Goal: Task Accomplishment & Management: Complete application form

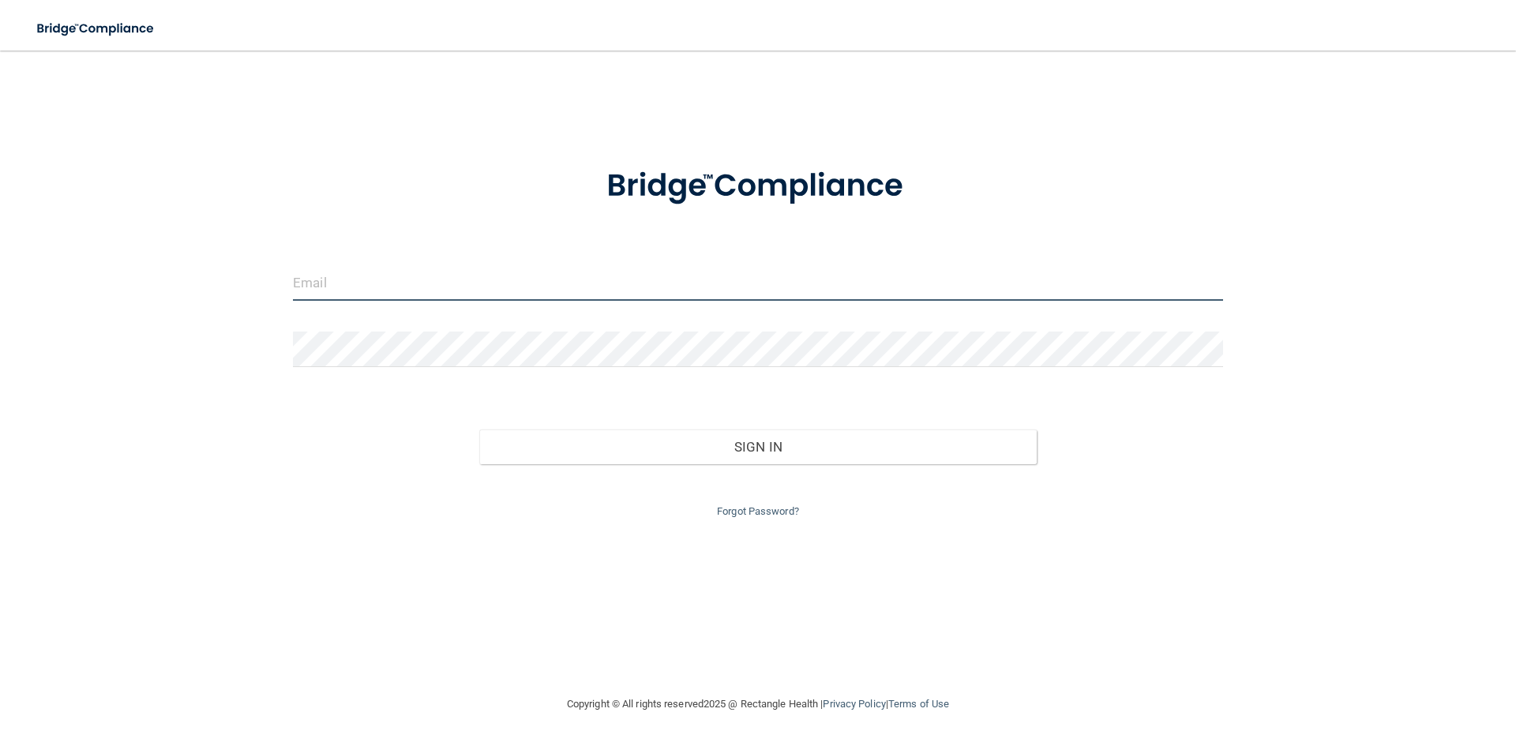
click at [420, 284] on input "email" at bounding box center [758, 283] width 930 height 36
type input "Shyannlenoir23@gmail.com"
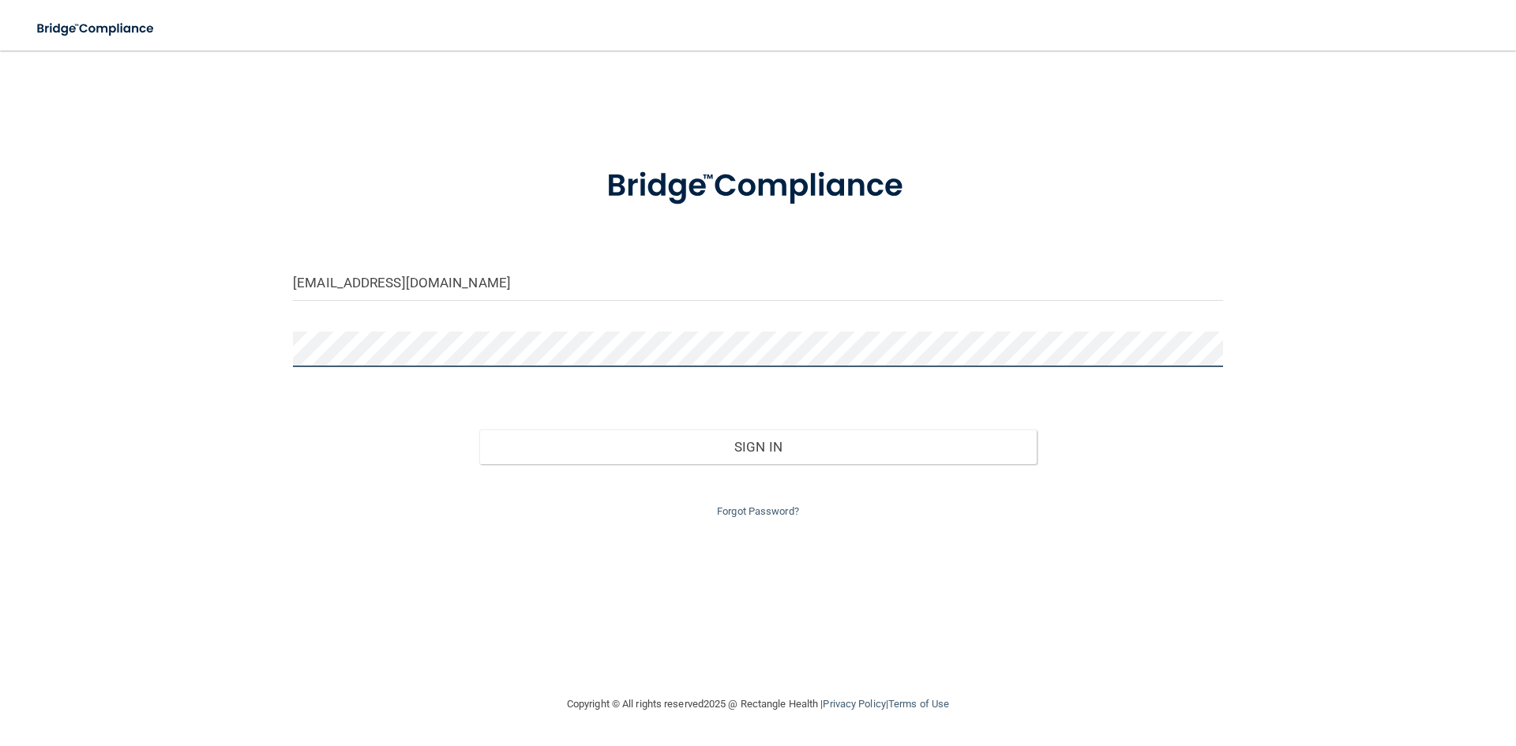
click at [479, 429] on button "Sign In" at bounding box center [758, 446] width 558 height 35
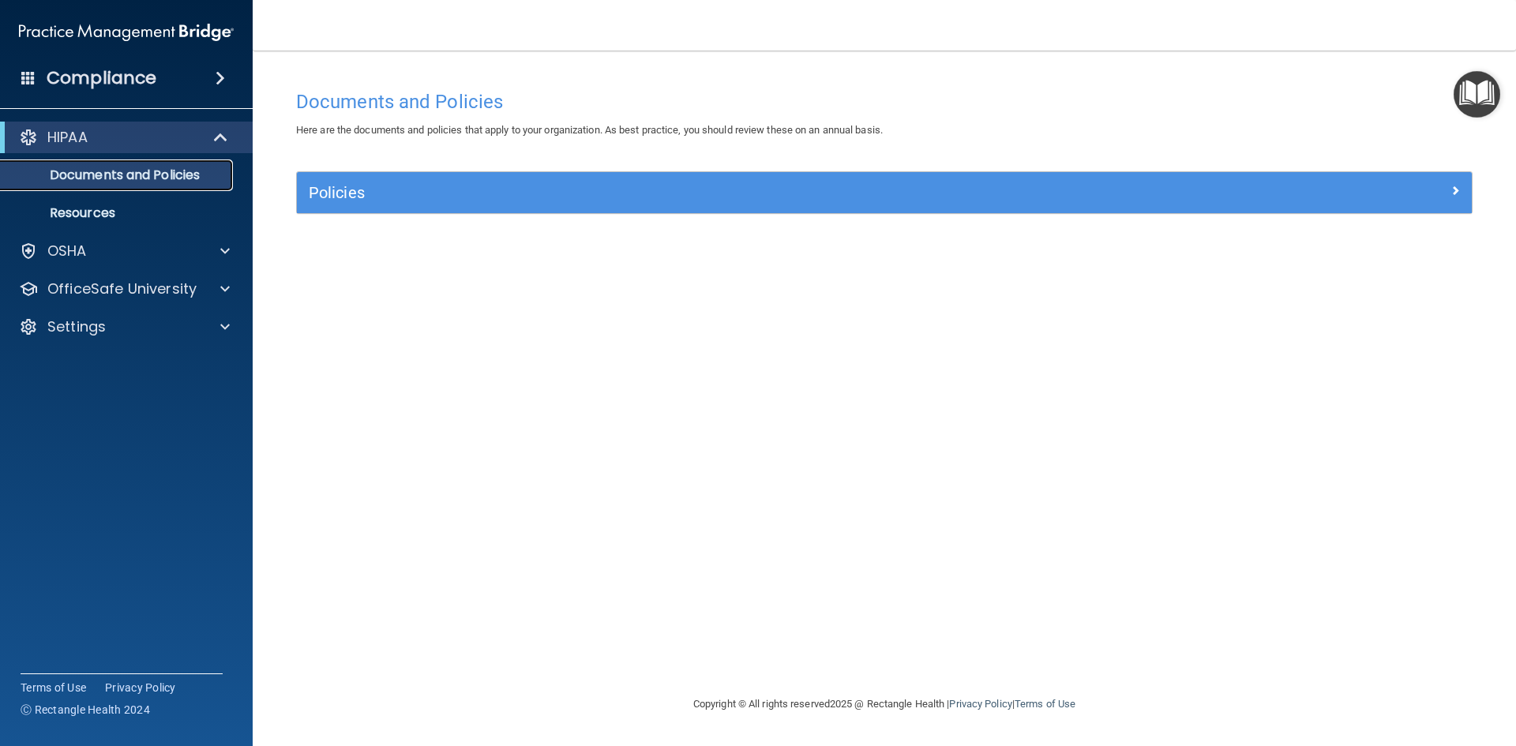
click at [146, 182] on p "Documents and Policies" at bounding box center [117, 175] width 215 height 16
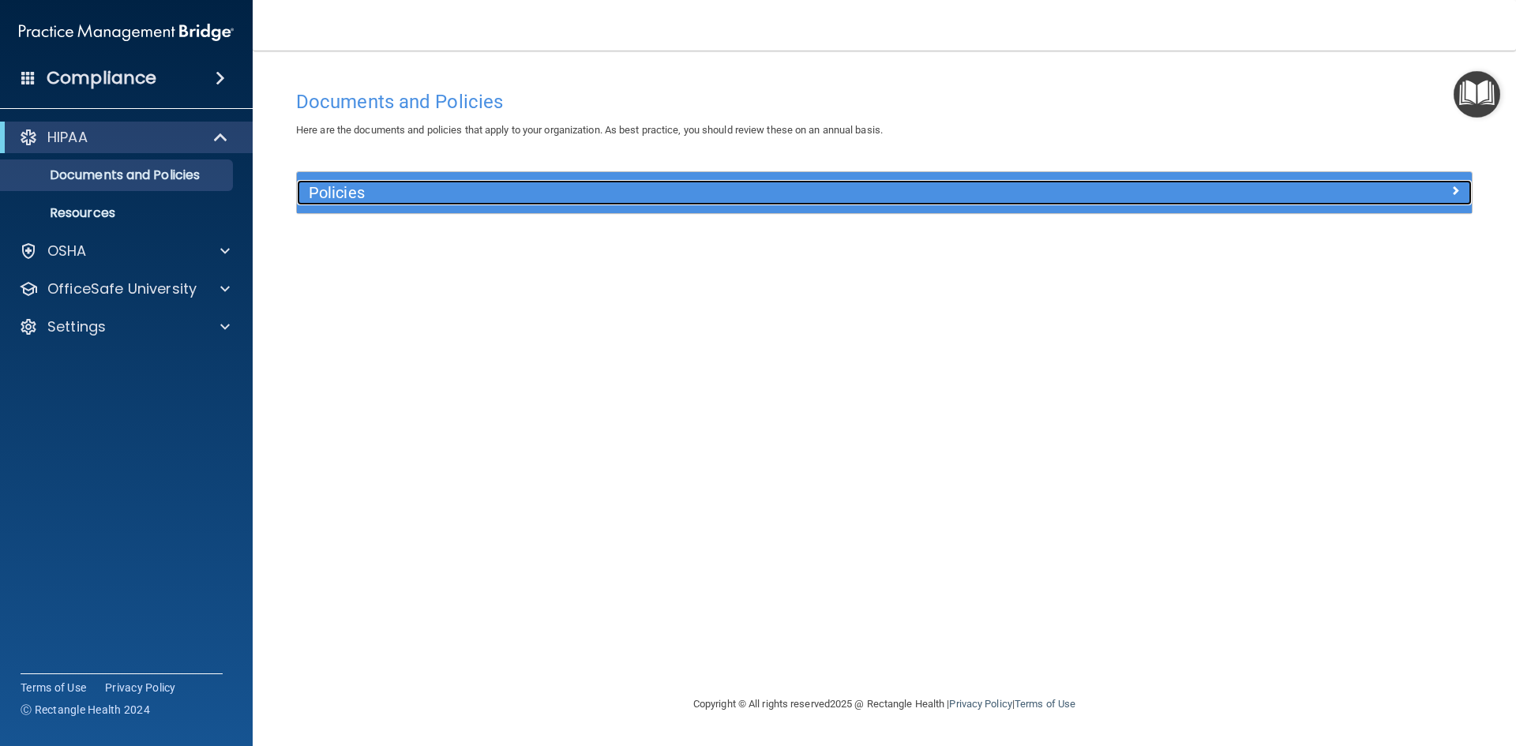
click at [372, 186] on h5 "Policies" at bounding box center [737, 192] width 857 height 17
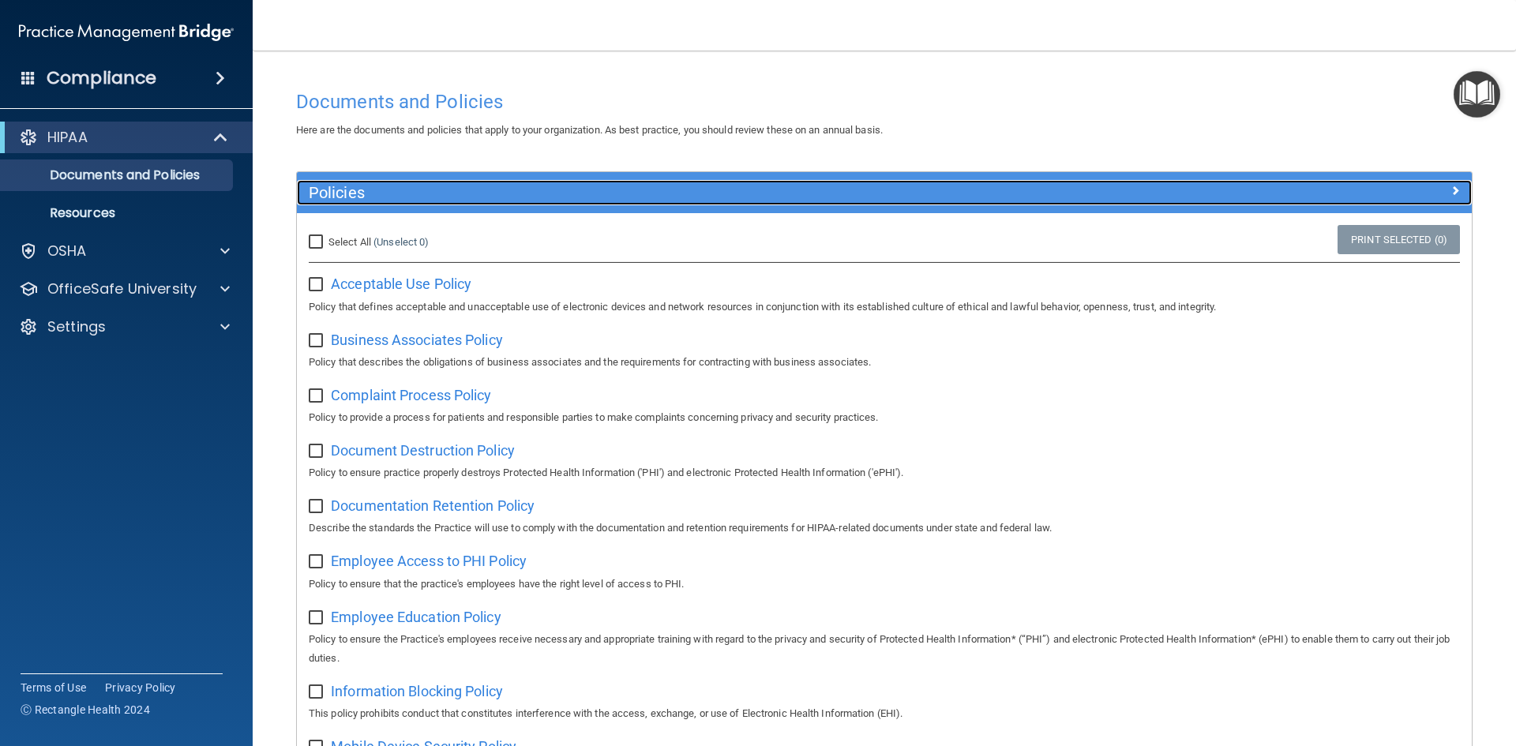
click at [372, 186] on h5 "Policies" at bounding box center [737, 192] width 857 height 17
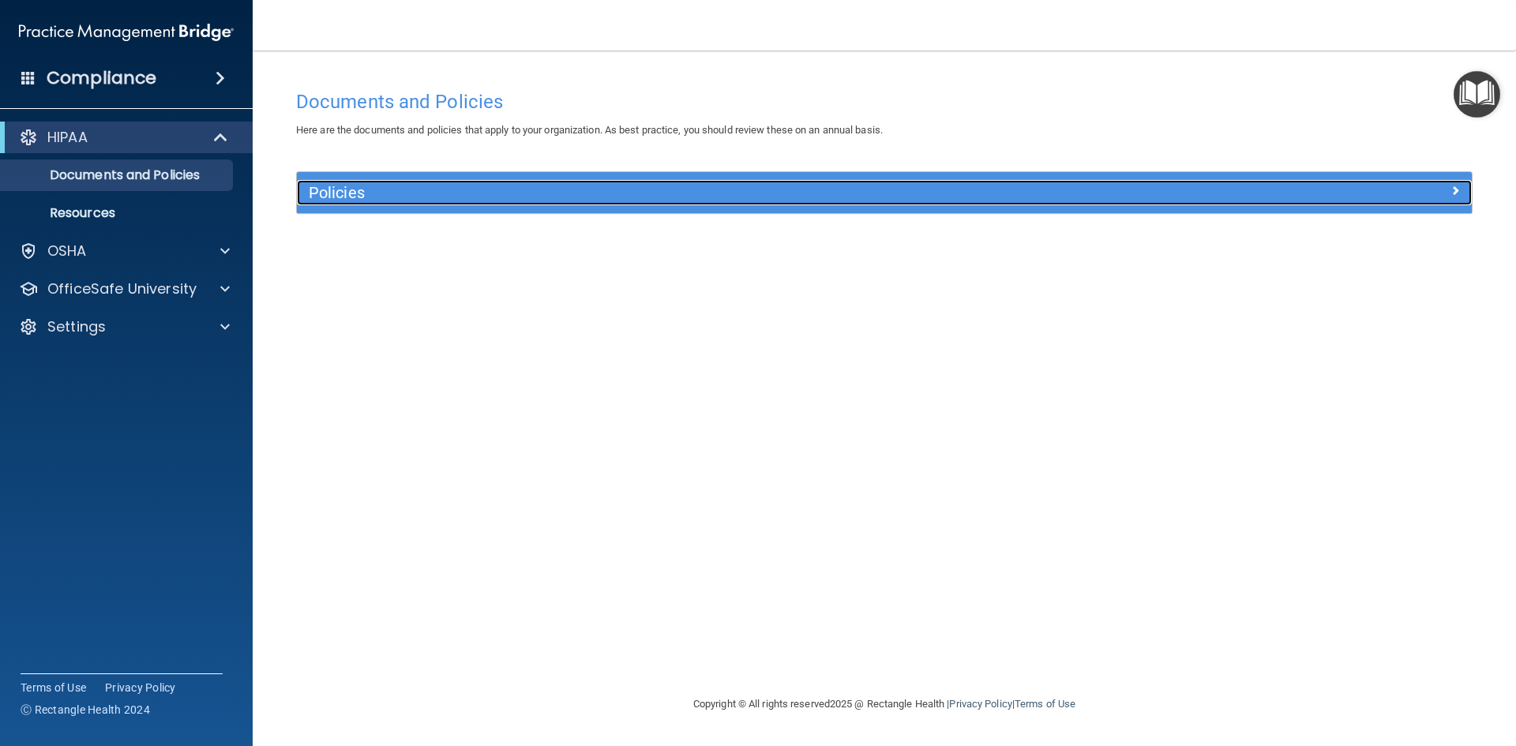
click at [372, 186] on h5 "Policies" at bounding box center [737, 192] width 857 height 17
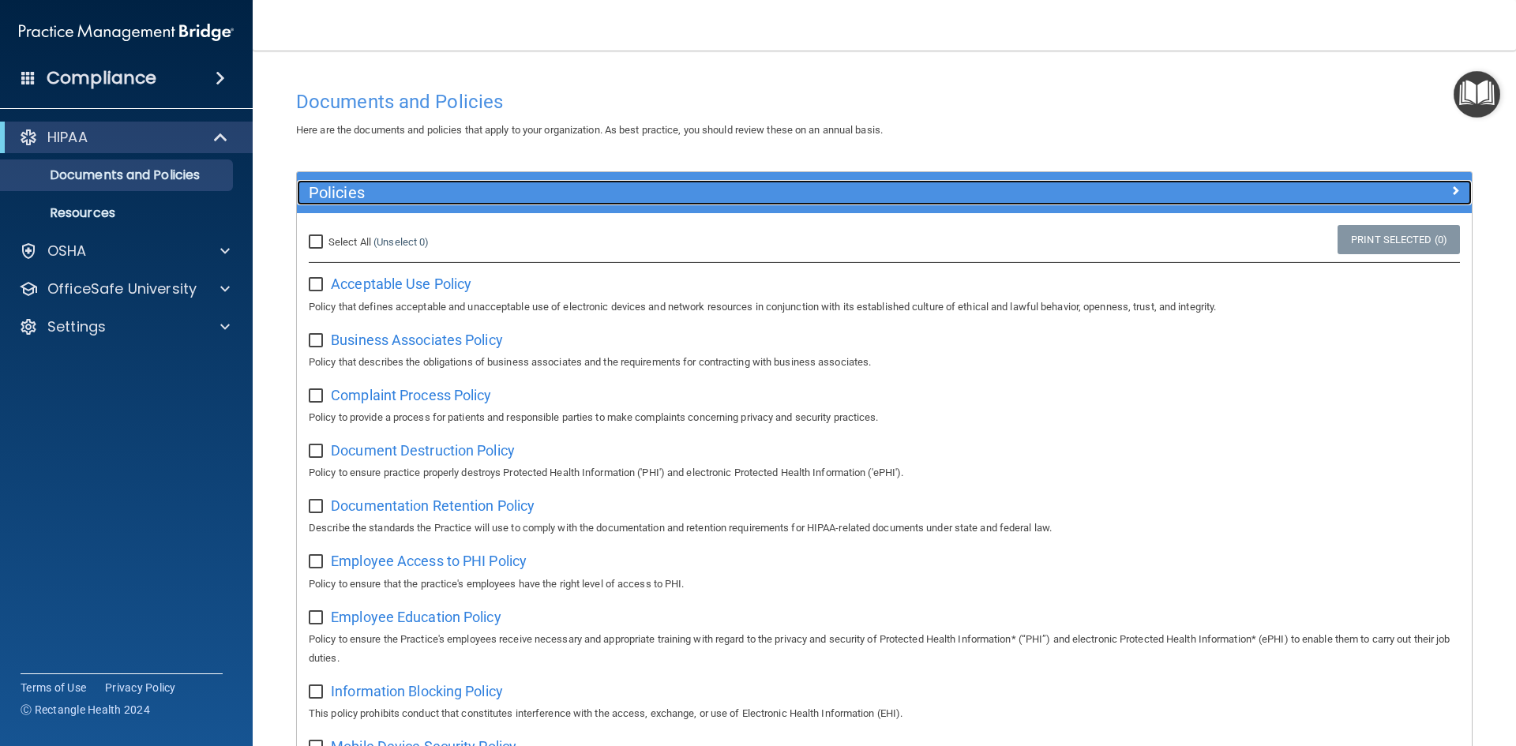
click at [372, 186] on h5 "Policies" at bounding box center [737, 192] width 857 height 17
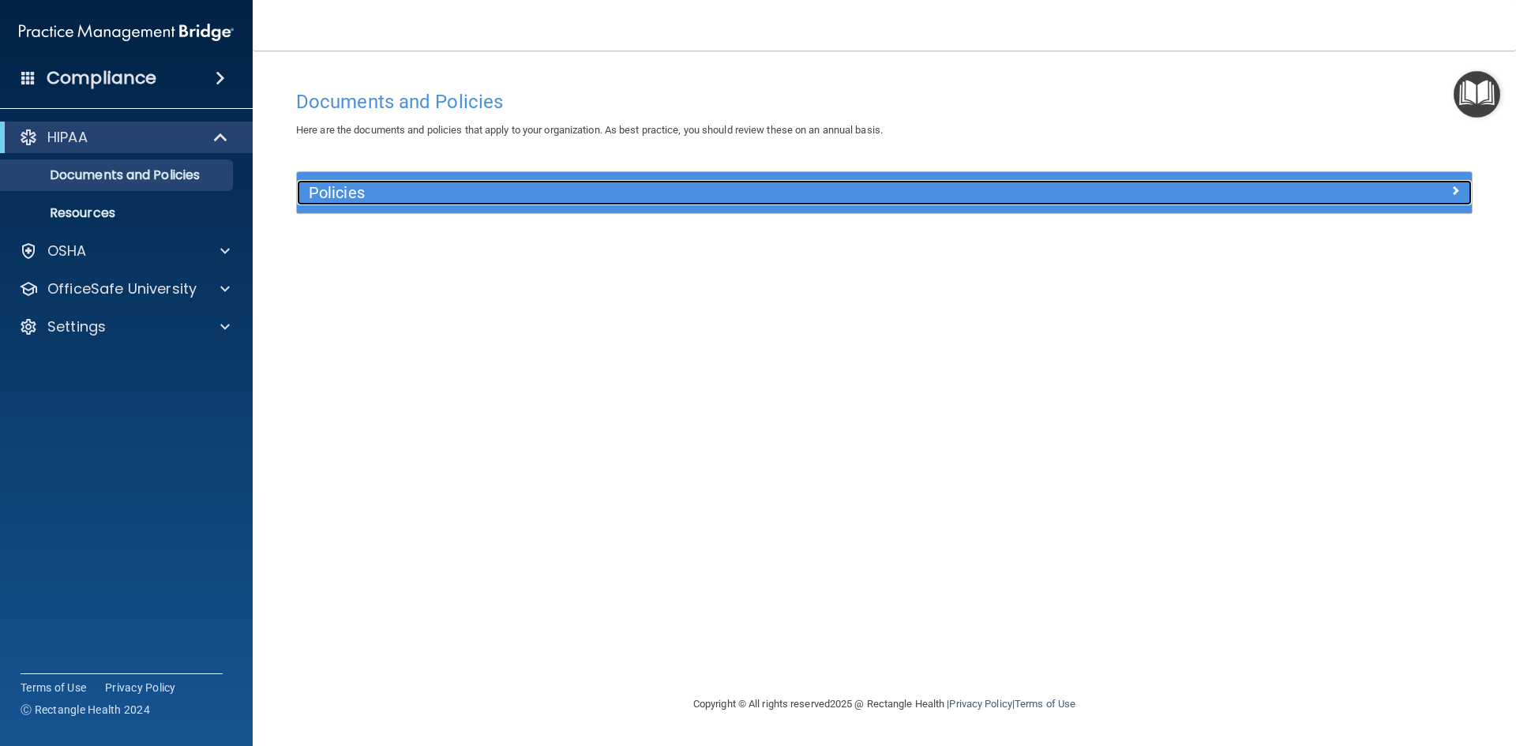
click at [372, 186] on h5 "Policies" at bounding box center [737, 192] width 857 height 17
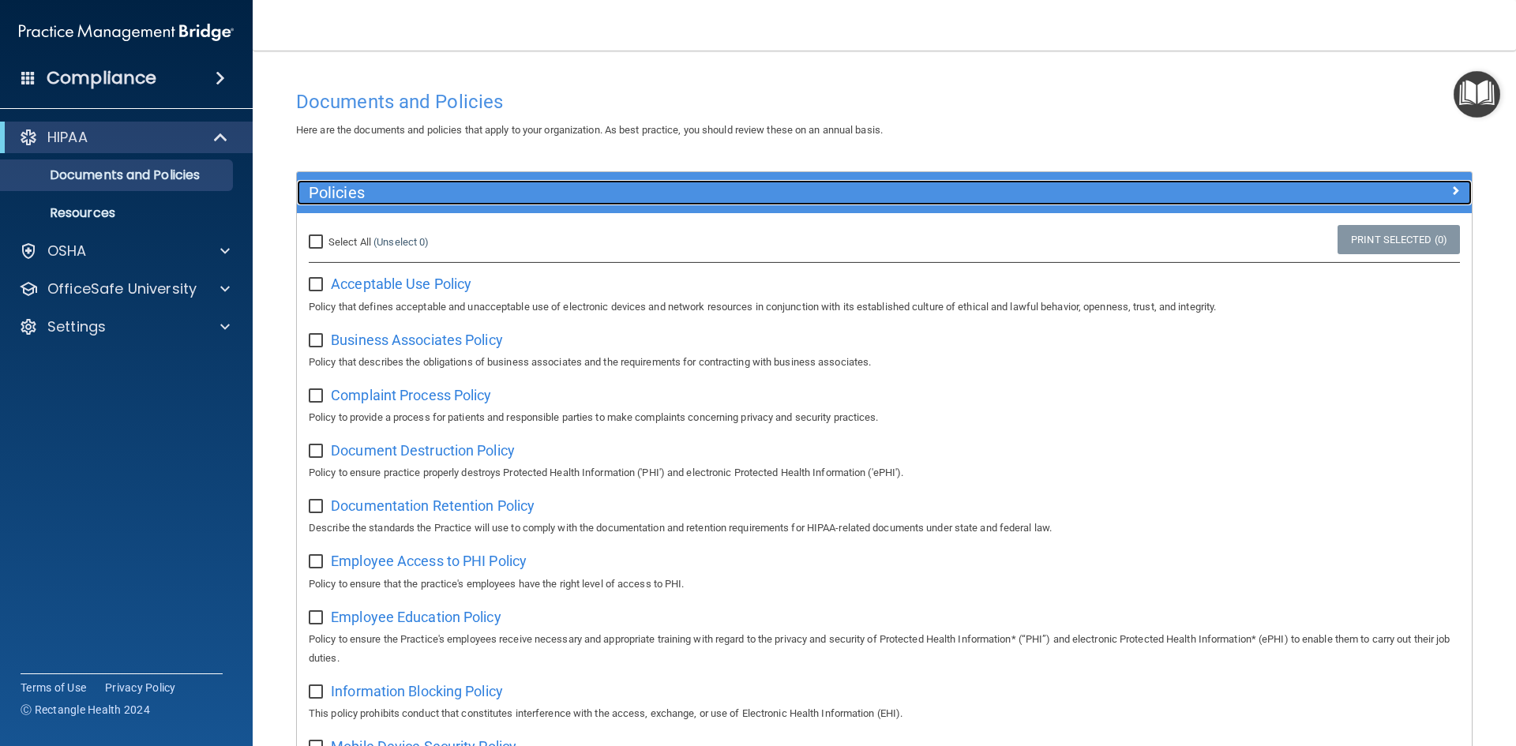
click at [372, 186] on h5 "Policies" at bounding box center [737, 192] width 857 height 17
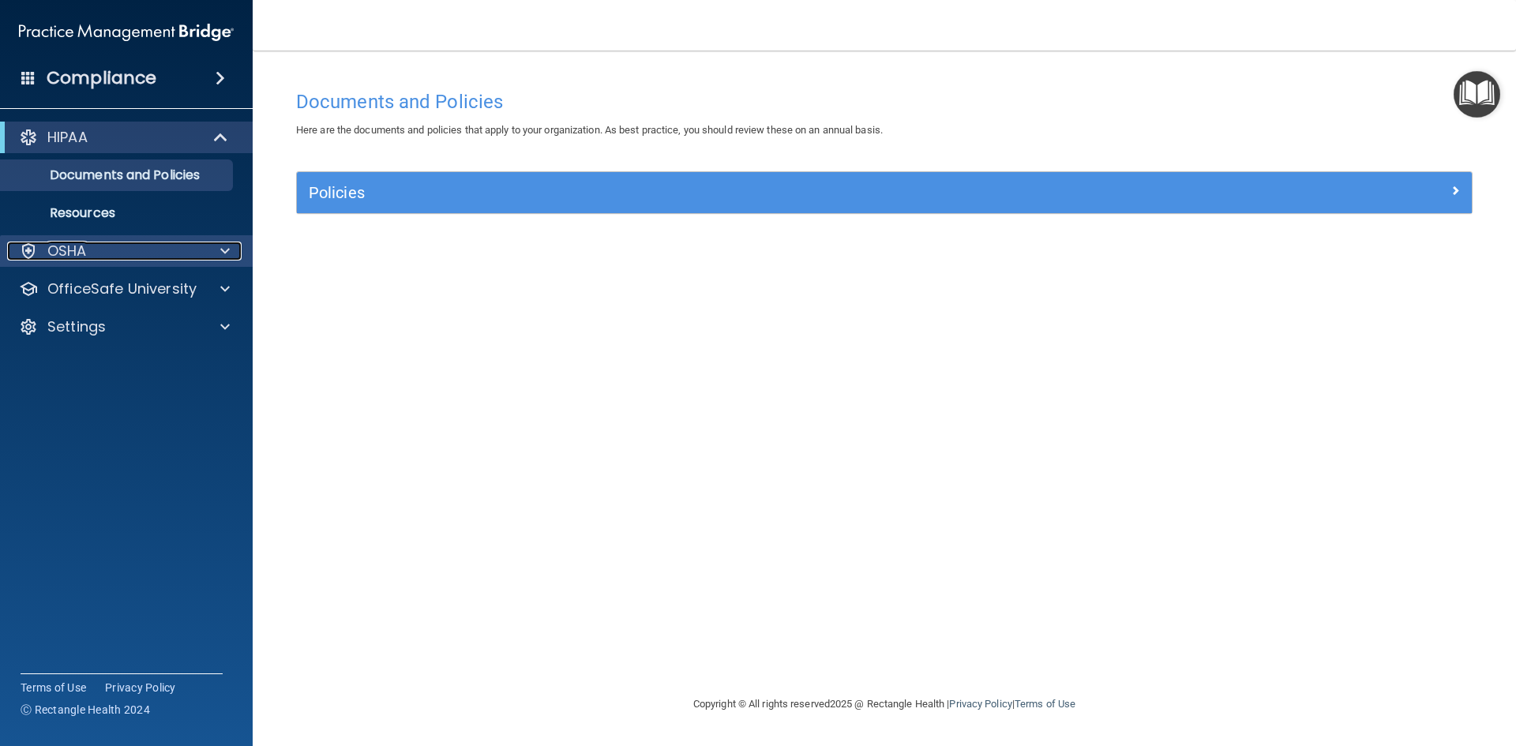
click at [101, 254] on div "OSHA" at bounding box center [105, 251] width 196 height 19
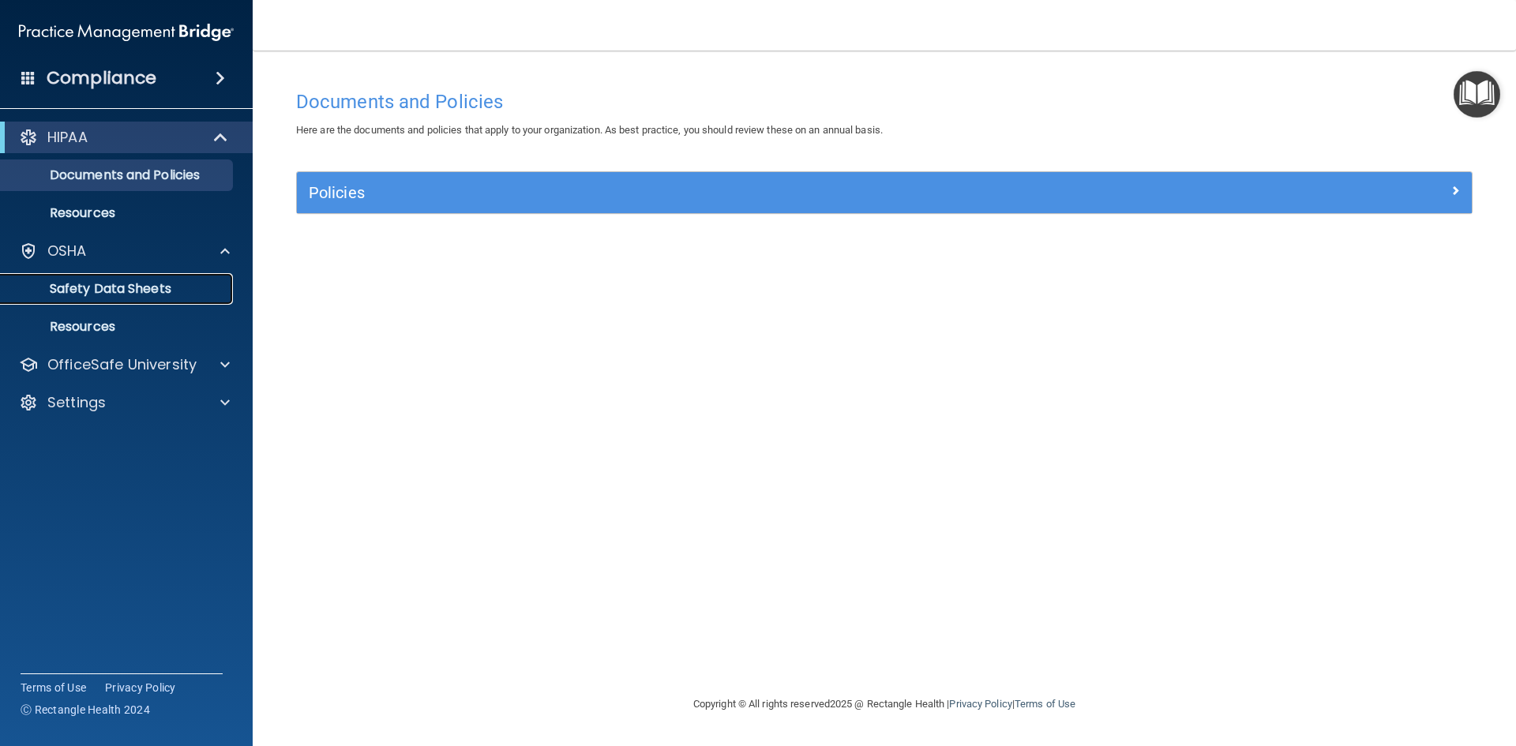
click at [66, 287] on p "Safety Data Sheets" at bounding box center [117, 289] width 215 height 16
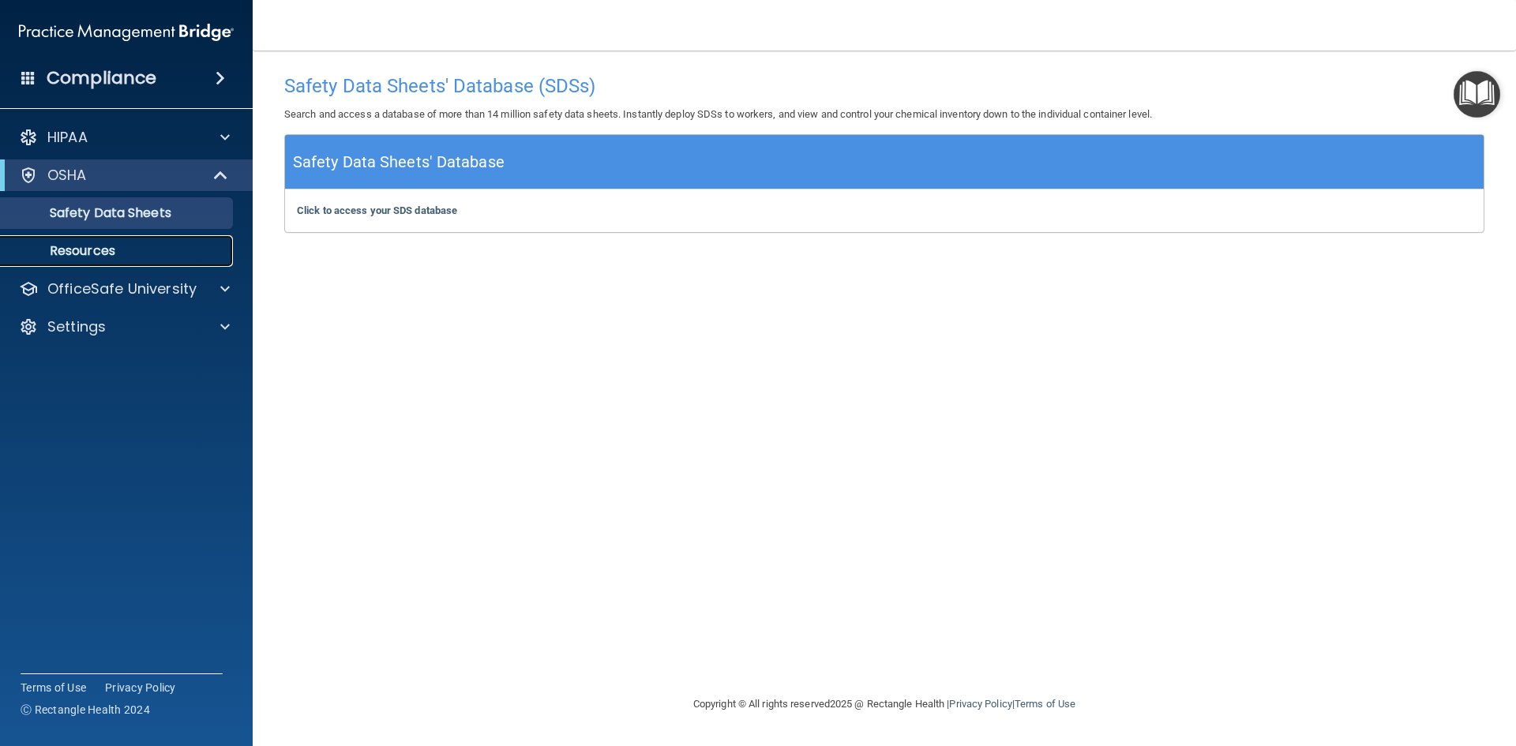
click at [99, 257] on p "Resources" at bounding box center [117, 251] width 215 height 16
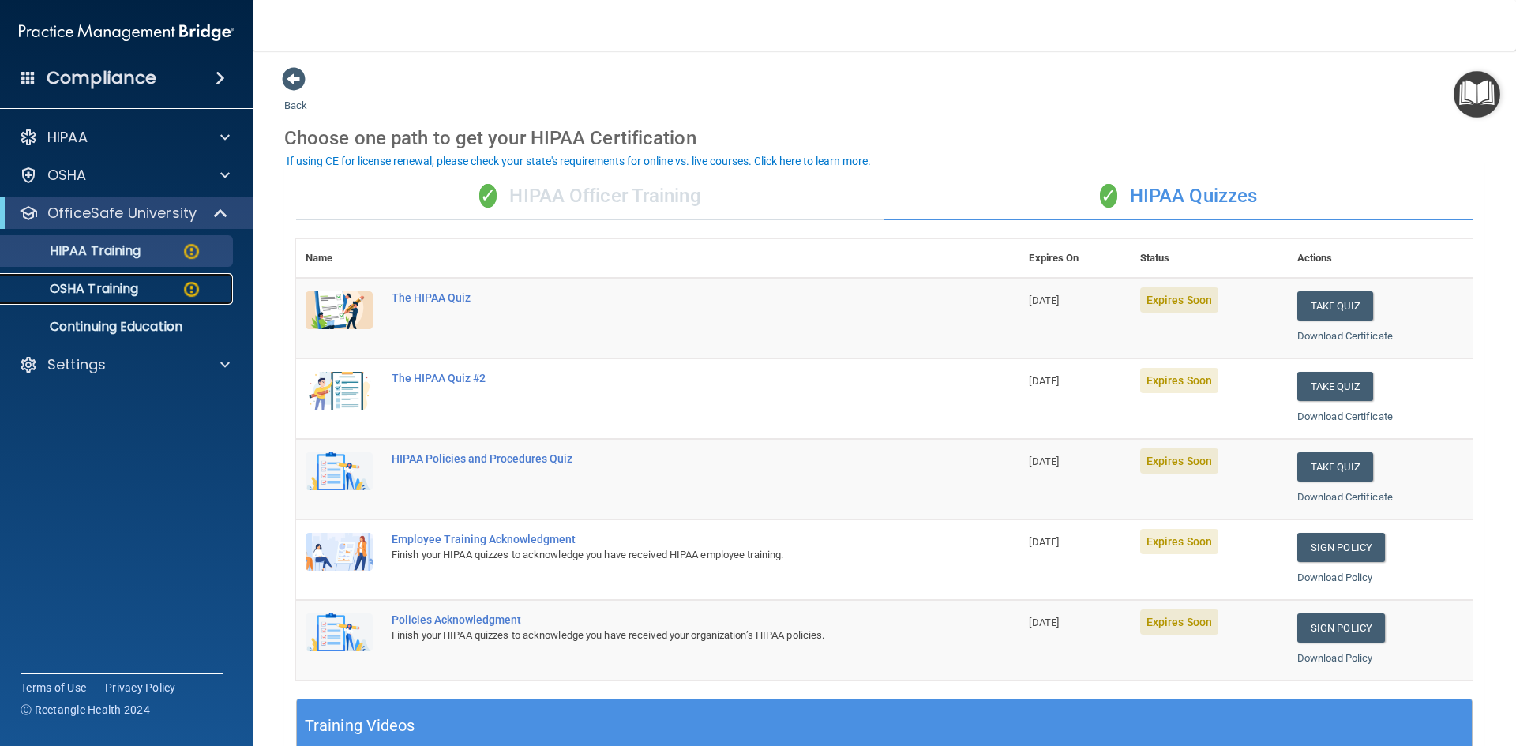
click at [133, 286] on p "OSHA Training" at bounding box center [74, 289] width 128 height 16
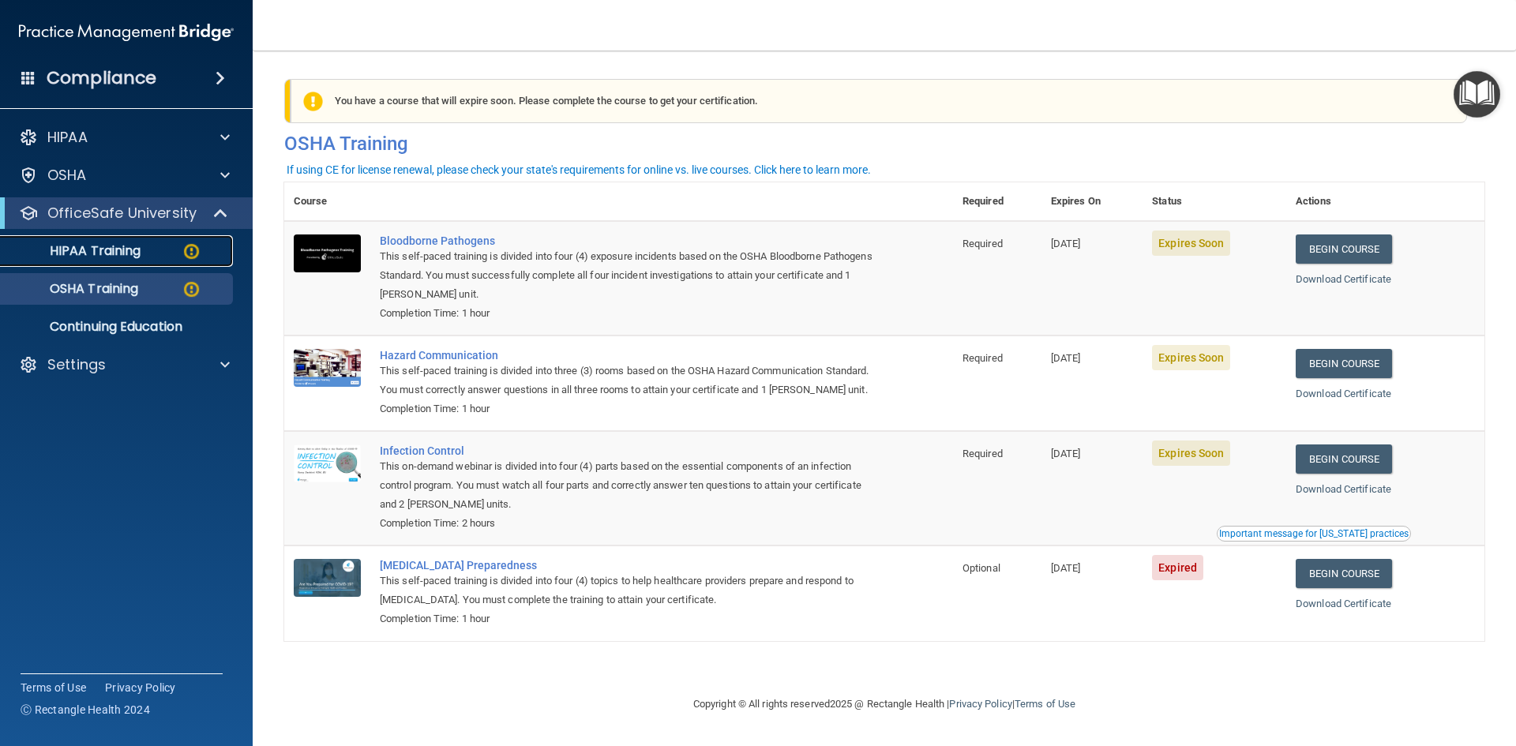
click at [114, 245] on p "HIPAA Training" at bounding box center [75, 251] width 130 height 16
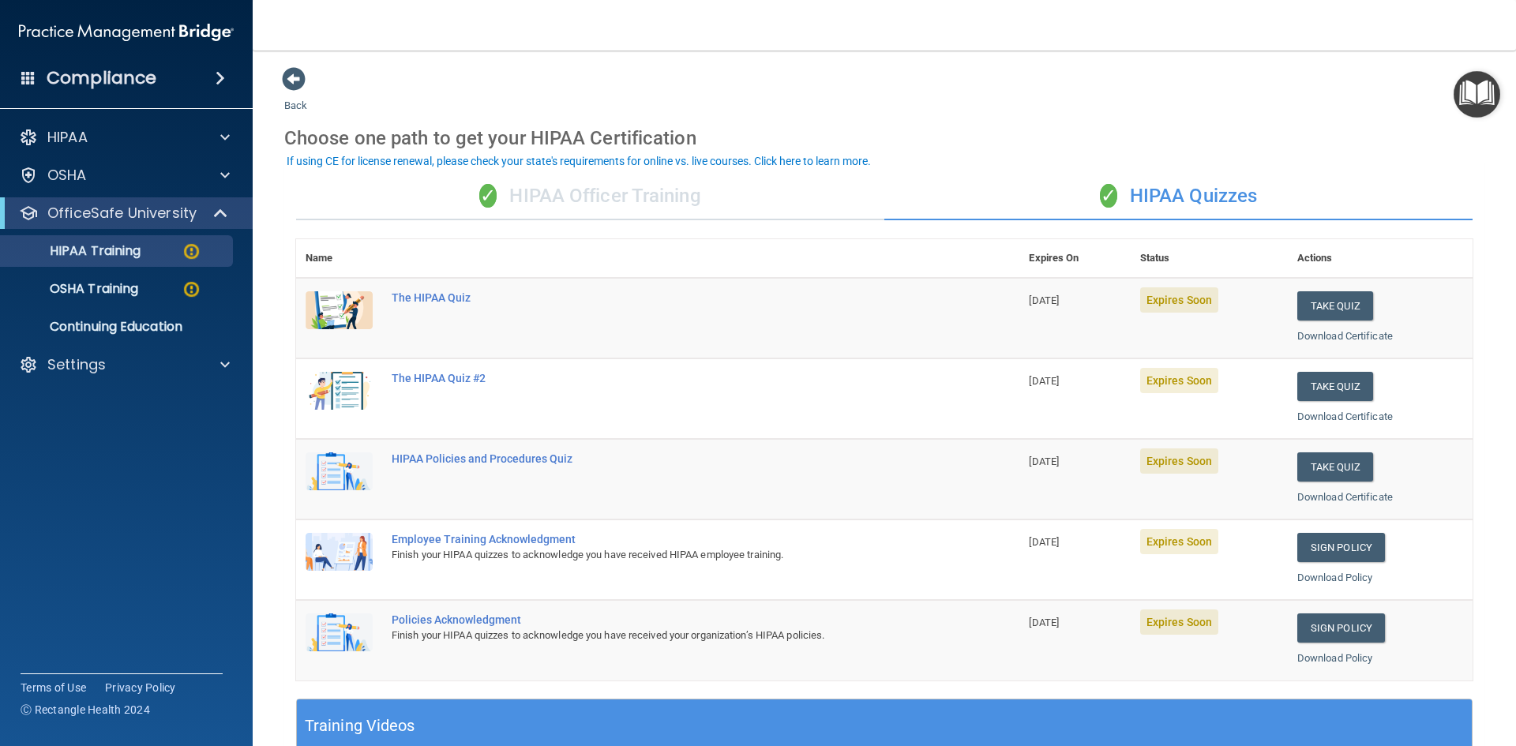
drag, startPoint x: 1092, startPoint y: 430, endPoint x: 1130, endPoint y: 449, distance: 43.1
click at [1119, 444] on tbody "The HIPAA Quiz 09/19/2025 Expires Soon Take Quiz Download Certificate The HIPAA…" at bounding box center [884, 479] width 1176 height 403
click at [1324, 556] on link "Sign Policy" at bounding box center [1341, 547] width 88 height 29
click at [1338, 630] on link "Sign Policy" at bounding box center [1341, 627] width 88 height 29
click at [137, 258] on p "HIPAA Training" at bounding box center [75, 251] width 130 height 16
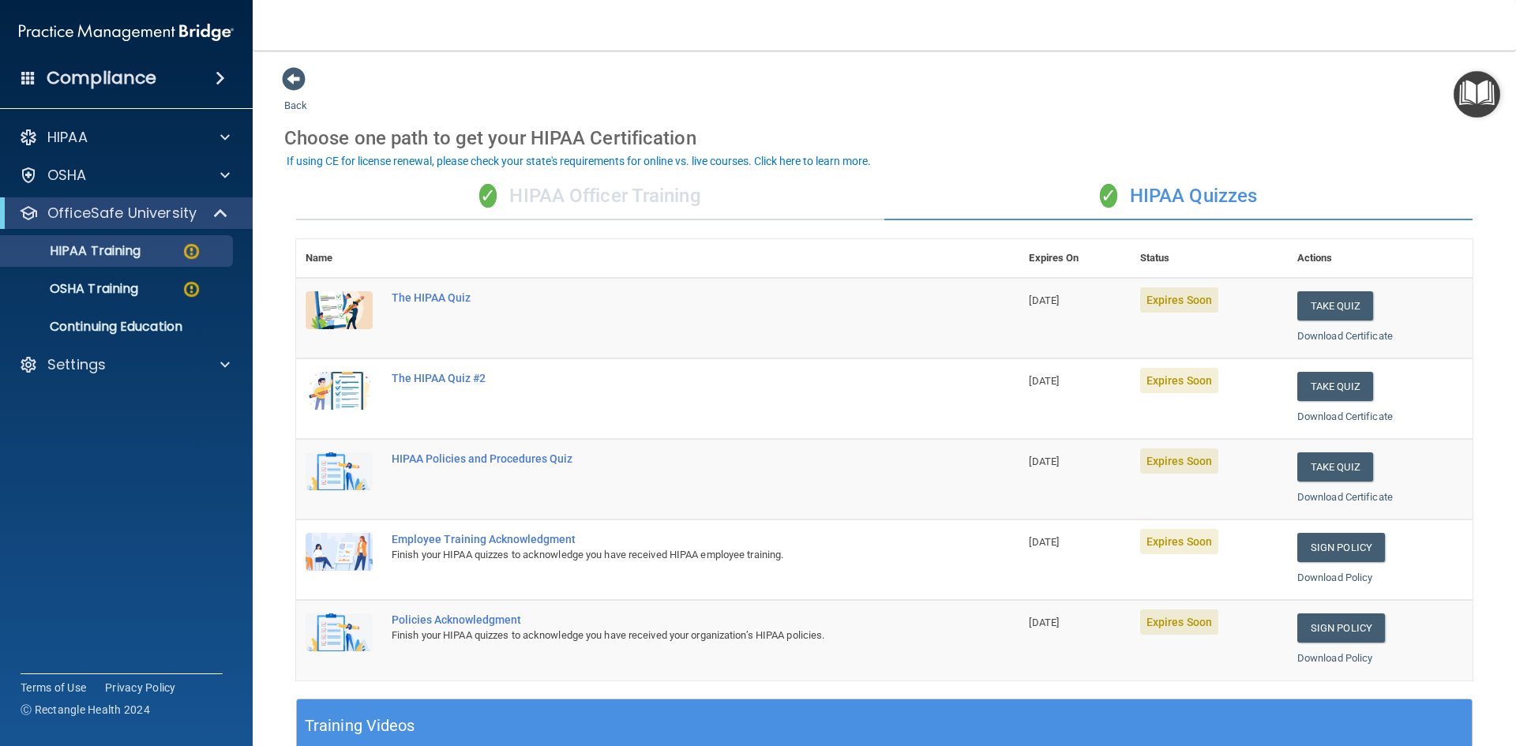
click at [692, 192] on div "✓ HIPAA Officer Training" at bounding box center [590, 196] width 588 height 47
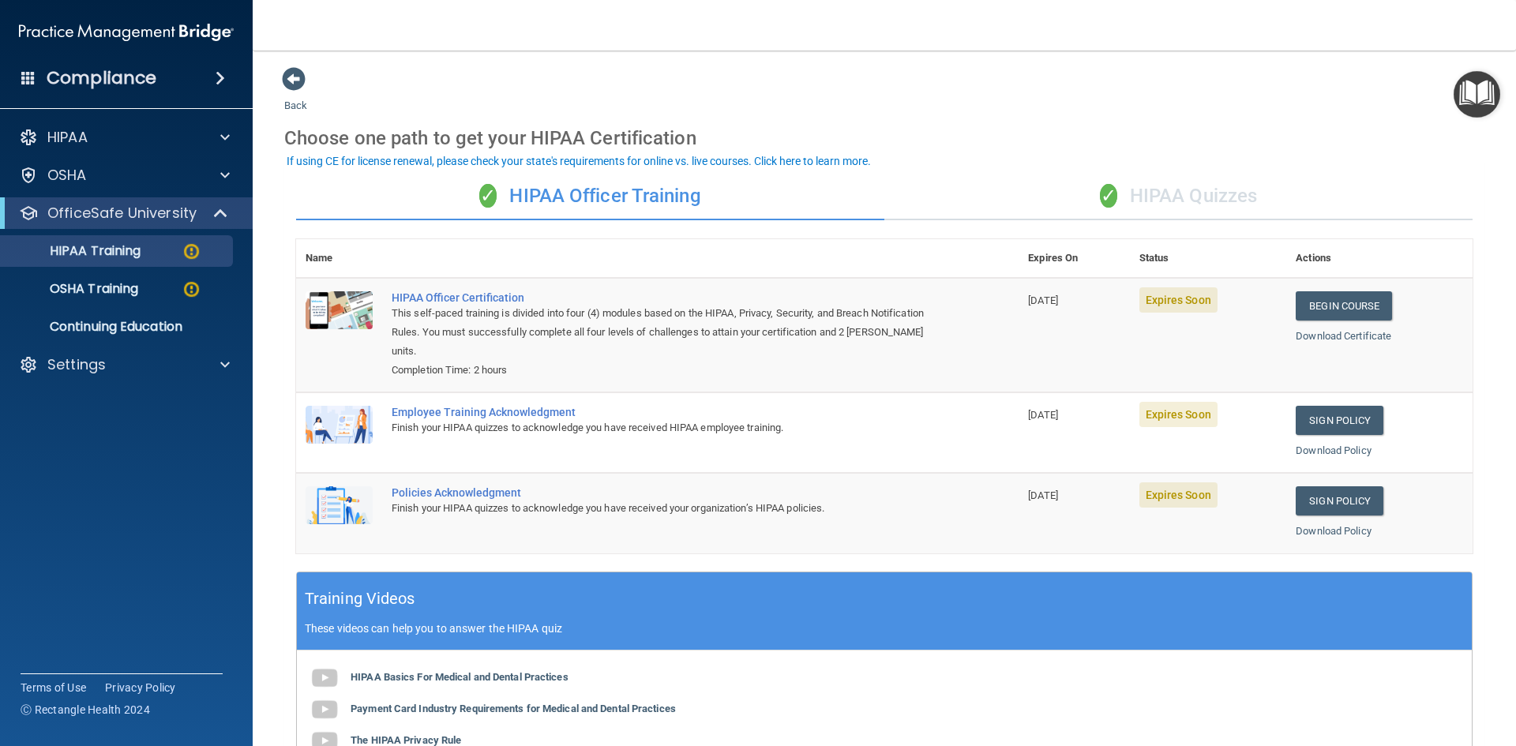
click at [1118, 185] on div "✓ HIPAA Quizzes" at bounding box center [1178, 196] width 588 height 47
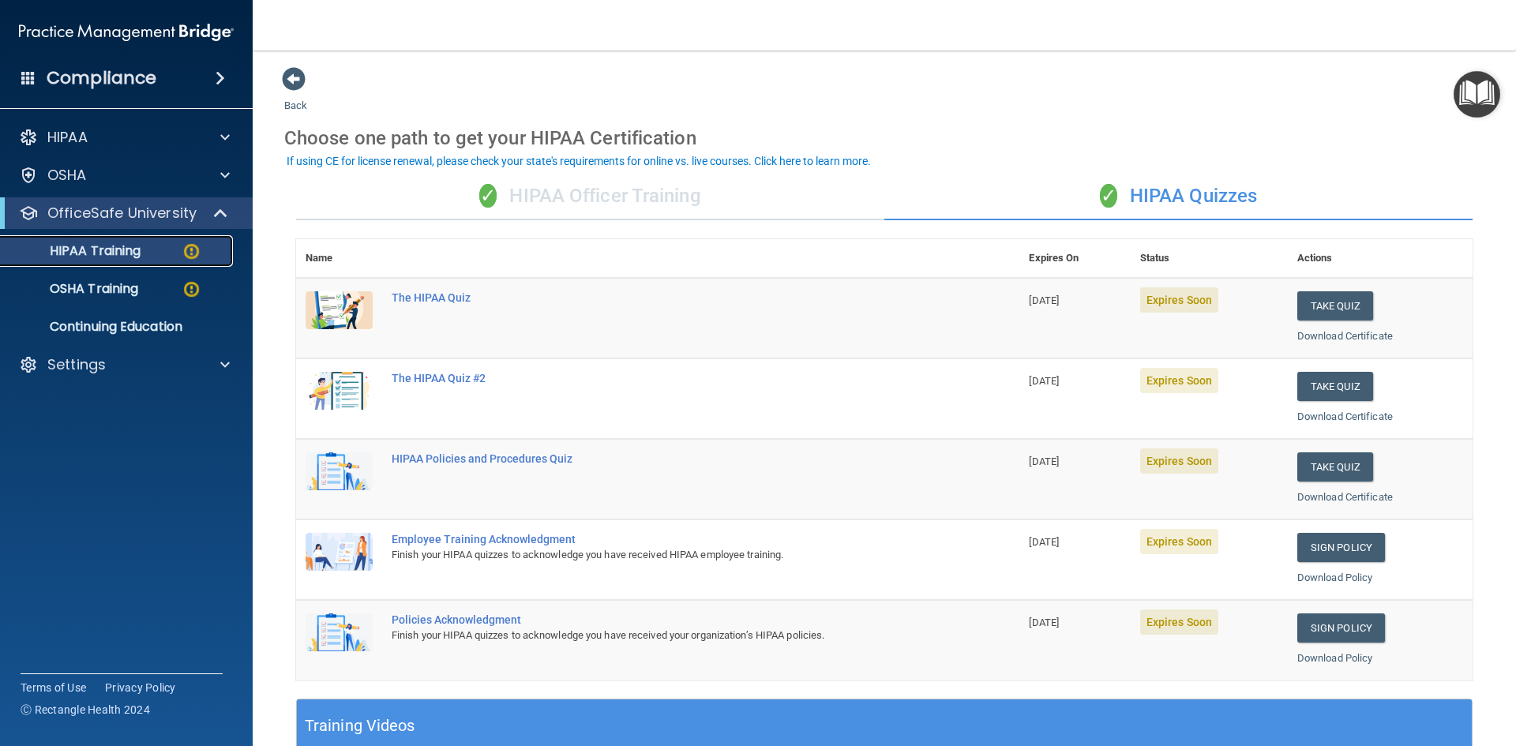
click at [98, 255] on p "HIPAA Training" at bounding box center [75, 251] width 130 height 16
click at [137, 275] on link "OSHA Training" at bounding box center [108, 289] width 249 height 32
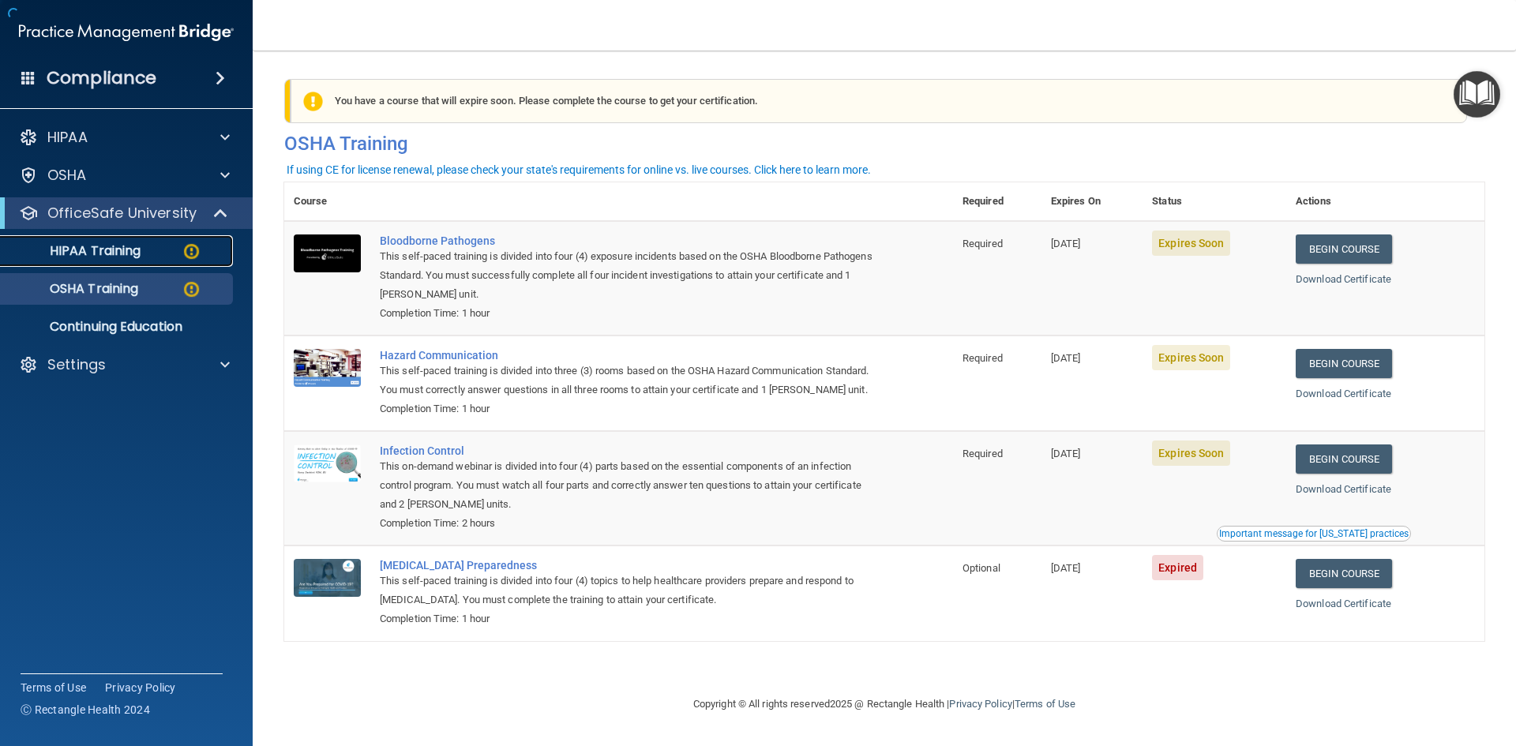
click at [136, 257] on p "HIPAA Training" at bounding box center [75, 251] width 130 height 16
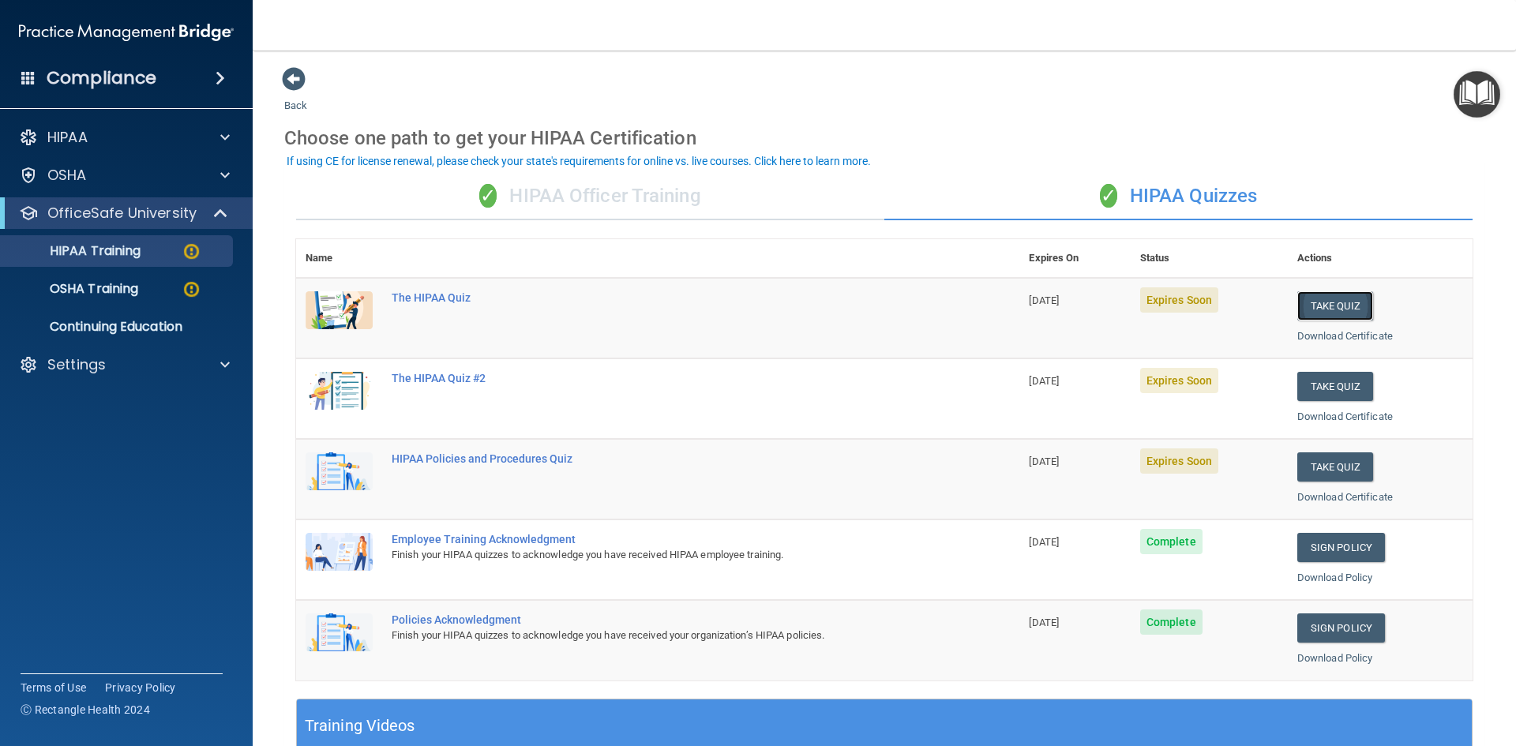
click at [1318, 303] on button "Take Quiz" at bounding box center [1335, 305] width 76 height 29
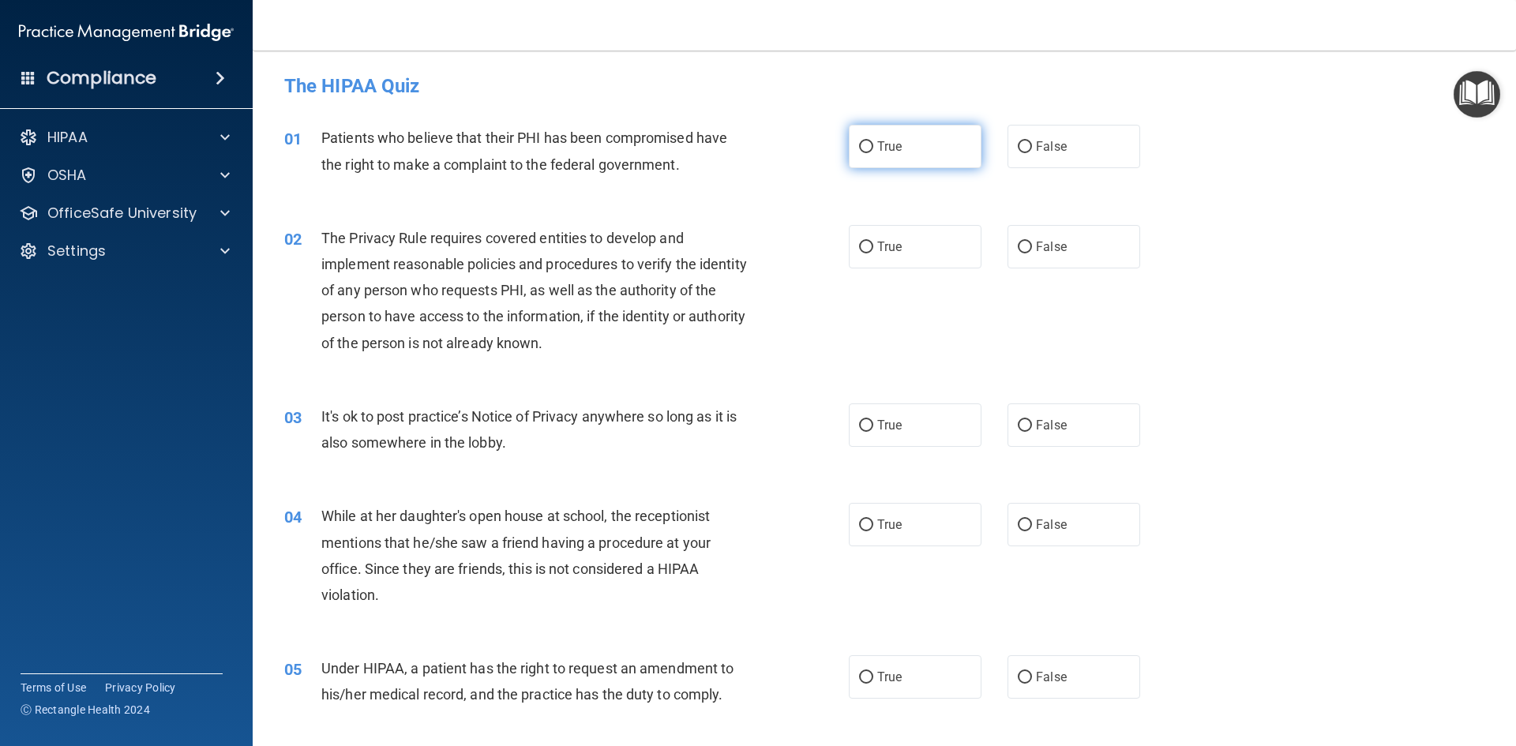
click at [916, 156] on label "True" at bounding box center [915, 146] width 133 height 43
click at [873, 153] on input "True" at bounding box center [866, 147] width 14 height 12
radio input "true"
click at [869, 258] on label "True" at bounding box center [915, 246] width 133 height 43
click at [869, 253] on input "True" at bounding box center [866, 248] width 14 height 12
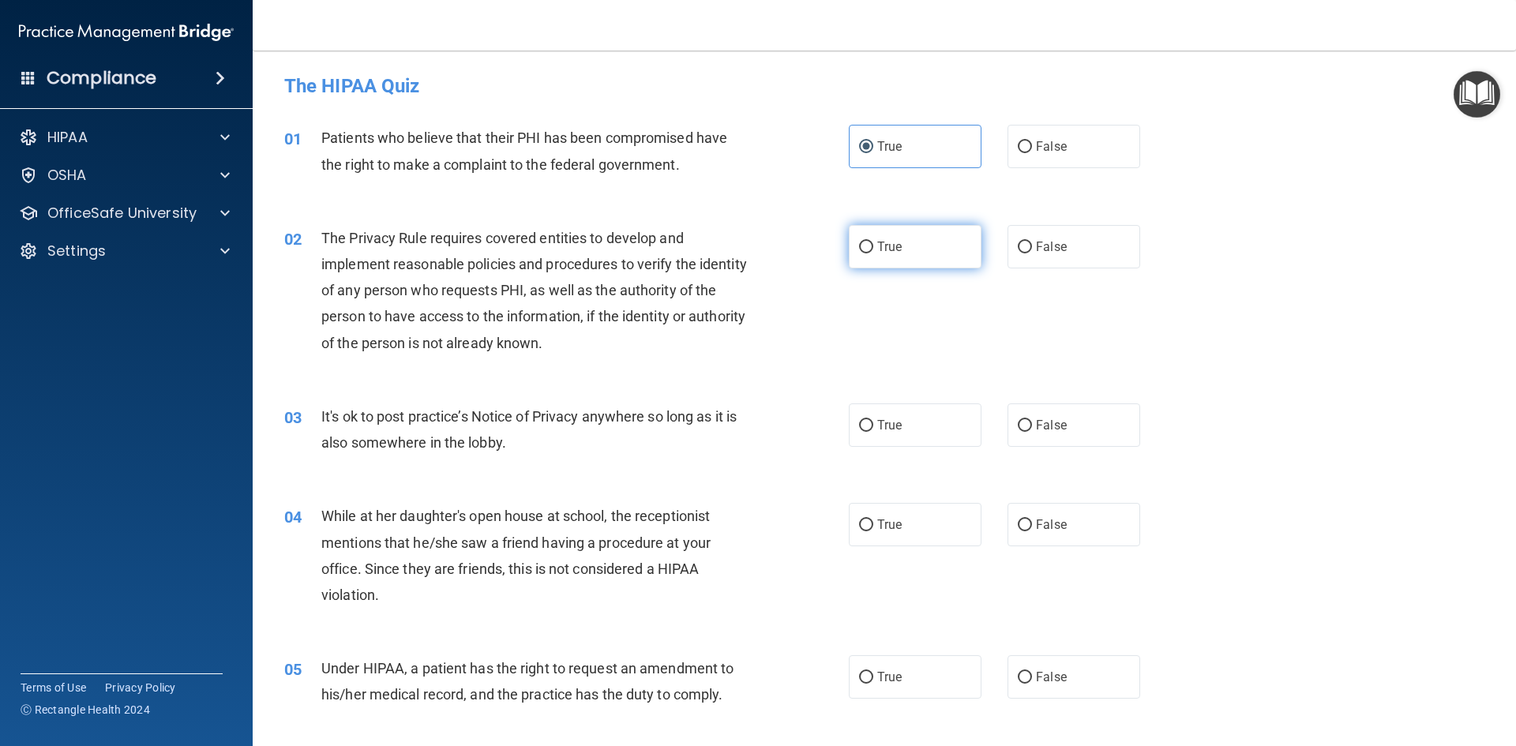
radio input "true"
click at [1078, 432] on label "False" at bounding box center [1073, 424] width 133 height 43
click at [1032, 432] on input "False" at bounding box center [1024, 426] width 14 height 12
radio input "true"
click at [1056, 523] on span "False" at bounding box center [1051, 524] width 31 height 15
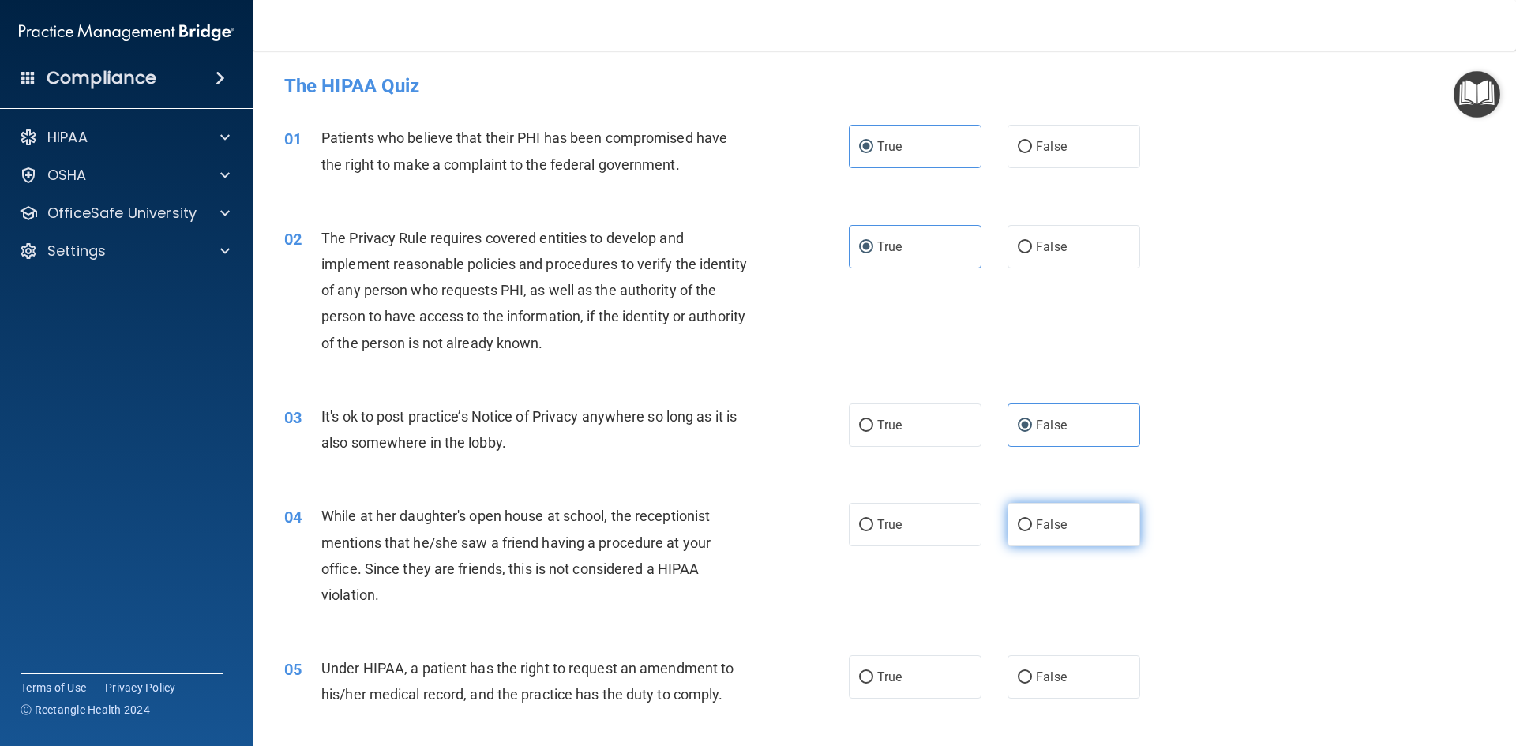
click at [1032, 523] on input "False" at bounding box center [1024, 525] width 14 height 12
radio input "true"
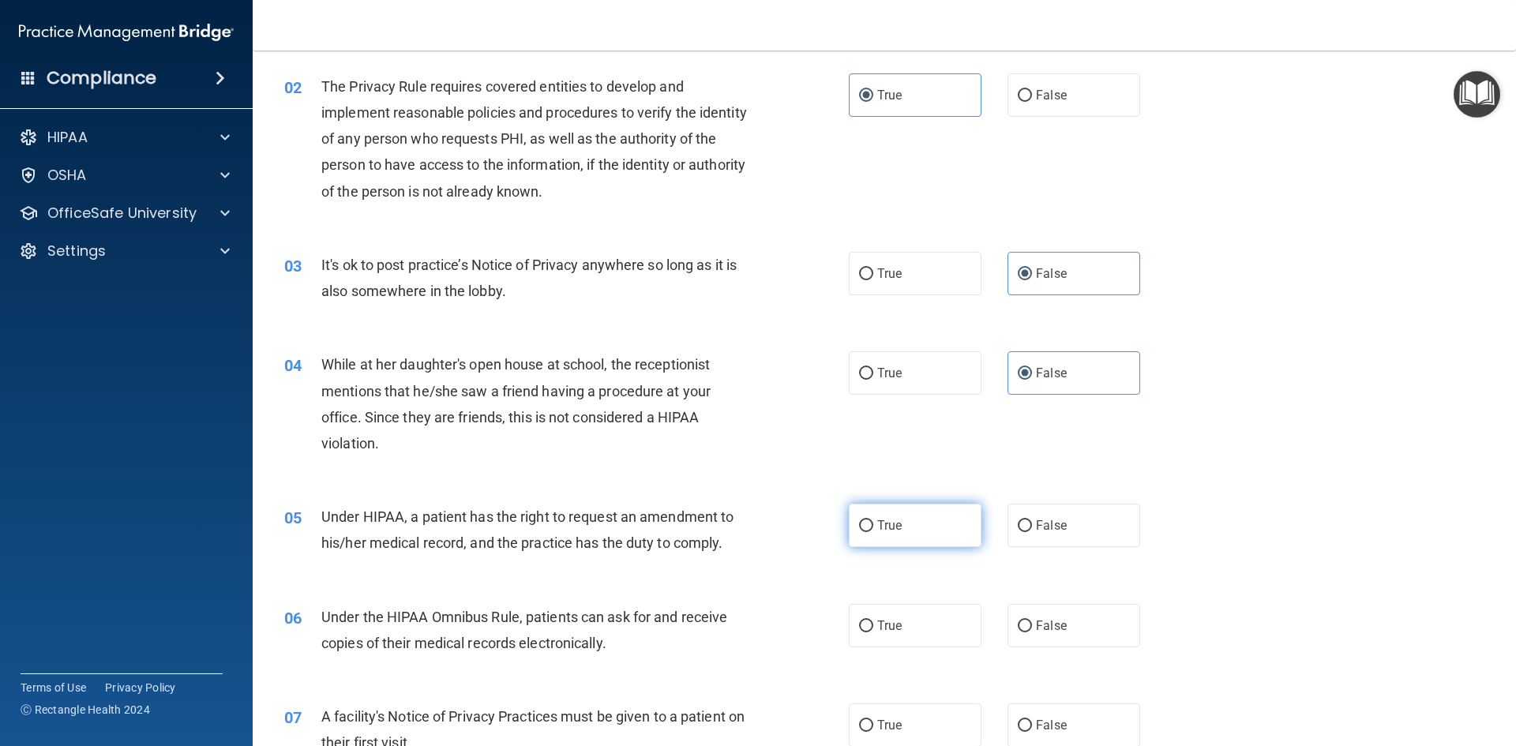
scroll to position [158, 0]
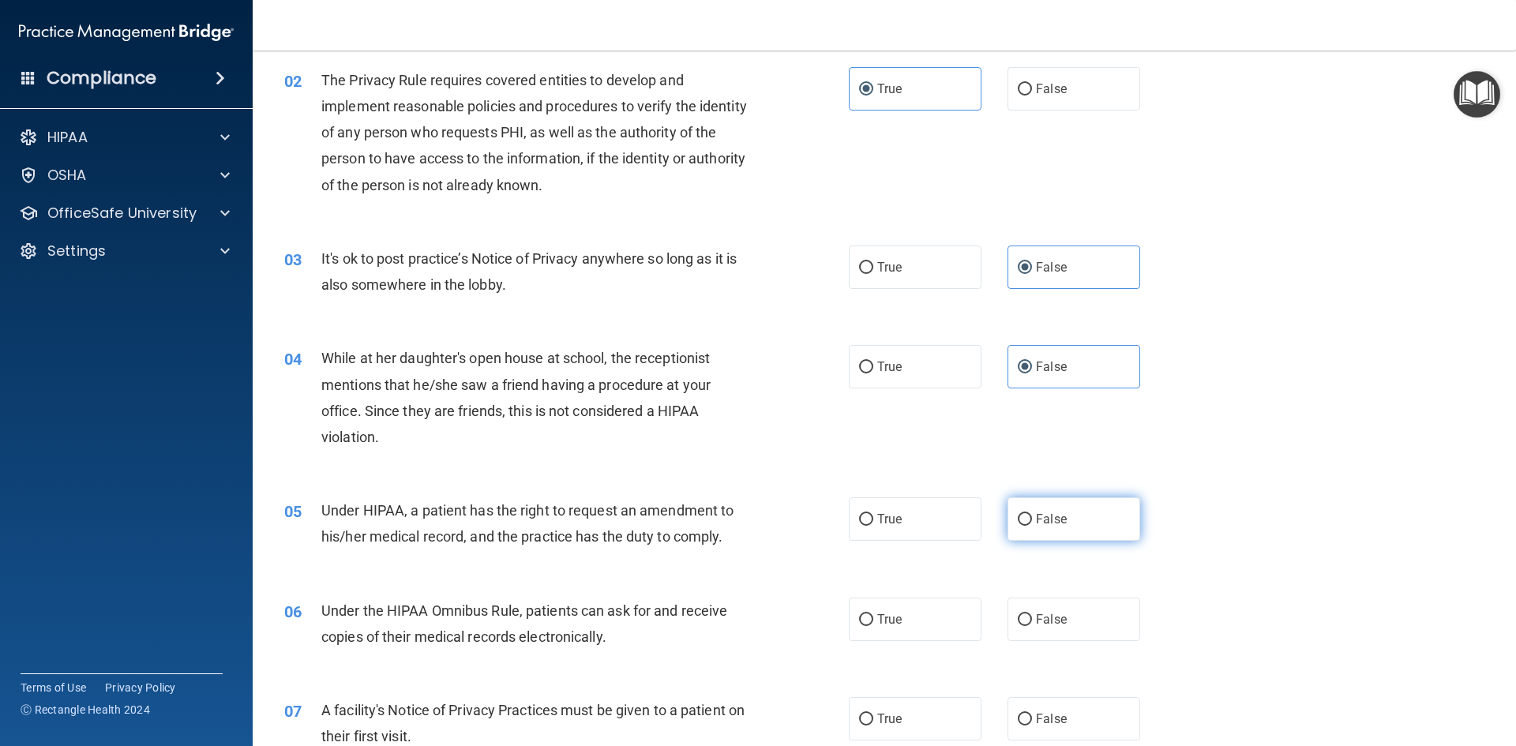
click at [1058, 518] on span "False" at bounding box center [1051, 519] width 31 height 15
click at [1032, 518] on input "False" at bounding box center [1024, 520] width 14 height 12
radio input "true"
click at [877, 613] on span "True" at bounding box center [889, 619] width 24 height 15
click at [873, 614] on input "True" at bounding box center [866, 620] width 14 height 12
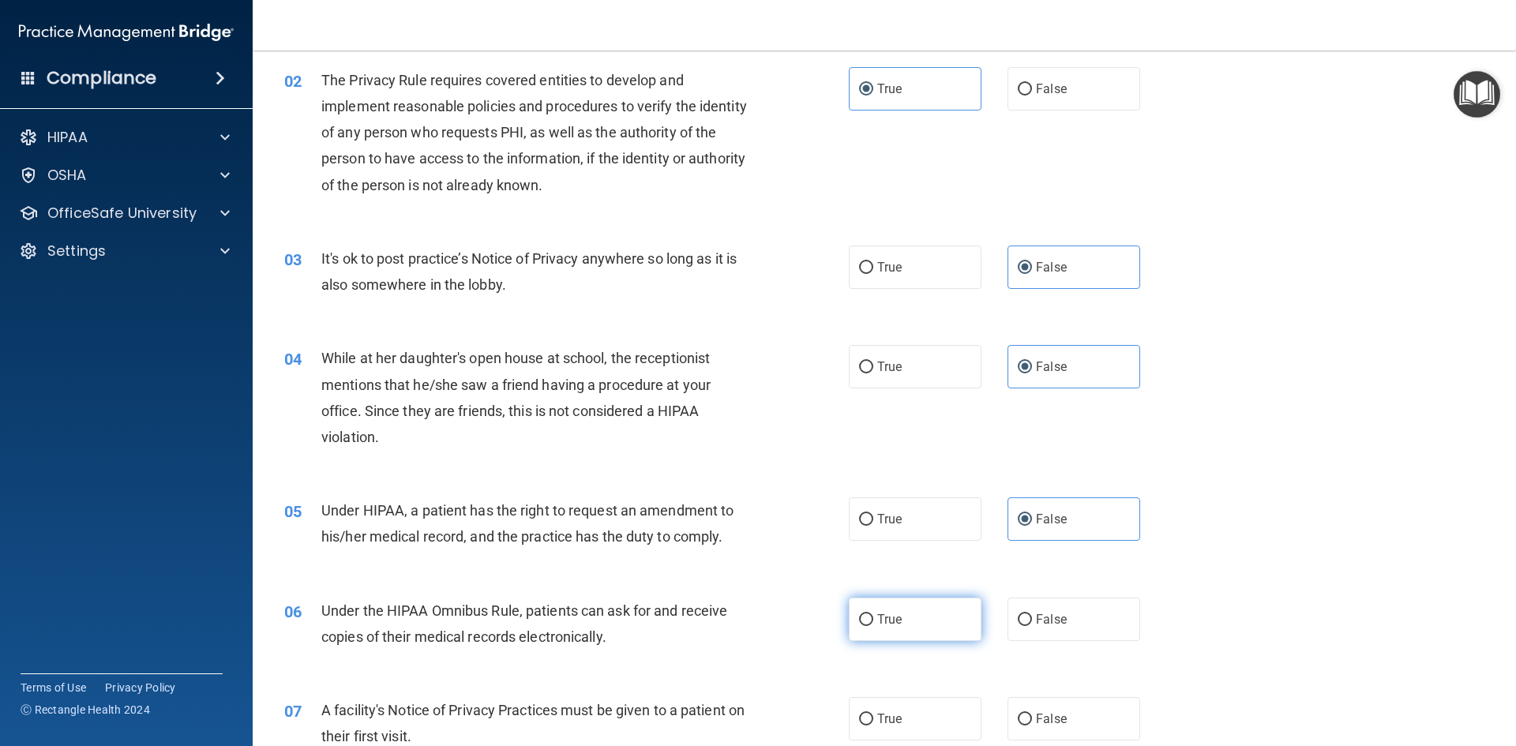
radio input "true"
click at [925, 729] on label "True" at bounding box center [915, 718] width 133 height 43
click at [873, 725] on input "True" at bounding box center [866, 720] width 14 height 12
radio input "true"
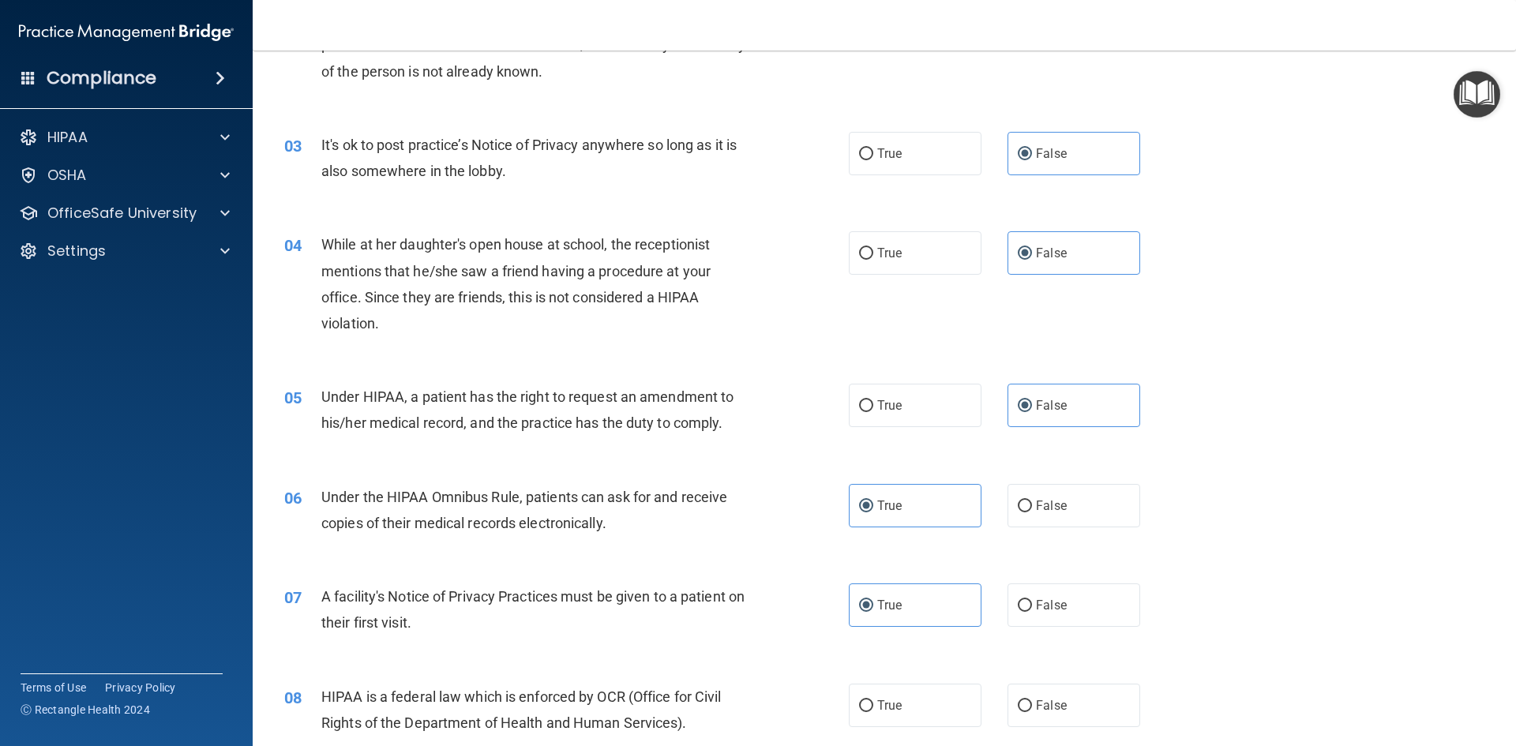
scroll to position [474, 0]
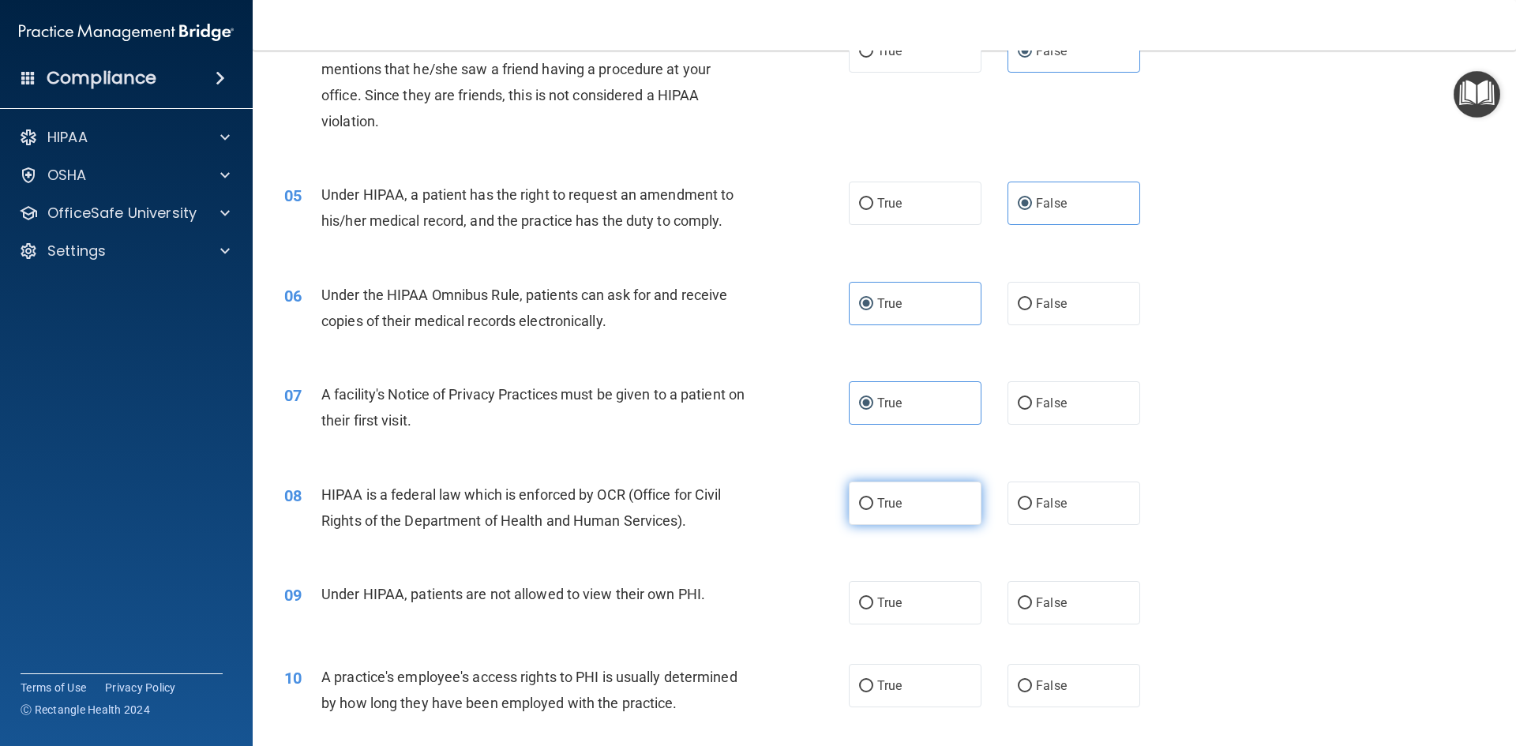
click at [900, 510] on label "True" at bounding box center [915, 503] width 133 height 43
click at [873, 510] on input "True" at bounding box center [866, 504] width 14 height 12
radio input "true"
click at [1030, 583] on label "False" at bounding box center [1073, 602] width 133 height 43
click at [1030, 598] on input "False" at bounding box center [1024, 604] width 14 height 12
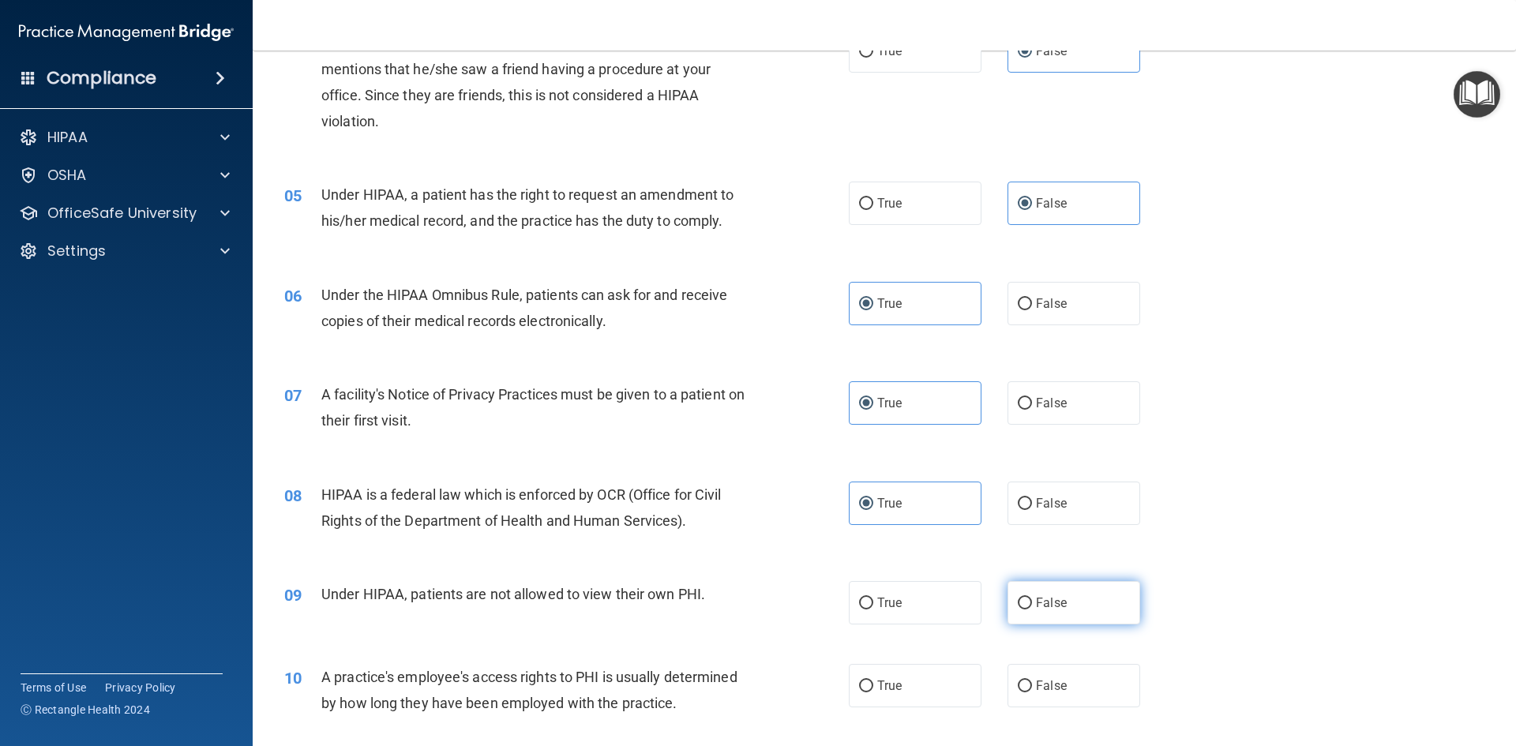
radio input "true"
click at [1042, 677] on label "False" at bounding box center [1073, 685] width 133 height 43
click at [1032, 680] on input "False" at bounding box center [1024, 686] width 14 height 12
radio input "true"
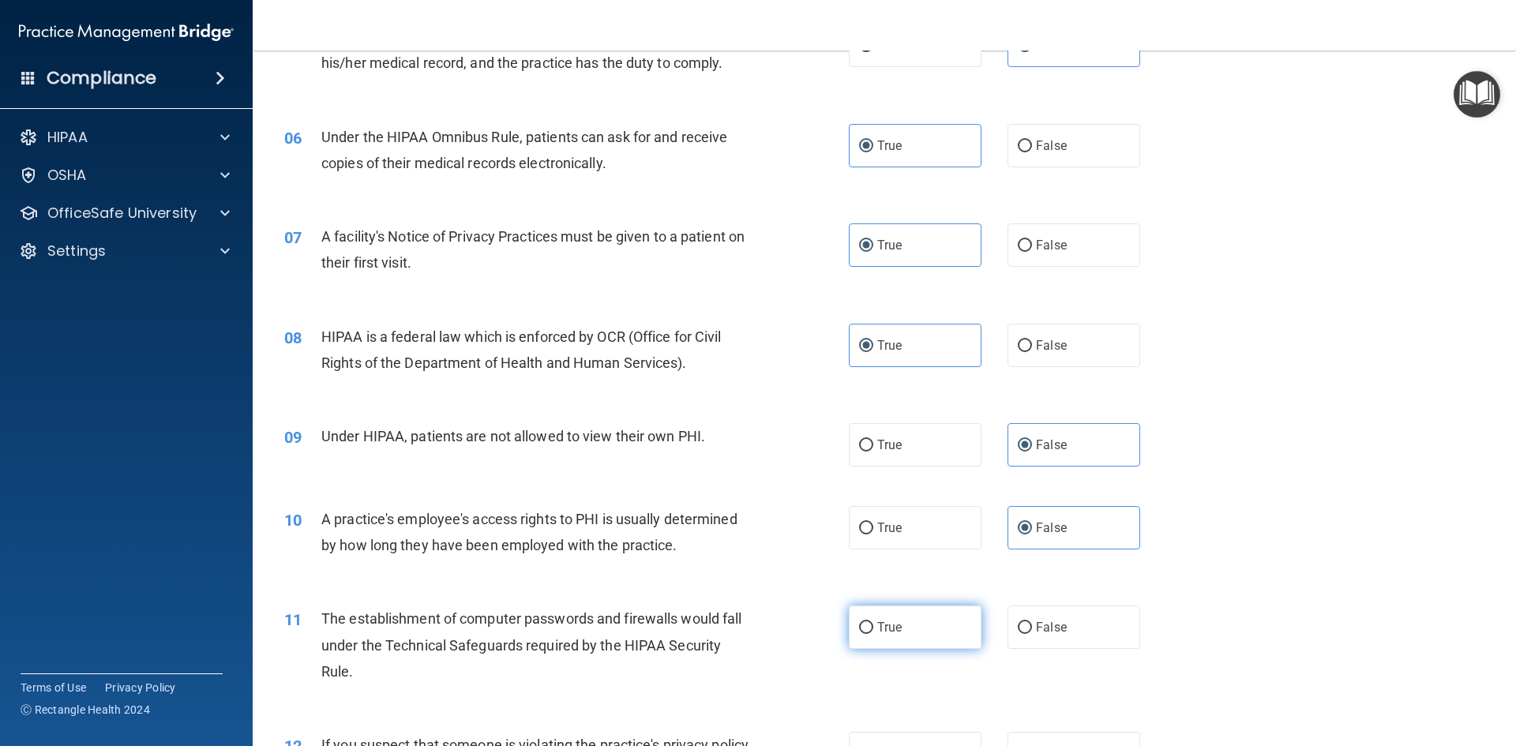
click at [913, 628] on label "True" at bounding box center [915, 626] width 133 height 43
click at [873, 628] on input "True" at bounding box center [866, 628] width 14 height 12
radio input "true"
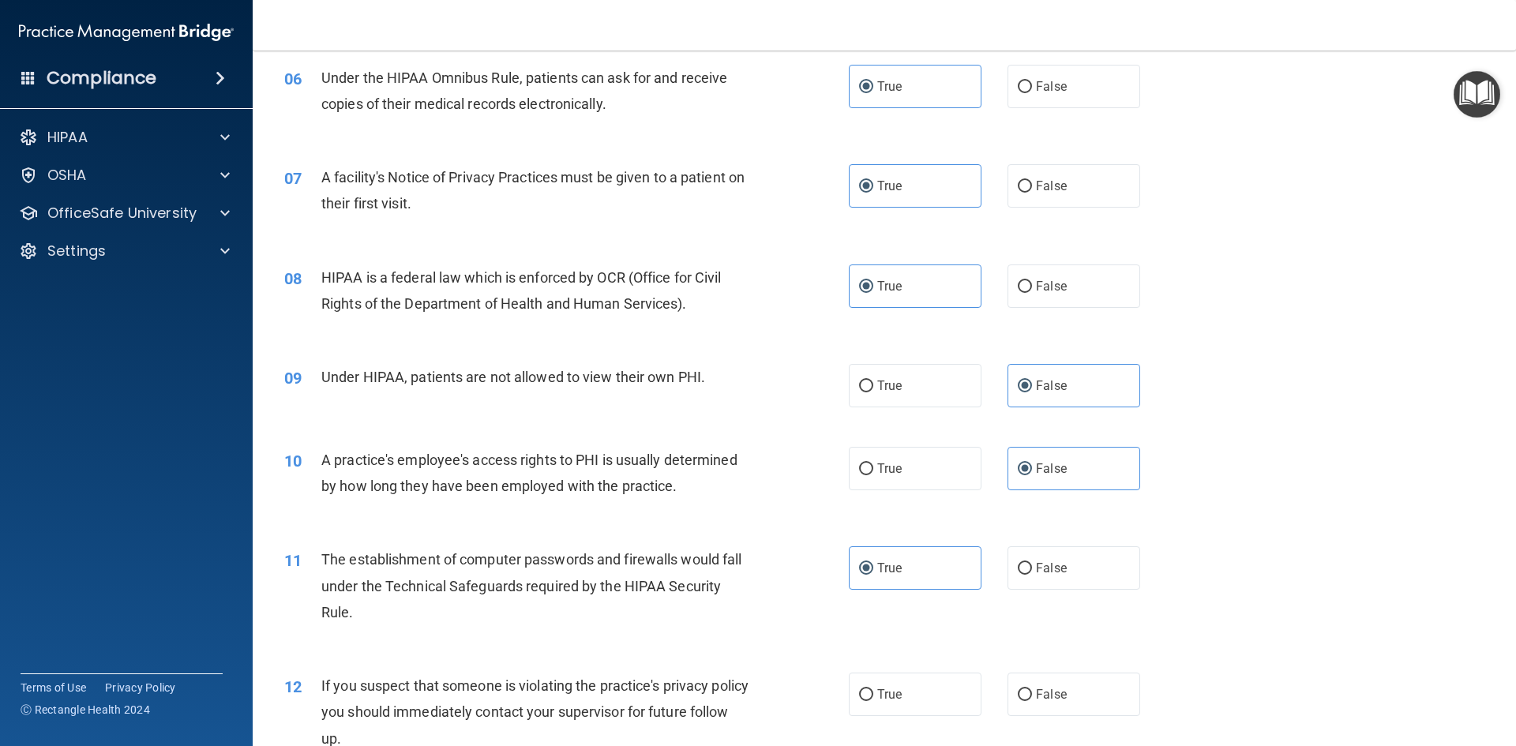
scroll to position [868, 0]
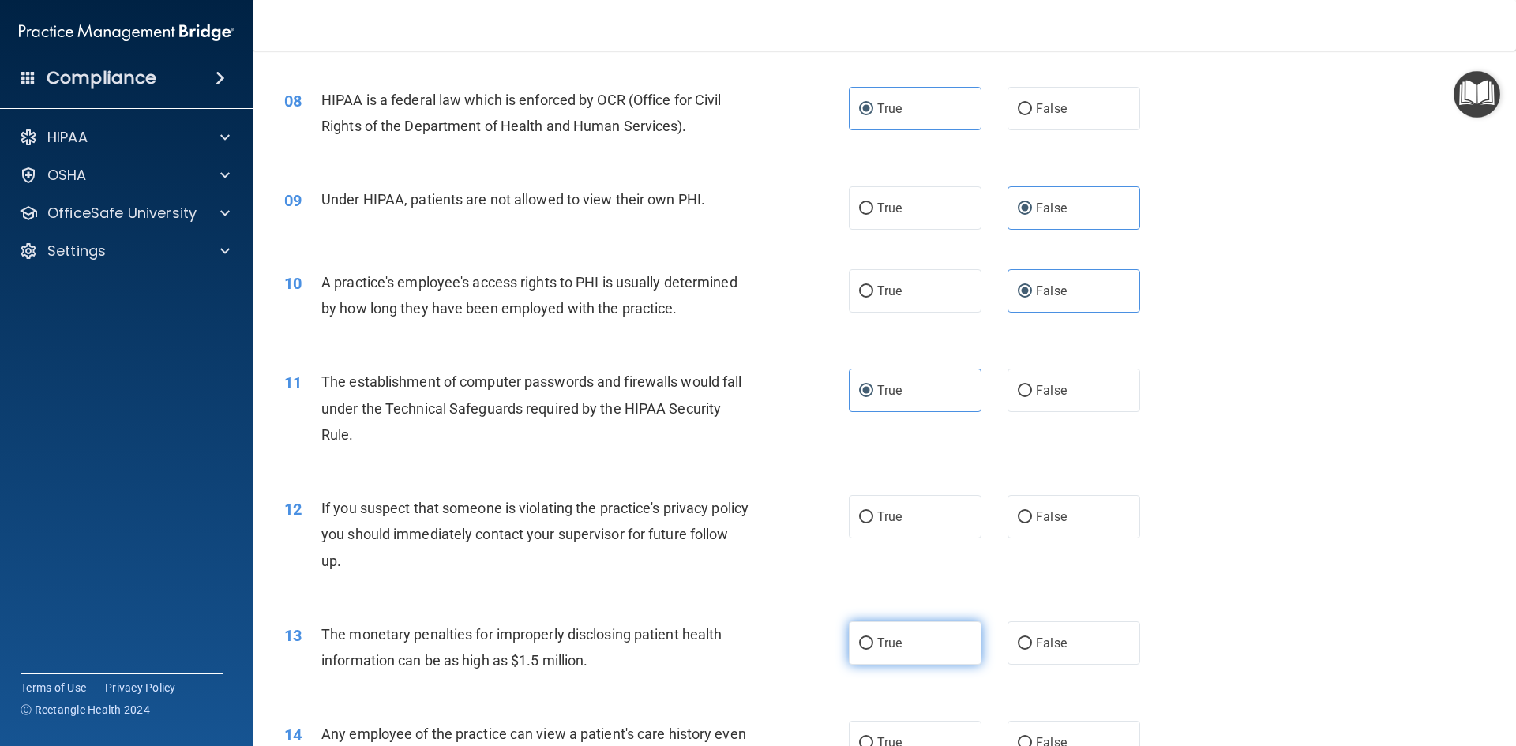
click at [904, 650] on label "True" at bounding box center [915, 642] width 133 height 43
click at [873, 650] on input "True" at bounding box center [866, 644] width 14 height 12
radio input "true"
click at [911, 519] on label "True" at bounding box center [915, 516] width 133 height 43
click at [873, 519] on input "True" at bounding box center [866, 518] width 14 height 12
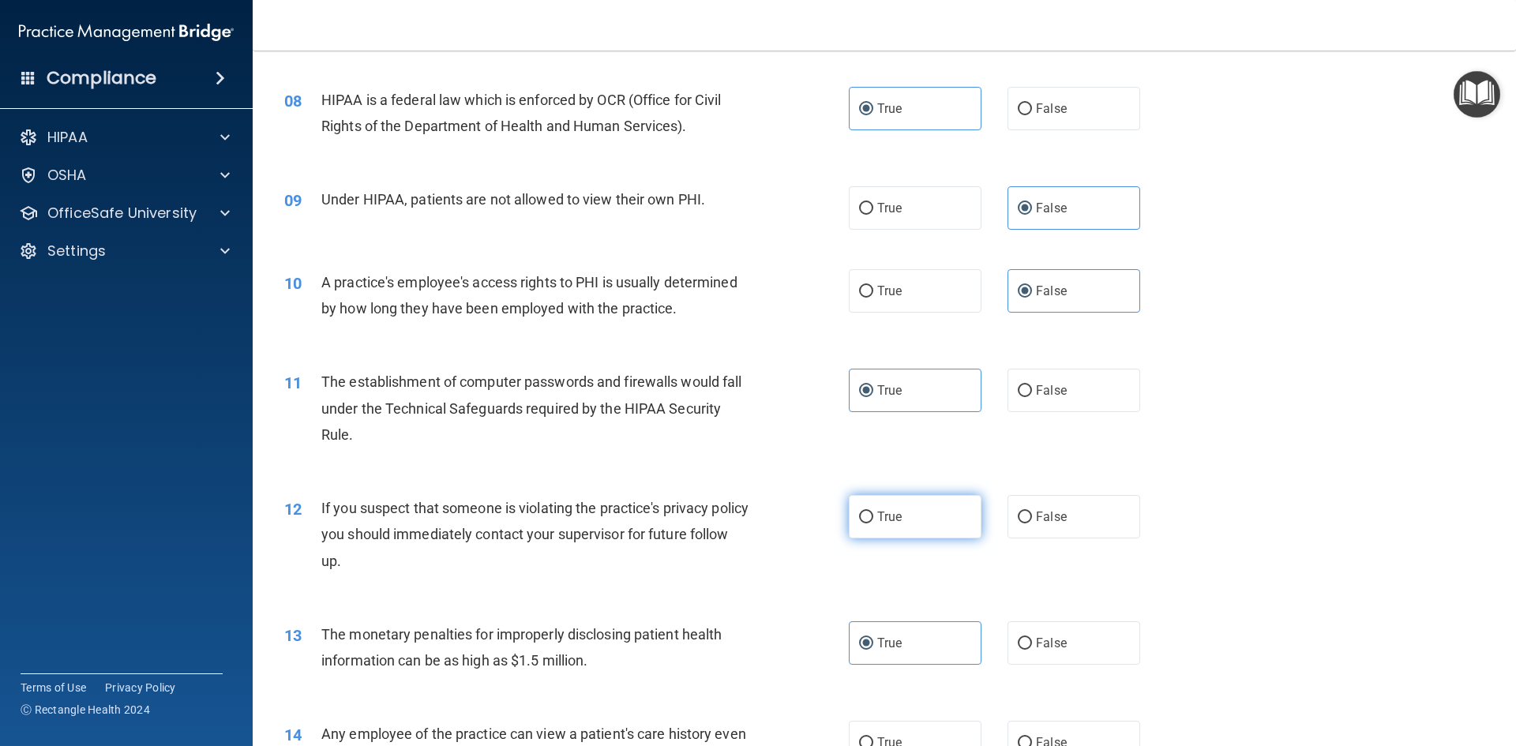
radio input "true"
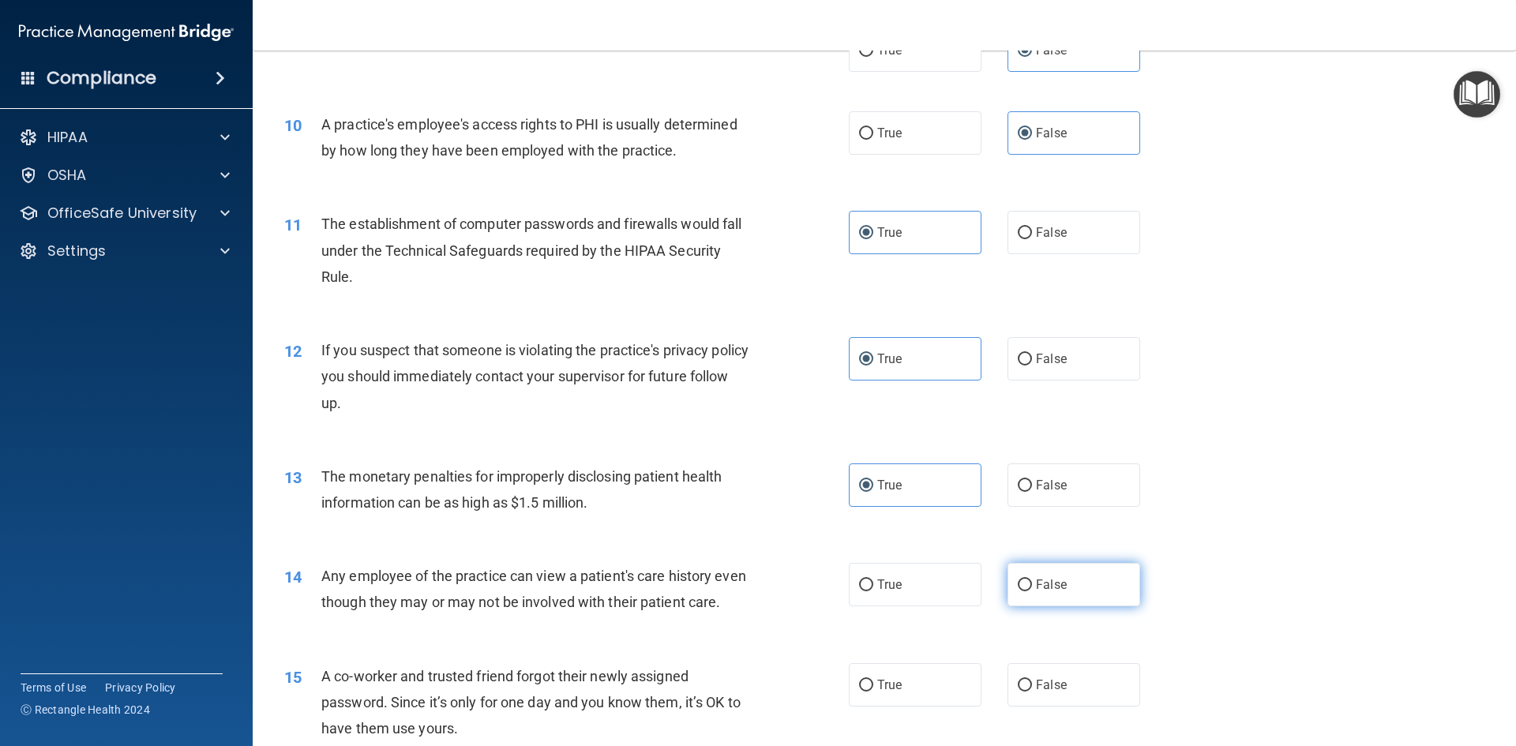
click at [1048, 583] on span "False" at bounding box center [1051, 584] width 31 height 15
click at [1032, 583] on input "False" at bounding box center [1024, 585] width 14 height 12
radio input "true"
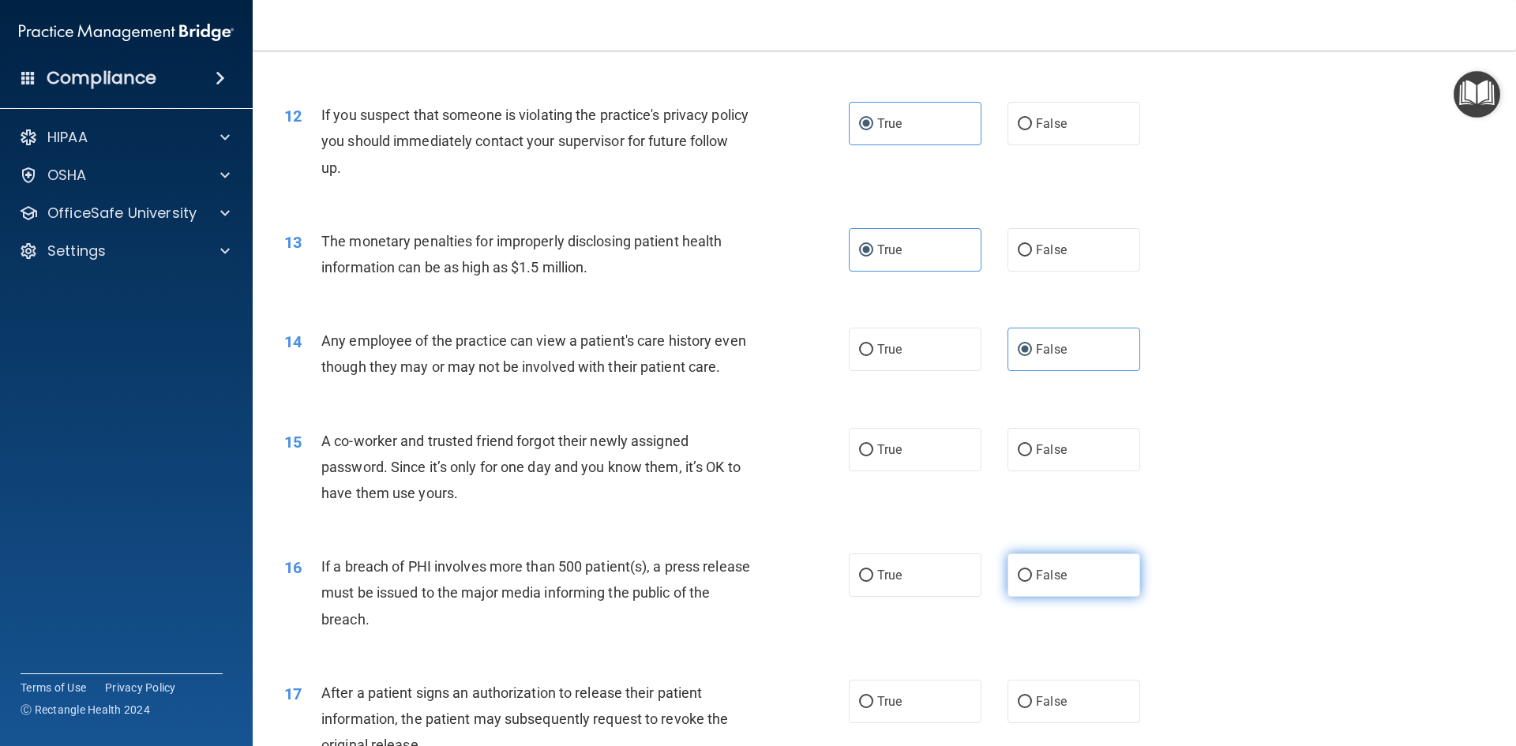
scroll to position [1263, 0]
click at [1050, 581] on span "False" at bounding box center [1051, 573] width 31 height 15
click at [1032, 580] on input "False" at bounding box center [1024, 574] width 14 height 12
radio input "true"
click at [1036, 455] on span "False" at bounding box center [1051, 447] width 31 height 15
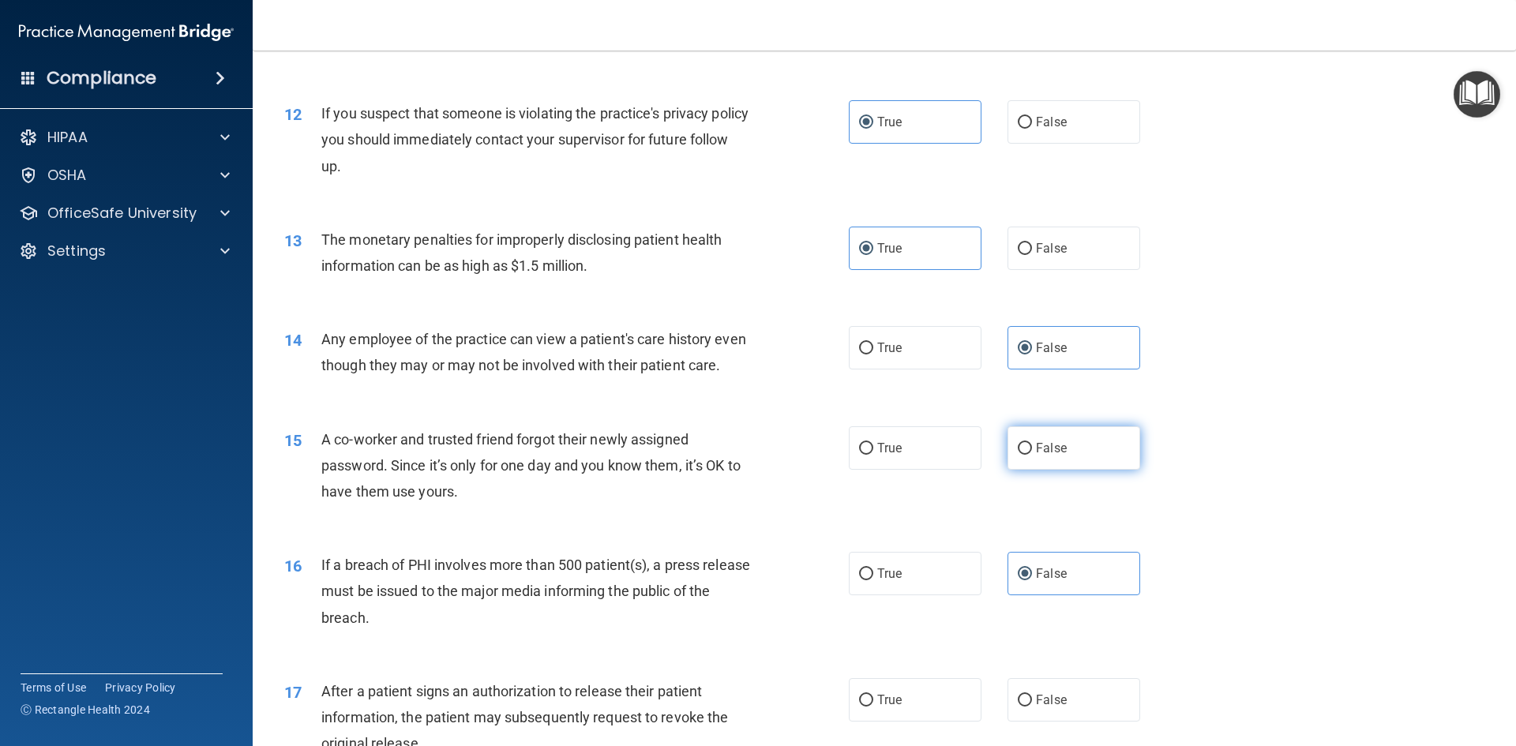
click at [1029, 455] on input "False" at bounding box center [1024, 449] width 14 height 12
radio input "true"
click at [923, 595] on label "True" at bounding box center [915, 573] width 133 height 43
click at [873, 580] on input "True" at bounding box center [866, 574] width 14 height 12
radio input "true"
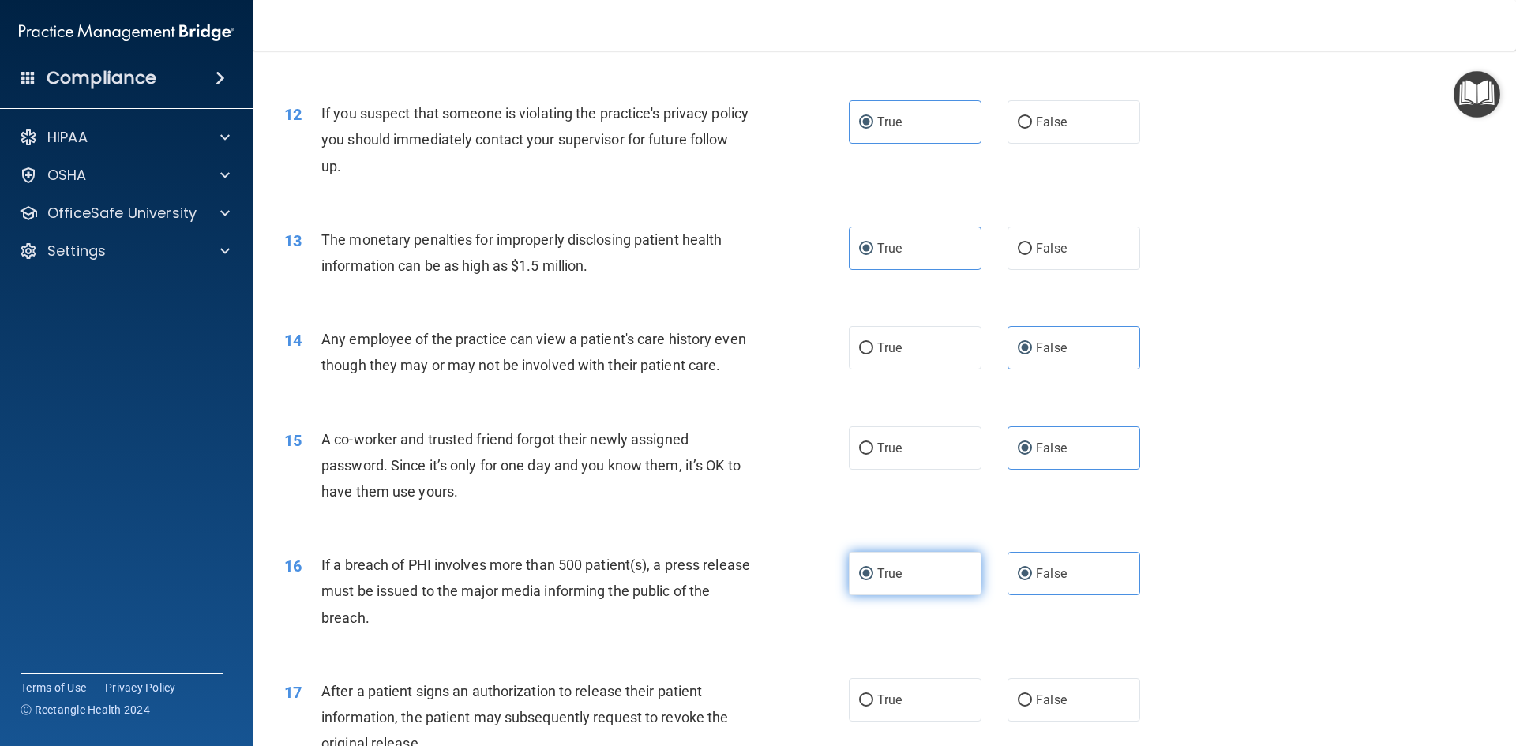
radio input "false"
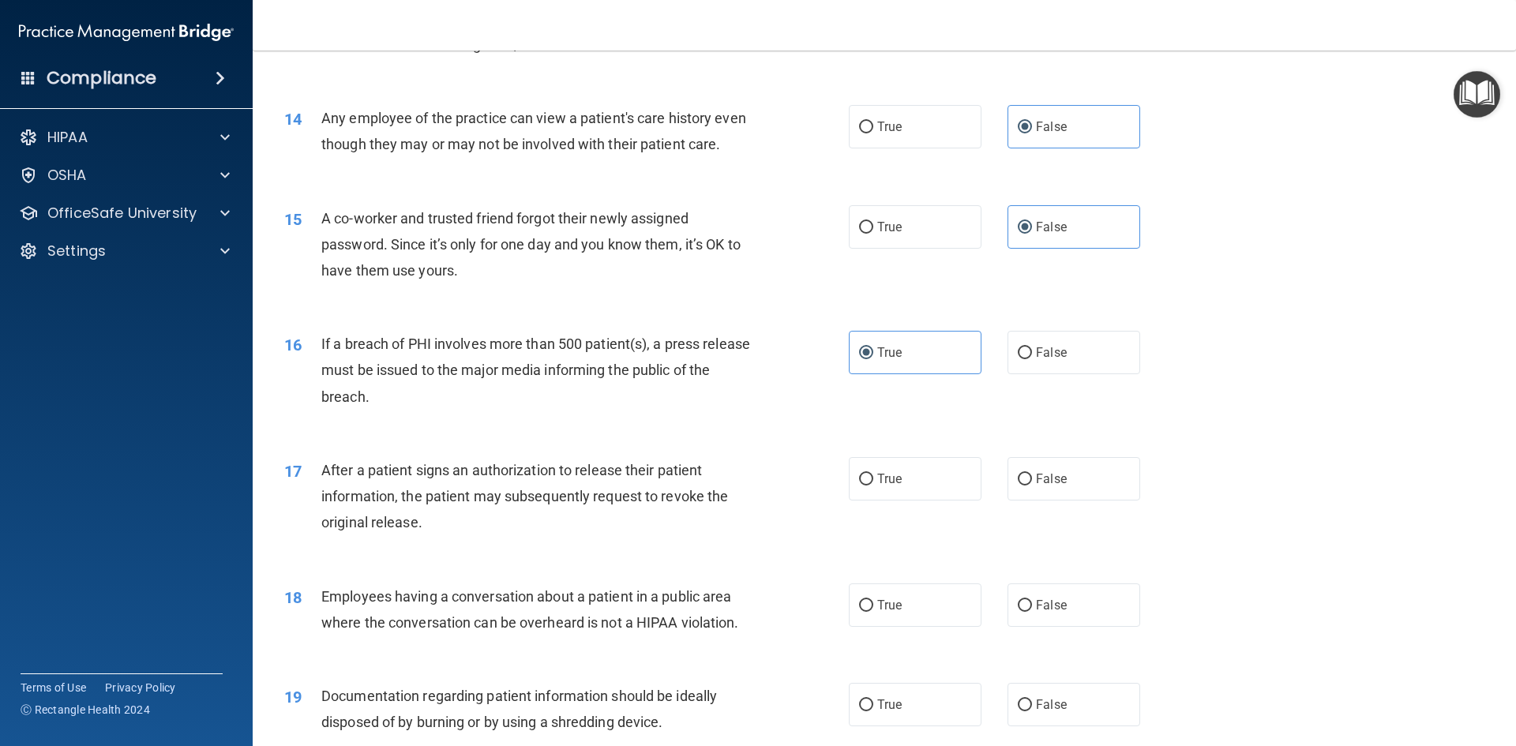
scroll to position [1500, 0]
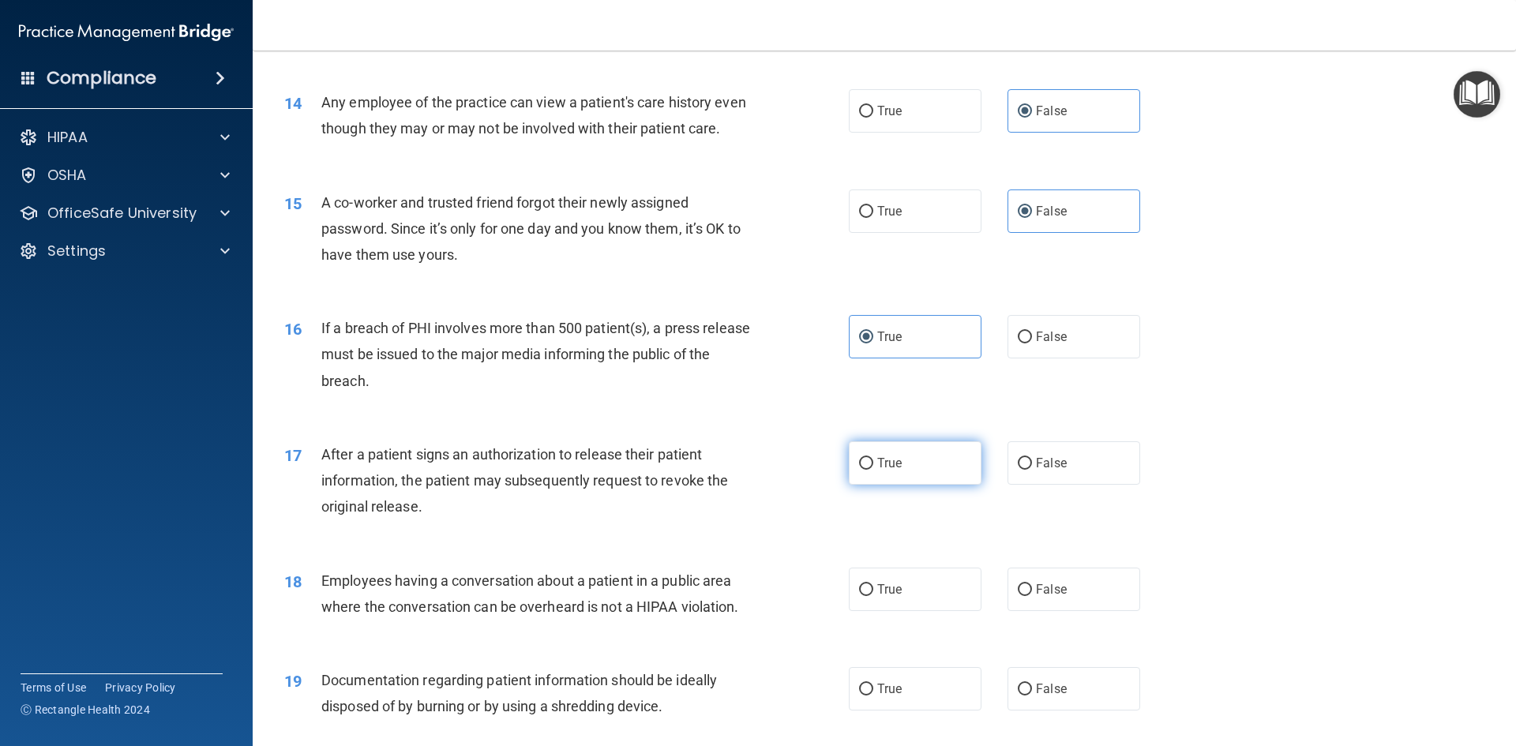
click at [902, 485] on label "True" at bounding box center [915, 462] width 133 height 43
click at [873, 470] on input "True" at bounding box center [866, 464] width 14 height 12
radio input "true"
click at [1025, 606] on label "False" at bounding box center [1073, 589] width 133 height 43
click at [1025, 596] on input "False" at bounding box center [1024, 590] width 14 height 12
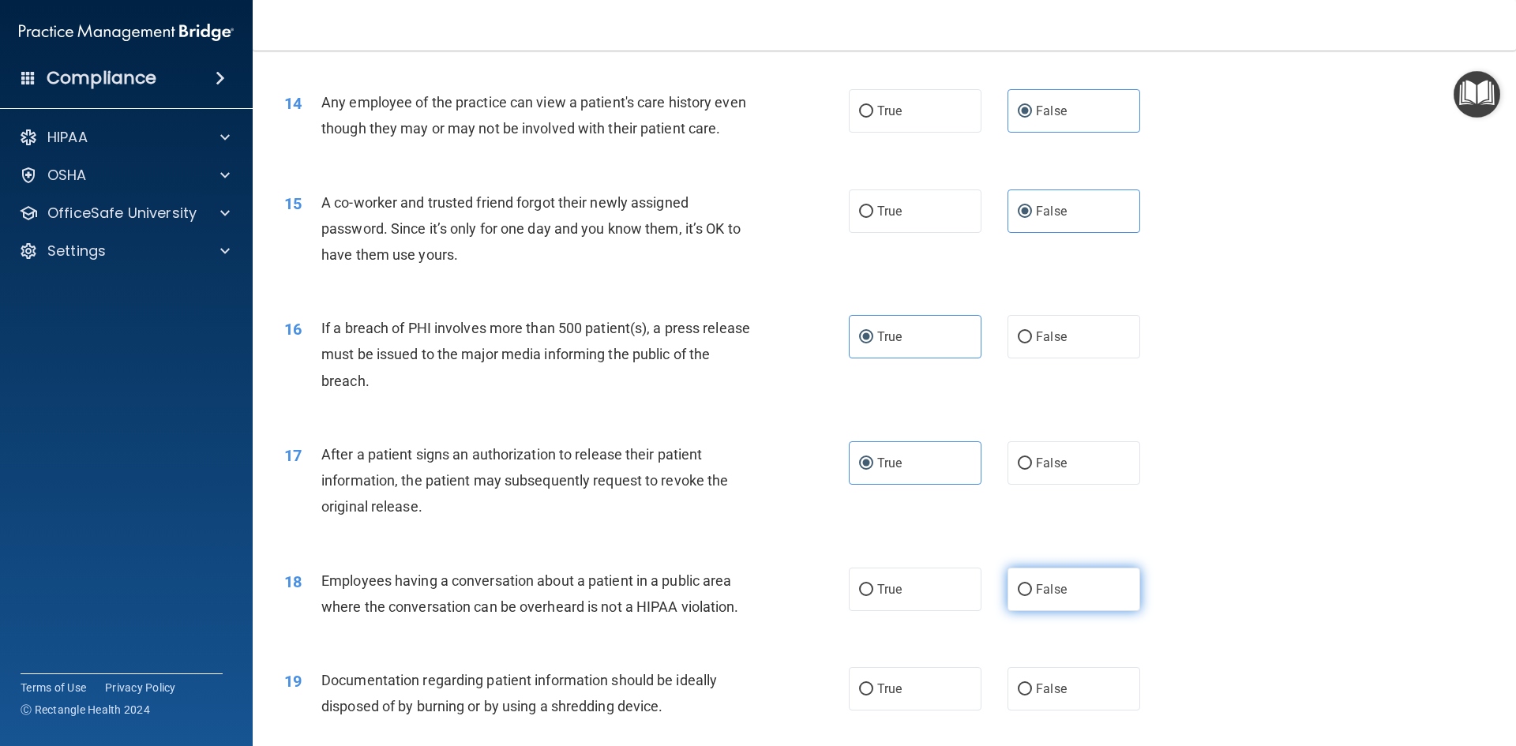
radio input "true"
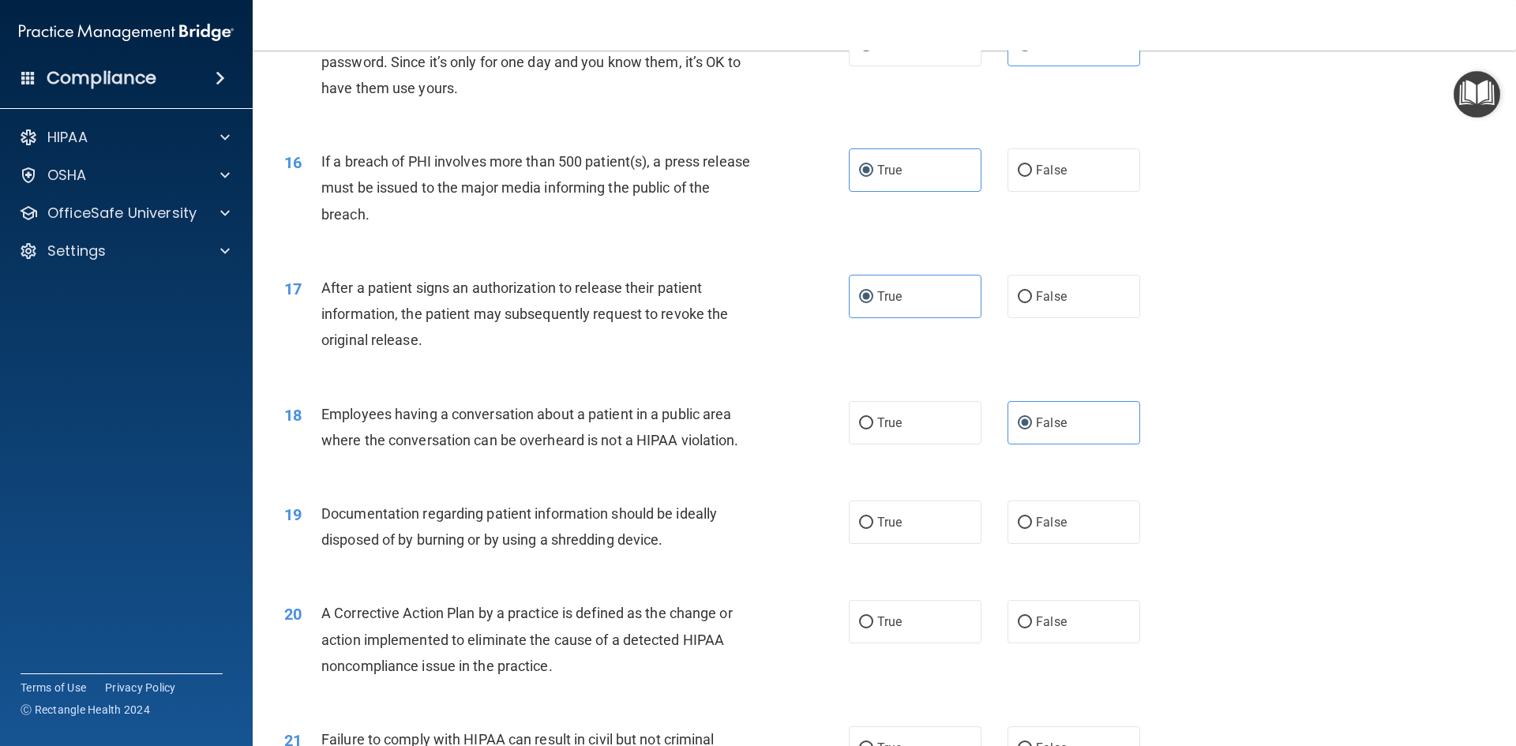
scroll to position [1816, 0]
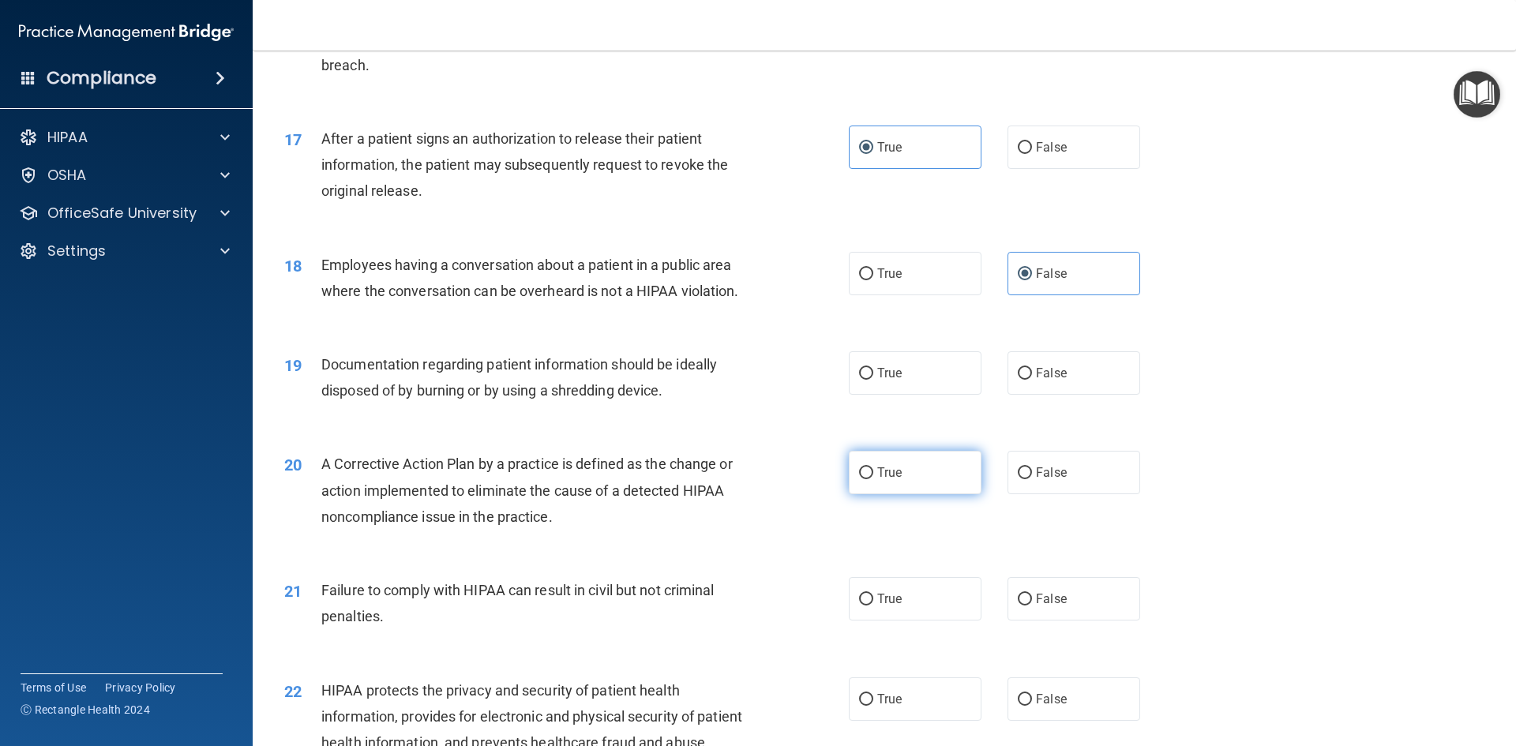
click at [888, 480] on span "True" at bounding box center [889, 472] width 24 height 15
click at [873, 479] on input "True" at bounding box center [866, 473] width 14 height 12
radio input "true"
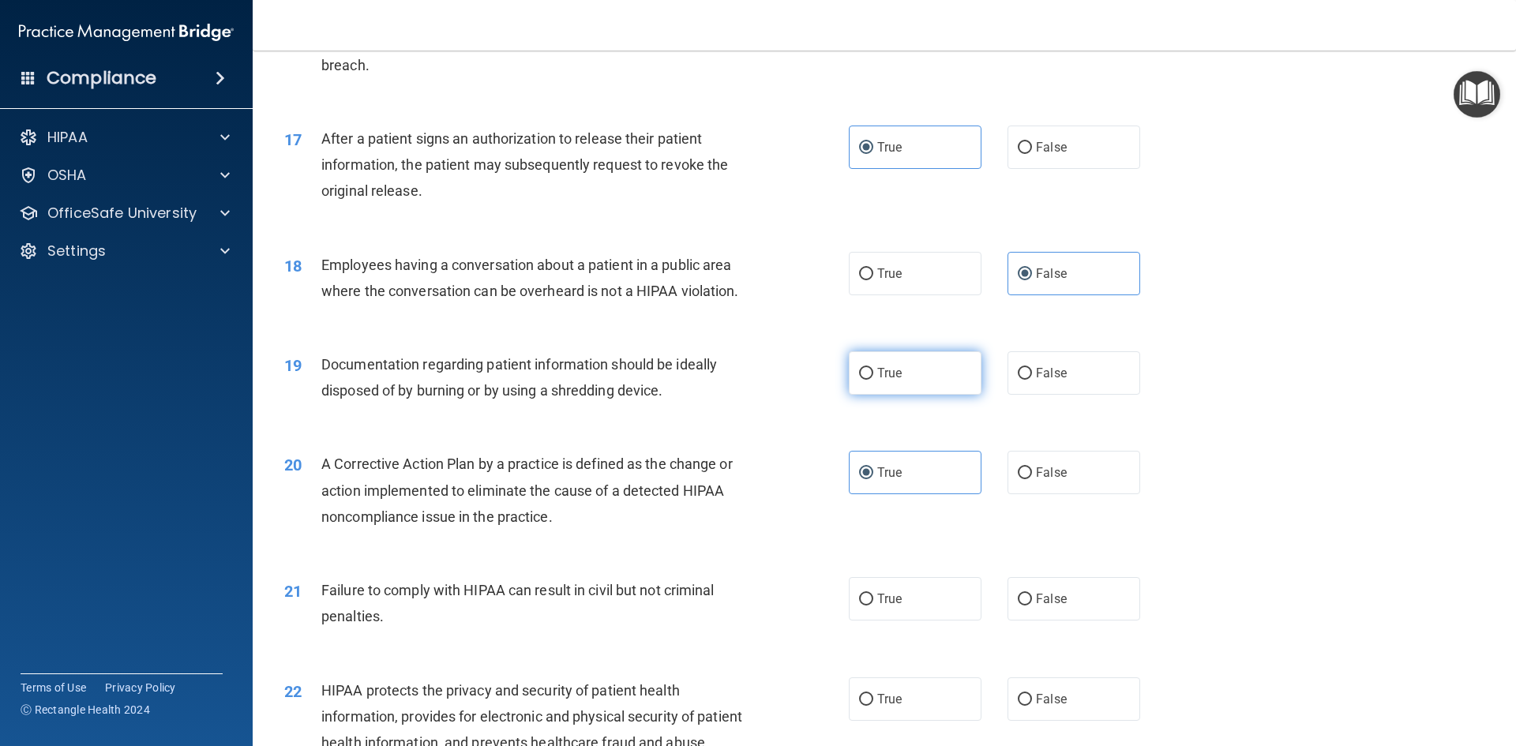
click at [897, 395] on label "True" at bounding box center [915, 372] width 133 height 43
click at [873, 380] on input "True" at bounding box center [866, 374] width 14 height 12
radio input "true"
click at [1023, 620] on label "False" at bounding box center [1073, 598] width 133 height 43
click at [1023, 605] on input "False" at bounding box center [1024, 600] width 14 height 12
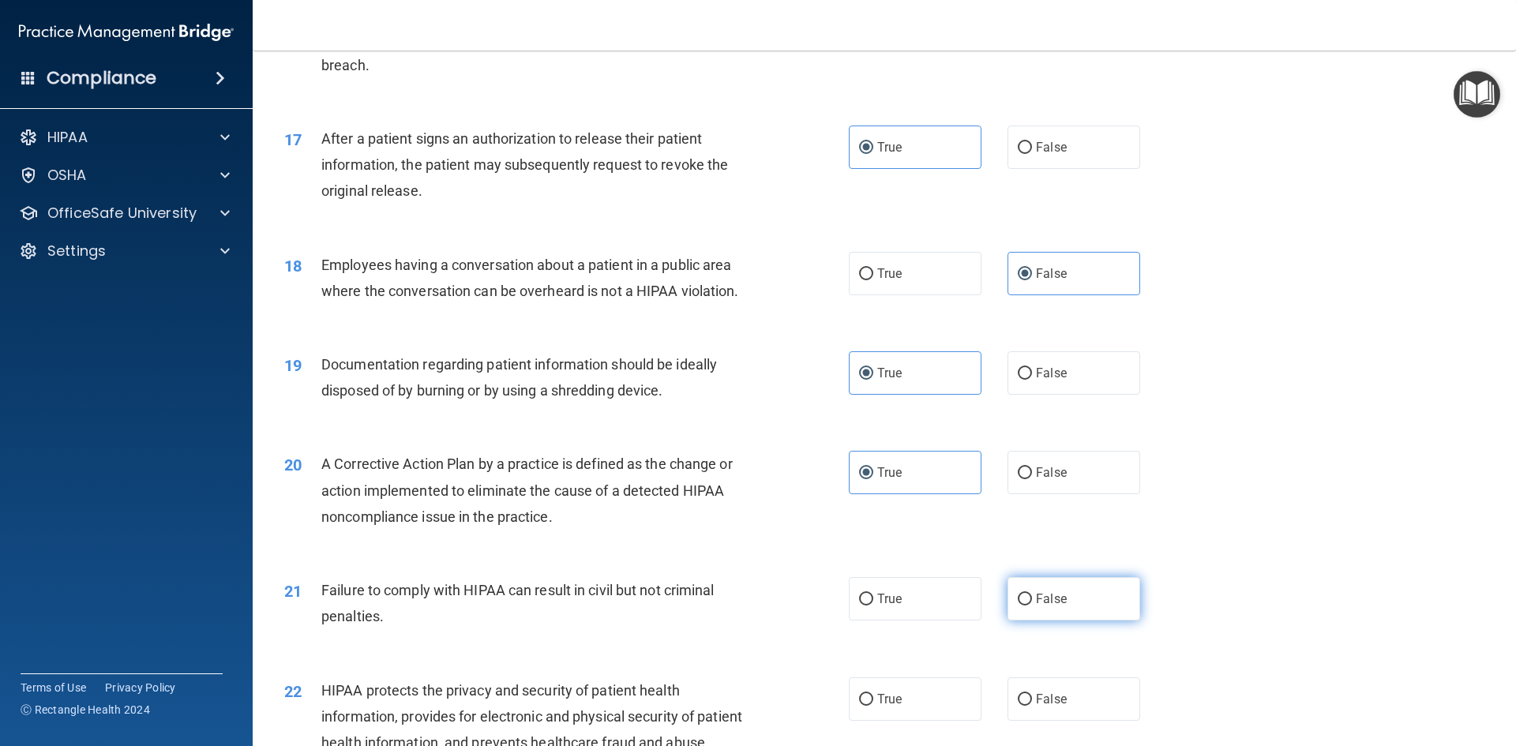
radio input "true"
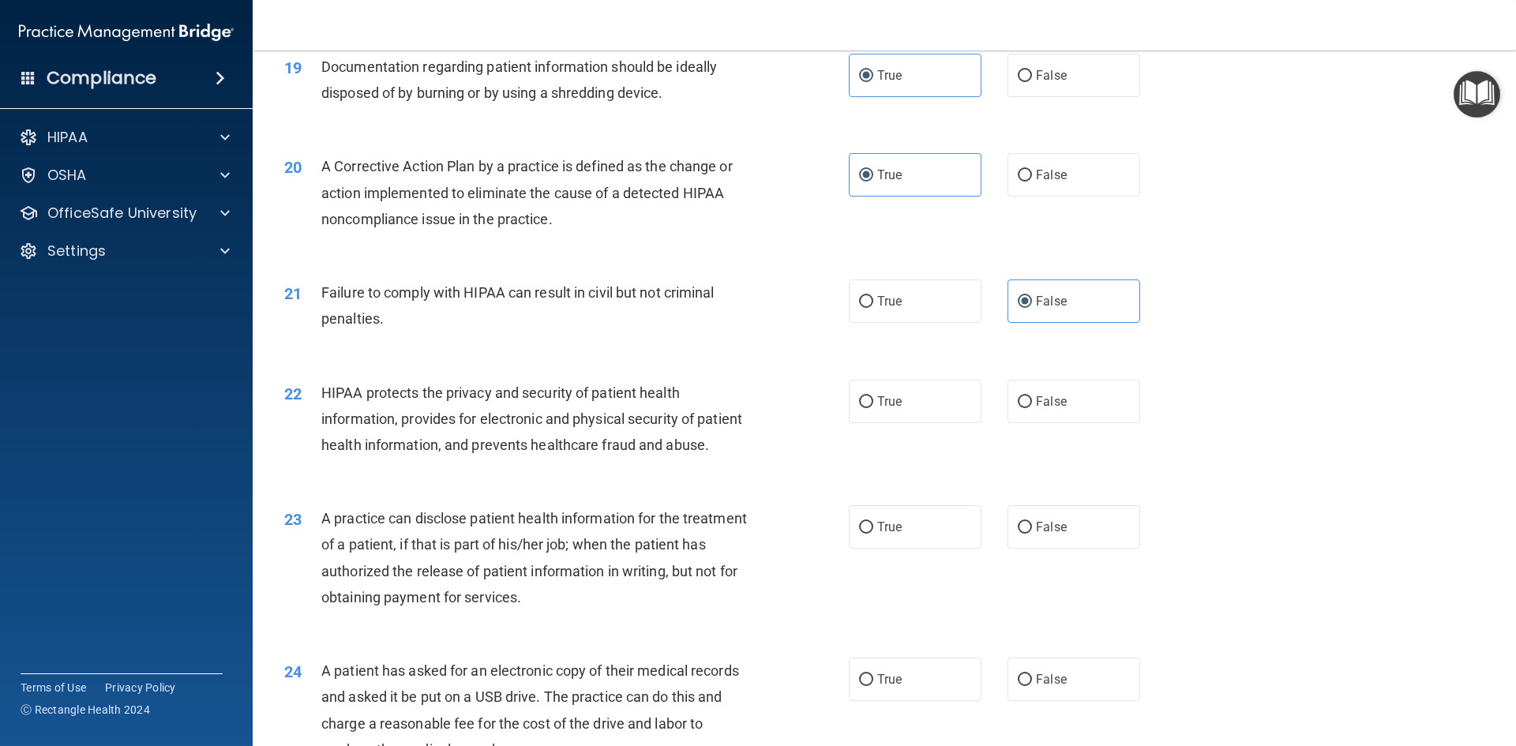
scroll to position [2131, 0]
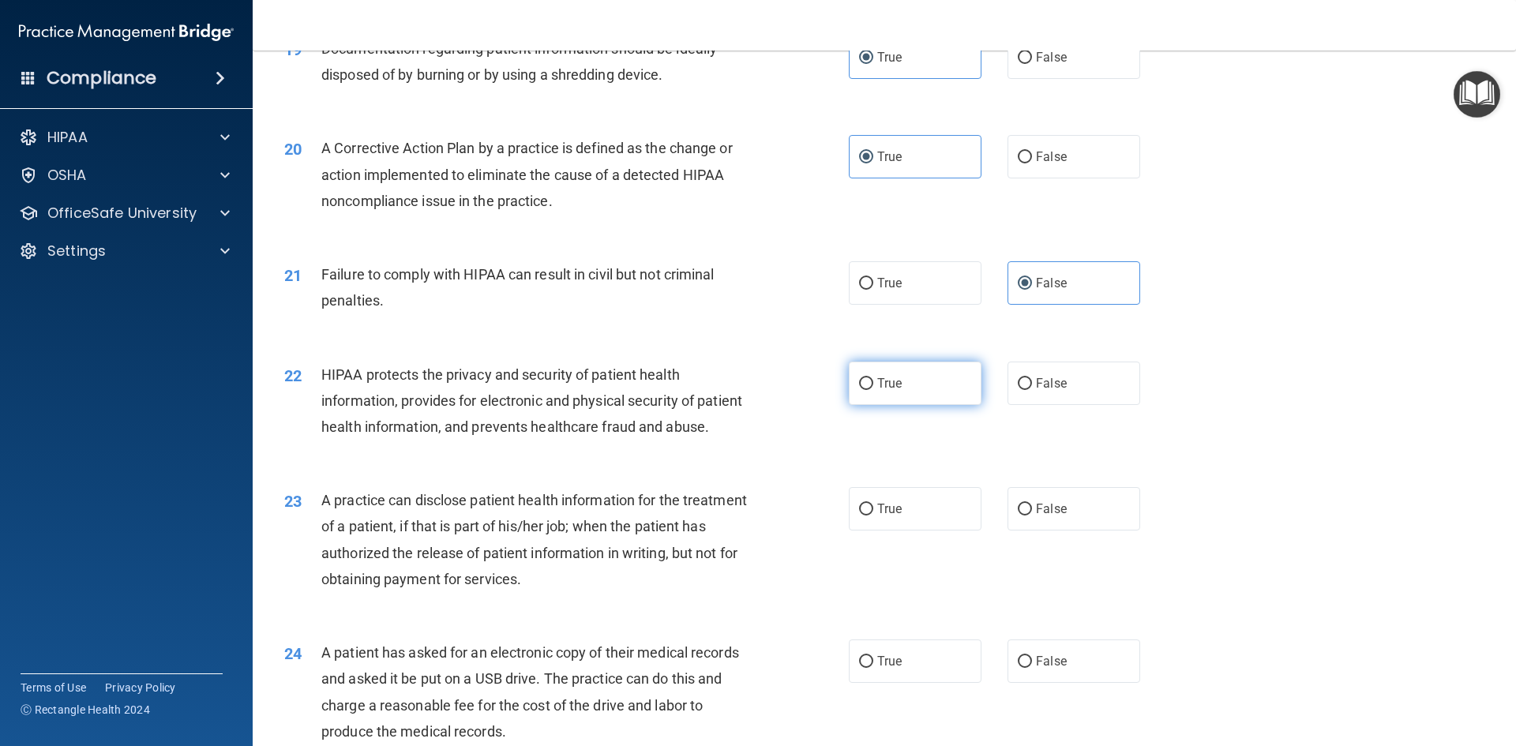
click at [927, 405] on label "True" at bounding box center [915, 383] width 133 height 43
click at [873, 390] on input "True" at bounding box center [866, 384] width 14 height 12
radio input "true"
click at [1050, 516] on span "False" at bounding box center [1051, 508] width 31 height 15
click at [1032, 515] on input "False" at bounding box center [1024, 510] width 14 height 12
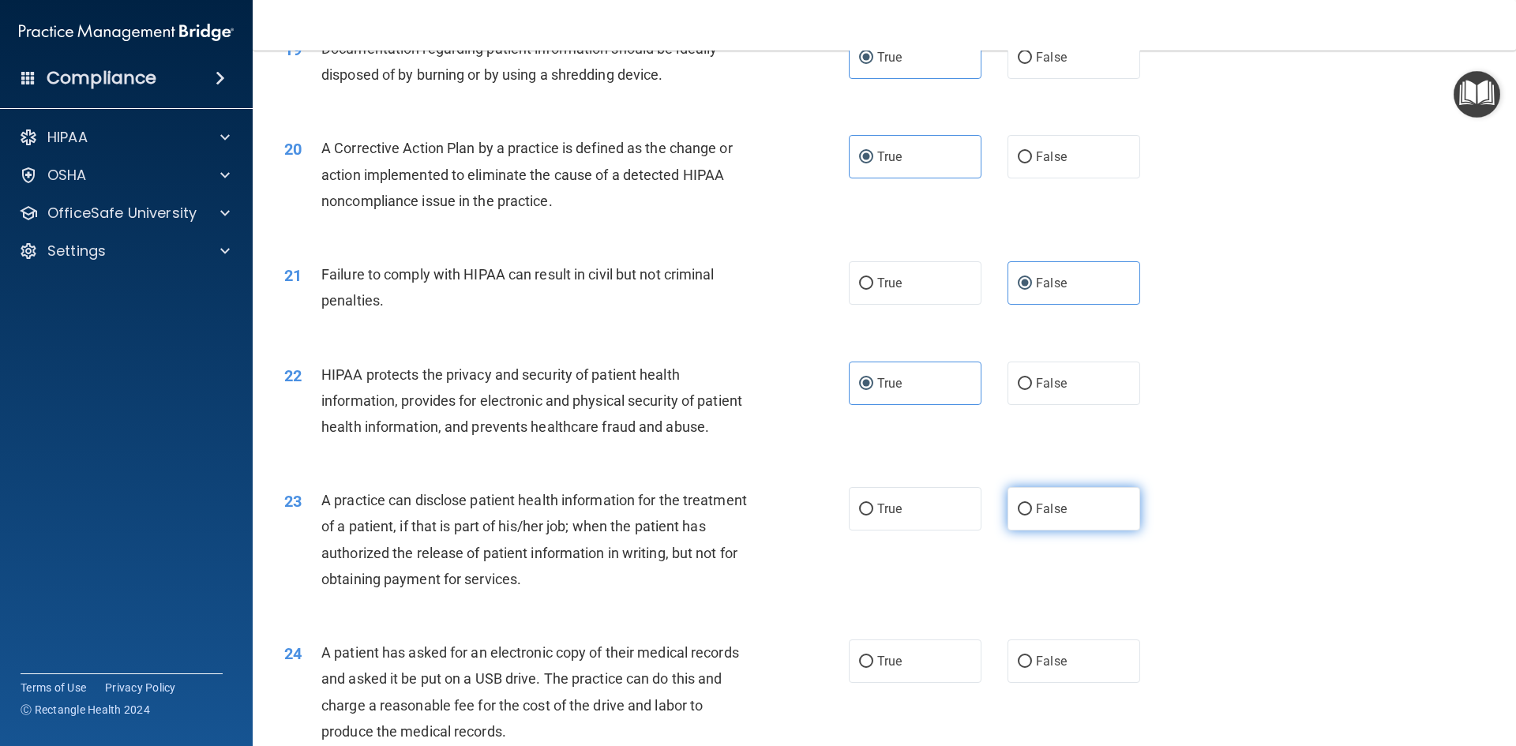
radio input "true"
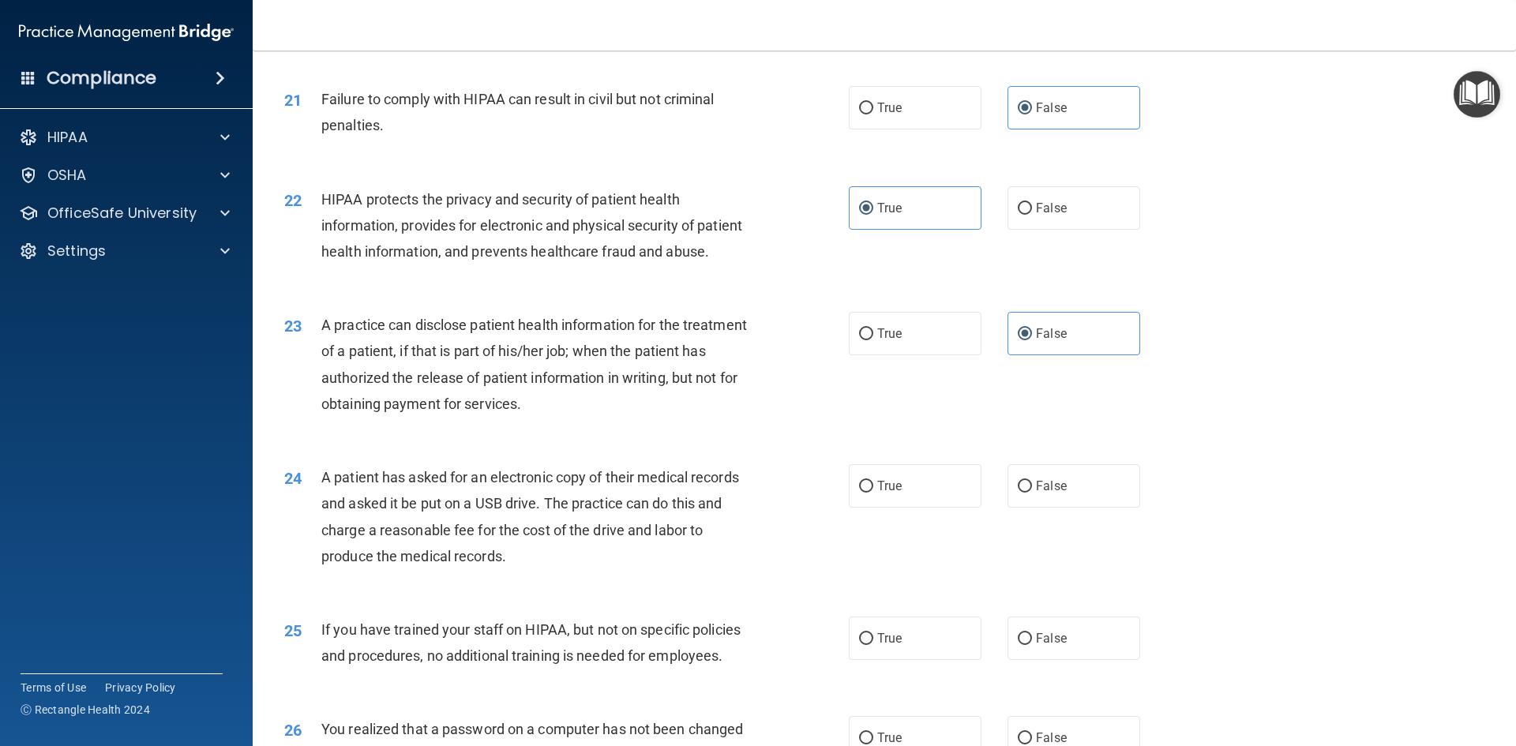
scroll to position [2368, 0]
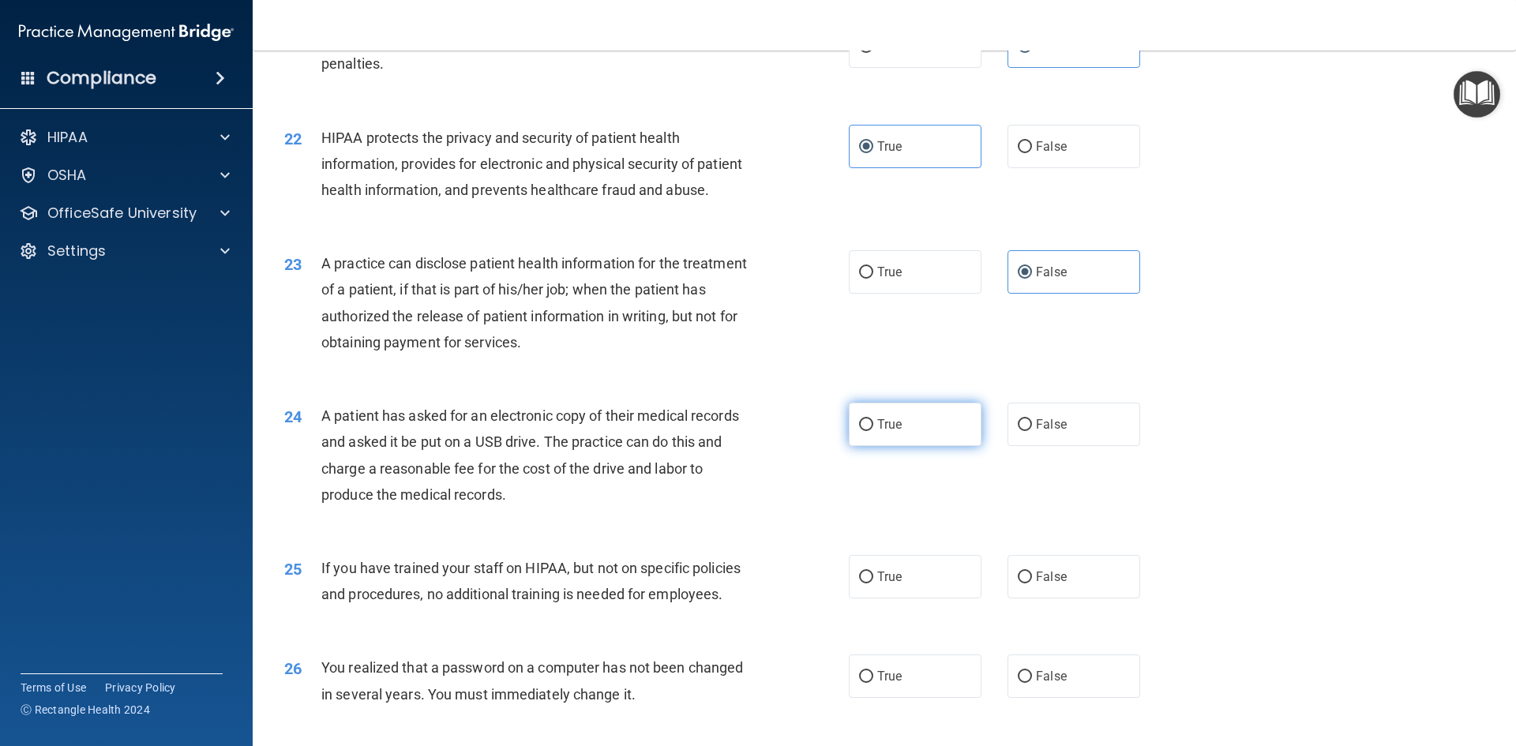
click at [894, 432] on span "True" at bounding box center [889, 424] width 24 height 15
click at [873, 431] on input "True" at bounding box center [866, 425] width 14 height 12
radio input "true"
click at [1036, 584] on span "False" at bounding box center [1051, 576] width 31 height 15
click at [1032, 583] on input "False" at bounding box center [1024, 577] width 14 height 12
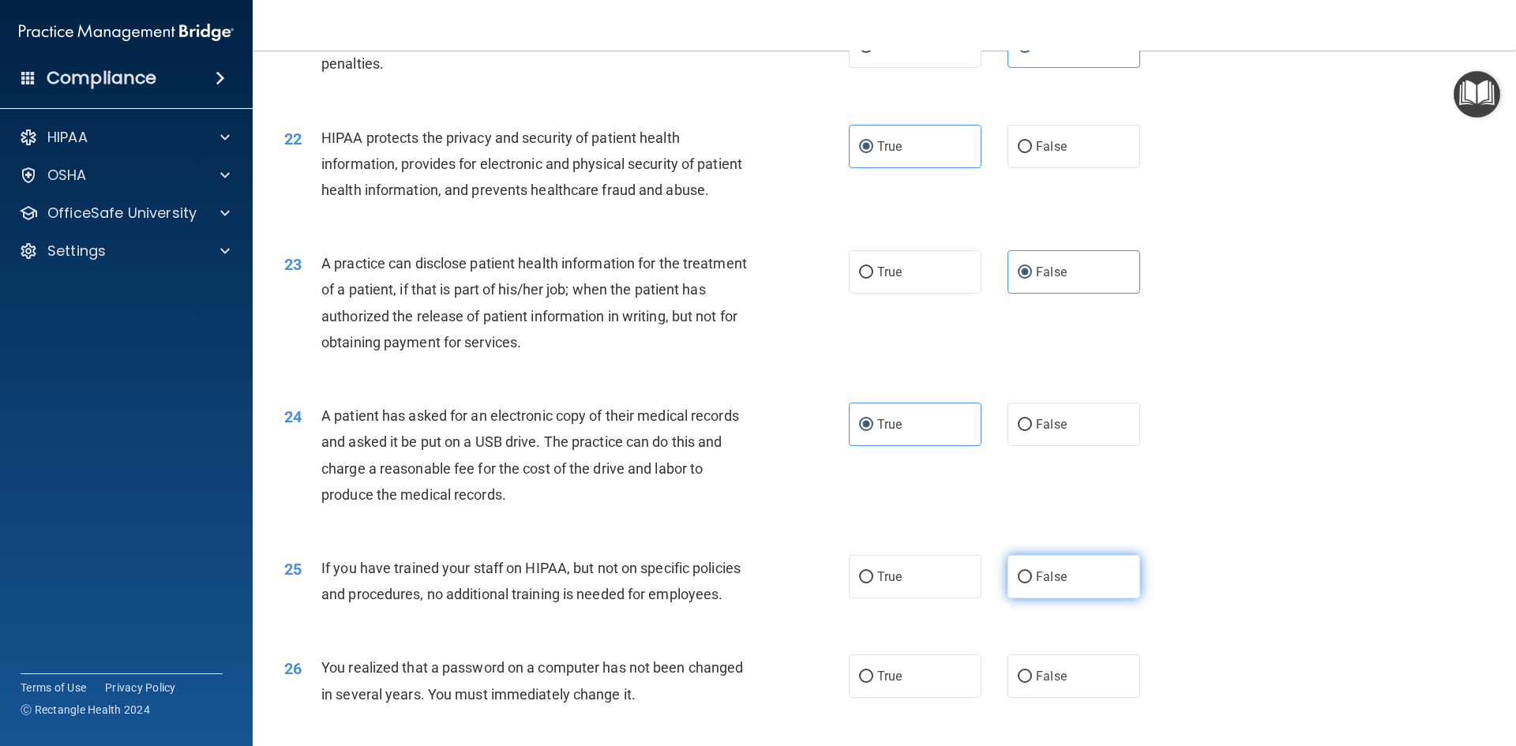
radio input "true"
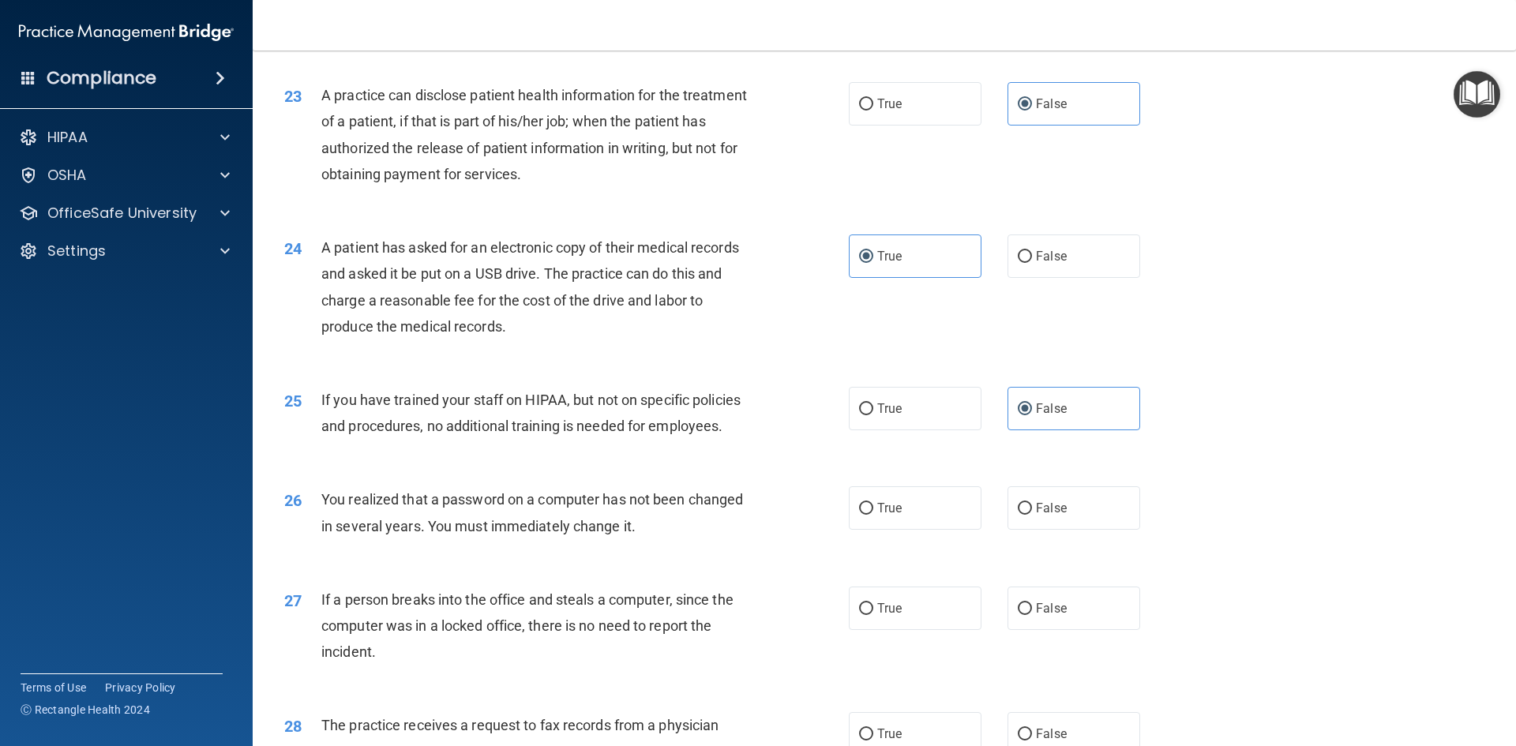
scroll to position [2605, 0]
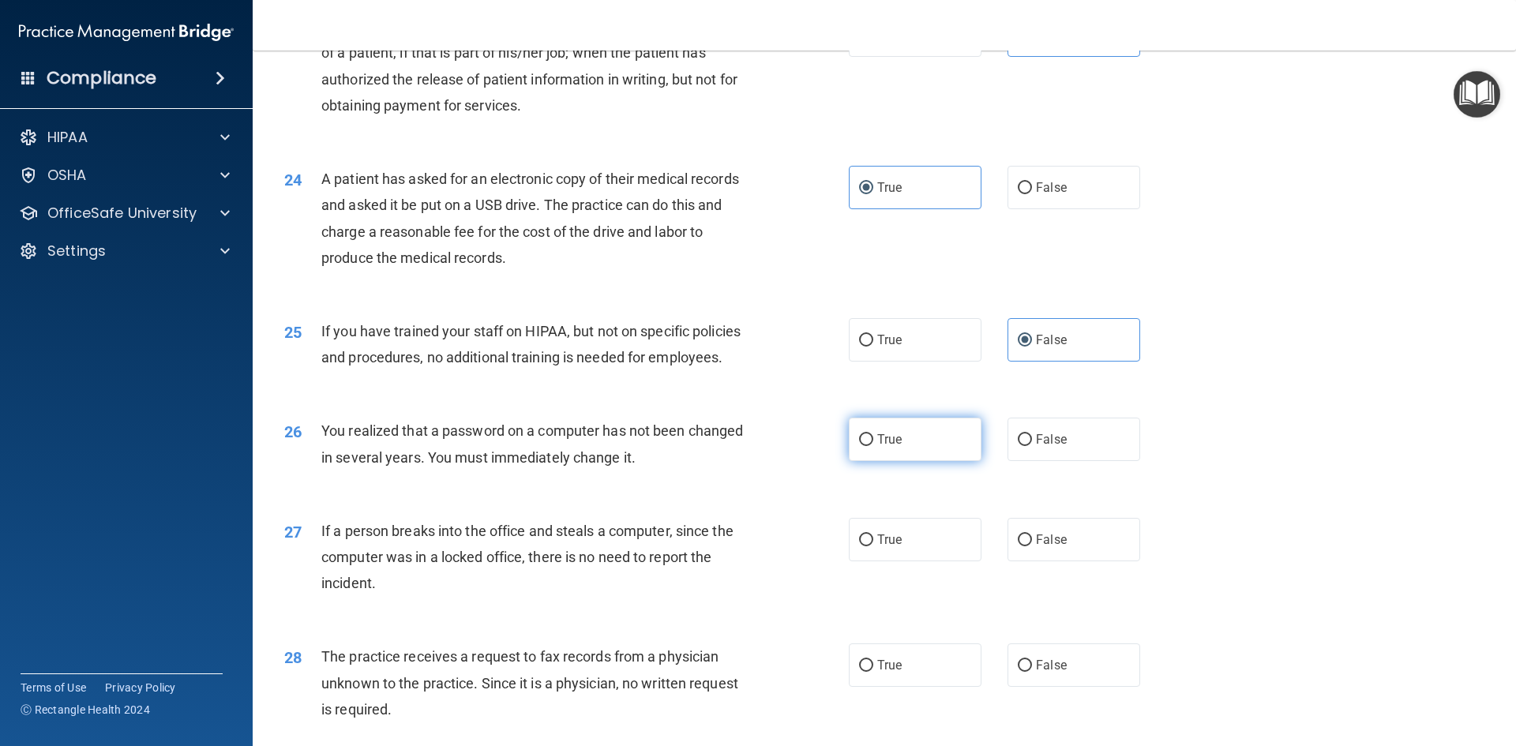
click at [907, 461] on label "True" at bounding box center [915, 439] width 133 height 43
click at [873, 446] on input "True" at bounding box center [866, 440] width 14 height 12
radio input "true"
click at [1063, 561] on label "False" at bounding box center [1073, 539] width 133 height 43
click at [1032, 546] on input "False" at bounding box center [1024, 540] width 14 height 12
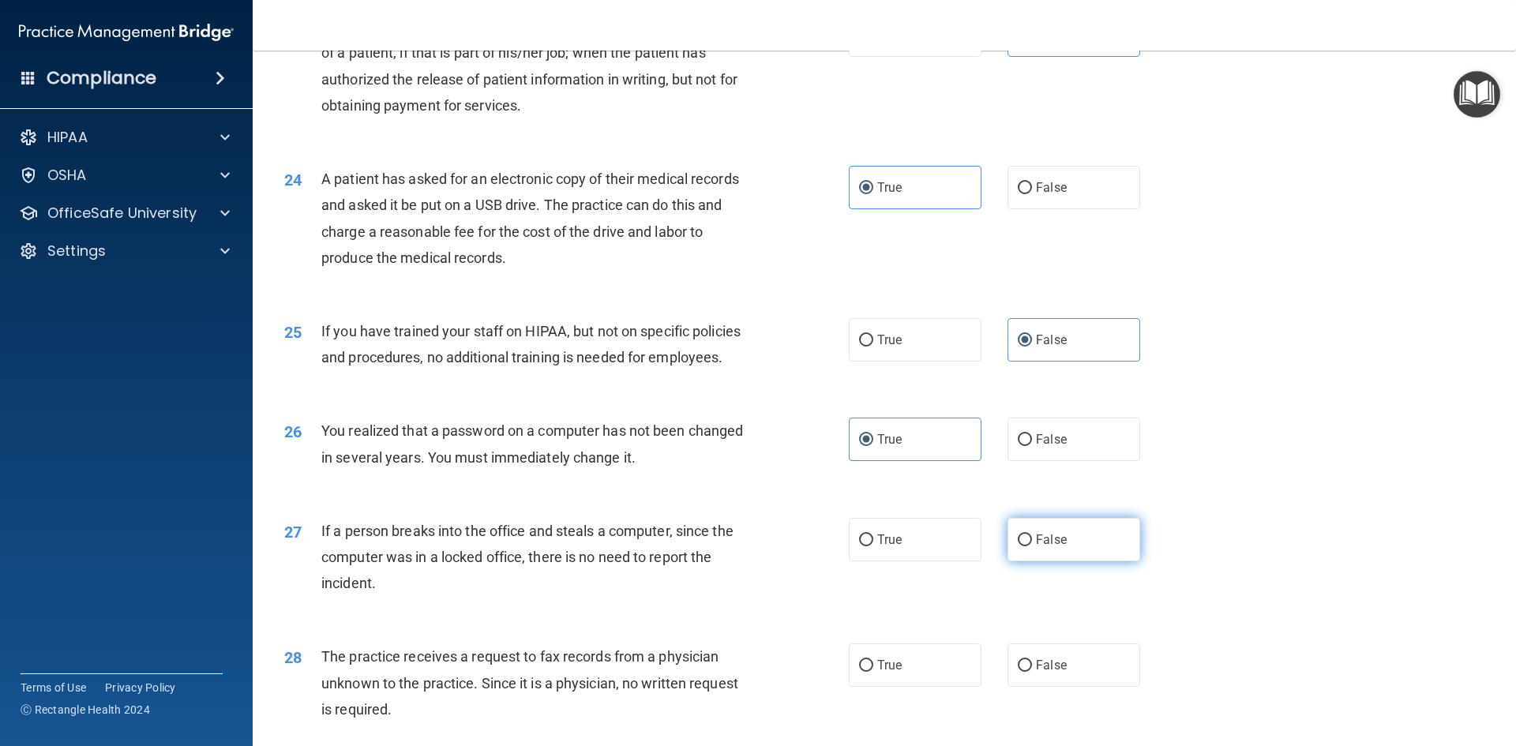
radio input "true"
click at [1048, 673] on span "False" at bounding box center [1051, 665] width 31 height 15
click at [1032, 672] on input "False" at bounding box center [1024, 666] width 14 height 12
radio input "true"
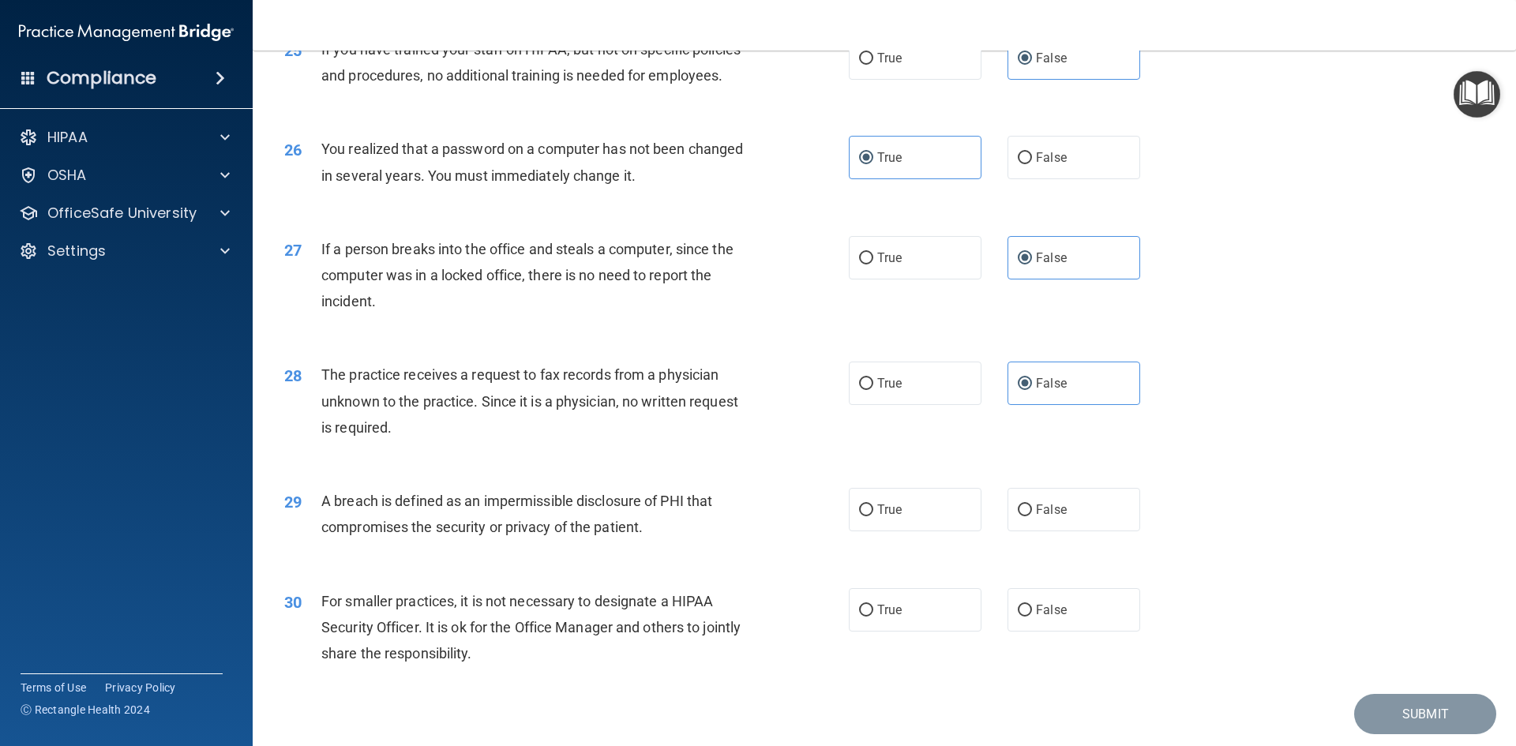
scroll to position [2921, 0]
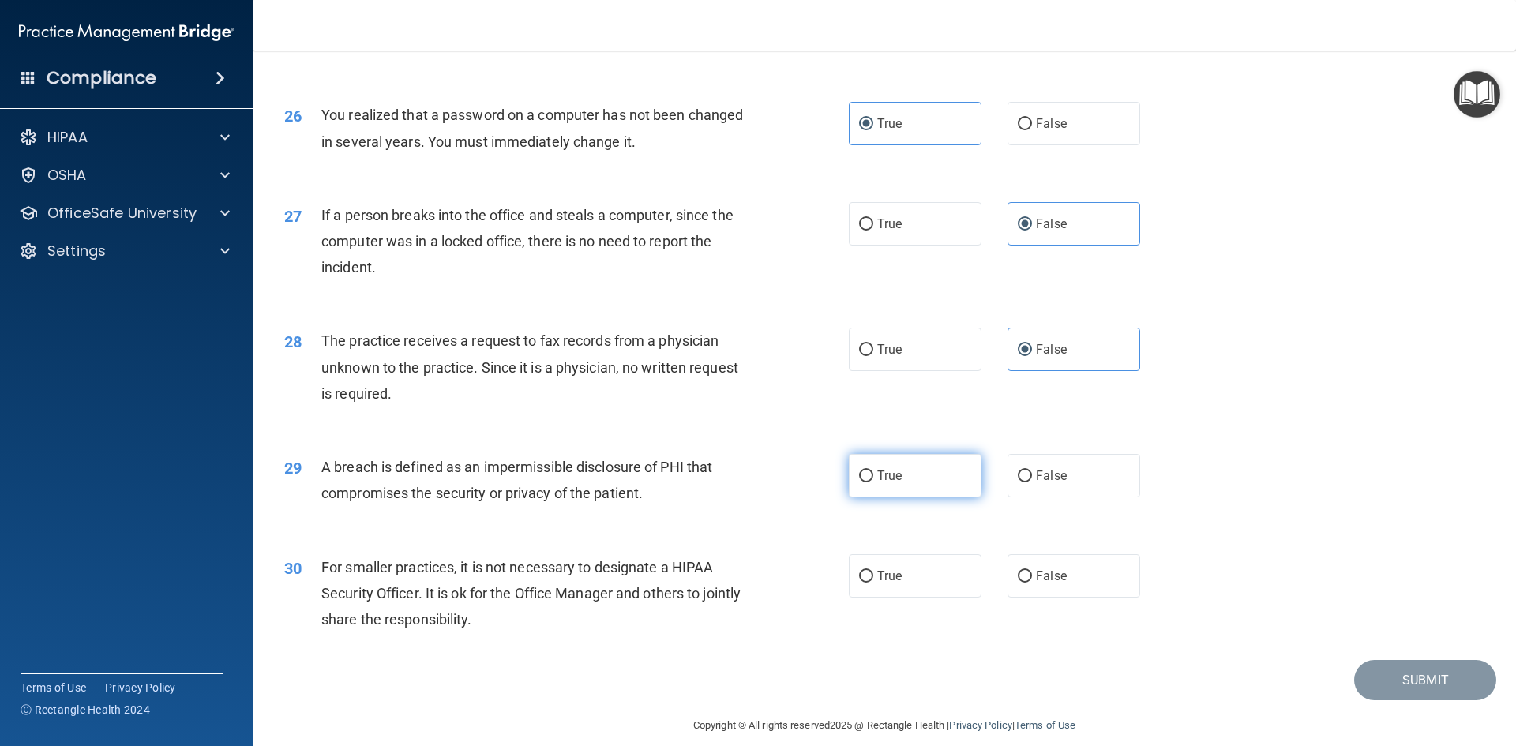
click at [900, 497] on label "True" at bounding box center [915, 475] width 133 height 43
click at [873, 482] on input "True" at bounding box center [866, 476] width 14 height 12
radio input "true"
click at [1114, 598] on label "False" at bounding box center [1073, 575] width 133 height 43
click at [1032, 583] on input "False" at bounding box center [1024, 577] width 14 height 12
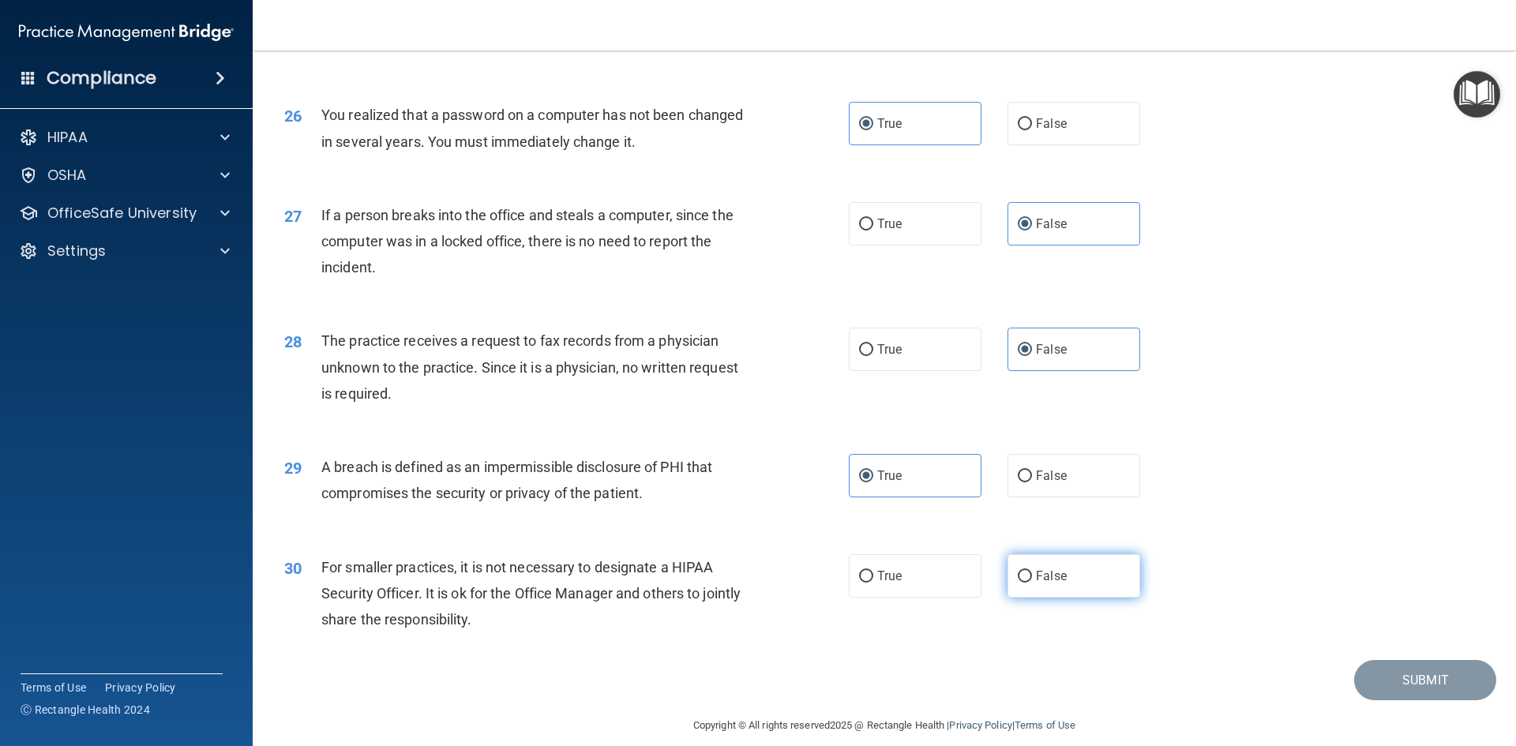
radio input "true"
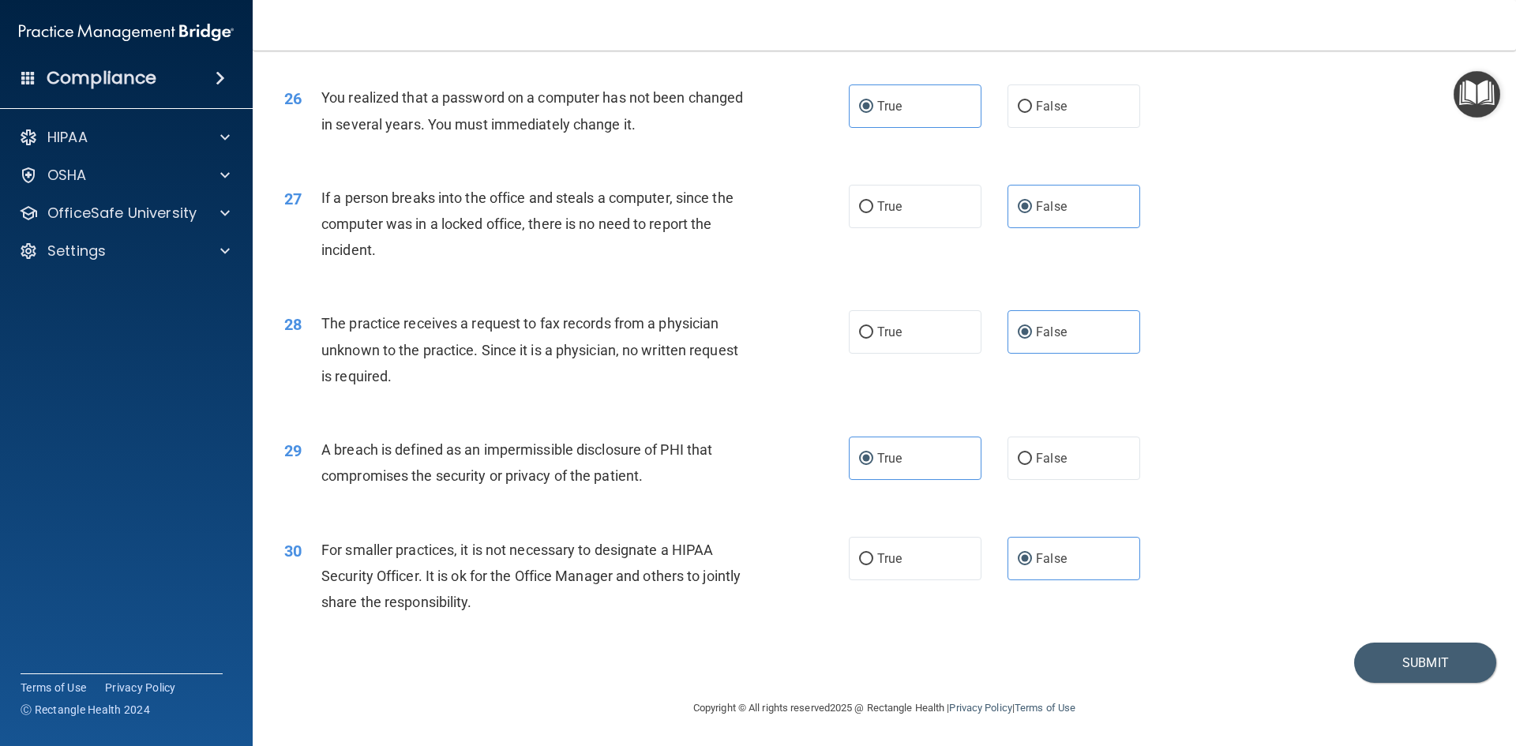
scroll to position [2990, 0]
click at [1418, 670] on button "Submit" at bounding box center [1425, 663] width 142 height 40
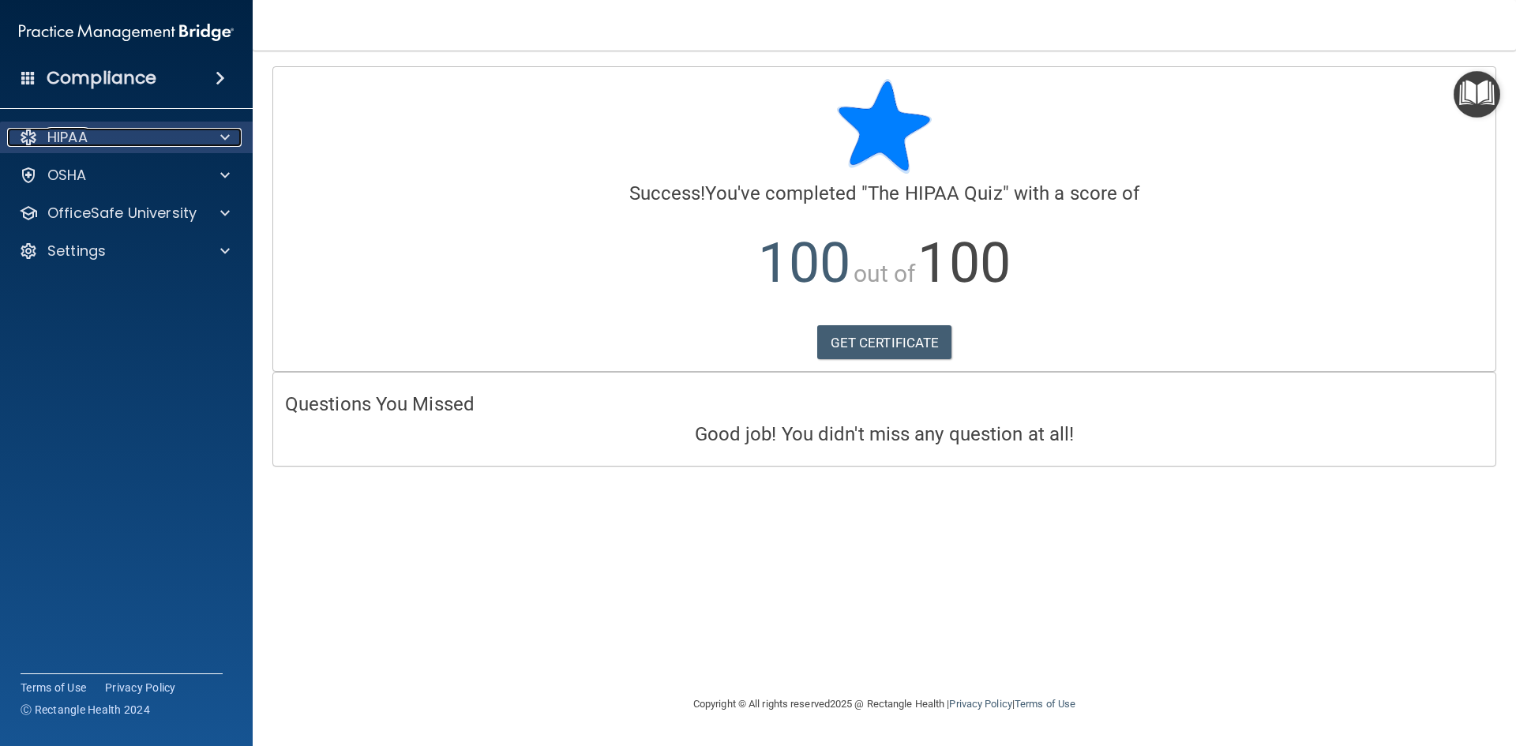
click at [199, 138] on div "HIPAA" at bounding box center [105, 137] width 196 height 19
click at [59, 128] on p "HIPAA" at bounding box center [67, 137] width 40 height 19
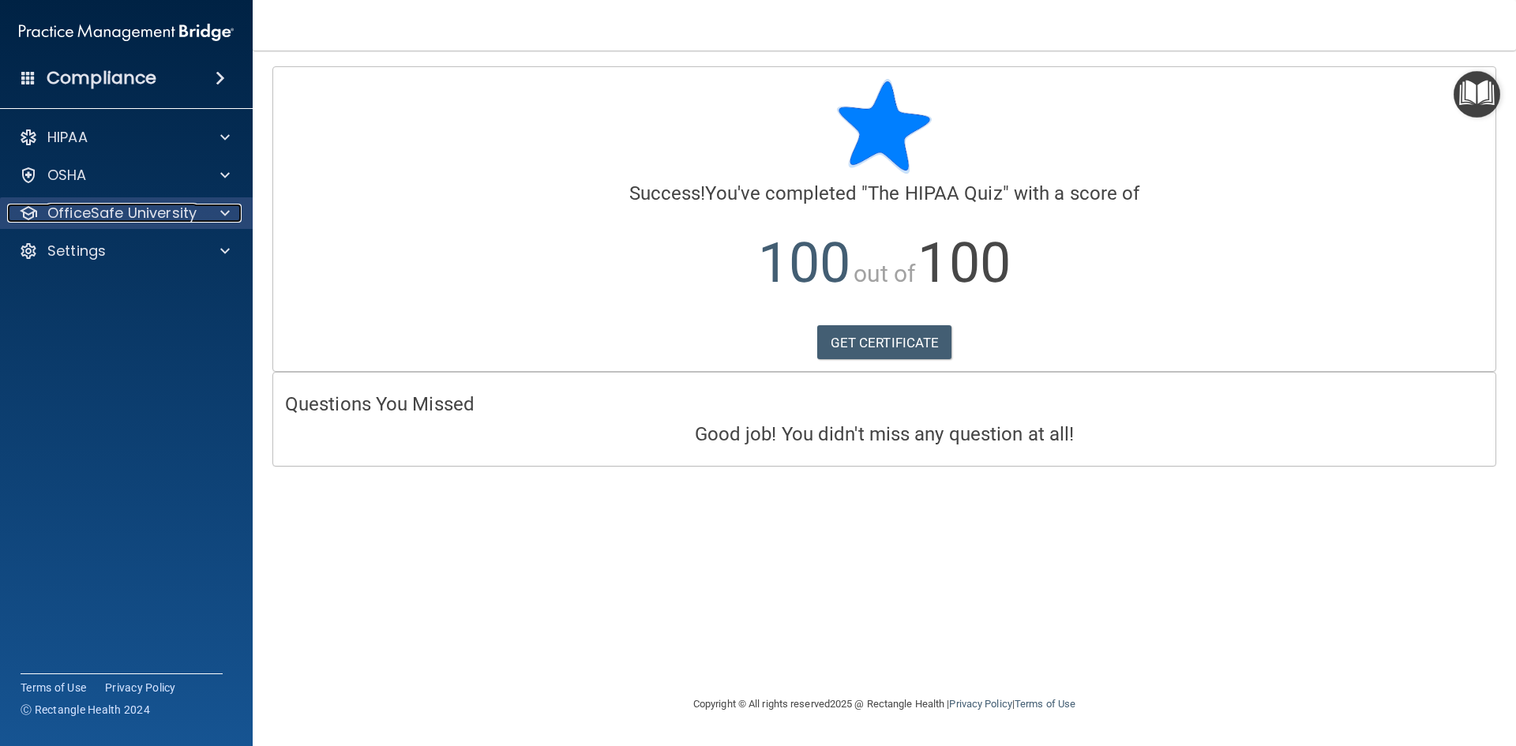
click at [96, 215] on p "OfficeSafe University" at bounding box center [121, 213] width 149 height 19
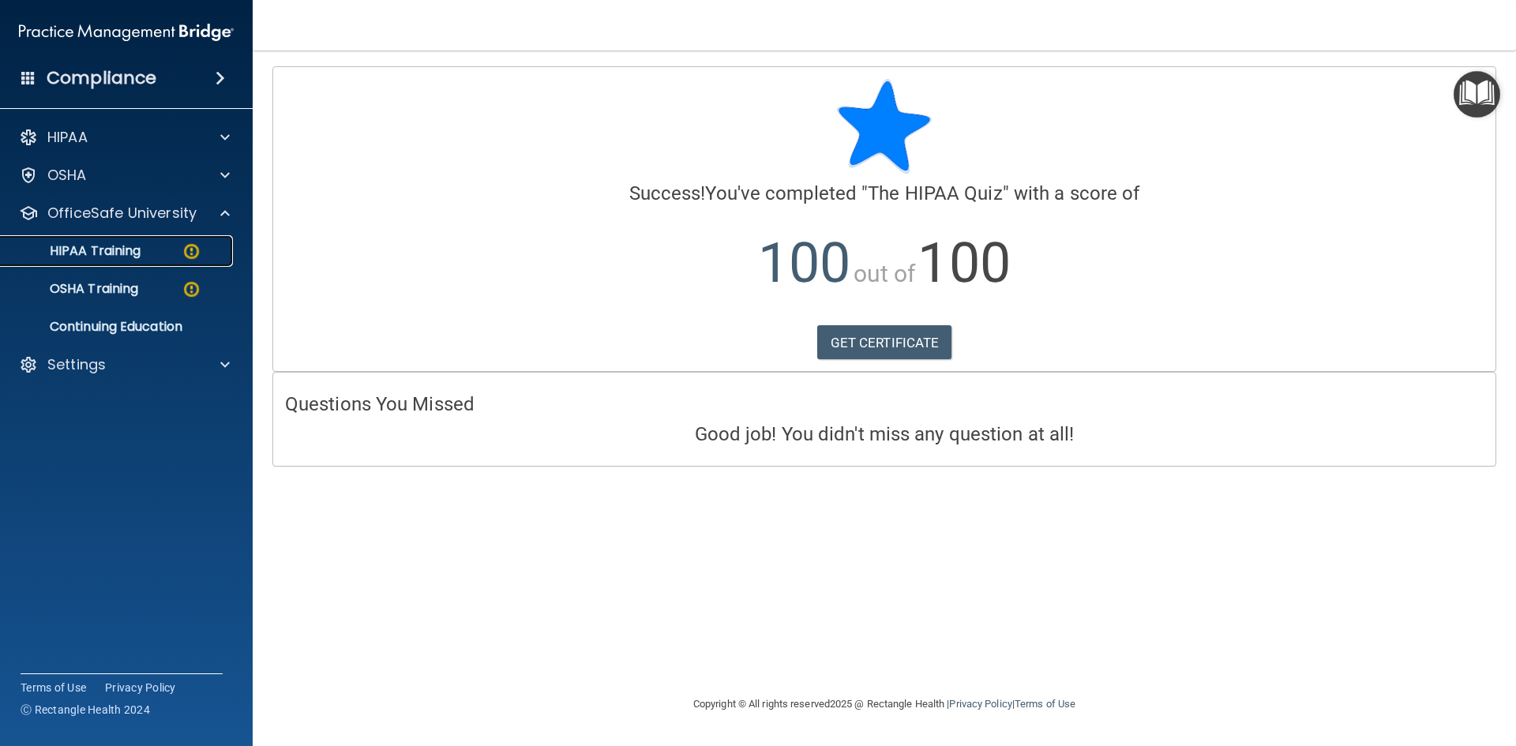
click at [118, 249] on p "HIPAA Training" at bounding box center [75, 251] width 130 height 16
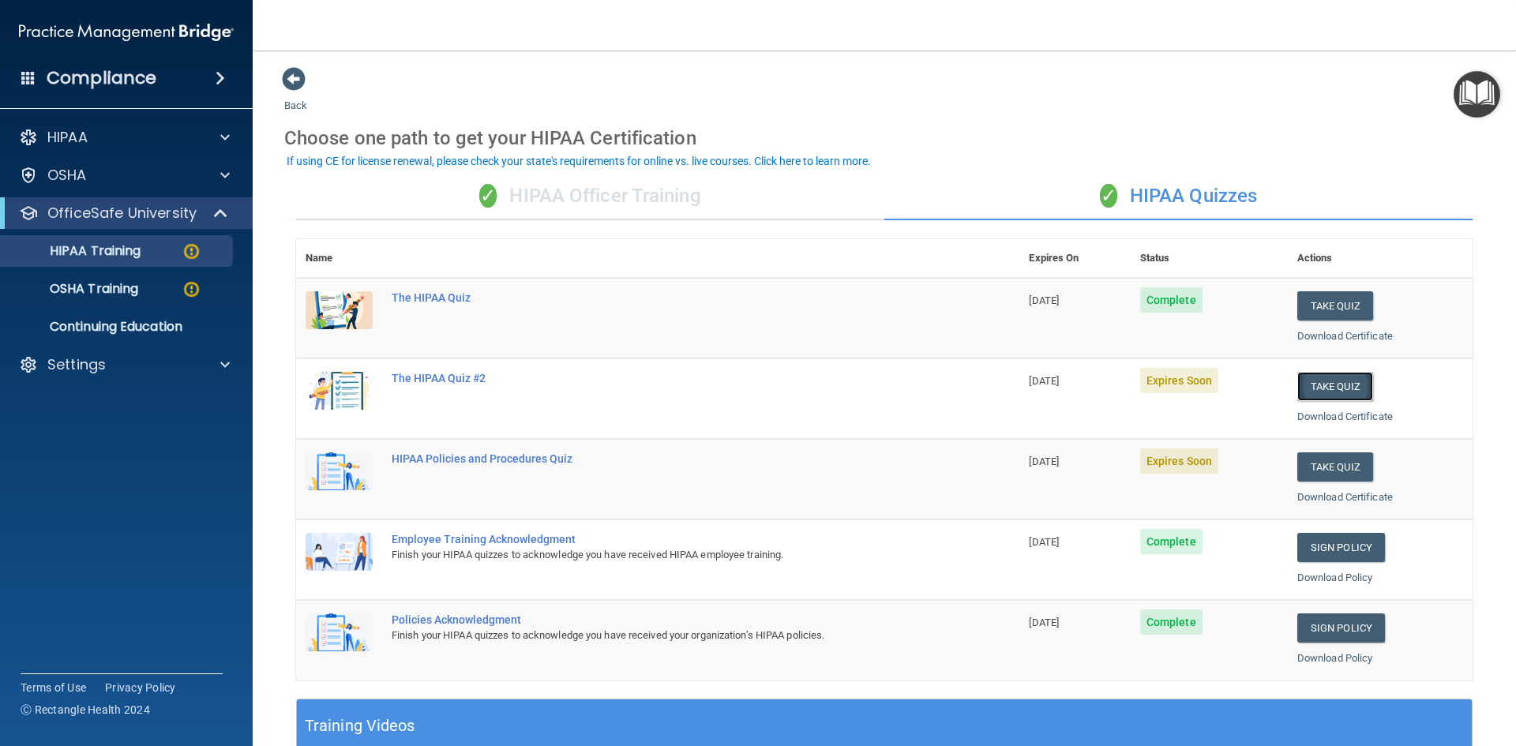
click at [1332, 385] on button "Take Quiz" at bounding box center [1335, 386] width 76 height 29
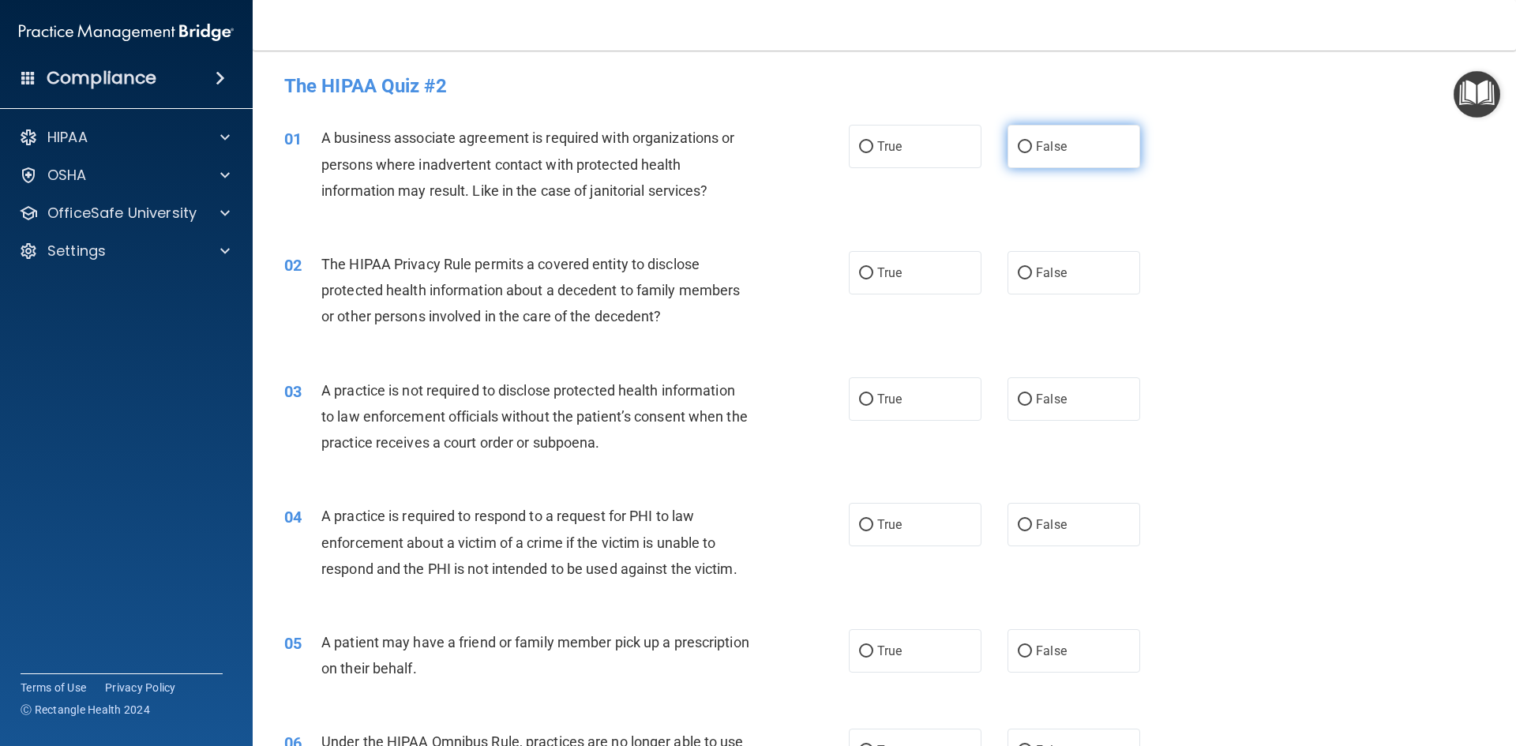
click at [1075, 140] on label "False" at bounding box center [1073, 146] width 133 height 43
click at [1032, 141] on input "False" at bounding box center [1024, 147] width 14 height 12
radio input "true"
click at [938, 272] on label "True" at bounding box center [915, 272] width 133 height 43
click at [873, 272] on input "True" at bounding box center [866, 274] width 14 height 12
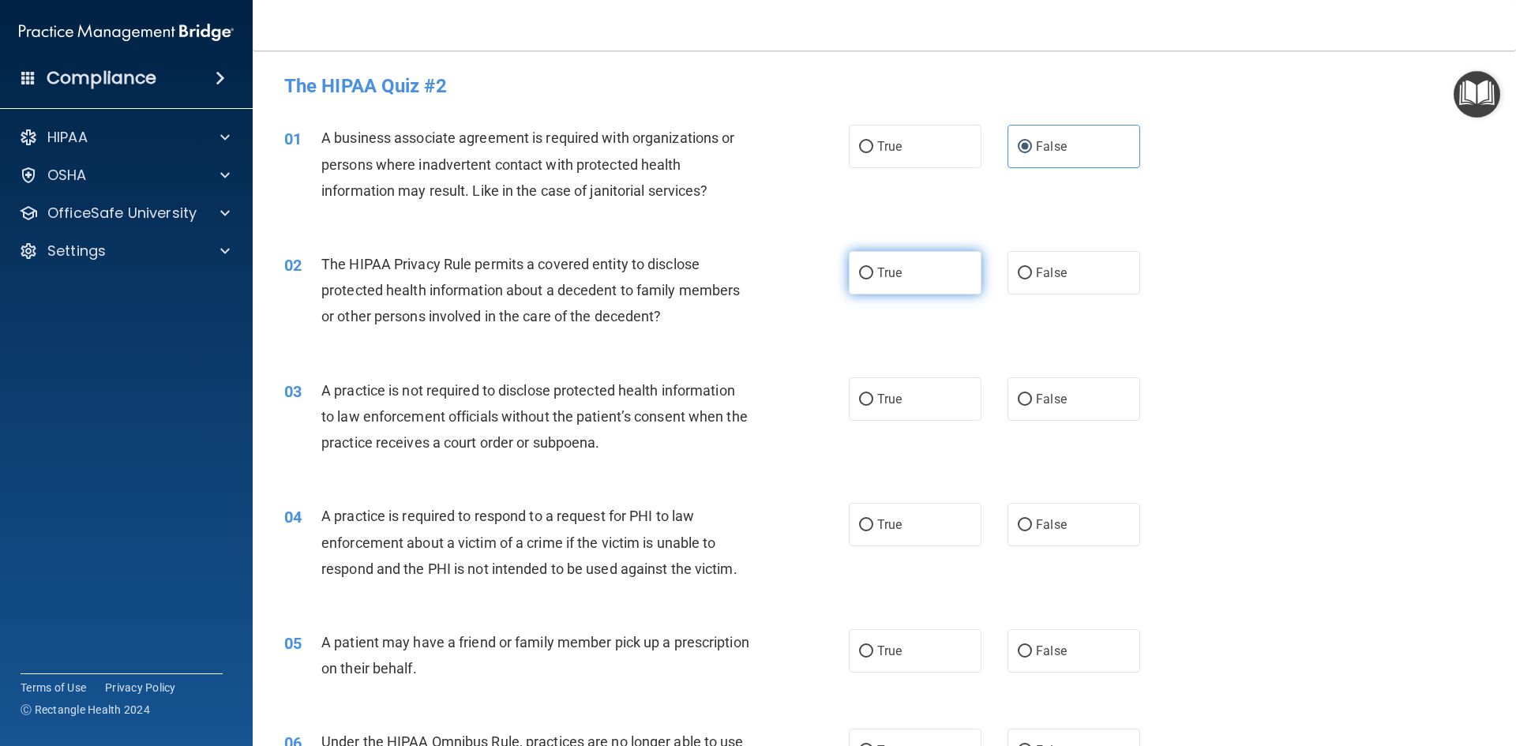
radio input "true"
click at [1054, 398] on span "False" at bounding box center [1051, 399] width 31 height 15
click at [1032, 398] on input "False" at bounding box center [1024, 400] width 14 height 12
radio input "true"
click at [881, 519] on span "True" at bounding box center [889, 524] width 24 height 15
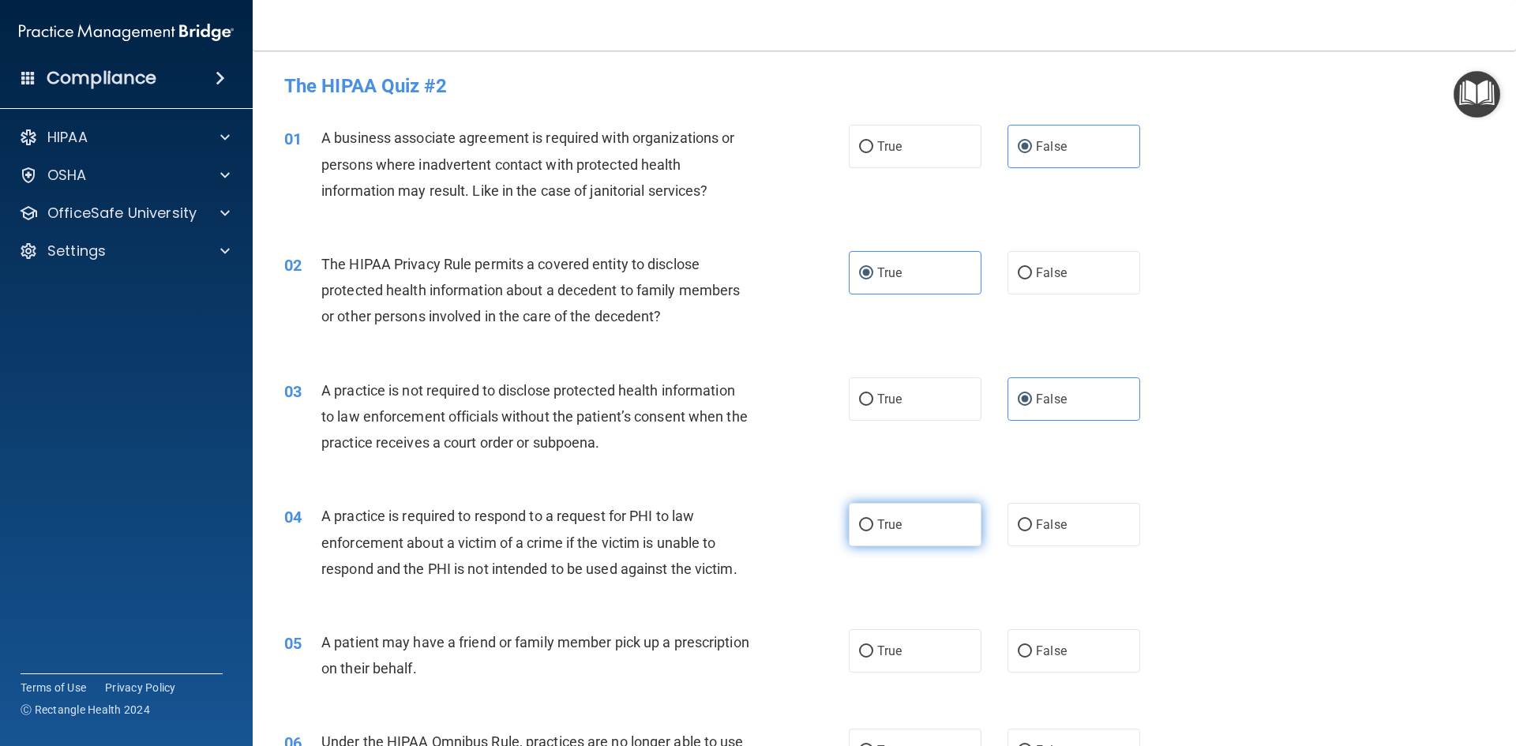
click at [873, 519] on input "True" at bounding box center [866, 525] width 14 height 12
radio input "true"
click at [871, 651] on label "True" at bounding box center [915, 650] width 133 height 43
click at [871, 651] on input "True" at bounding box center [866, 652] width 14 height 12
radio input "true"
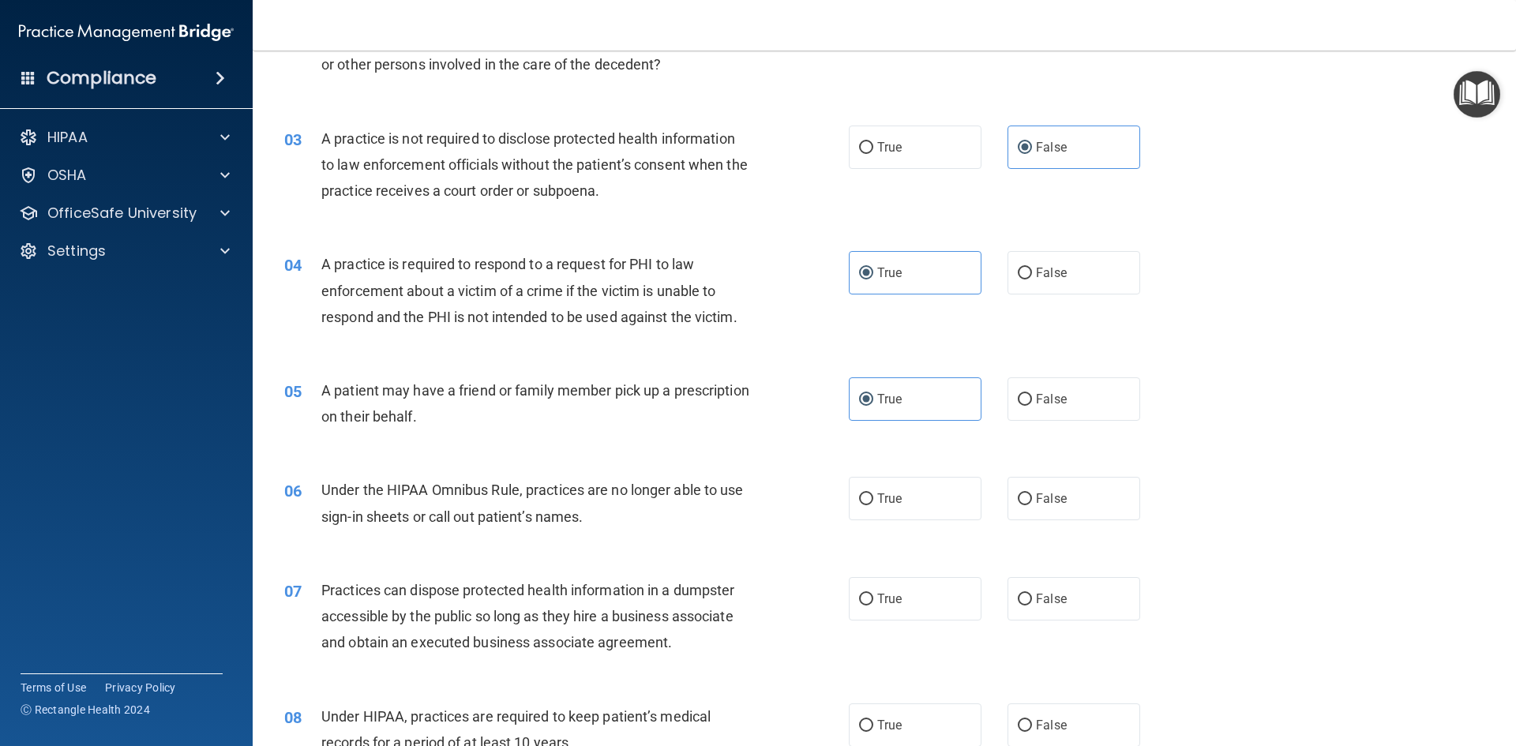
scroll to position [395, 0]
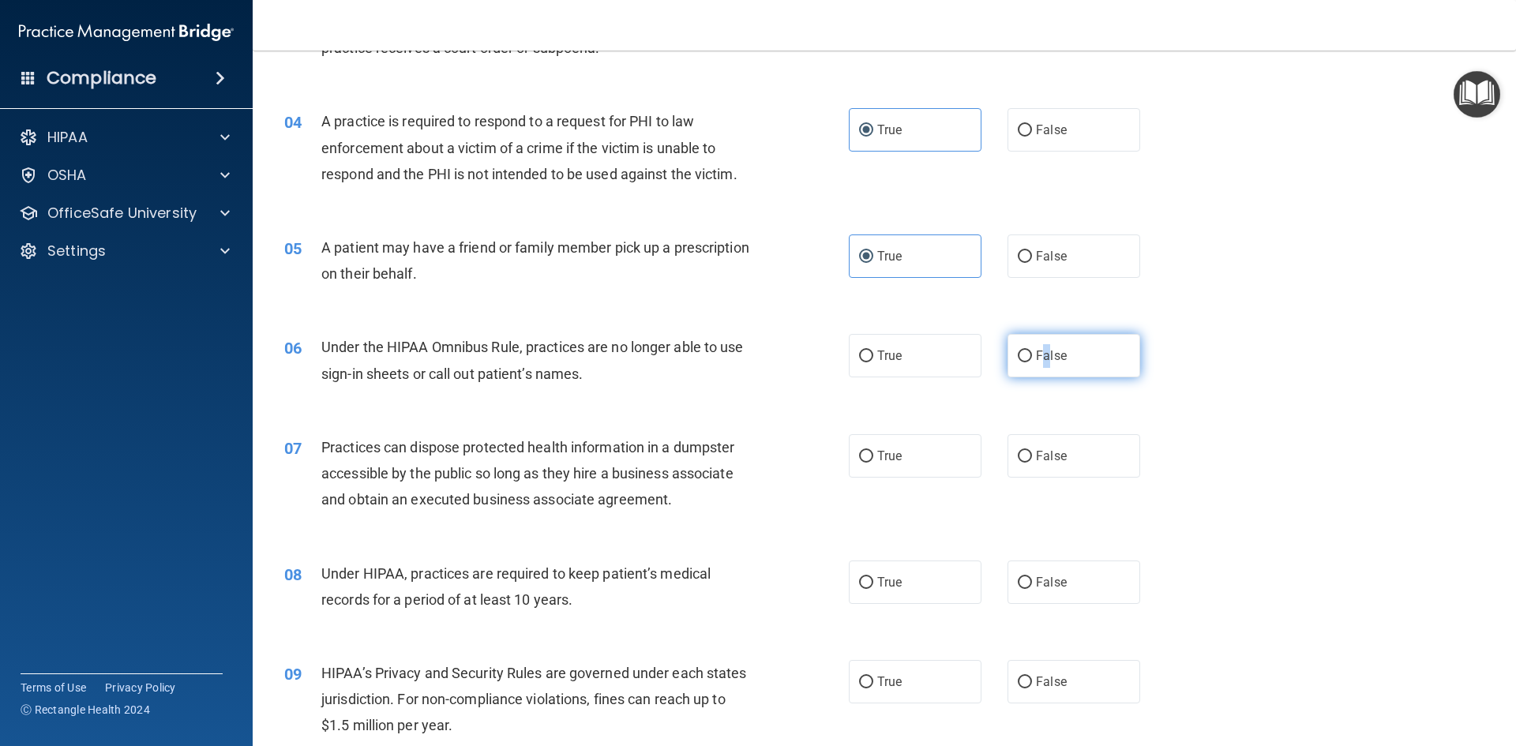
click at [1039, 370] on label "False" at bounding box center [1073, 355] width 133 height 43
click at [1045, 471] on label "False" at bounding box center [1073, 455] width 133 height 43
click at [1064, 586] on label "False" at bounding box center [1073, 581] width 133 height 43
click at [1032, 586] on input "False" at bounding box center [1024, 583] width 14 height 12
radio input "true"
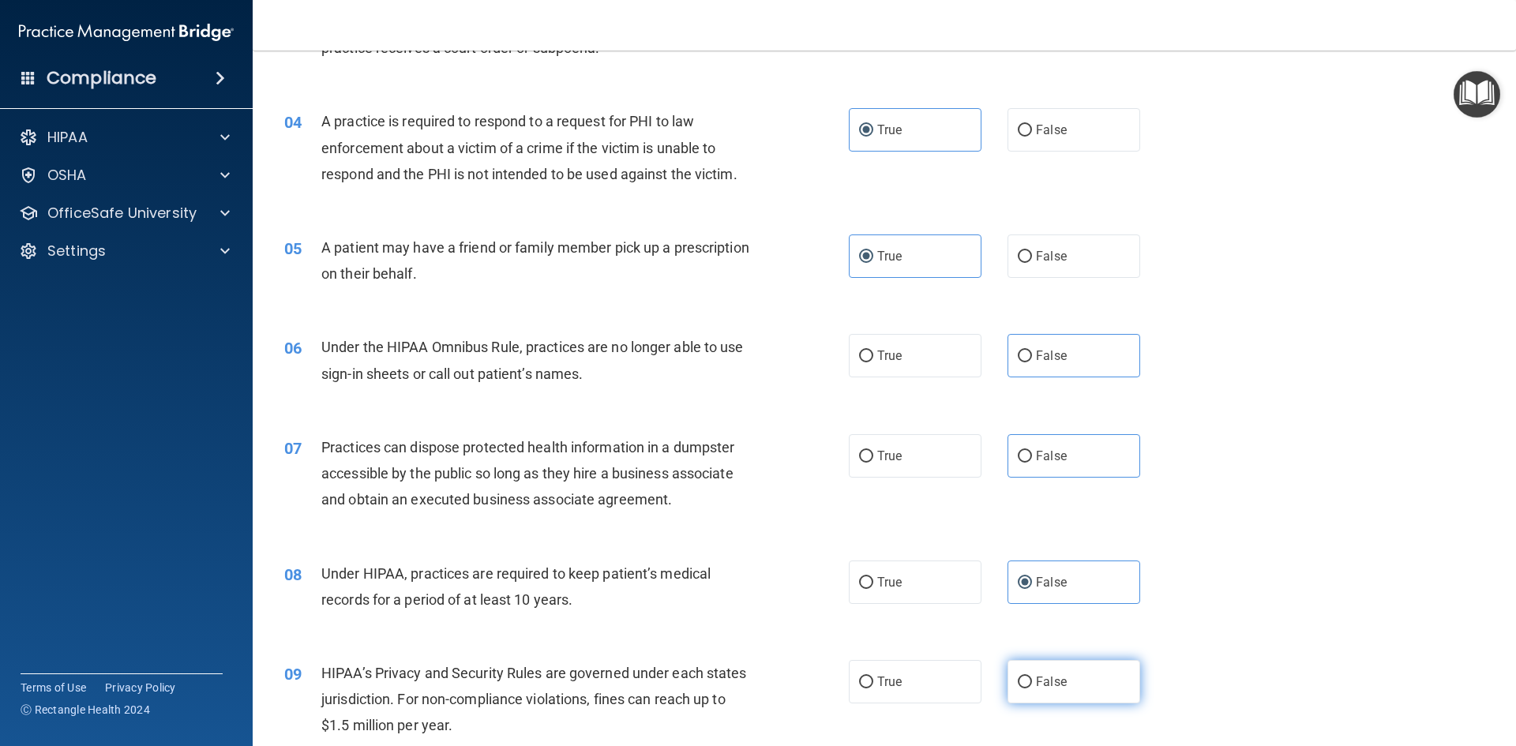
click at [1025, 684] on label "False" at bounding box center [1073, 681] width 133 height 43
click at [1025, 684] on input "False" at bounding box center [1024, 682] width 14 height 12
radio input "true"
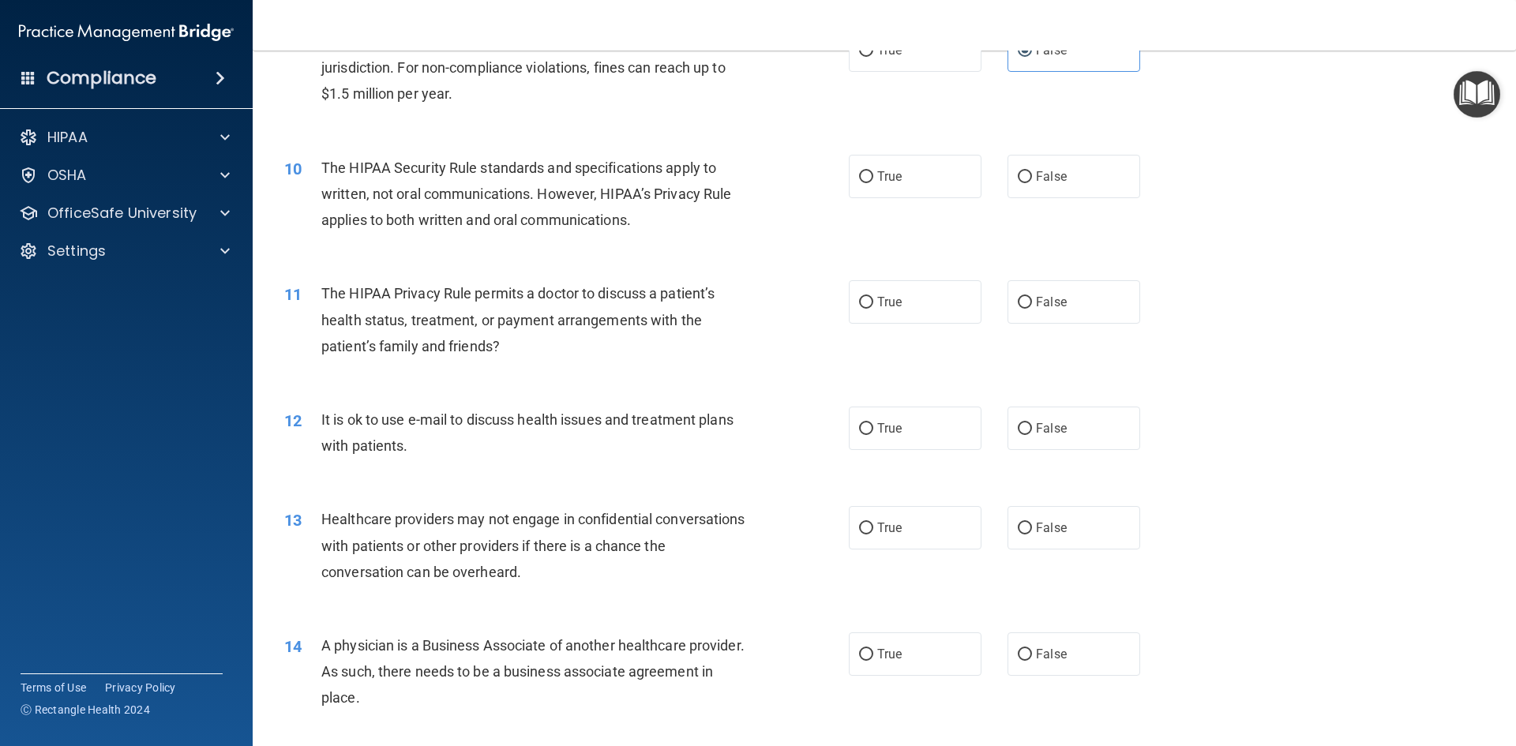
scroll to position [1105, 0]
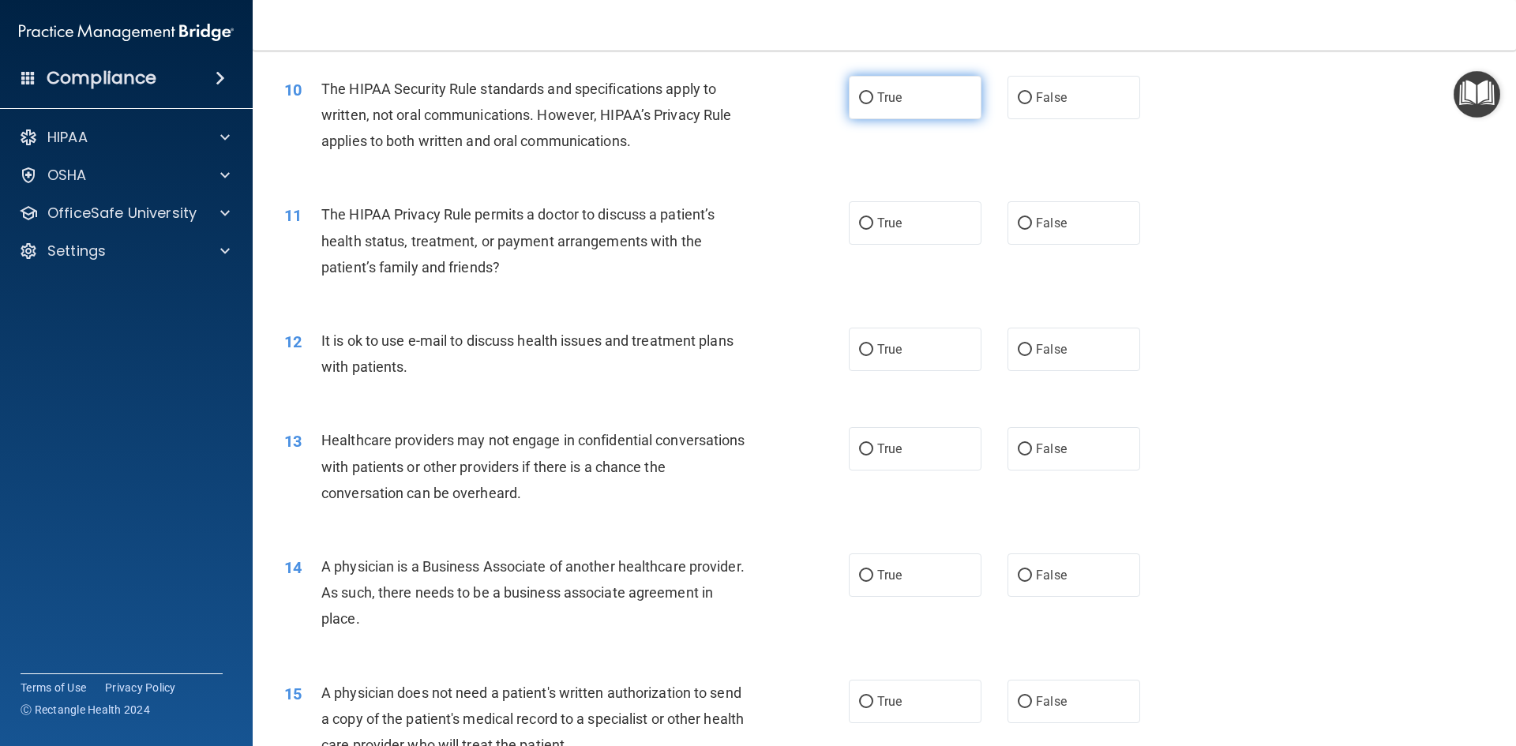
click at [920, 101] on label "True" at bounding box center [915, 97] width 133 height 43
click at [873, 101] on input "True" at bounding box center [866, 98] width 14 height 12
radio input "true"
click at [901, 227] on label "True" at bounding box center [915, 222] width 133 height 43
click at [873, 227] on input "True" at bounding box center [866, 224] width 14 height 12
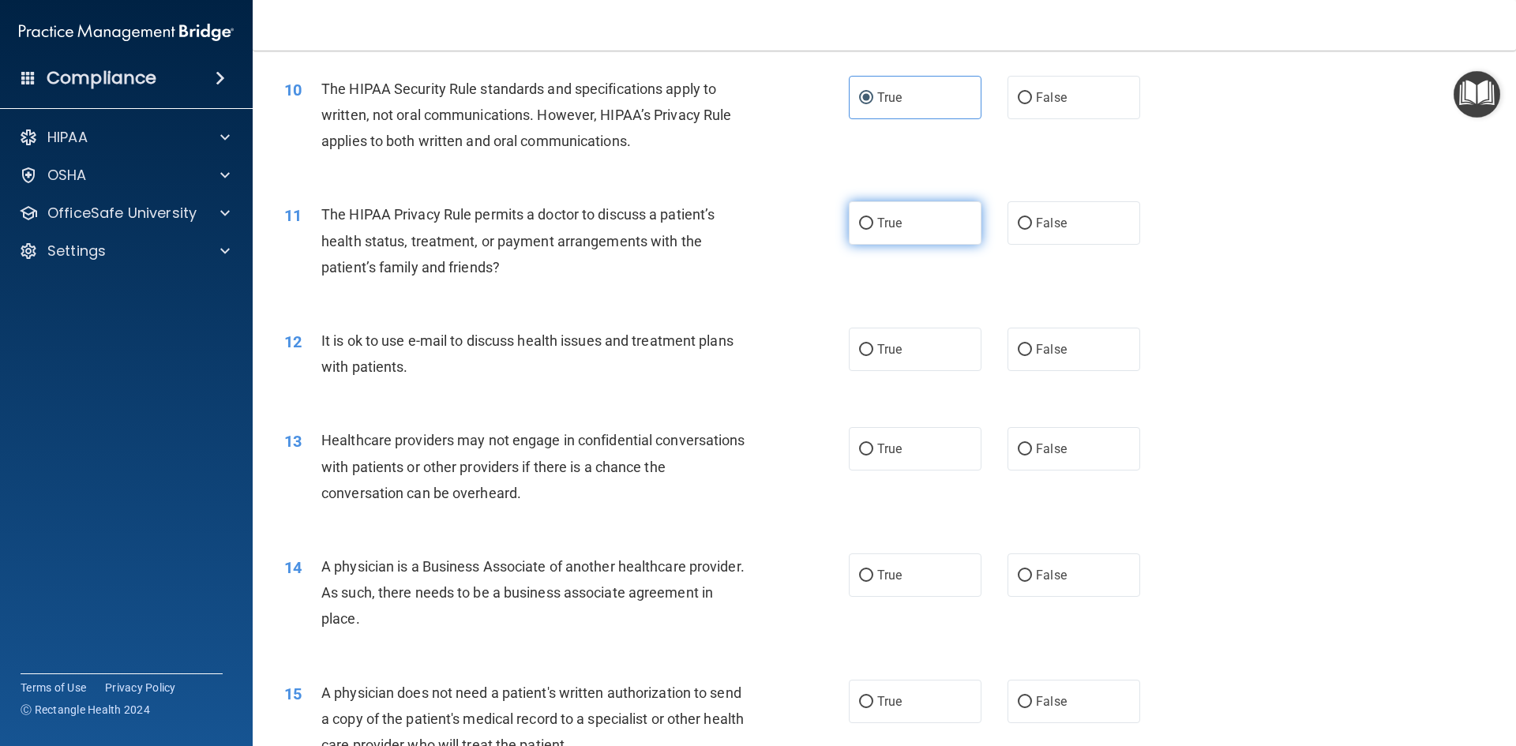
radio input "true"
click at [908, 361] on label "True" at bounding box center [915, 349] width 133 height 43
click at [873, 356] on input "True" at bounding box center [866, 350] width 14 height 12
radio input "true"
click at [1049, 439] on label "False" at bounding box center [1073, 448] width 133 height 43
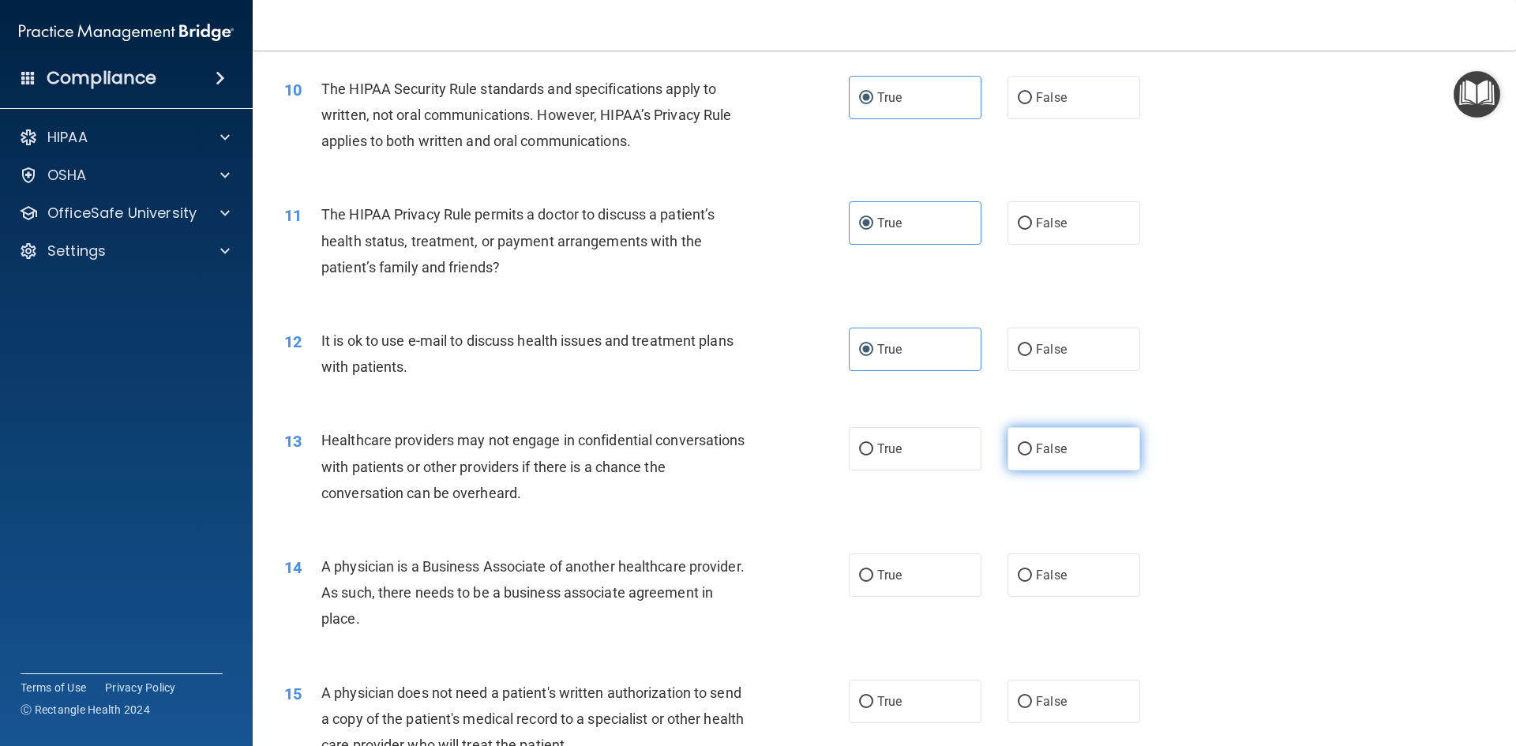
click at [1032, 444] on input "False" at bounding box center [1024, 450] width 14 height 12
radio input "true"
click at [1017, 589] on label "False" at bounding box center [1073, 574] width 133 height 43
click at [1017, 582] on input "False" at bounding box center [1024, 576] width 14 height 12
radio input "true"
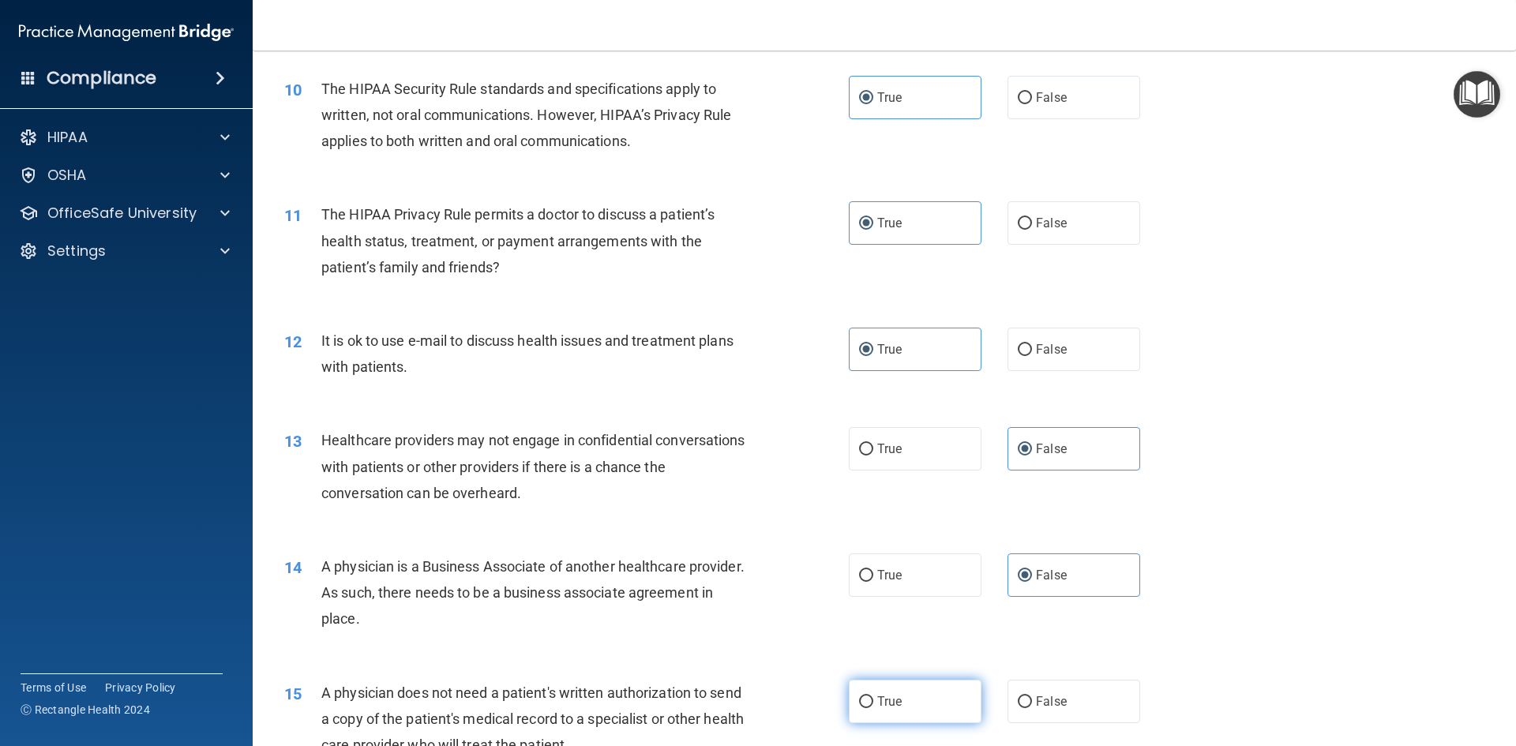
click at [877, 700] on span "True" at bounding box center [889, 701] width 24 height 15
click at [873, 700] on input "True" at bounding box center [866, 702] width 14 height 12
radio input "true"
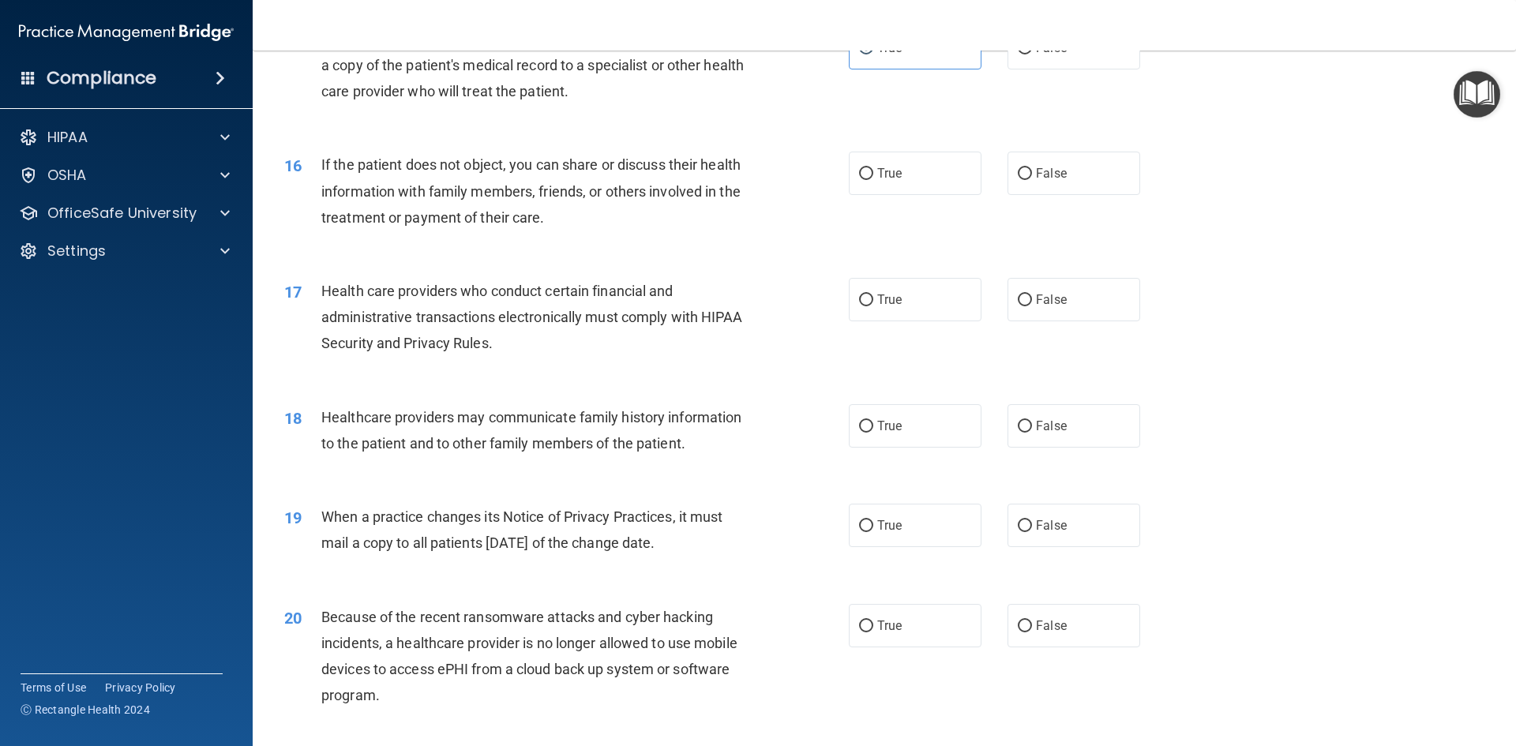
scroll to position [1737, 0]
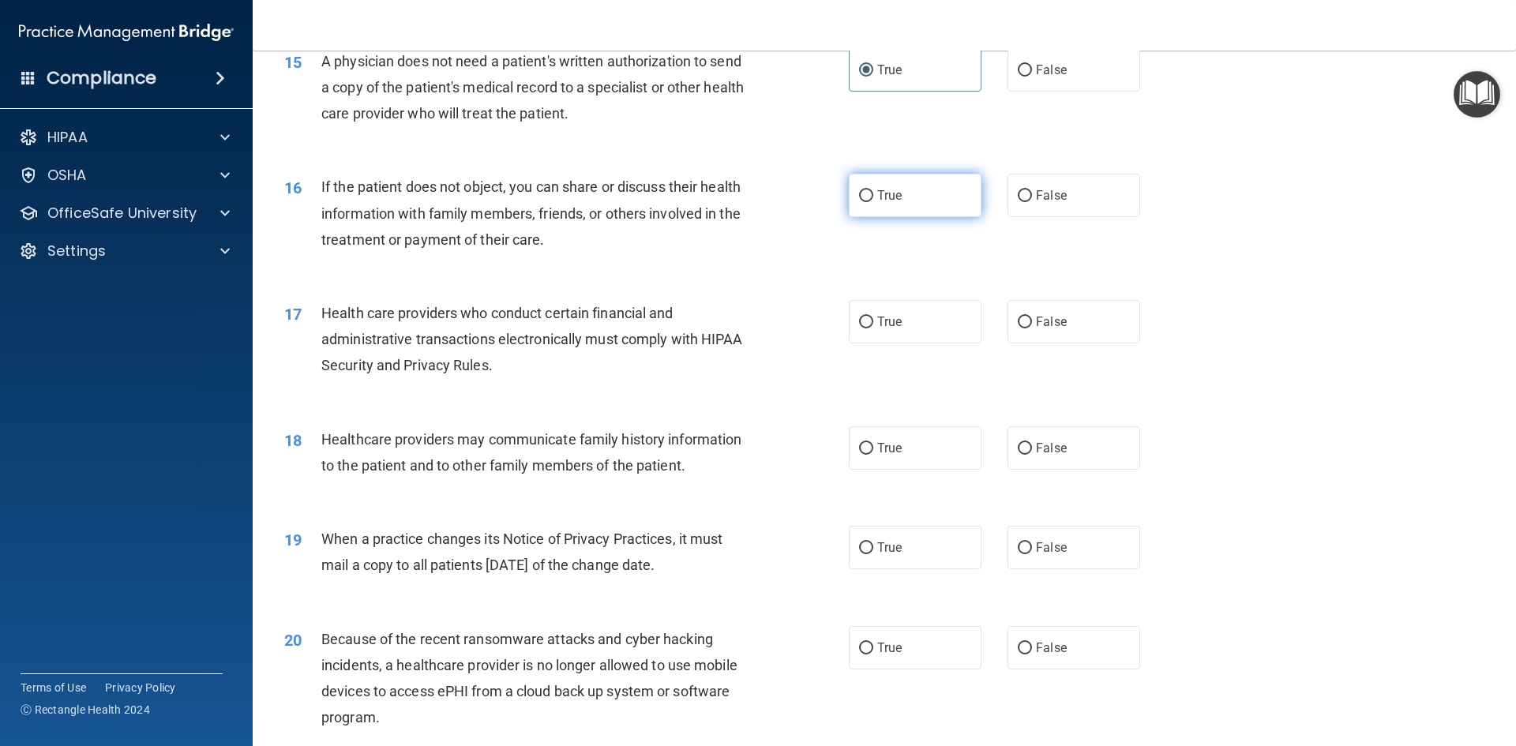
click at [934, 201] on label "True" at bounding box center [915, 195] width 133 height 43
click at [873, 201] on input "True" at bounding box center [866, 196] width 14 height 12
radio input "true"
click at [930, 337] on label "True" at bounding box center [915, 321] width 133 height 43
click at [873, 328] on input "True" at bounding box center [866, 323] width 14 height 12
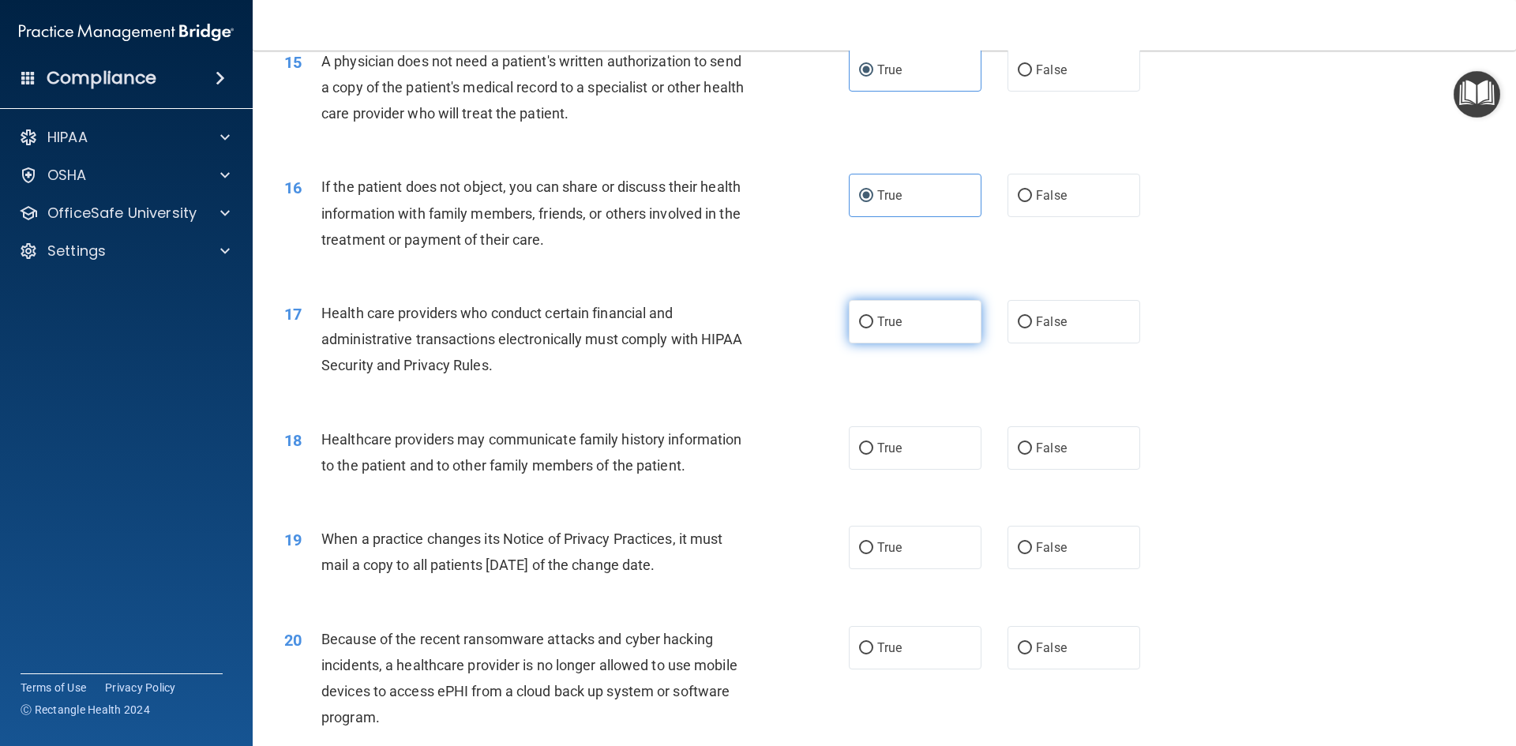
radio input "true"
click at [1021, 449] on input "False" at bounding box center [1024, 449] width 14 height 12
radio input "true"
click at [1047, 542] on span "False" at bounding box center [1051, 547] width 31 height 15
click at [1032, 542] on input "False" at bounding box center [1024, 548] width 14 height 12
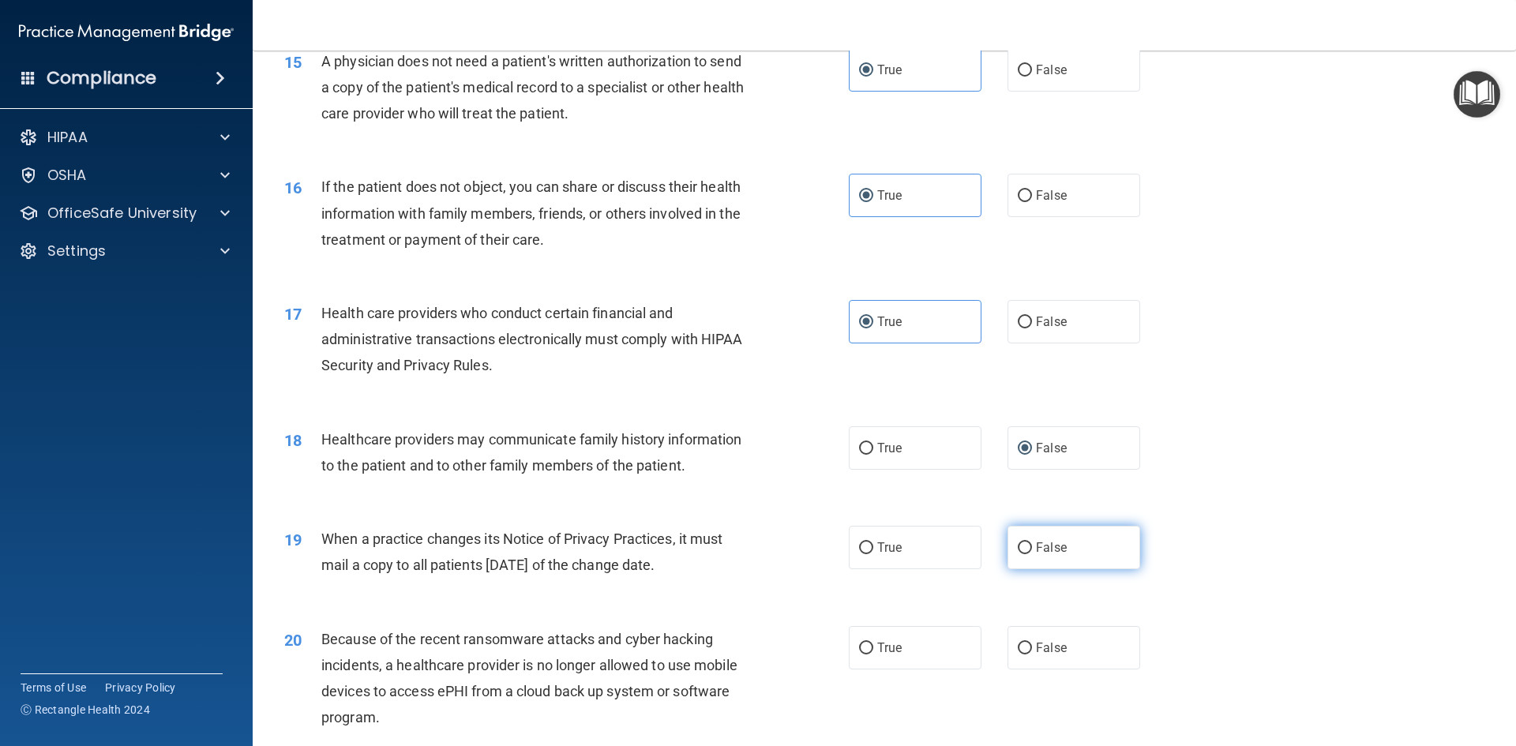
radio input "true"
click at [1058, 658] on label "False" at bounding box center [1073, 647] width 133 height 43
click at [1032, 654] on input "False" at bounding box center [1024, 649] width 14 height 12
radio input "true"
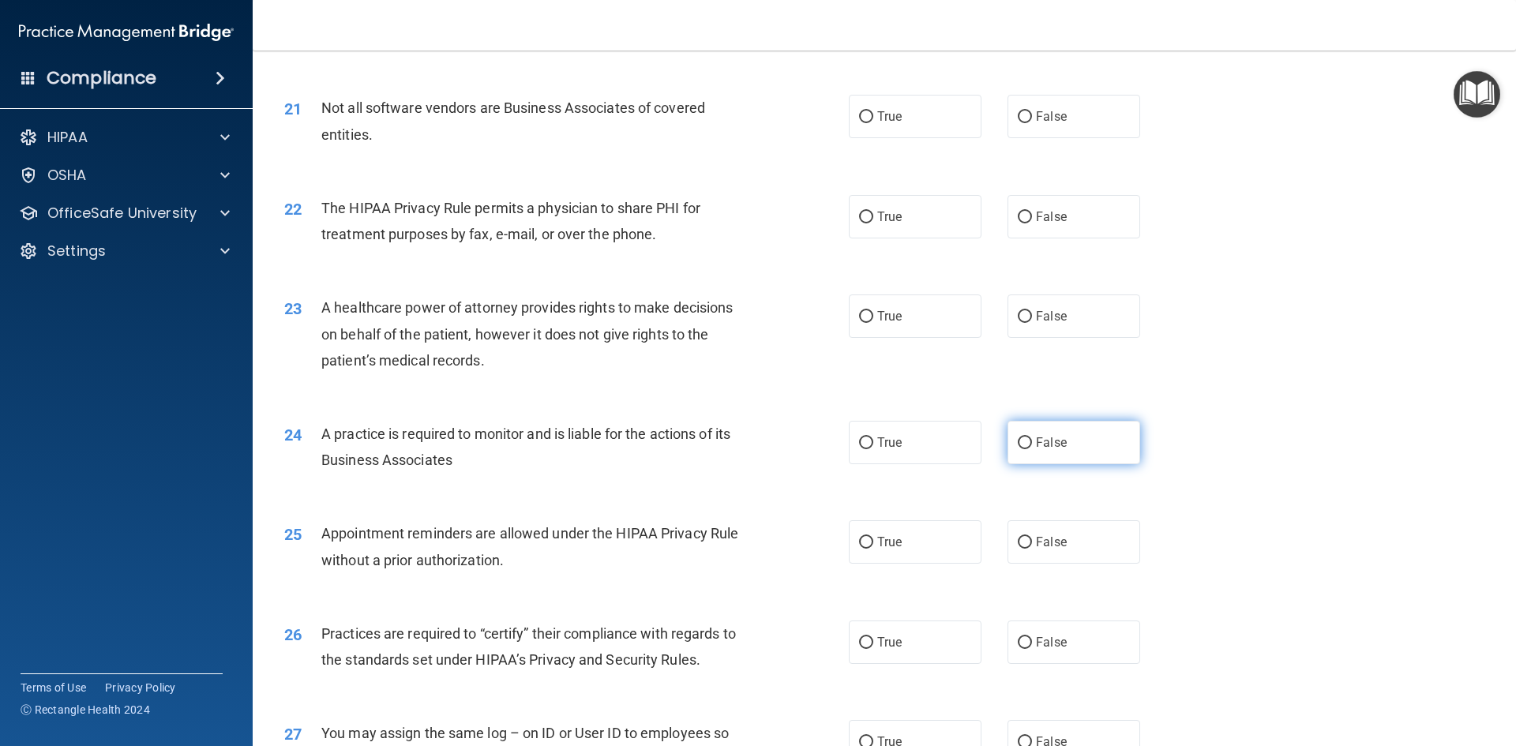
scroll to position [2447, 0]
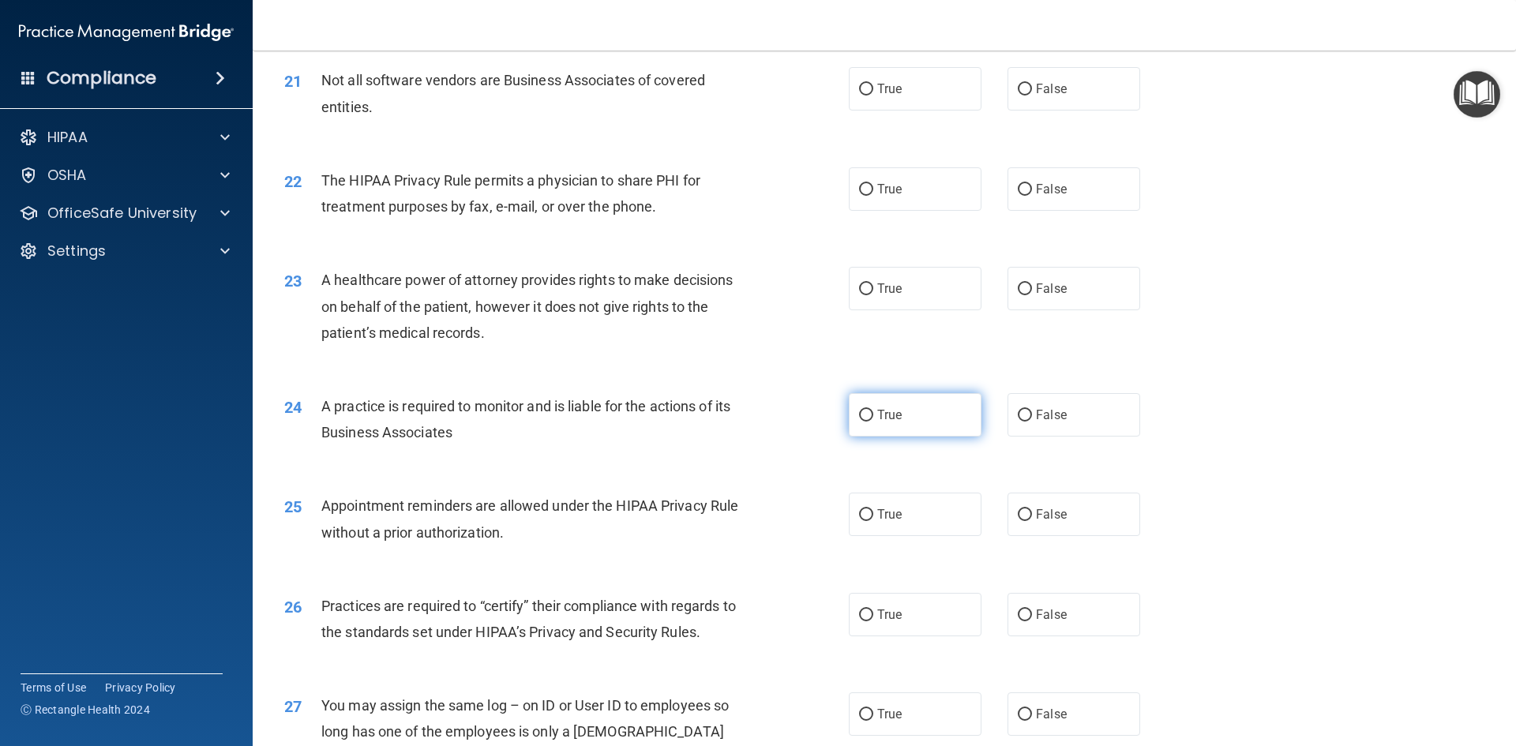
click at [922, 408] on label "True" at bounding box center [915, 414] width 133 height 43
click at [873, 410] on input "True" at bounding box center [866, 416] width 14 height 12
radio input "true"
click at [939, 275] on label "True" at bounding box center [915, 288] width 133 height 43
click at [873, 283] on input "True" at bounding box center [866, 289] width 14 height 12
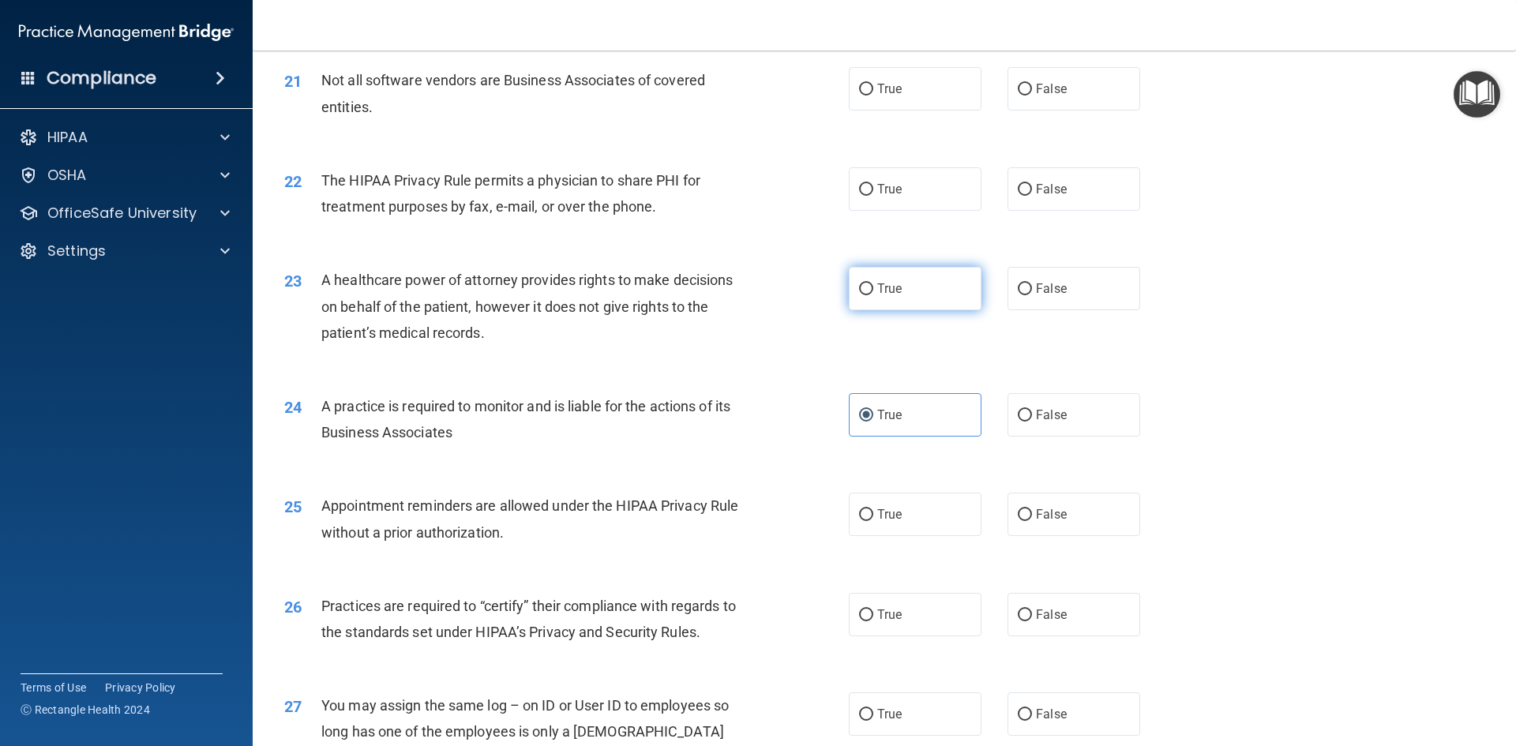
radio input "true"
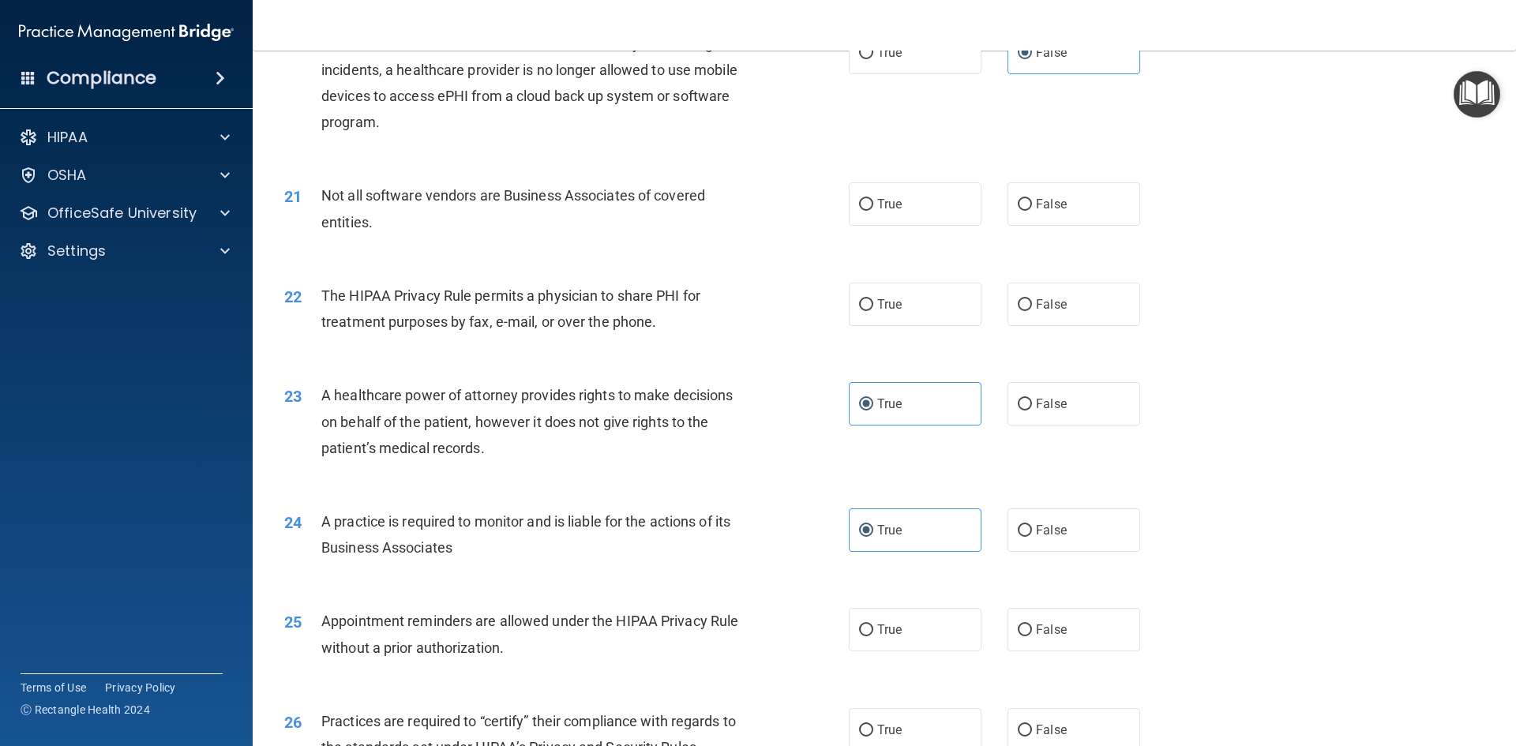
scroll to position [2368, 0]
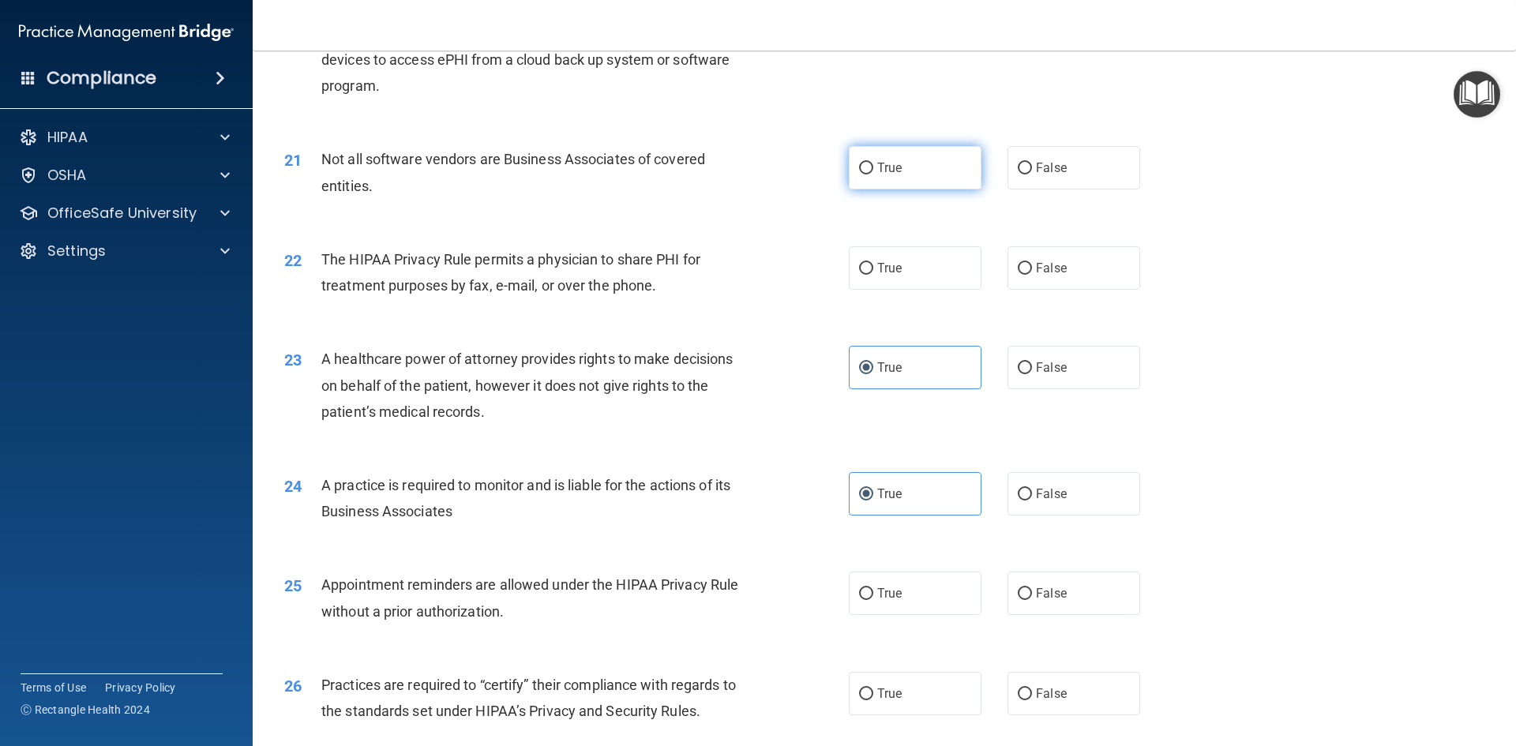
click at [935, 169] on label "True" at bounding box center [915, 167] width 133 height 43
click at [873, 169] on input "True" at bounding box center [866, 169] width 14 height 12
radio input "true"
click at [916, 260] on label "True" at bounding box center [915, 267] width 133 height 43
click at [873, 263] on input "True" at bounding box center [866, 269] width 14 height 12
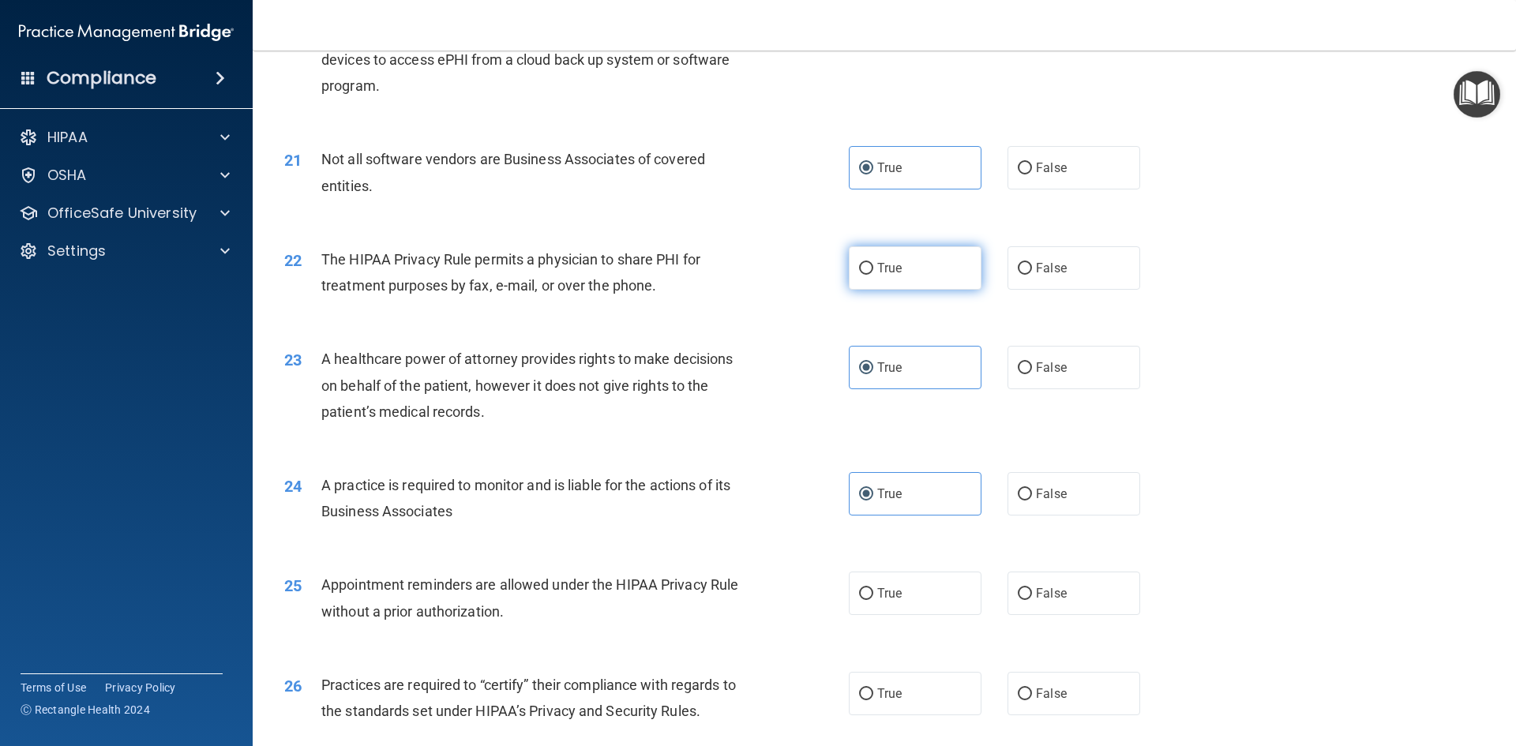
radio input "true"
click at [1054, 346] on label "False" at bounding box center [1073, 367] width 133 height 43
click at [1032, 362] on input "False" at bounding box center [1024, 368] width 14 height 12
radio input "true"
radio input "false"
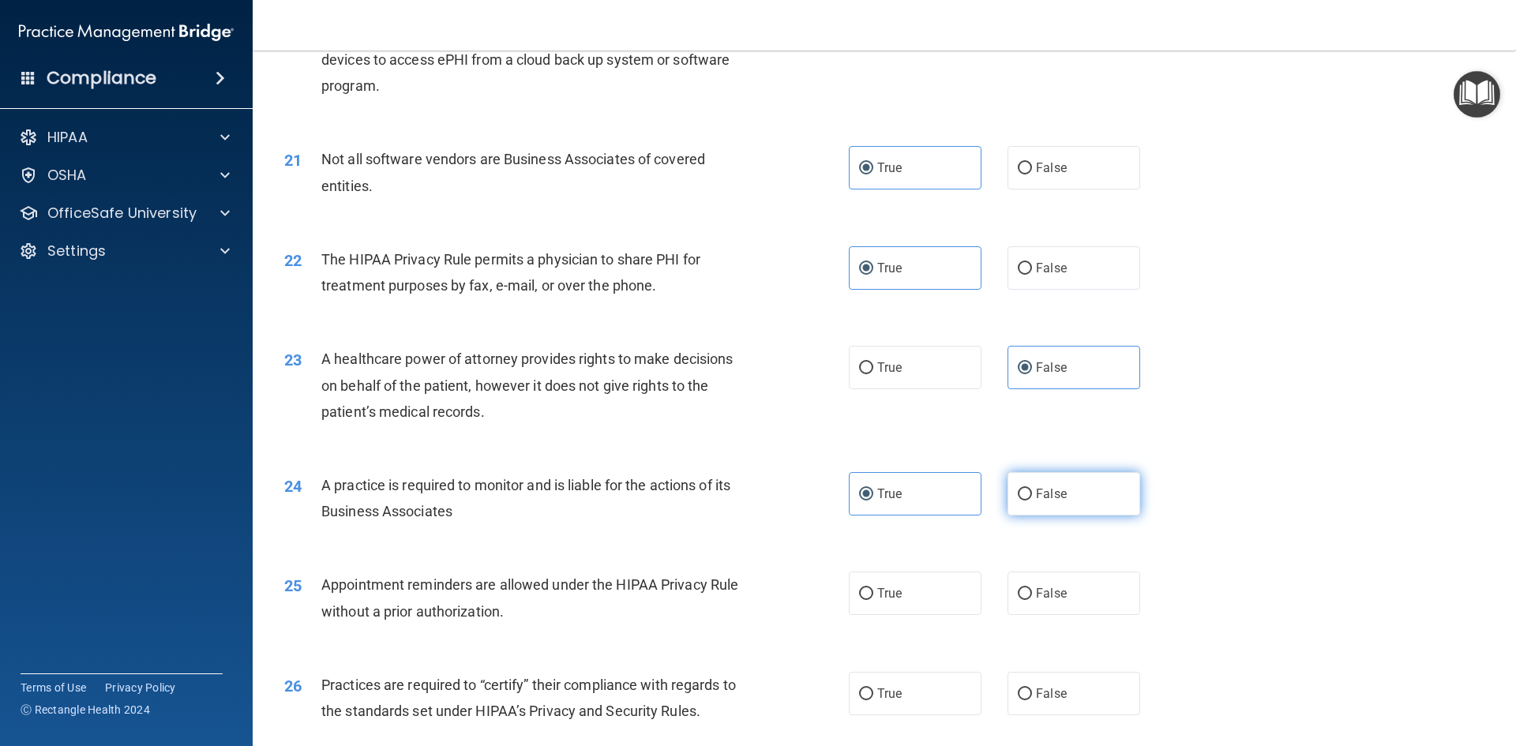
click at [1094, 497] on label "False" at bounding box center [1073, 493] width 133 height 43
click at [1032, 497] on input "False" at bounding box center [1024, 495] width 14 height 12
radio input "true"
radio input "false"
click at [889, 583] on label "True" at bounding box center [915, 592] width 133 height 43
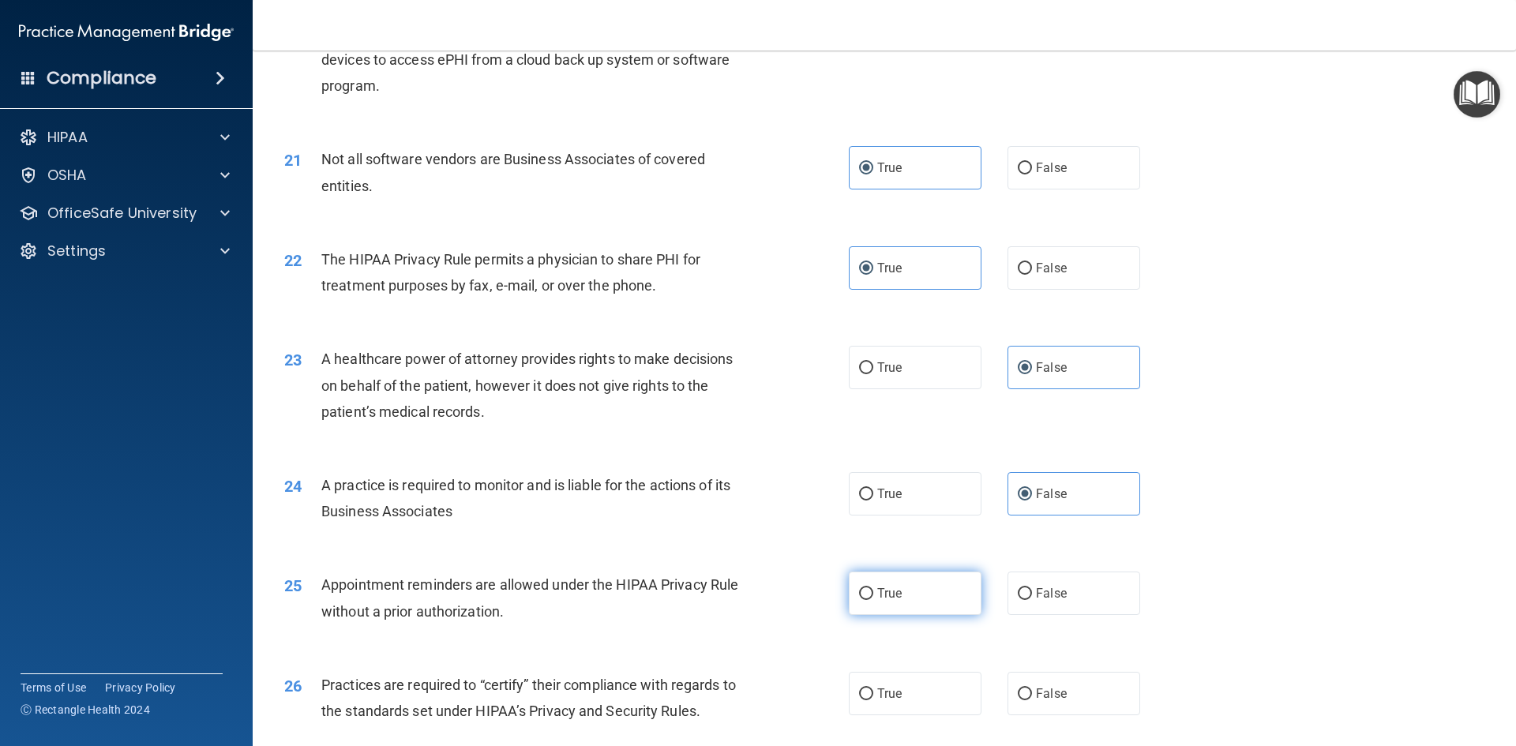
click at [873, 588] on input "True" at bounding box center [866, 594] width 14 height 12
radio input "true"
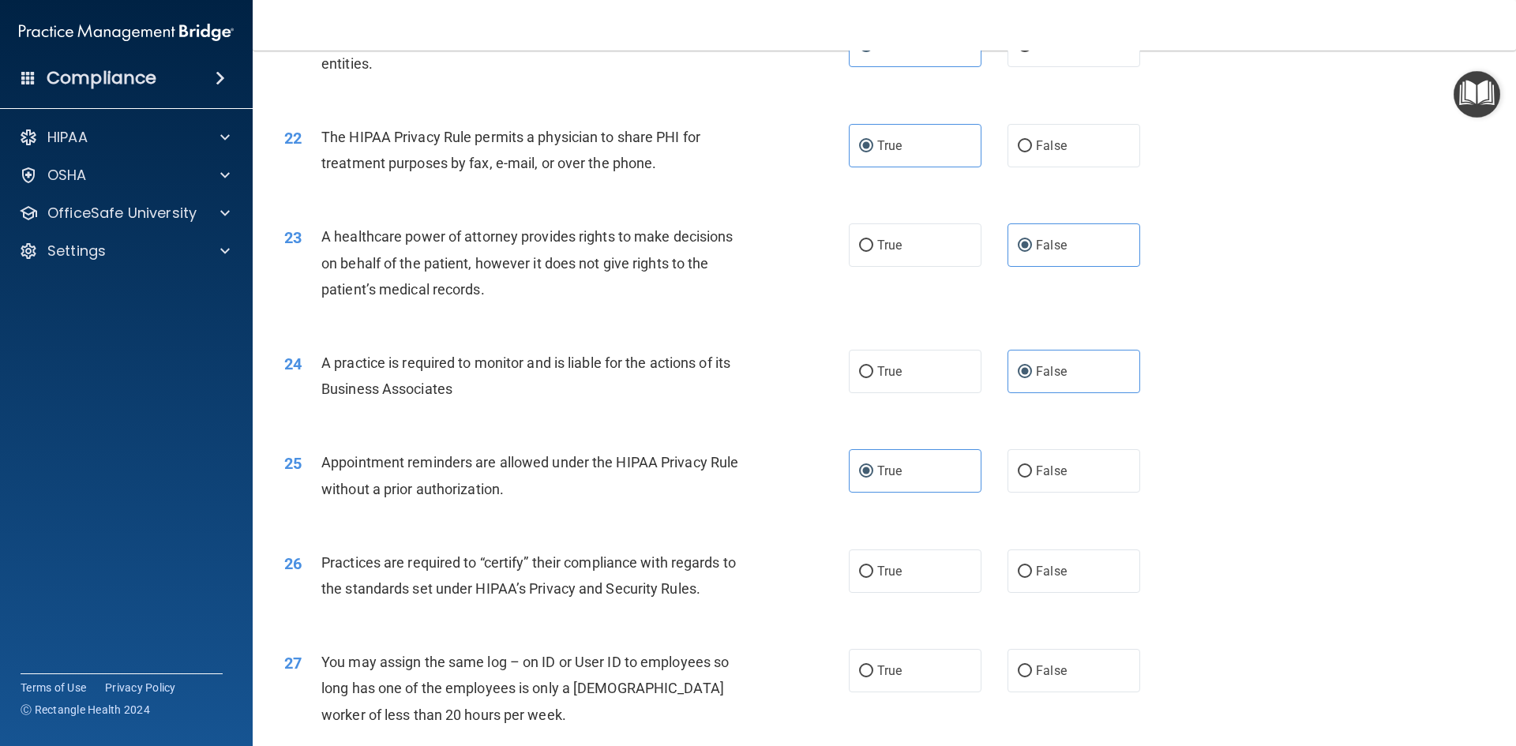
scroll to position [2684, 0]
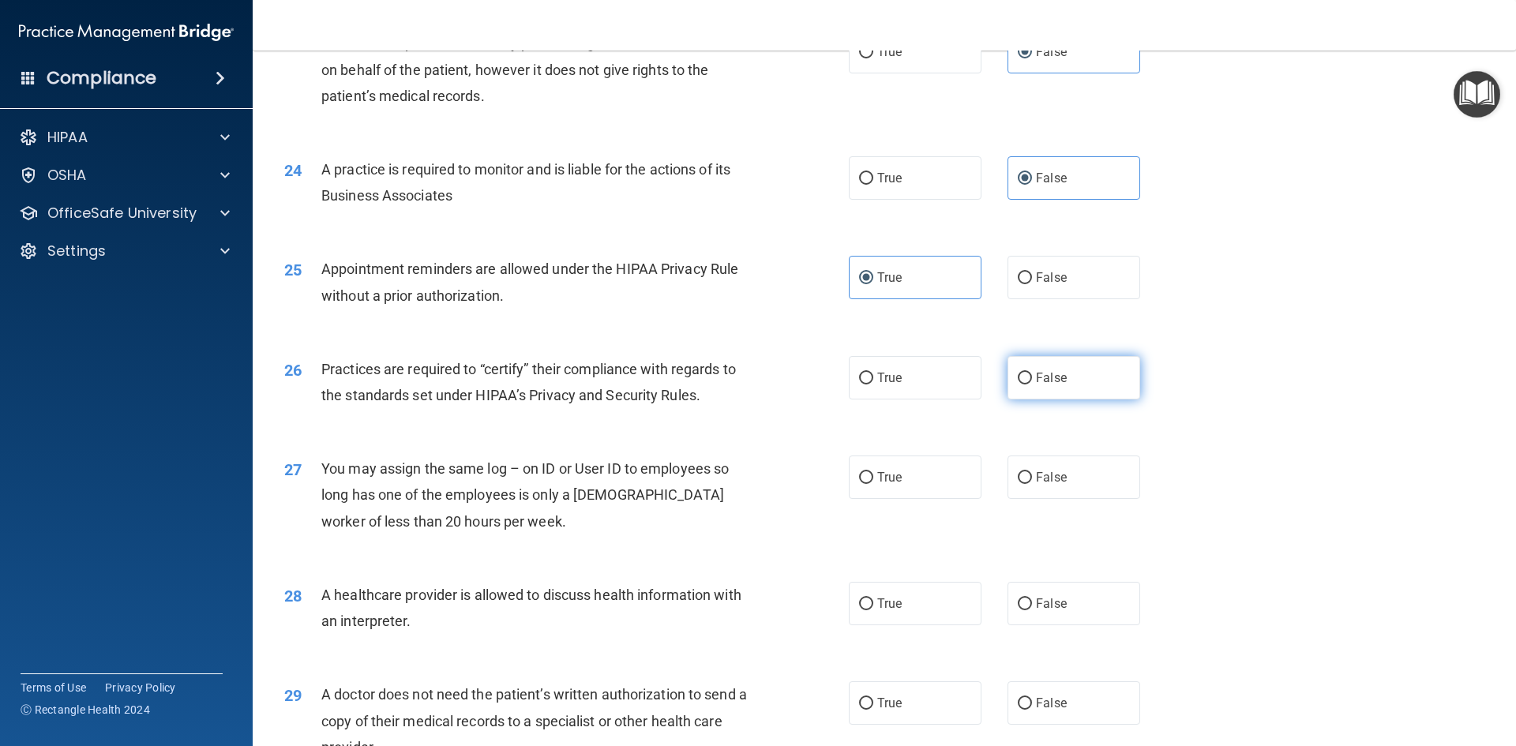
click at [1057, 388] on label "False" at bounding box center [1073, 377] width 133 height 43
click at [1032, 384] on input "False" at bounding box center [1024, 379] width 14 height 12
radio input "true"
click at [1064, 478] on label "False" at bounding box center [1073, 476] width 133 height 43
click at [1032, 478] on input "False" at bounding box center [1024, 478] width 14 height 12
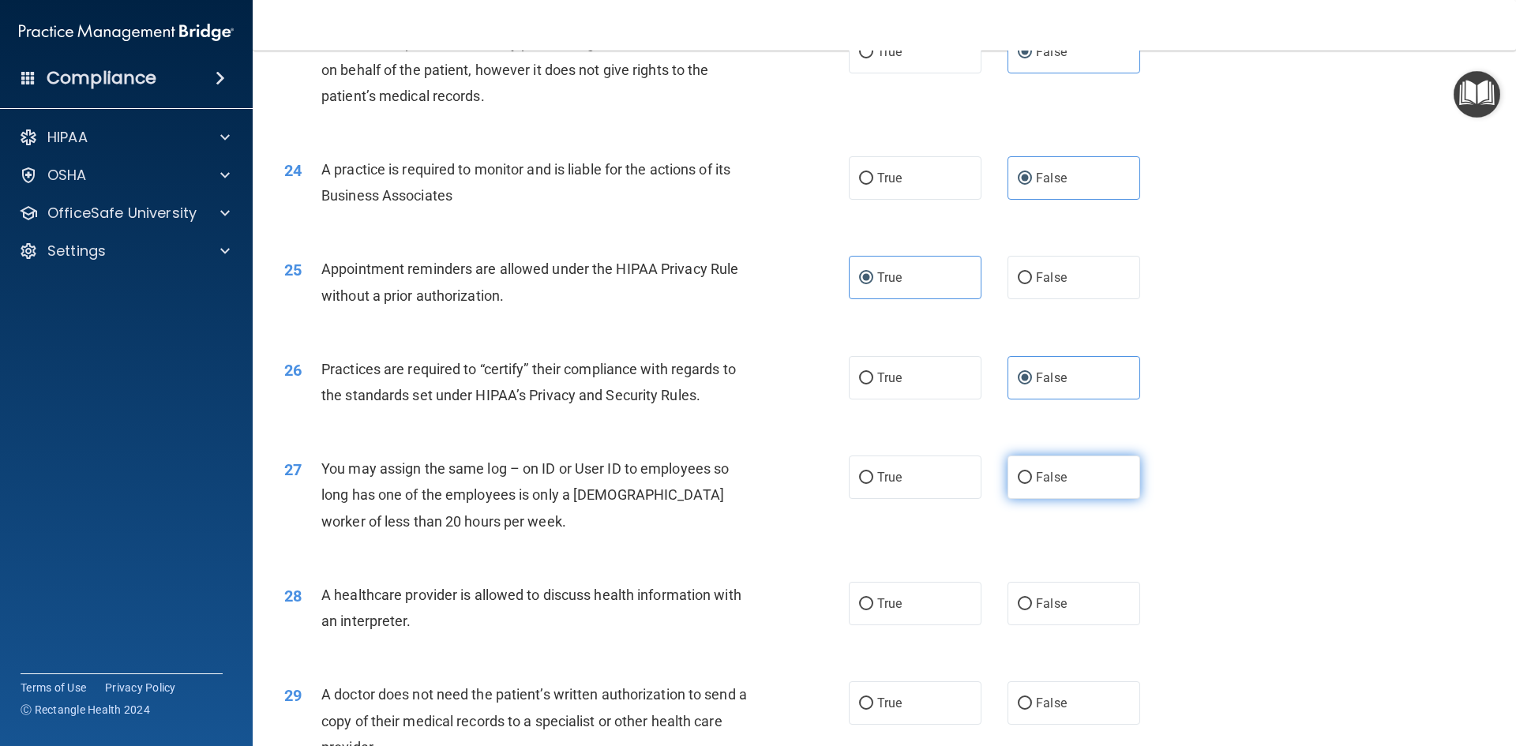
radio input "true"
click at [908, 595] on label "True" at bounding box center [915, 603] width 133 height 43
click at [873, 598] on input "True" at bounding box center [866, 604] width 14 height 12
radio input "true"
click at [895, 692] on label "True" at bounding box center [915, 702] width 133 height 43
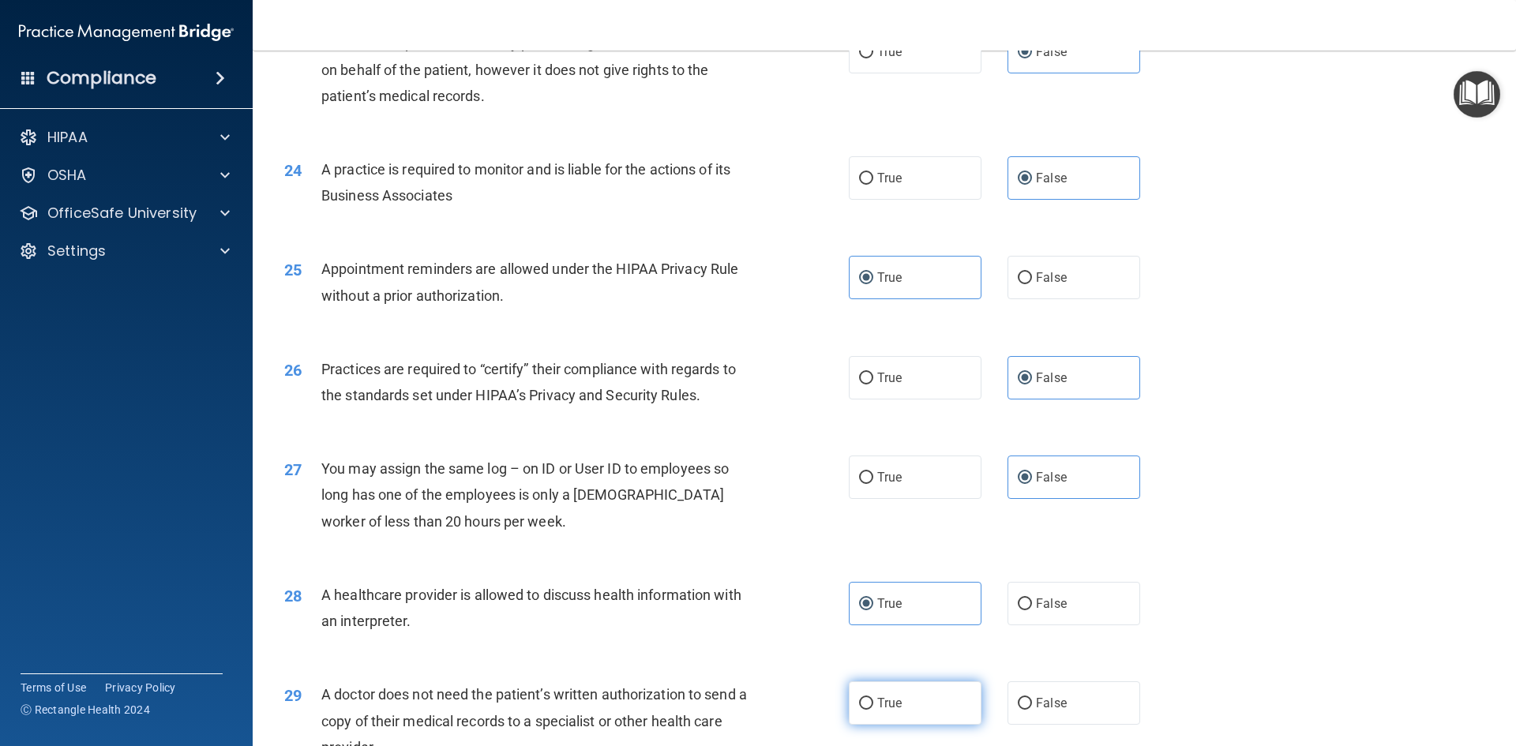
click at [873, 698] on input "True" at bounding box center [866, 704] width 14 height 12
radio input "true"
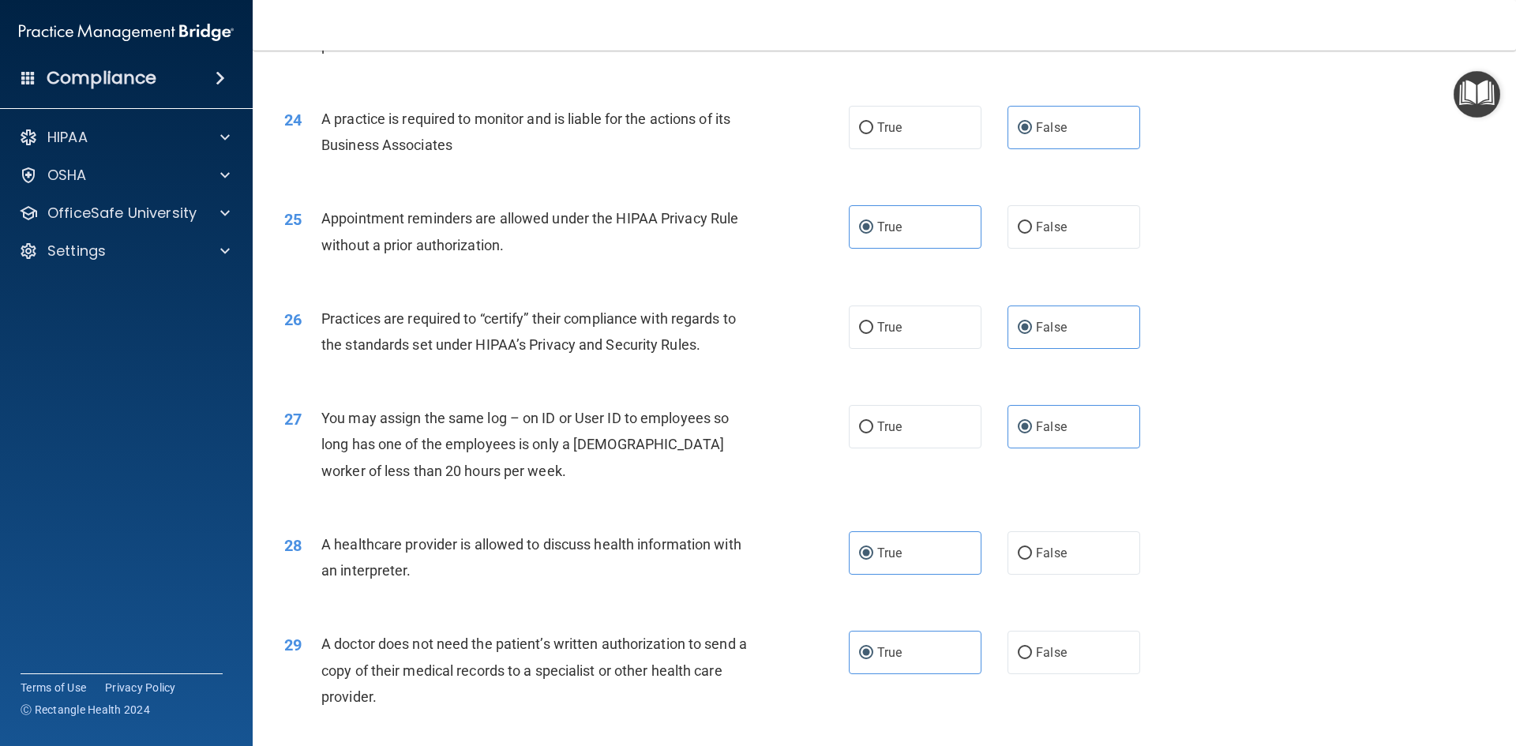
scroll to position [2921, 0]
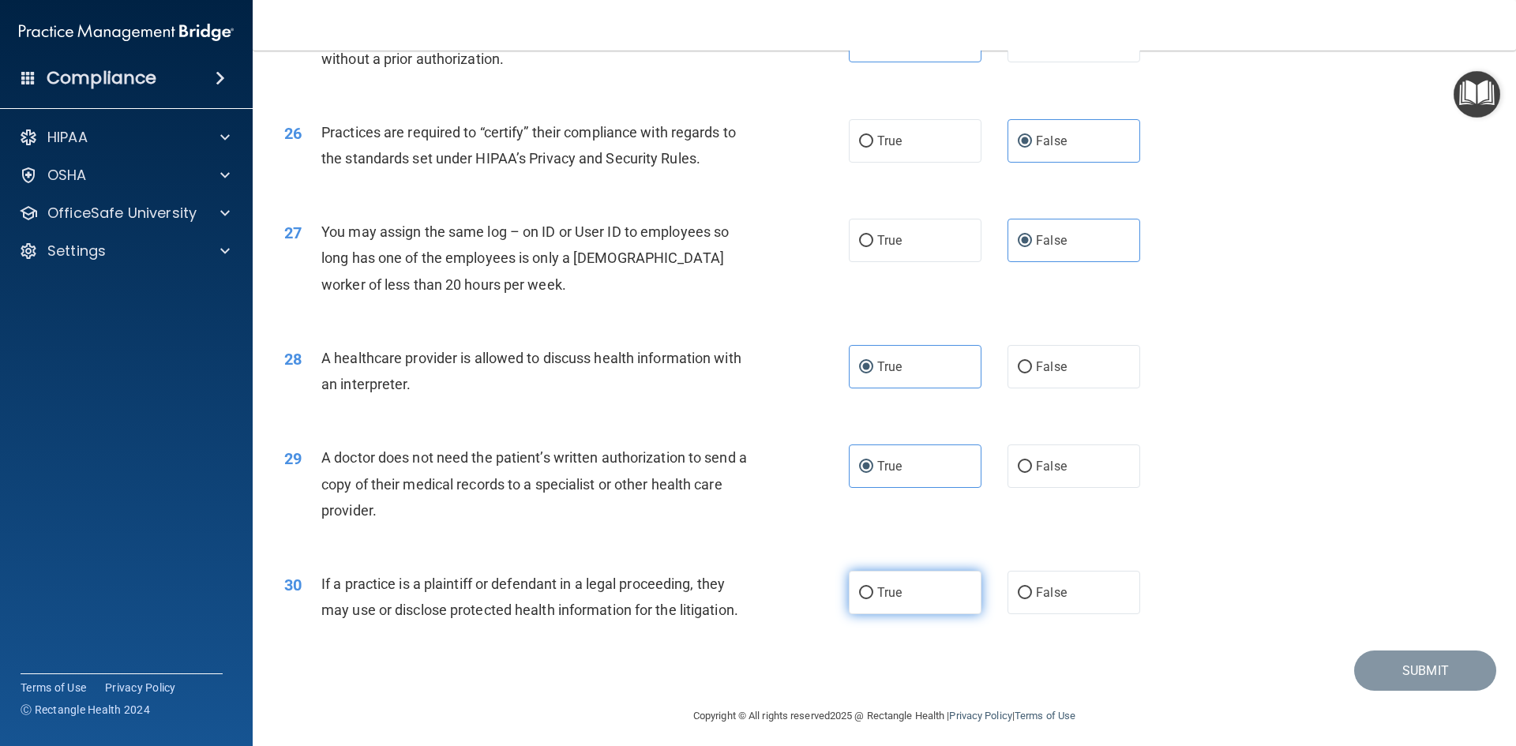
click at [920, 601] on label "True" at bounding box center [915, 592] width 133 height 43
click at [873, 599] on input "True" at bounding box center [866, 593] width 14 height 12
radio input "true"
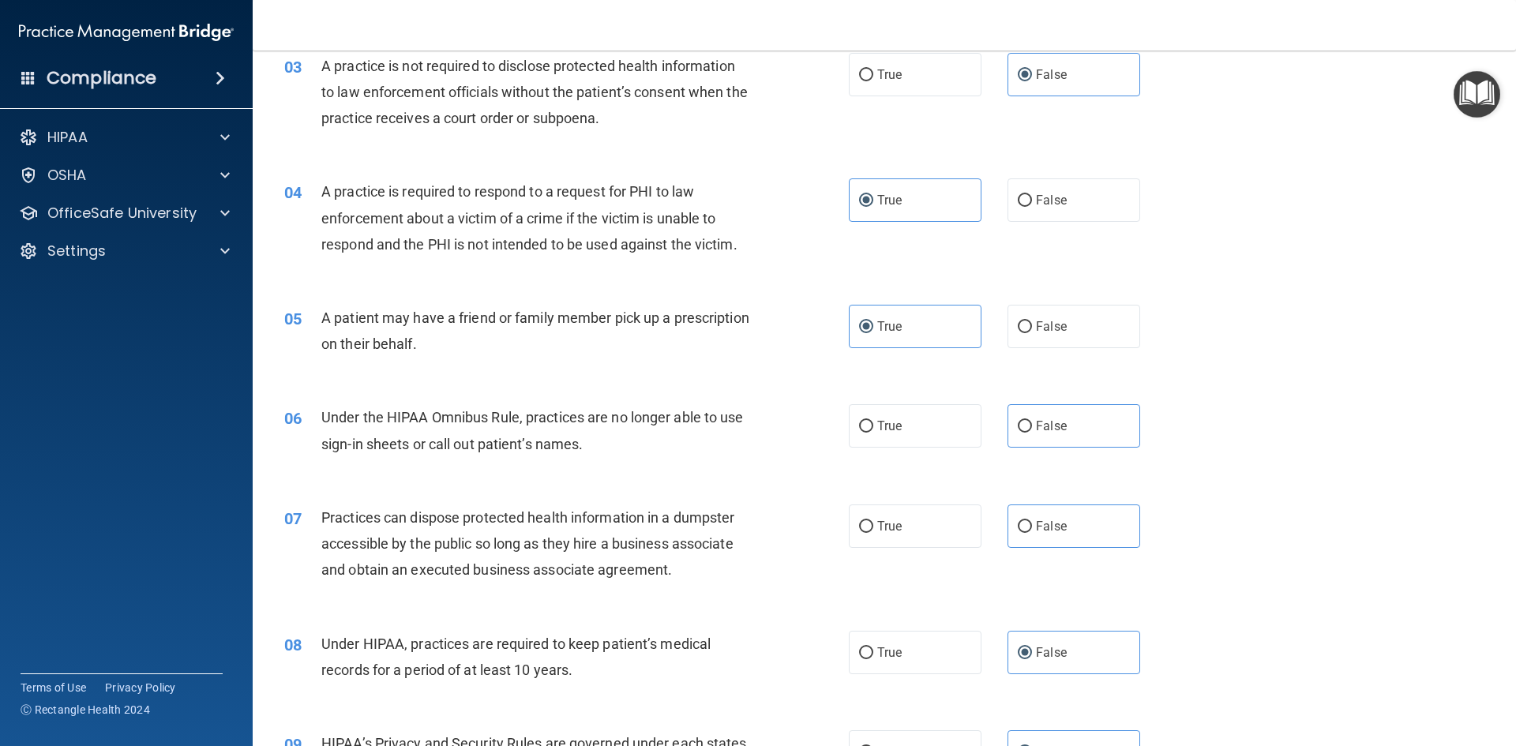
scroll to position [324, 0]
click at [1119, 433] on label "False" at bounding box center [1073, 426] width 133 height 43
click at [1032, 433] on input "False" at bounding box center [1024, 428] width 14 height 12
radio input "true"
click at [1096, 523] on label "False" at bounding box center [1073, 526] width 133 height 43
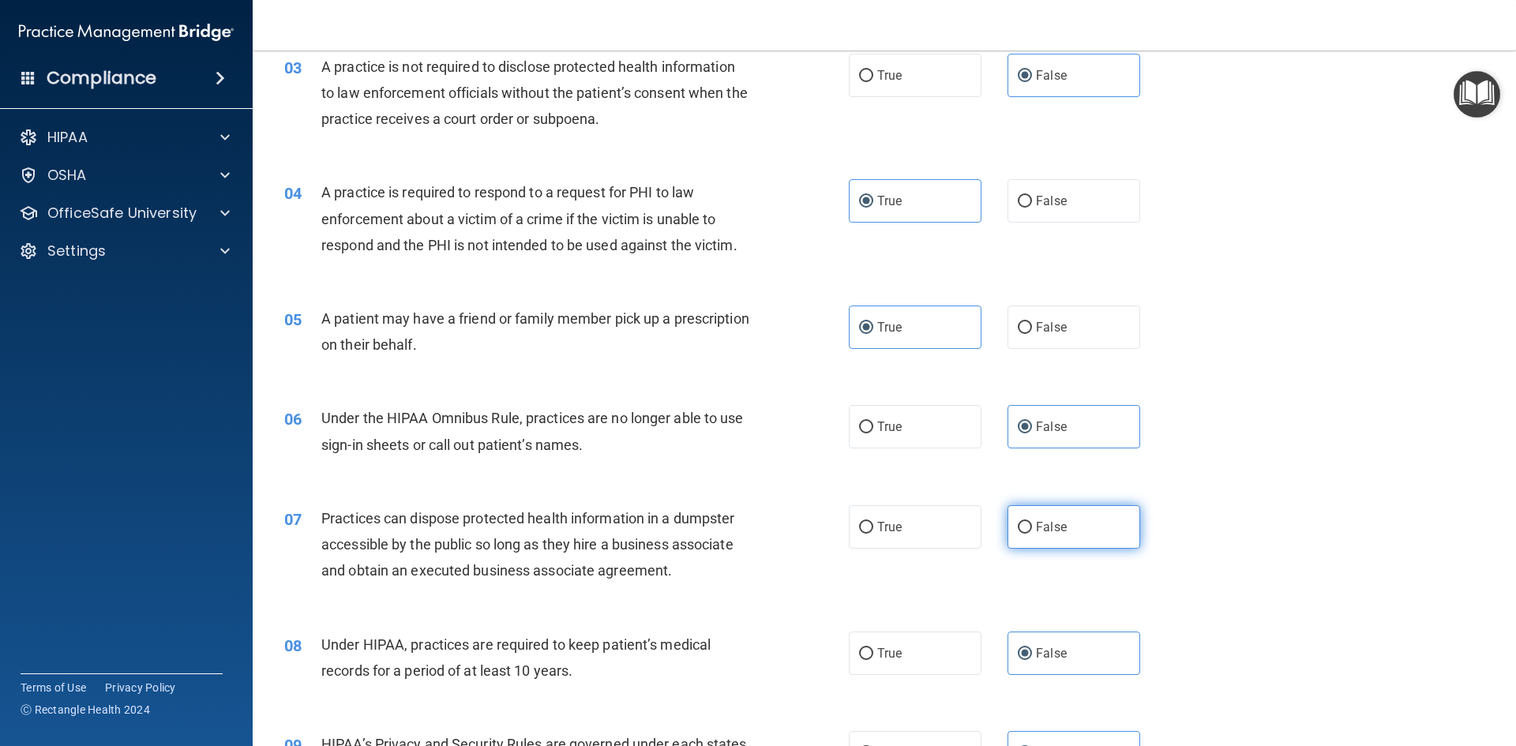
click at [1032, 523] on input "False" at bounding box center [1024, 528] width 14 height 12
radio input "true"
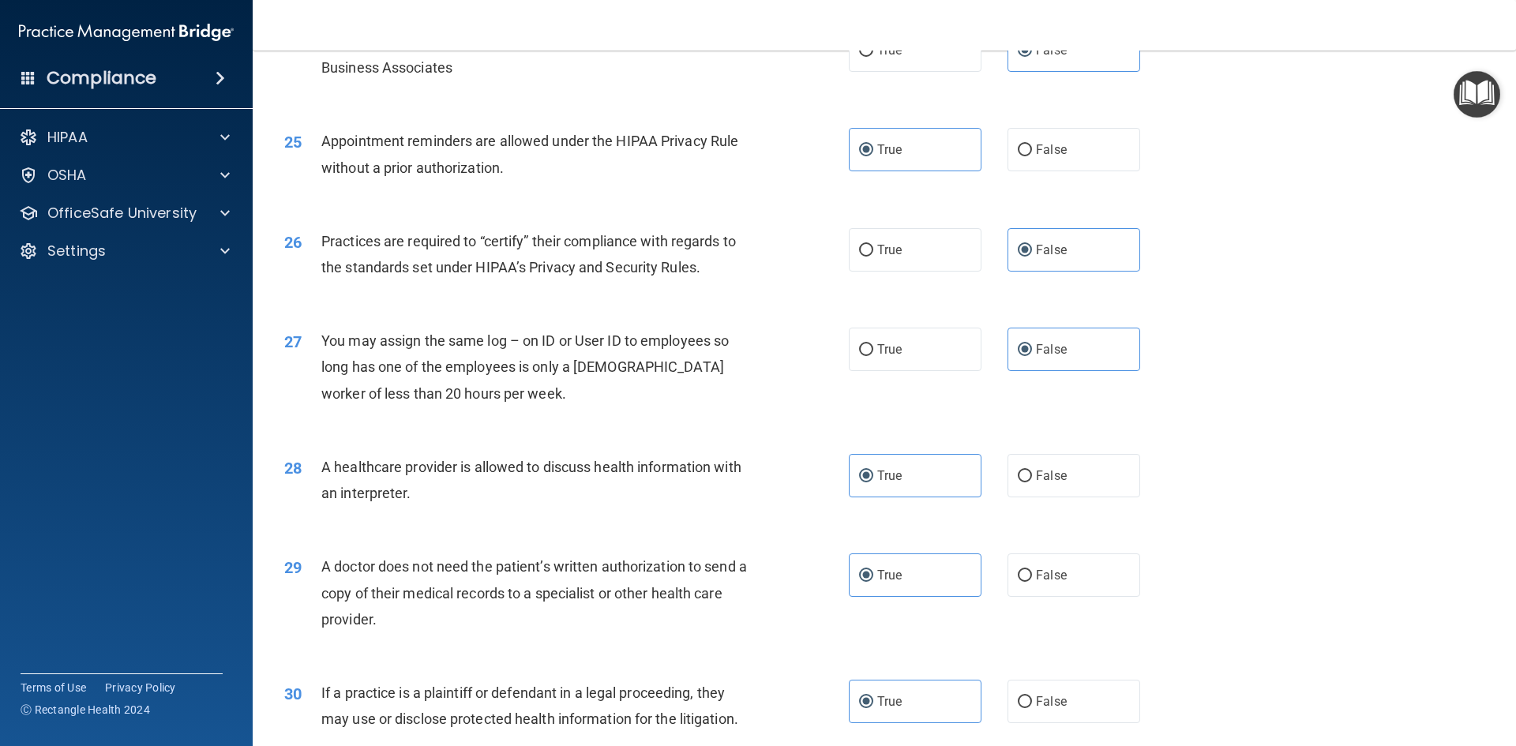
scroll to position [2929, 0]
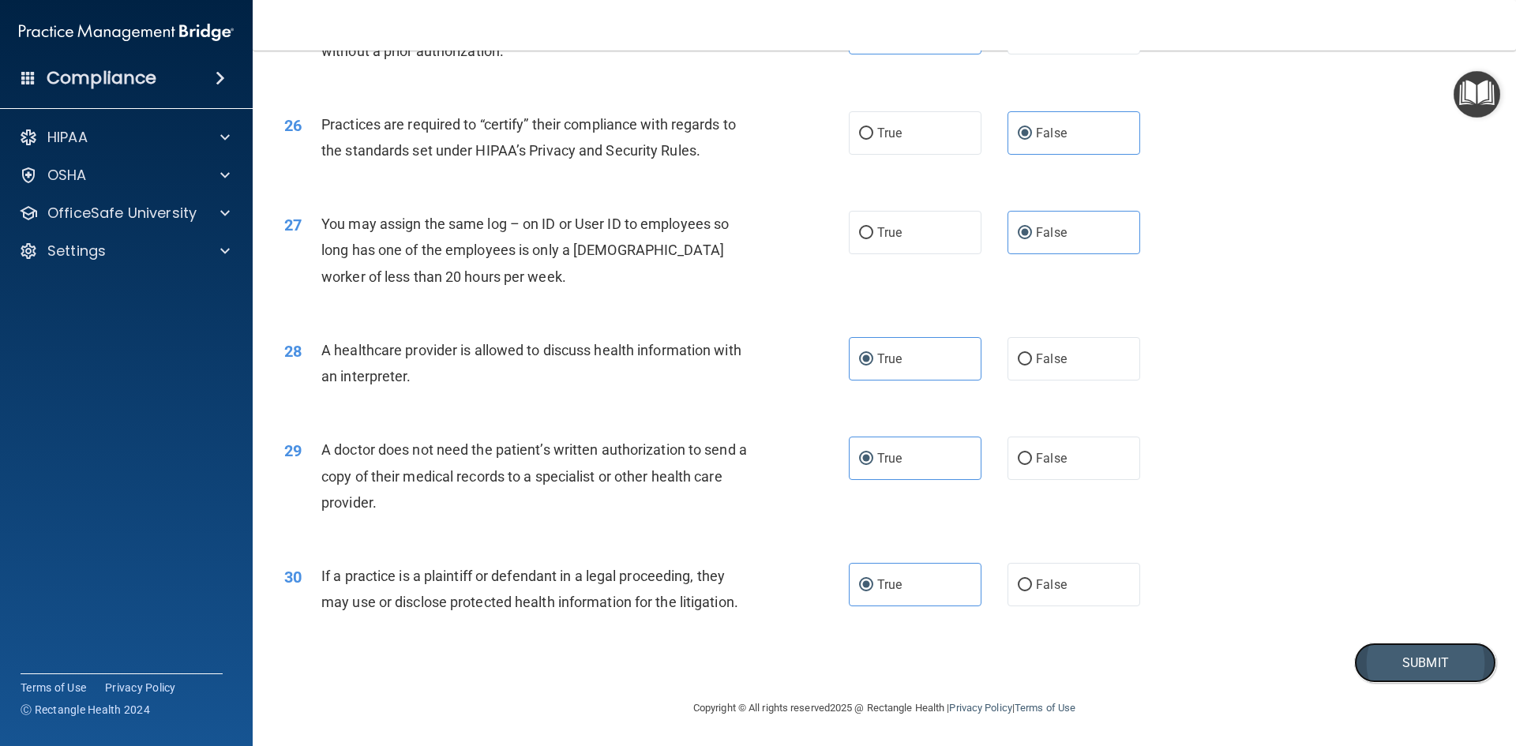
click at [1430, 661] on button "Submit" at bounding box center [1425, 663] width 142 height 40
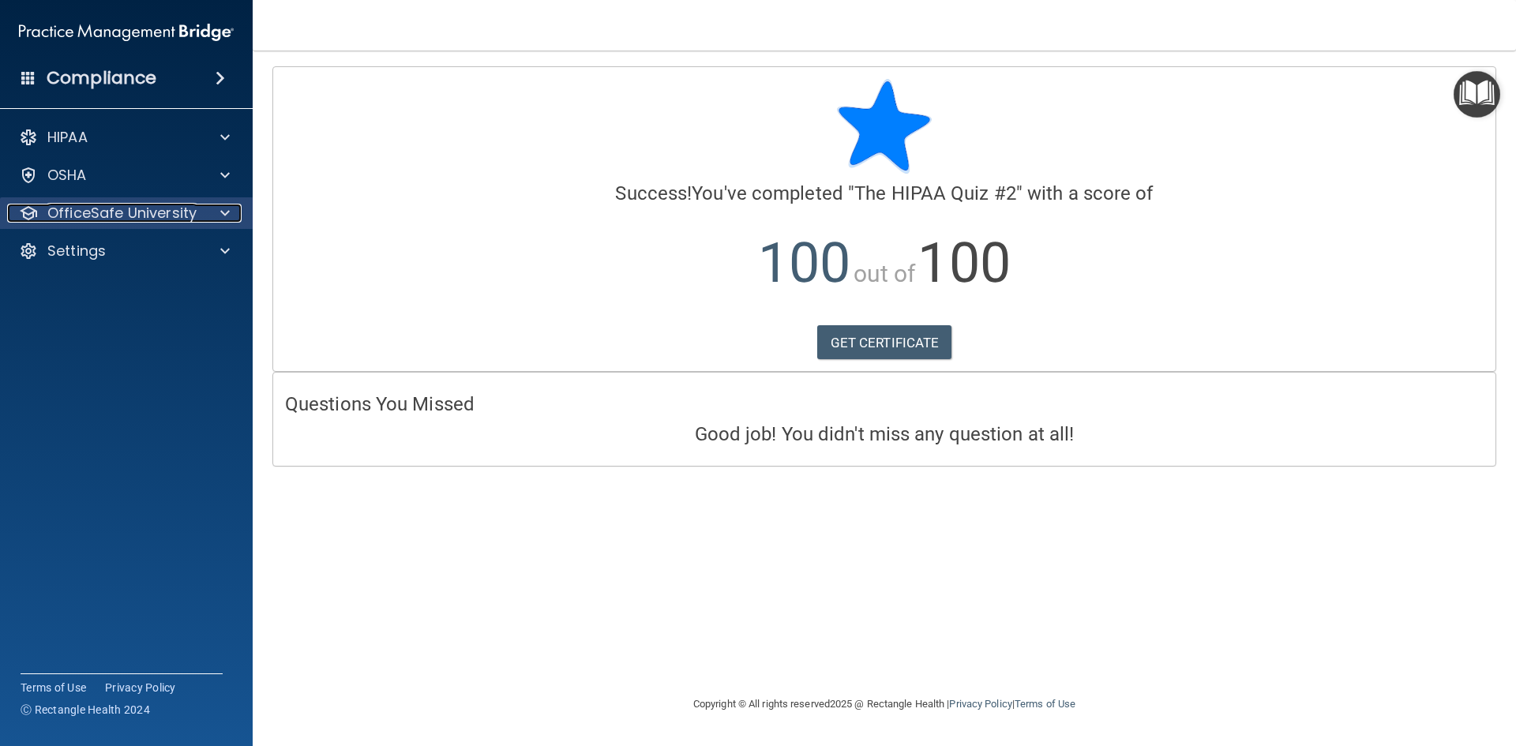
click at [117, 215] on p "OfficeSafe University" at bounding box center [121, 213] width 149 height 19
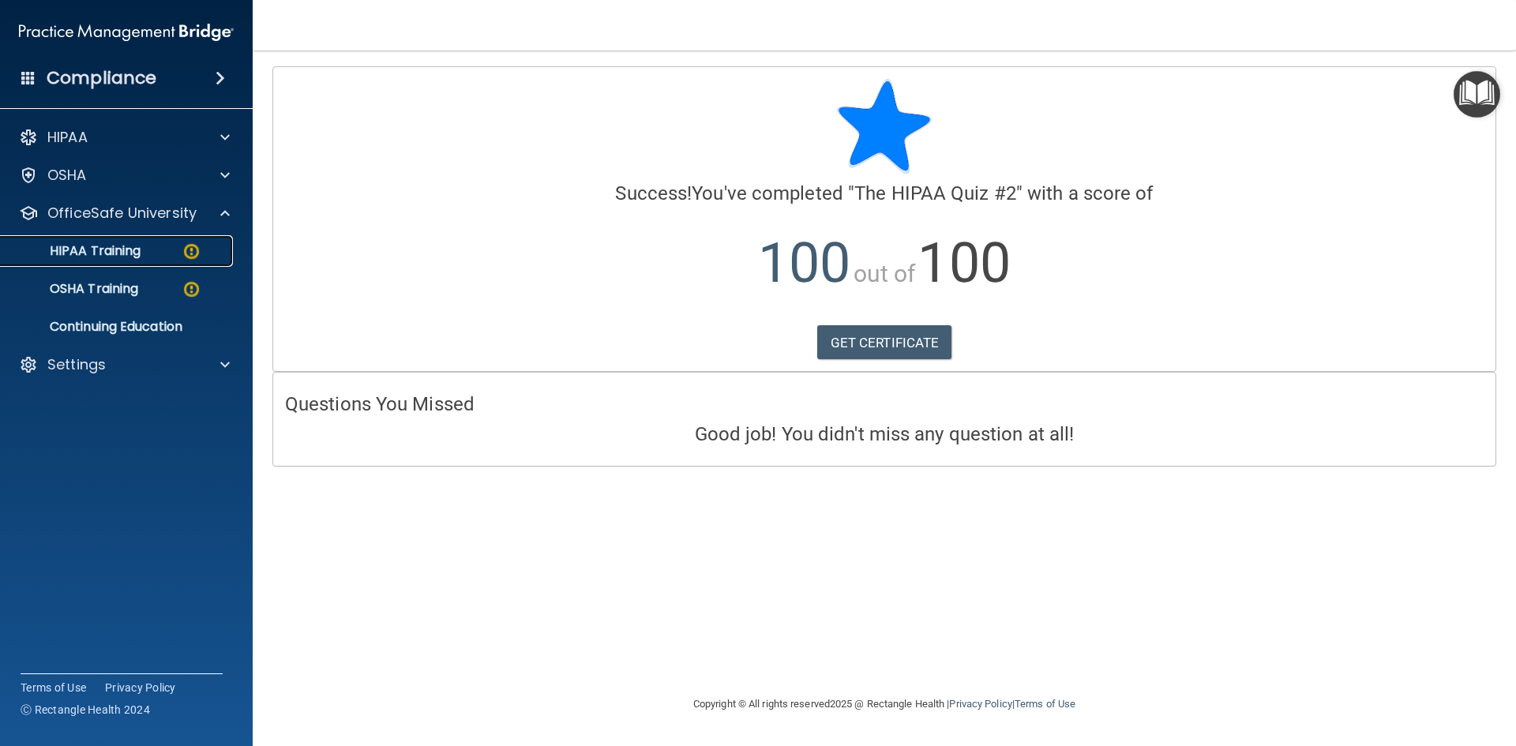
click at [138, 258] on p "HIPAA Training" at bounding box center [75, 251] width 130 height 16
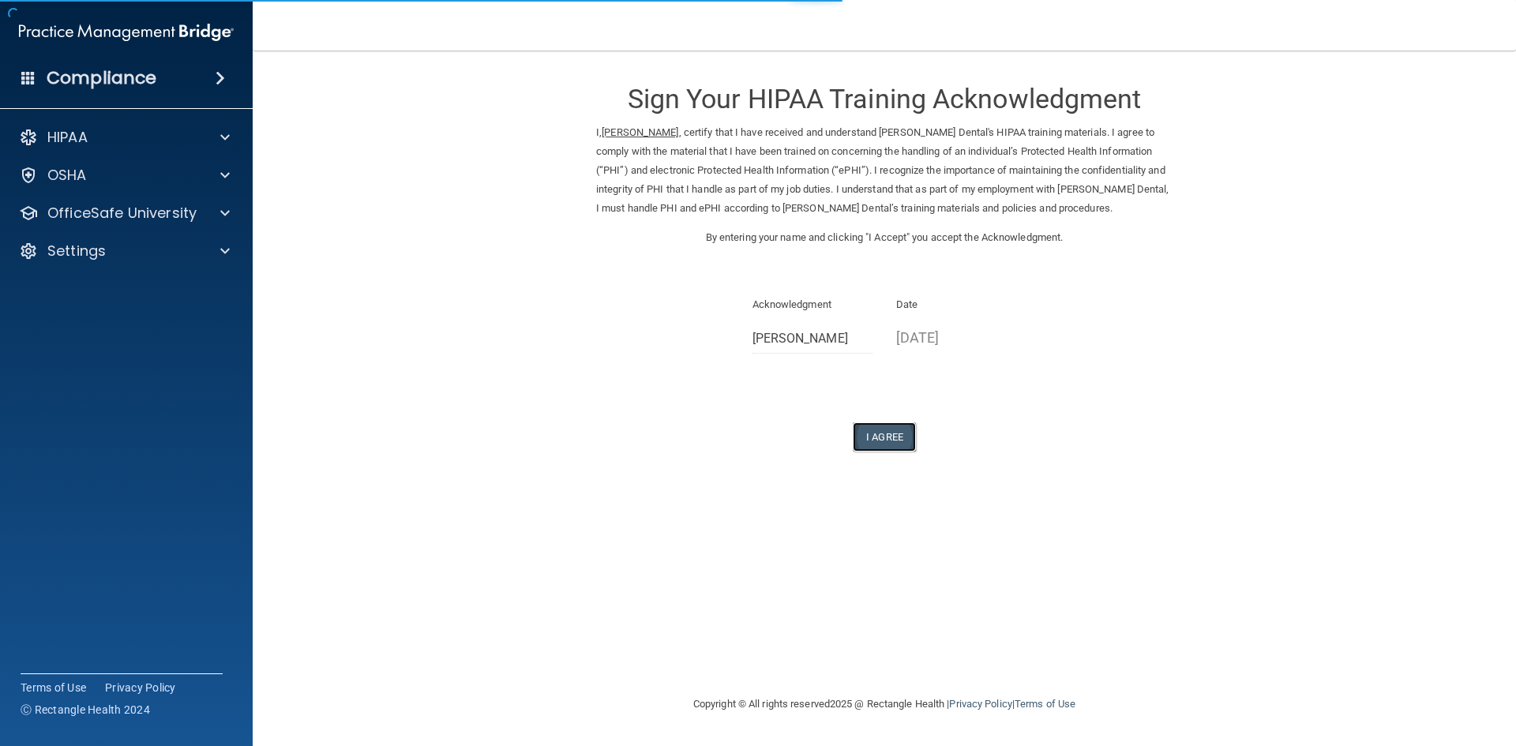
click at [878, 442] on button "I Agree" at bounding box center [884, 436] width 63 height 29
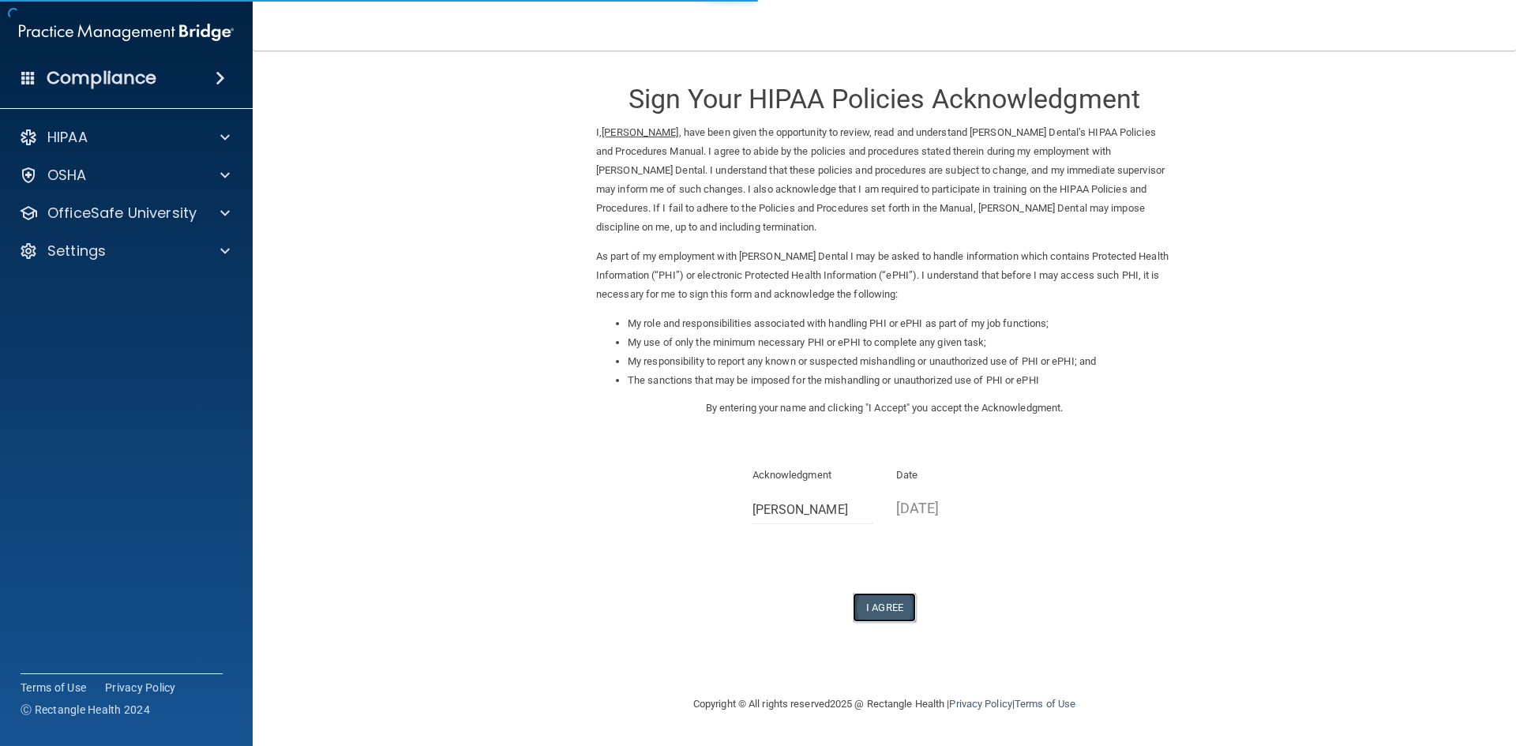
click at [895, 596] on button "I Agree" at bounding box center [884, 607] width 63 height 29
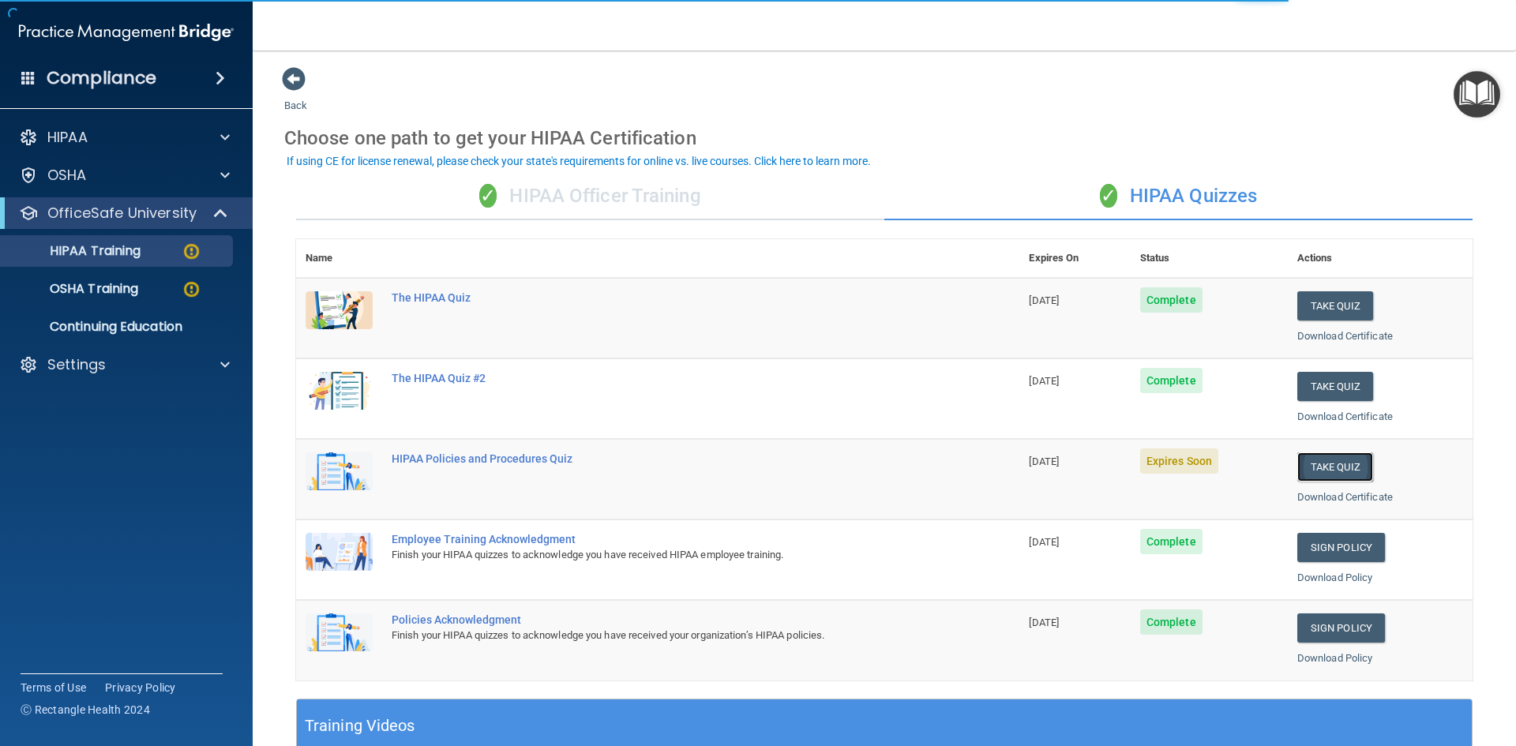
click at [1340, 466] on button "Take Quiz" at bounding box center [1335, 466] width 76 height 29
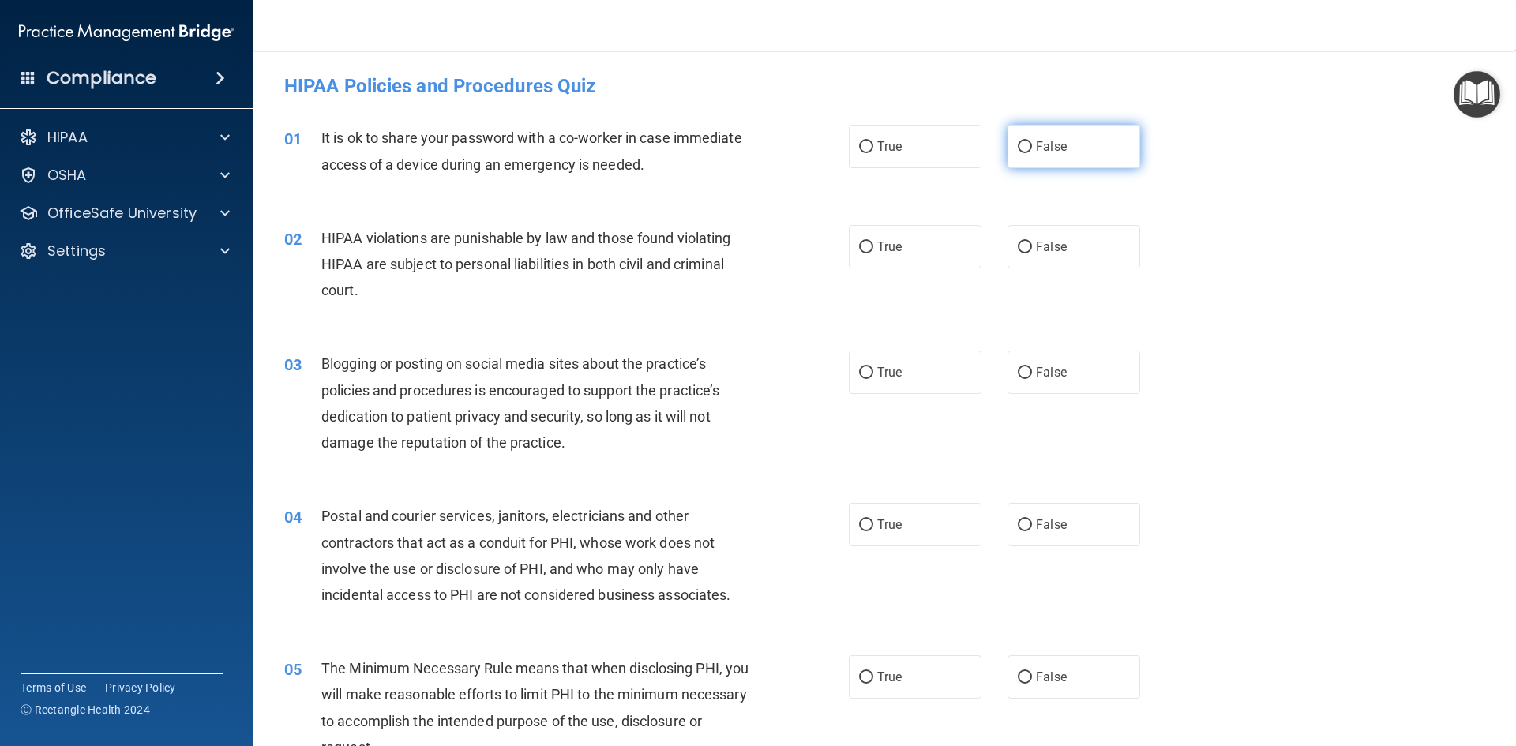
click at [1025, 146] on label "False" at bounding box center [1073, 146] width 133 height 43
click at [1025, 146] on input "False" at bounding box center [1024, 147] width 14 height 12
radio input "true"
click at [914, 241] on label "True" at bounding box center [915, 246] width 133 height 43
click at [873, 242] on input "True" at bounding box center [866, 248] width 14 height 12
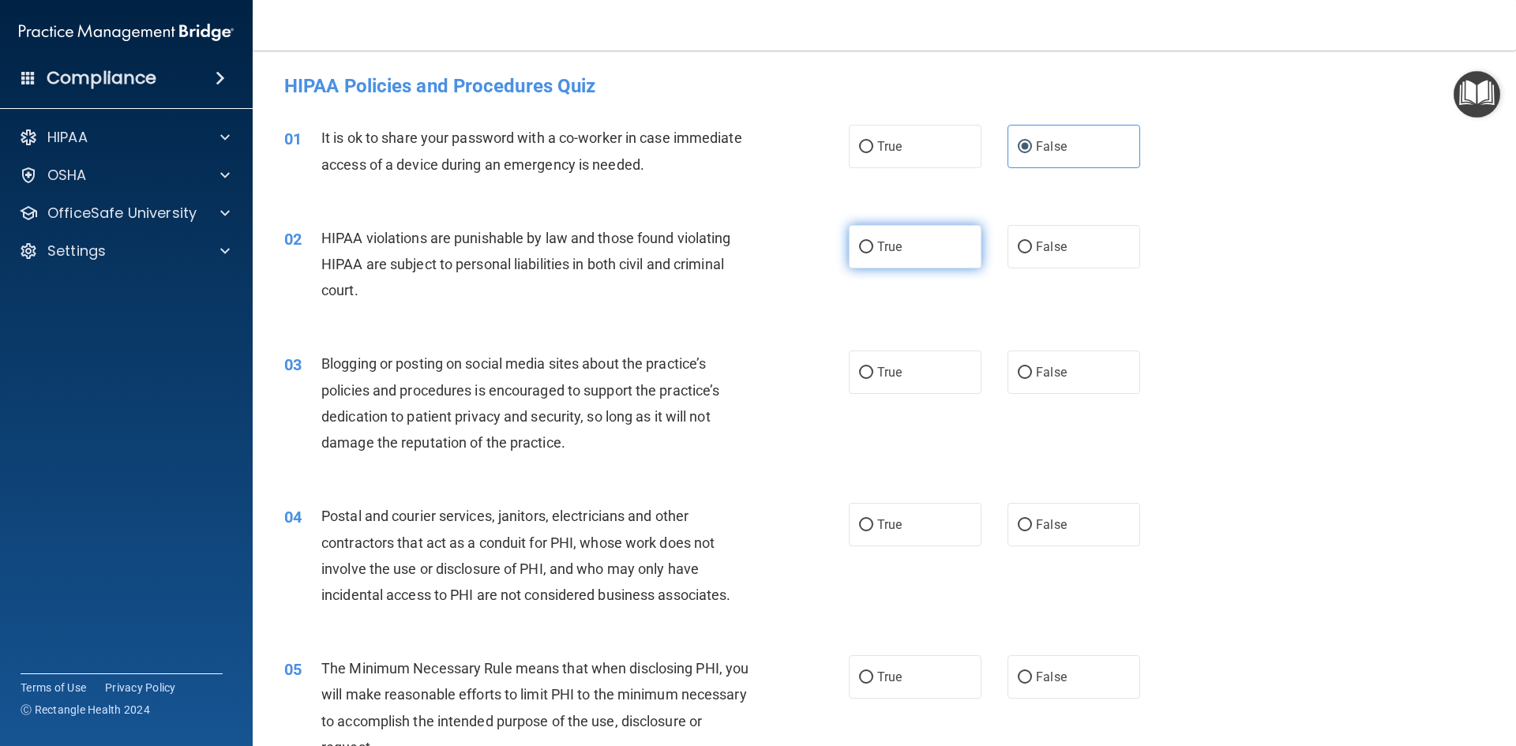
radio input "true"
click at [1078, 369] on label "False" at bounding box center [1073, 371] width 133 height 43
click at [1032, 369] on input "False" at bounding box center [1024, 373] width 14 height 12
radio input "true"
click at [905, 523] on label "True" at bounding box center [915, 524] width 133 height 43
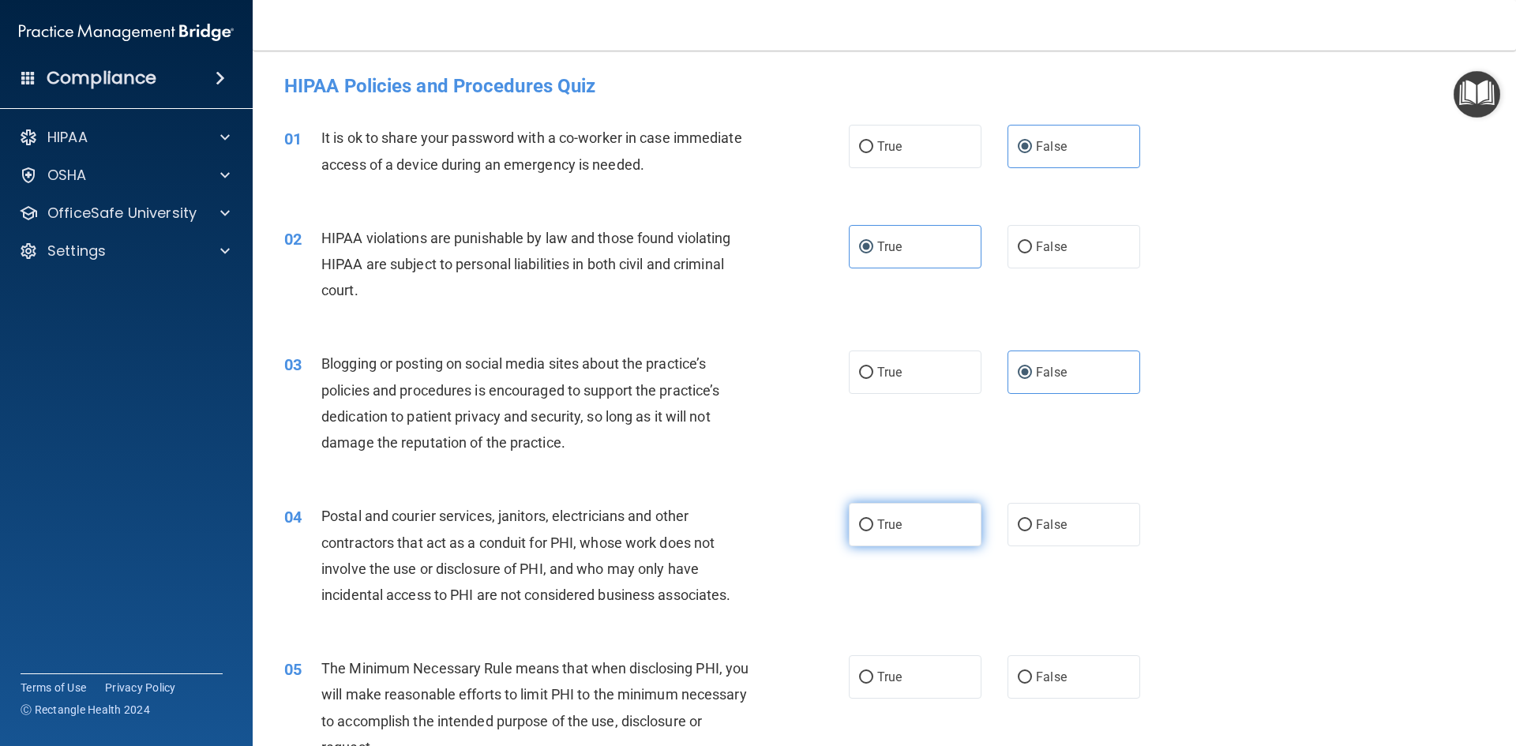
click at [873, 523] on input "True" at bounding box center [866, 525] width 14 height 12
radio input "true"
click at [901, 690] on label "True" at bounding box center [915, 676] width 133 height 43
click at [873, 684] on input "True" at bounding box center [866, 678] width 14 height 12
radio input "true"
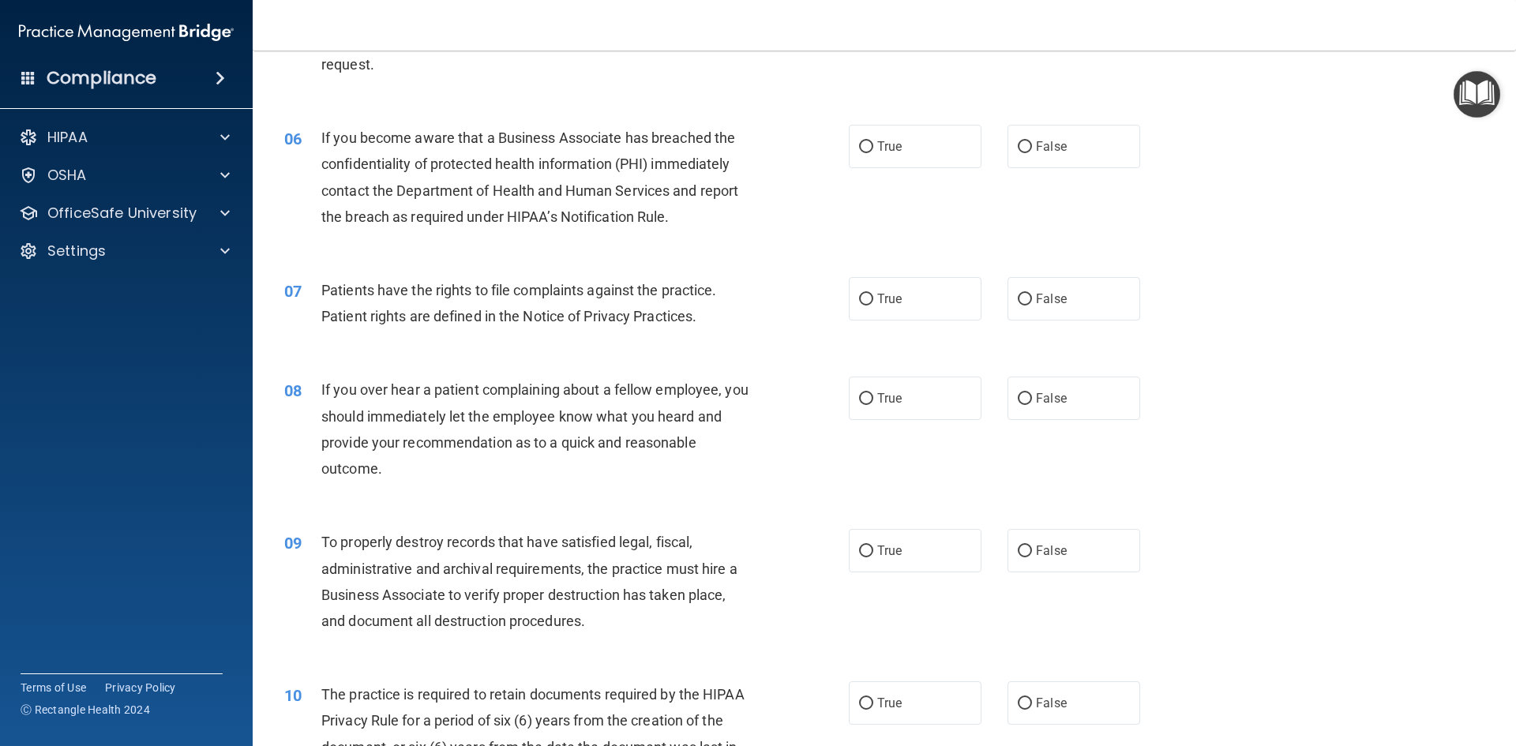
scroll to position [710, 0]
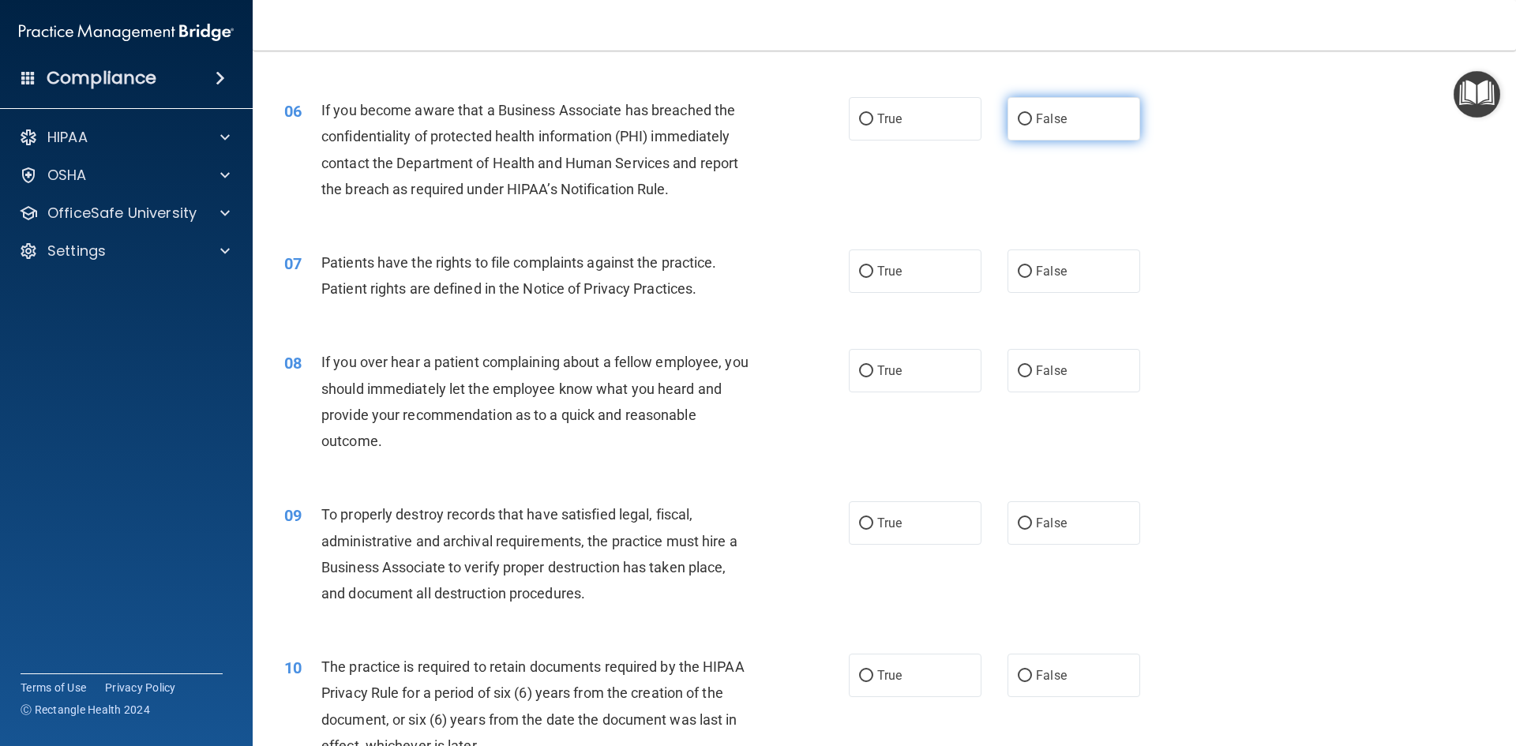
click at [1037, 127] on label "False" at bounding box center [1073, 118] width 133 height 43
click at [1032, 126] on input "False" at bounding box center [1024, 120] width 14 height 12
radio input "true"
click at [902, 283] on label "True" at bounding box center [915, 270] width 133 height 43
click at [873, 278] on input "True" at bounding box center [866, 272] width 14 height 12
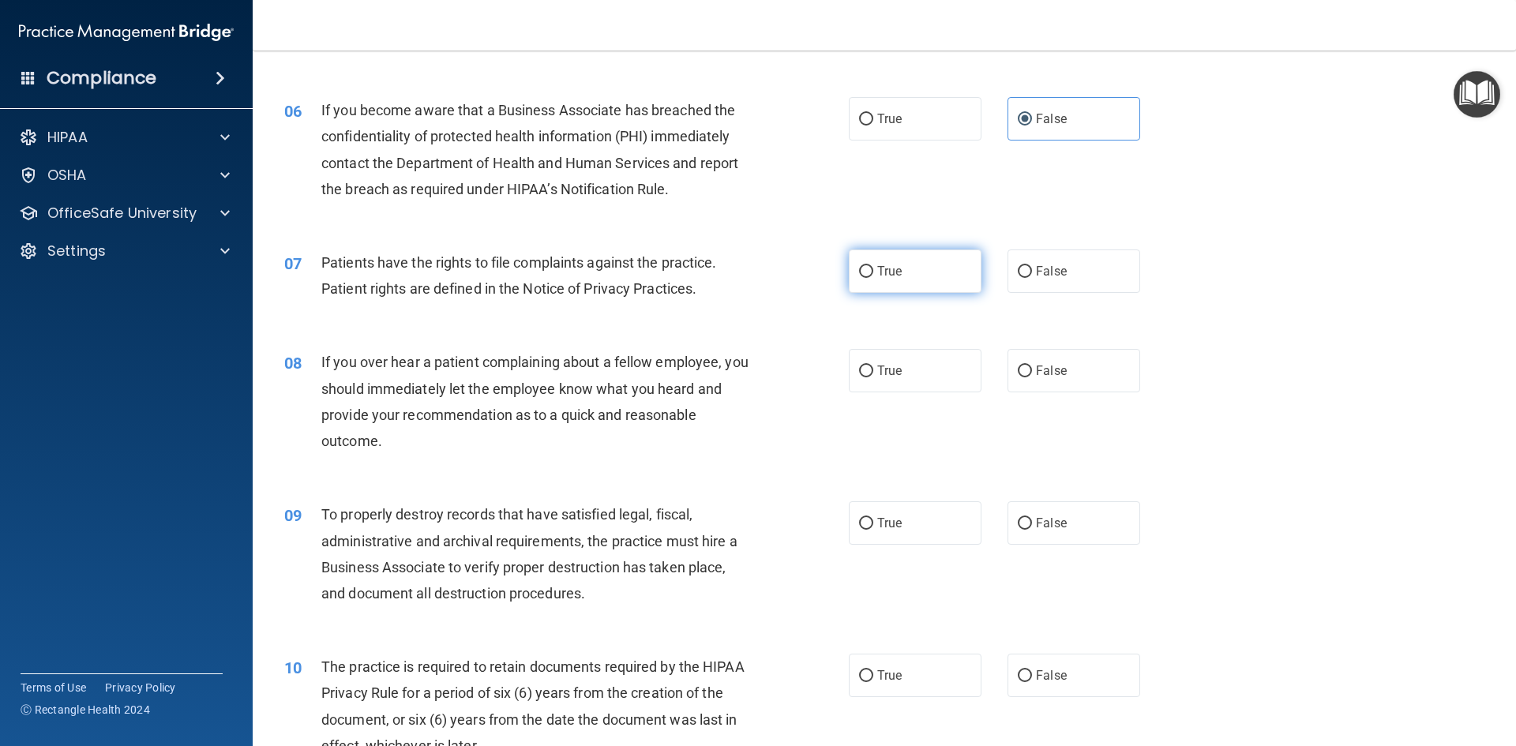
radio input "true"
click at [1023, 371] on input "False" at bounding box center [1024, 371] width 14 height 12
radio input "true"
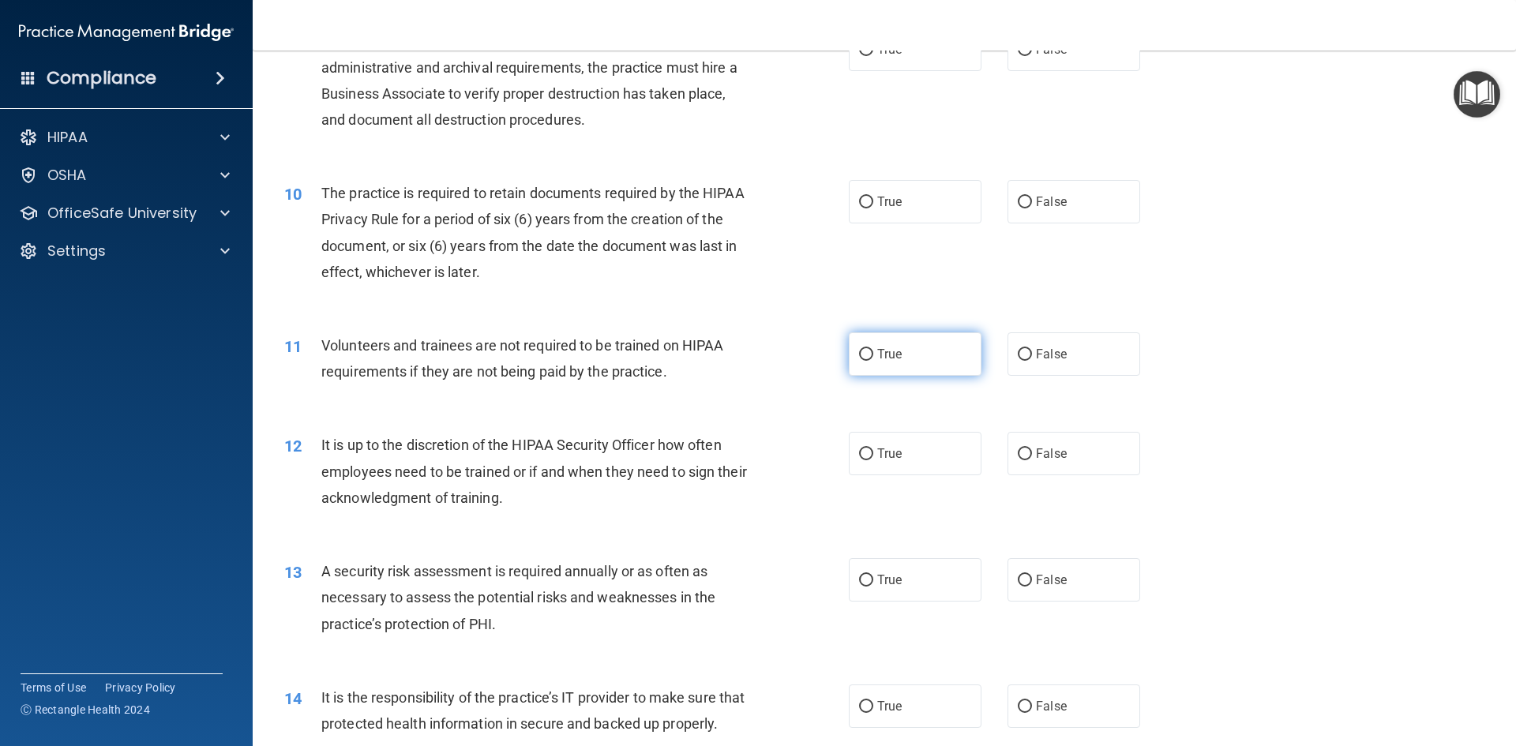
scroll to position [1105, 0]
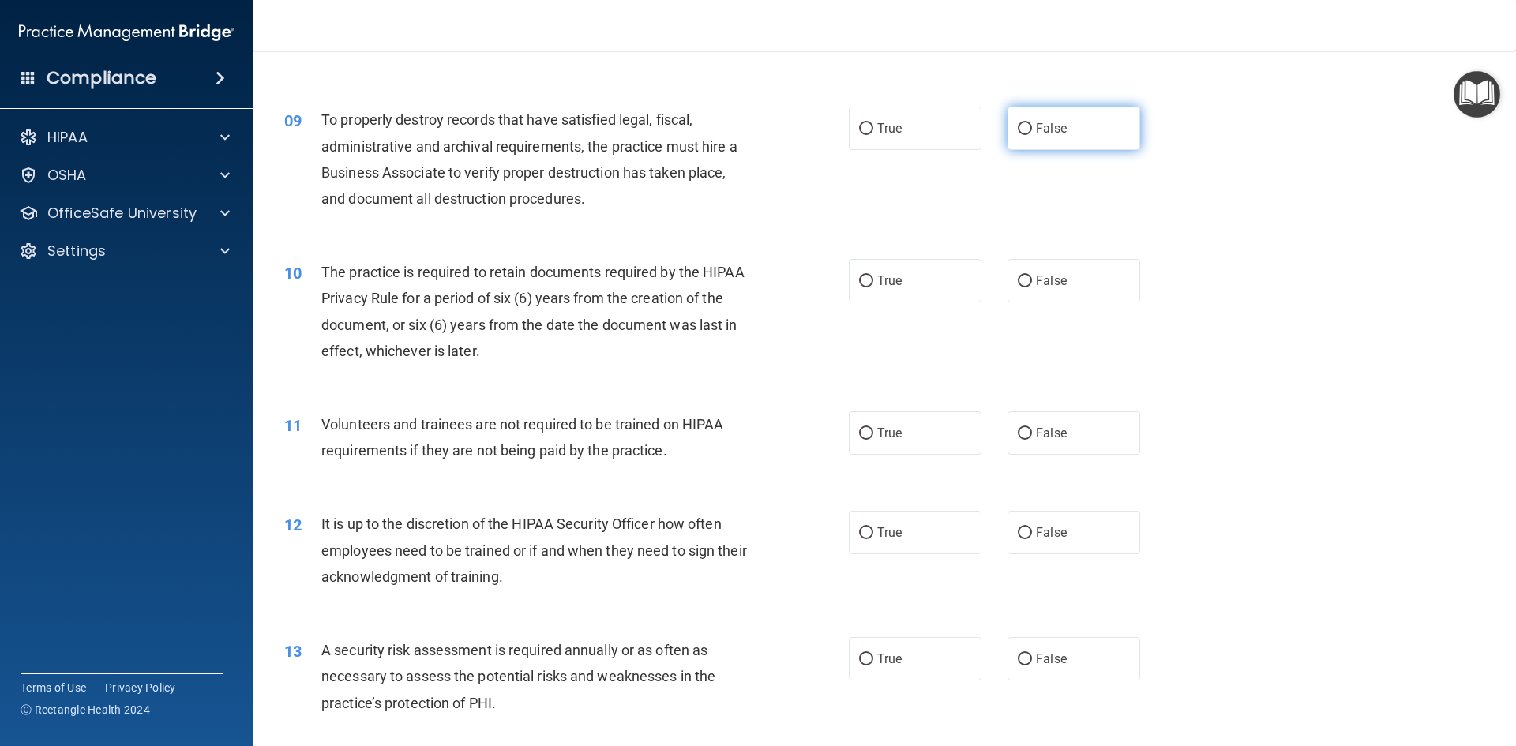
click at [1077, 135] on label "False" at bounding box center [1073, 128] width 133 height 43
click at [1032, 135] on input "False" at bounding box center [1024, 129] width 14 height 12
radio input "true"
click at [903, 285] on label "True" at bounding box center [915, 280] width 133 height 43
click at [873, 285] on input "True" at bounding box center [866, 281] width 14 height 12
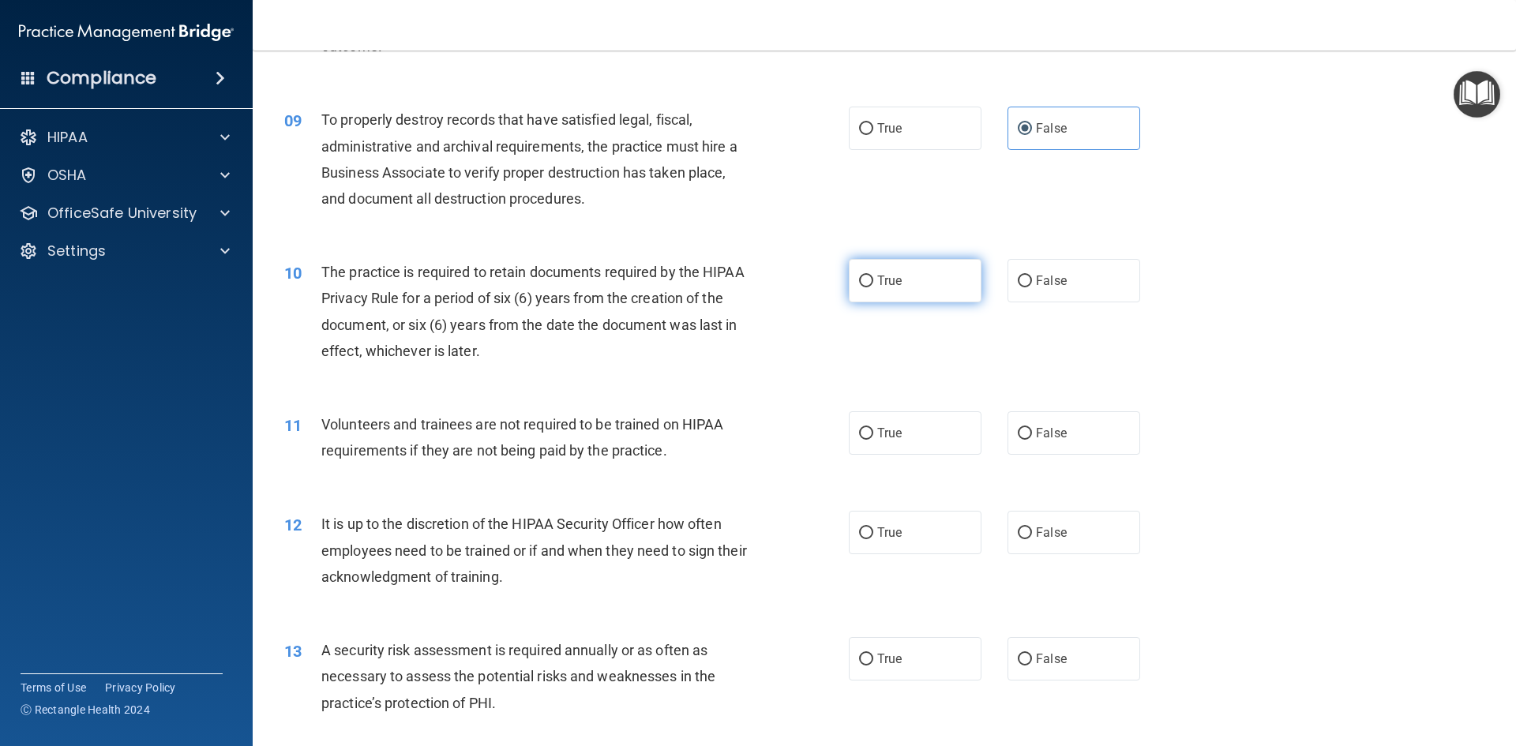
radio input "true"
click at [1043, 423] on label "False" at bounding box center [1073, 432] width 133 height 43
click at [1032, 428] on input "False" at bounding box center [1024, 434] width 14 height 12
radio input "true"
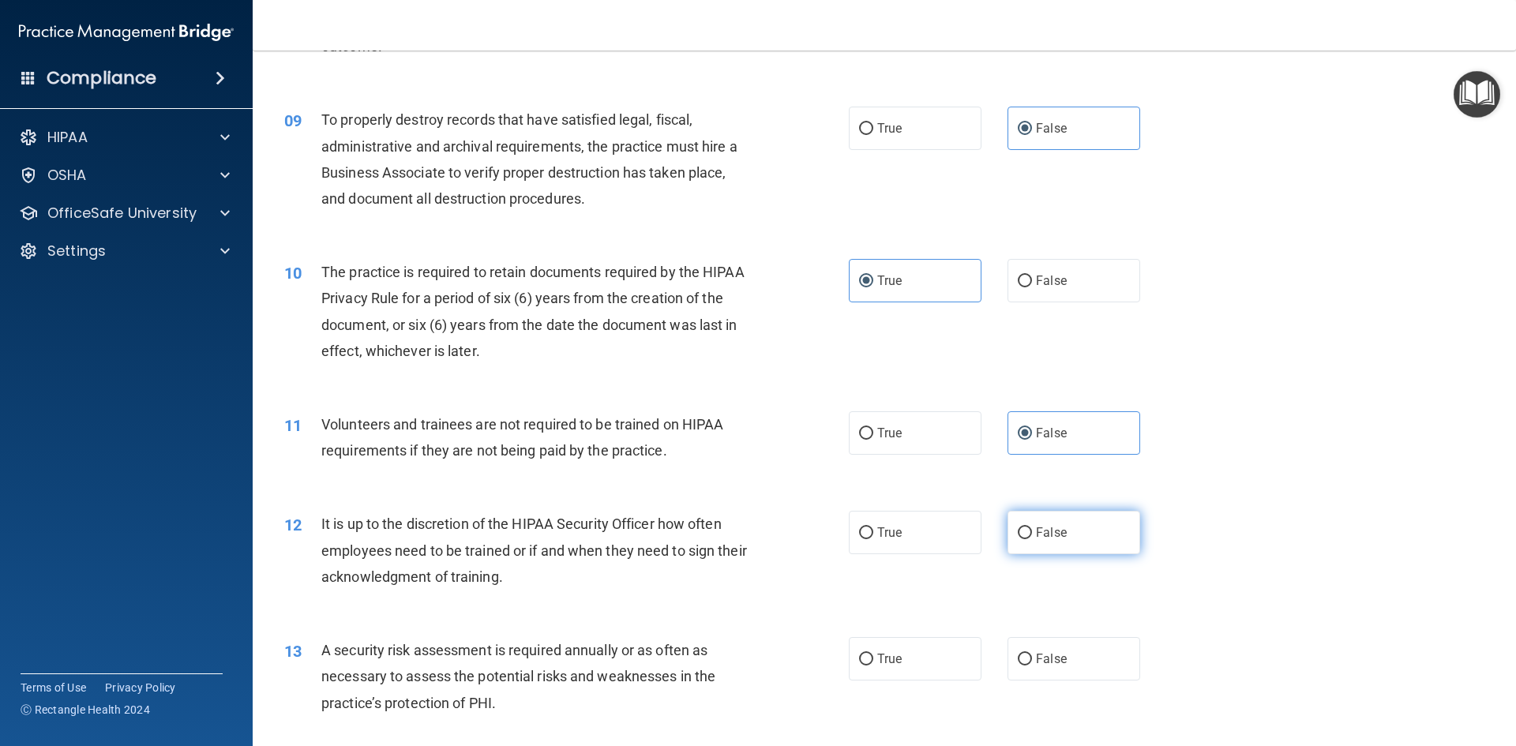
click at [1017, 530] on input "False" at bounding box center [1024, 533] width 14 height 12
radio input "true"
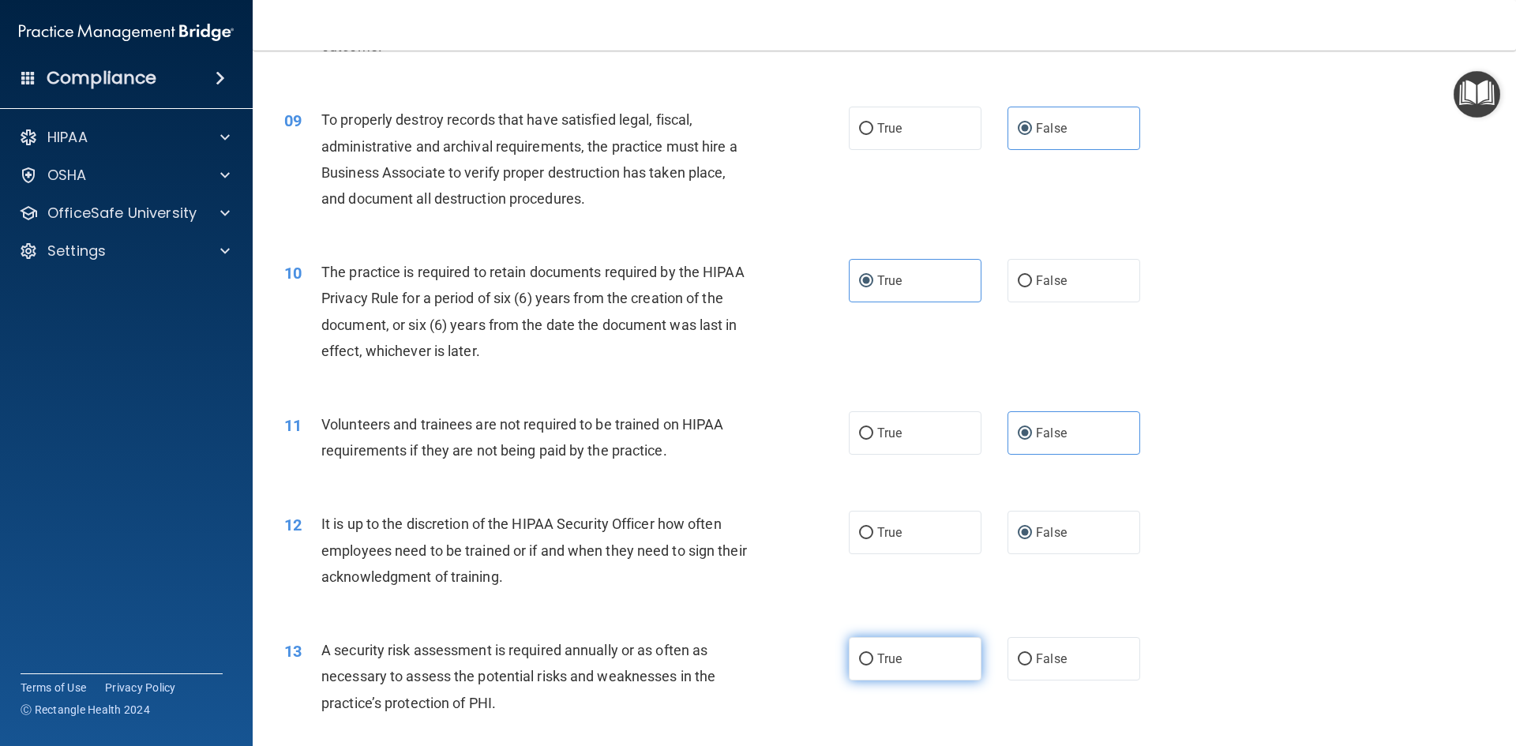
click at [887, 655] on span "True" at bounding box center [889, 658] width 24 height 15
click at [873, 655] on input "True" at bounding box center [866, 660] width 14 height 12
radio input "true"
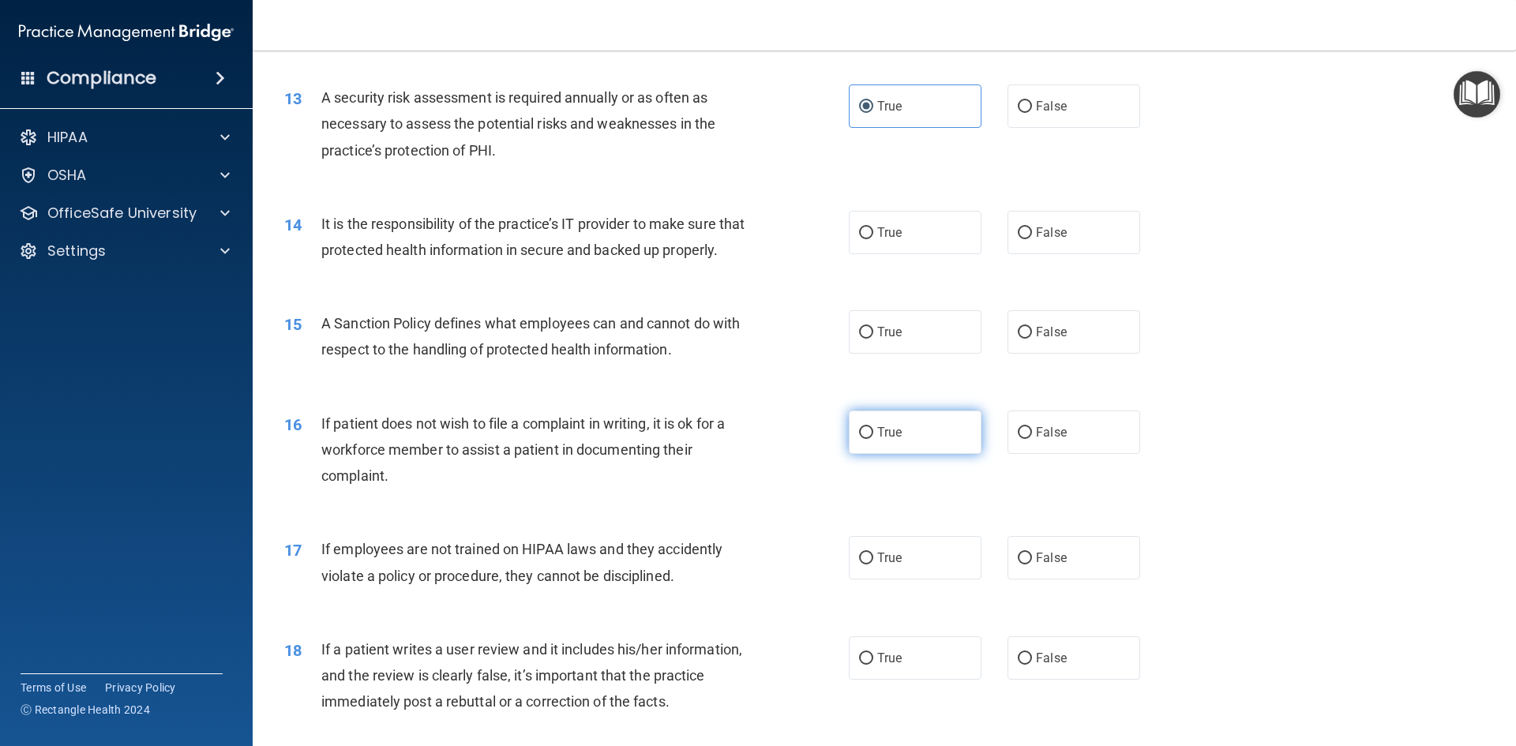
scroll to position [1737, 0]
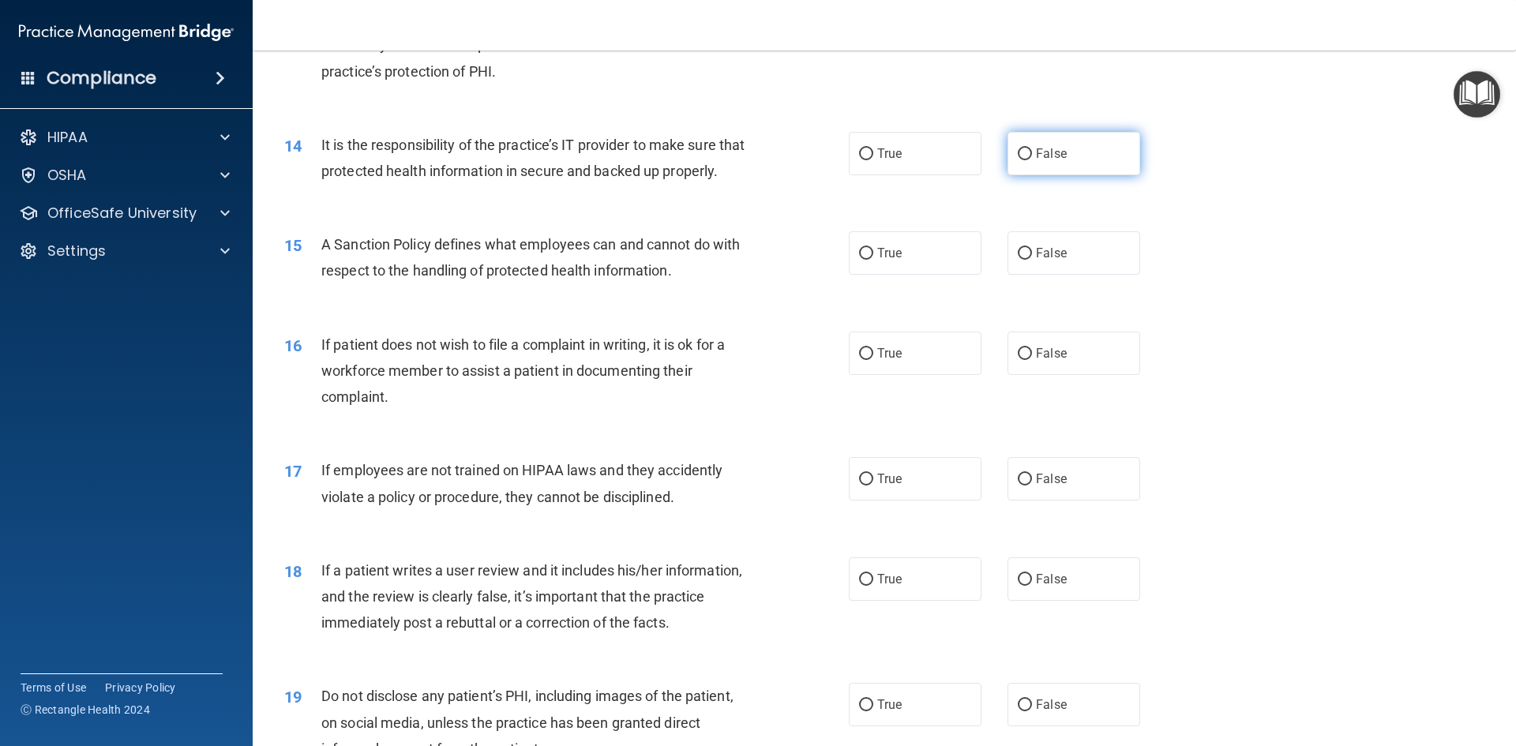
click at [1044, 152] on span "False" at bounding box center [1051, 153] width 31 height 15
click at [1032, 152] on input "False" at bounding box center [1024, 154] width 14 height 12
radio input "true"
click at [1061, 275] on label "False" at bounding box center [1073, 252] width 133 height 43
click at [1032, 260] on input "False" at bounding box center [1024, 254] width 14 height 12
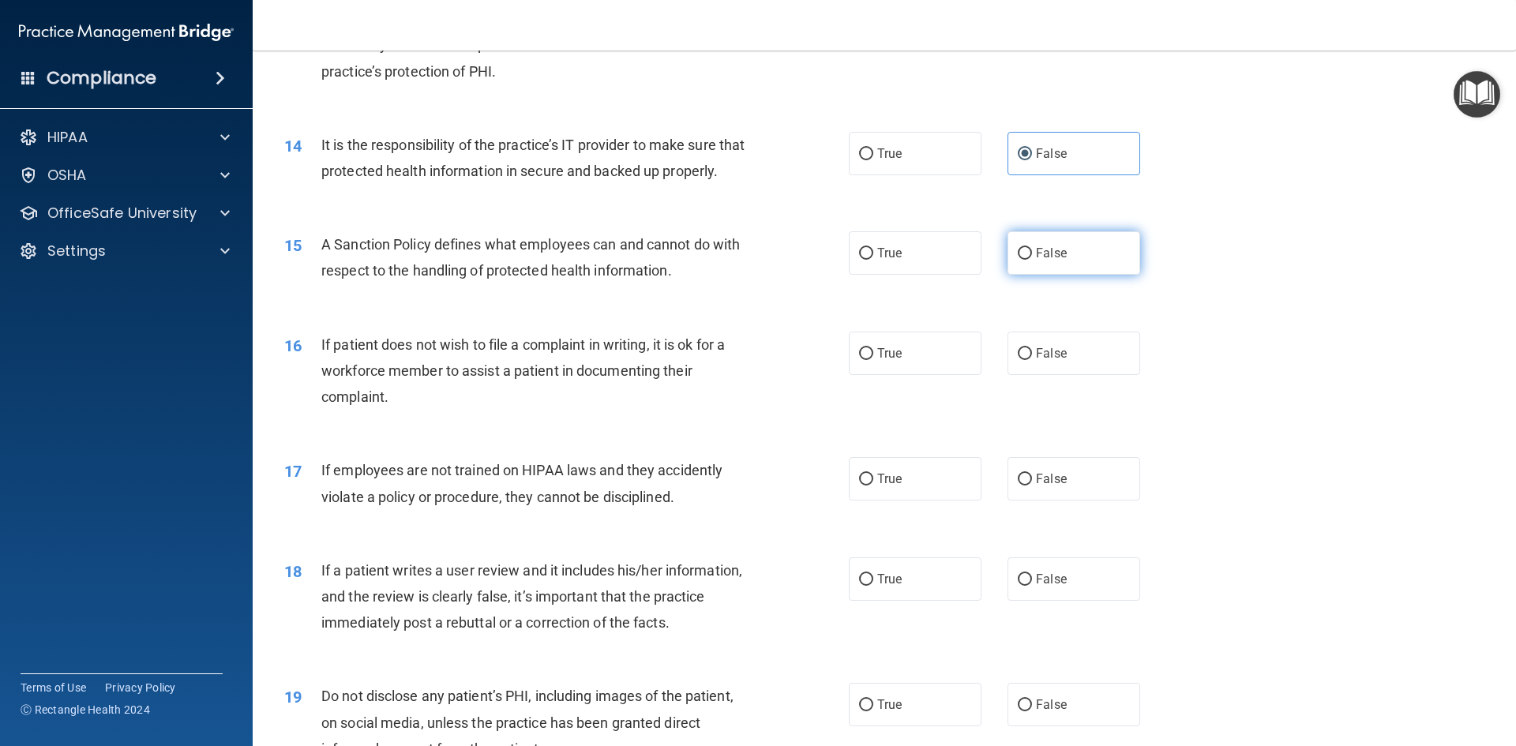
radio input "true"
click at [894, 375] on label "True" at bounding box center [915, 353] width 133 height 43
click at [873, 360] on input "True" at bounding box center [866, 354] width 14 height 12
radio input "true"
click at [1077, 500] on label "False" at bounding box center [1073, 478] width 133 height 43
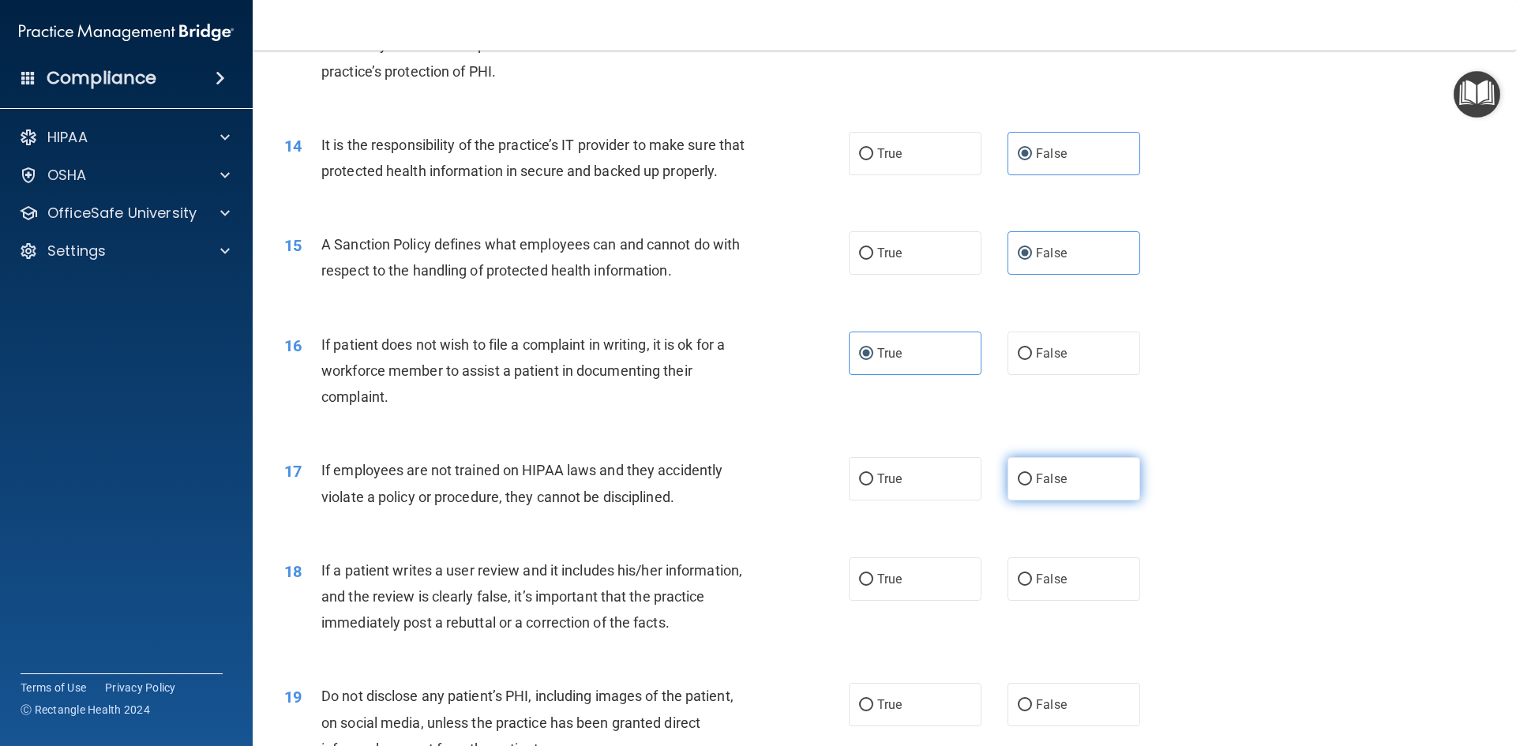
click at [1032, 485] on input "False" at bounding box center [1024, 480] width 14 height 12
radio input "true"
click at [1086, 601] on label "False" at bounding box center [1073, 578] width 133 height 43
click at [1032, 586] on input "False" at bounding box center [1024, 580] width 14 height 12
radio input "true"
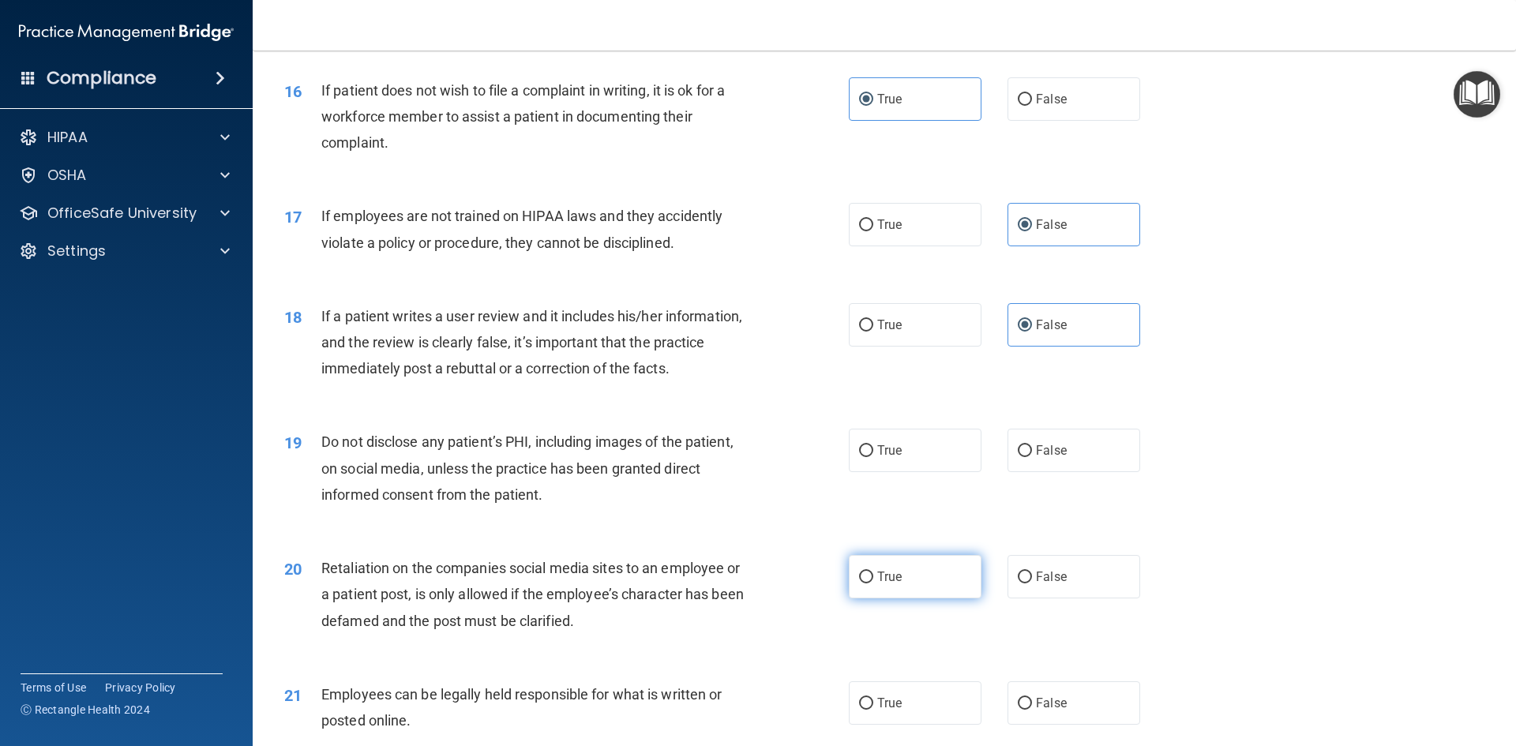
scroll to position [2052, 0]
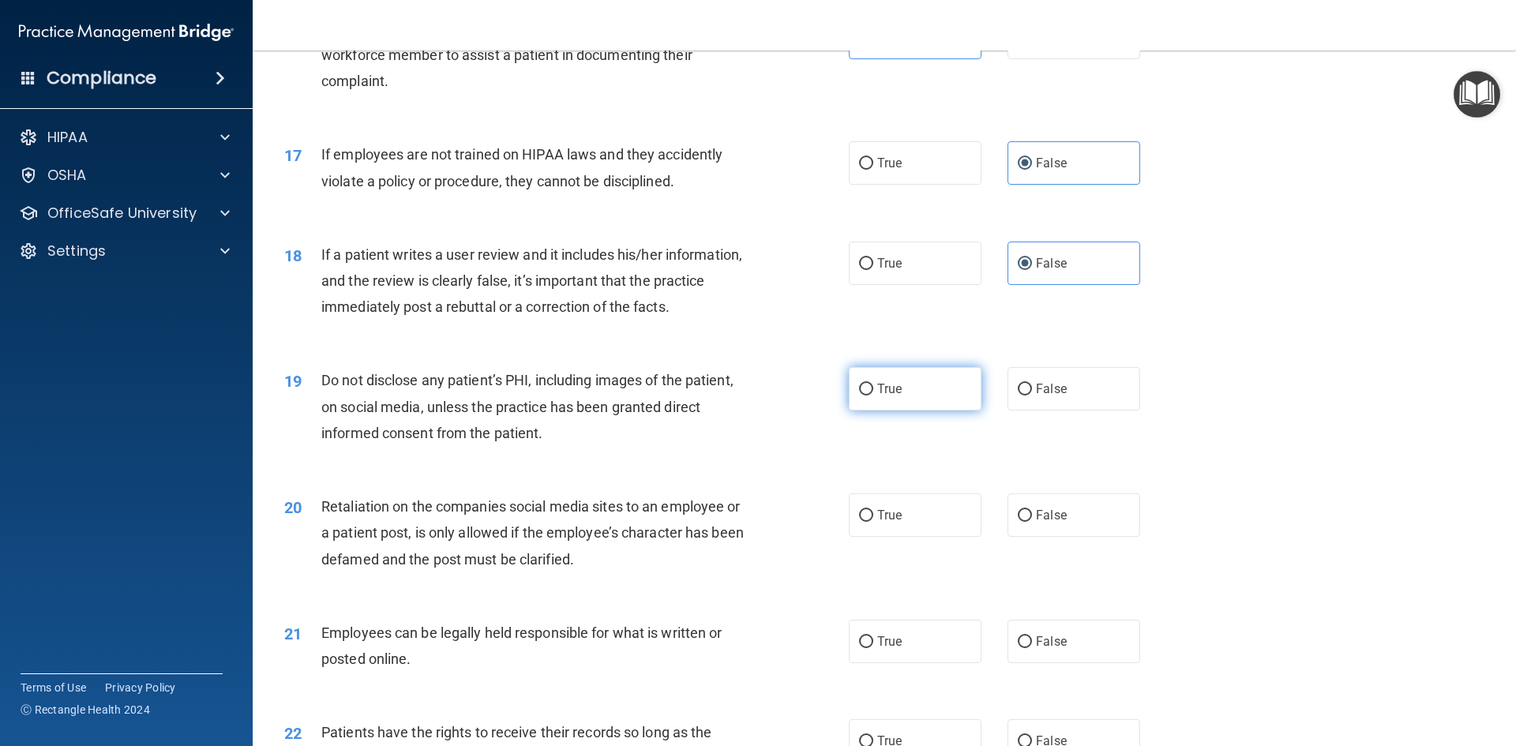
click at [910, 406] on label "True" at bounding box center [915, 388] width 133 height 43
click at [873, 395] on input "True" at bounding box center [866, 390] width 14 height 12
radio input "true"
click at [1039, 537] on label "False" at bounding box center [1073, 514] width 133 height 43
click at [1032, 522] on input "False" at bounding box center [1024, 516] width 14 height 12
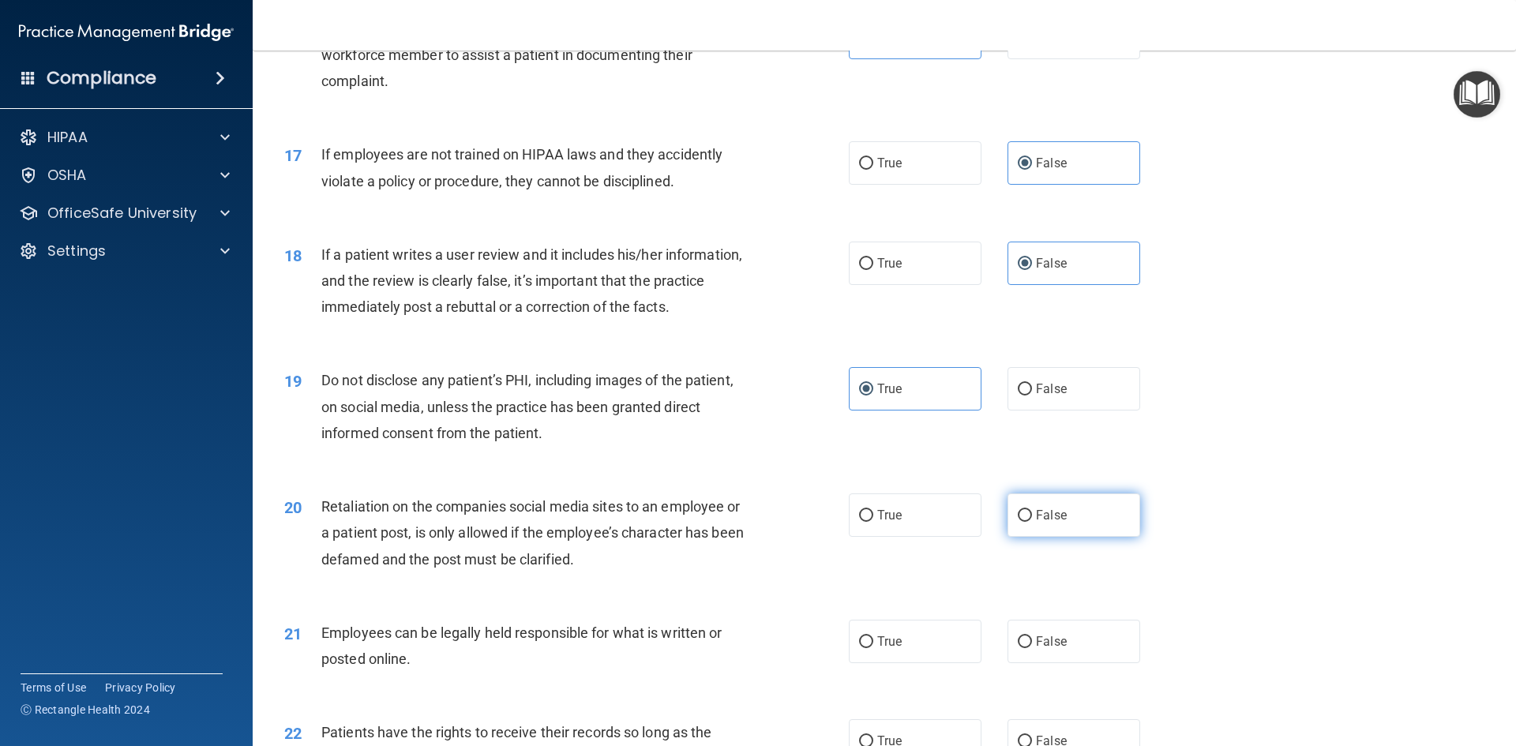
radio input "true"
click at [894, 663] on label "True" at bounding box center [915, 641] width 133 height 43
click at [873, 648] on input "True" at bounding box center [866, 642] width 14 height 12
radio input "true"
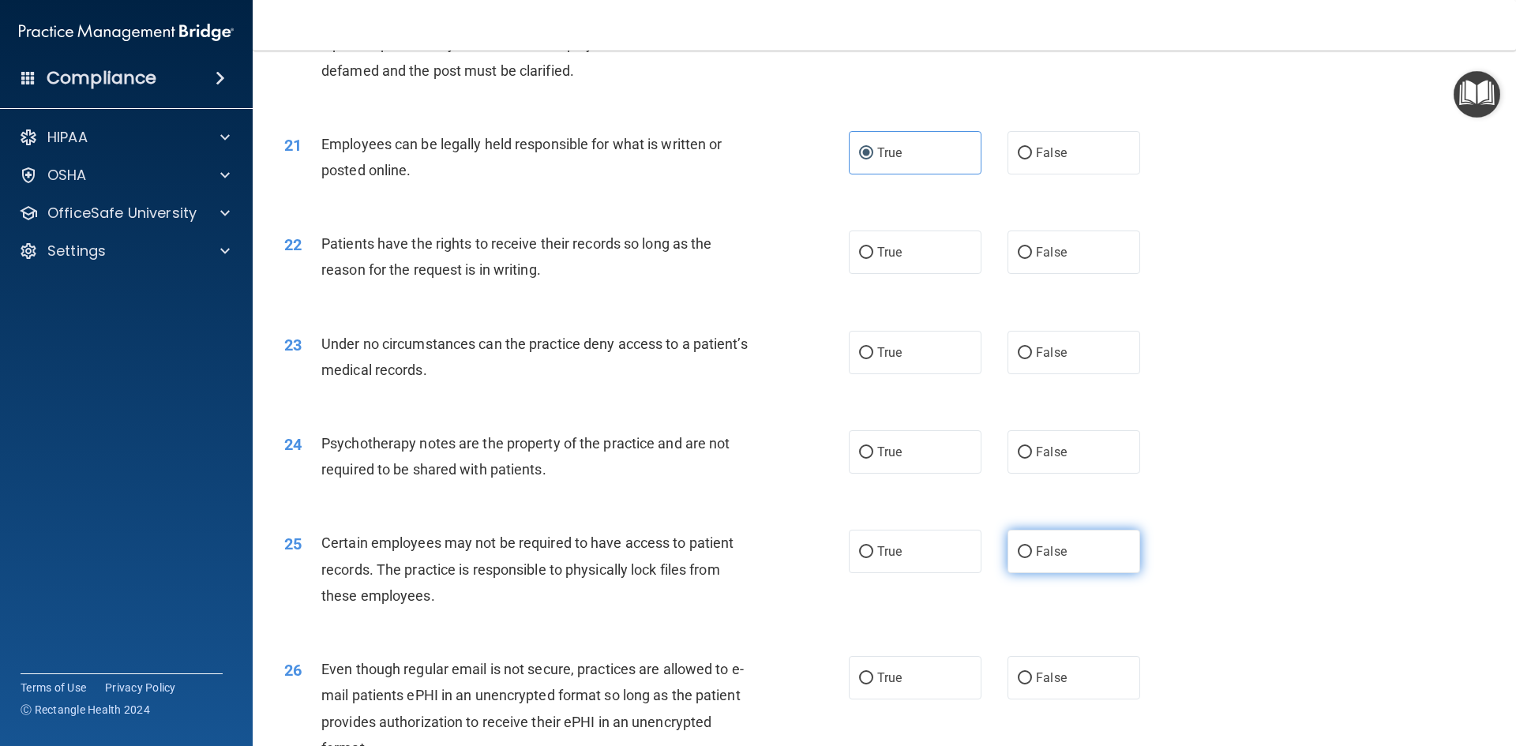
scroll to position [2605, 0]
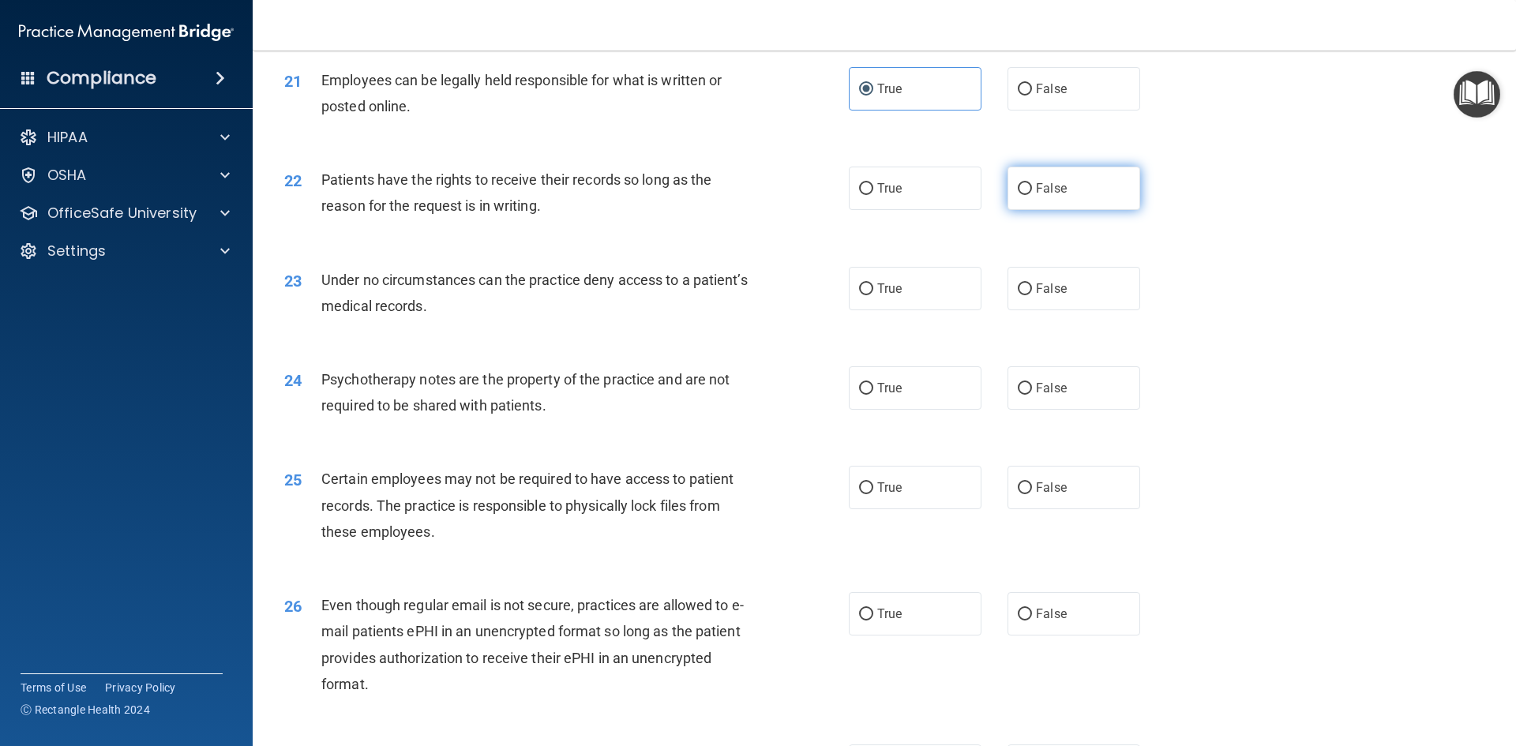
click at [1043, 210] on label "False" at bounding box center [1073, 188] width 133 height 43
click at [1032, 195] on input "False" at bounding box center [1024, 189] width 14 height 12
radio input "true"
click at [1067, 310] on label "False" at bounding box center [1073, 288] width 133 height 43
click at [1032, 295] on input "False" at bounding box center [1024, 289] width 14 height 12
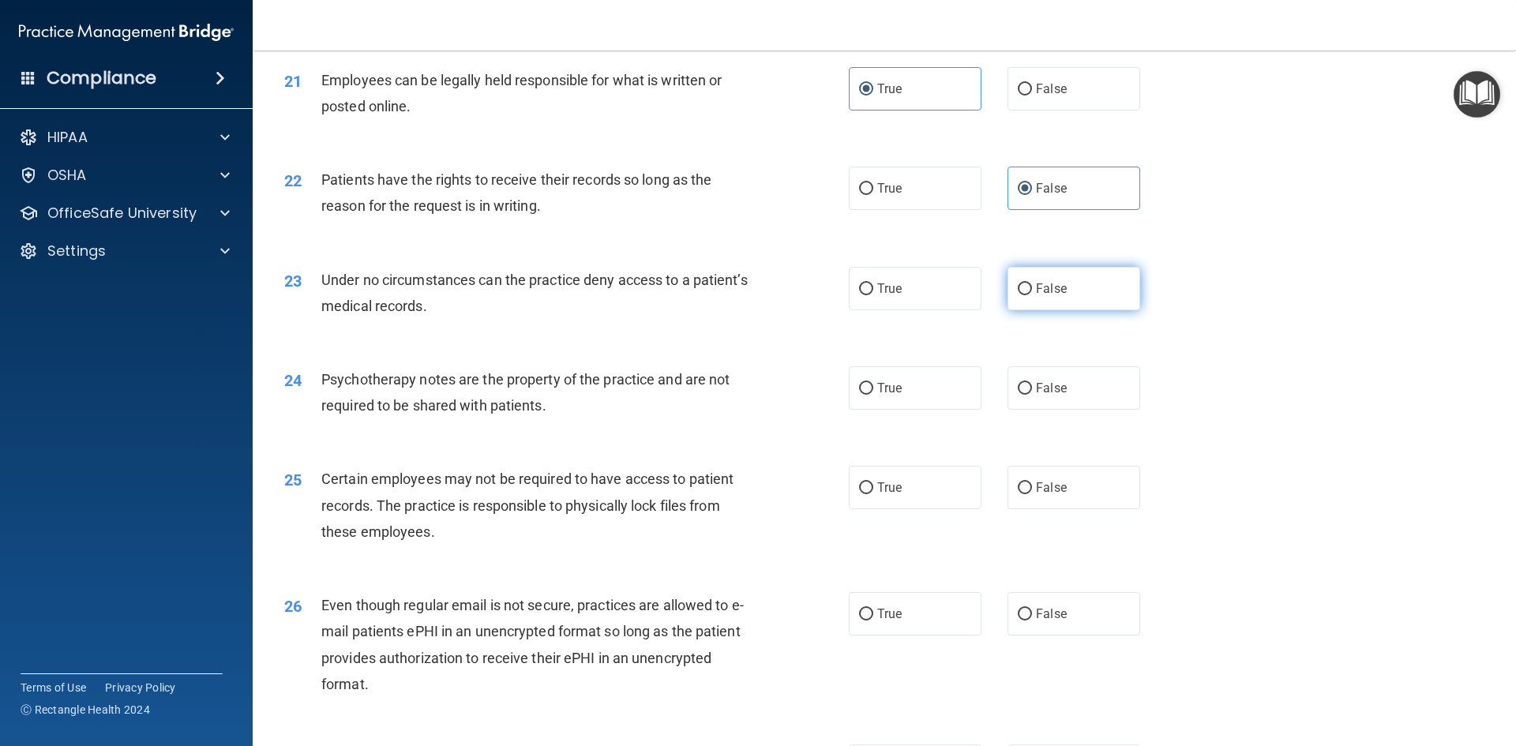
radio input "true"
click at [886, 437] on div "24 Psychotherapy notes are the property of the practice and are not required to…" at bounding box center [884, 396] width 1224 height 99
click at [893, 395] on span "True" at bounding box center [889, 387] width 24 height 15
click at [873, 395] on input "True" at bounding box center [866, 389] width 14 height 12
radio input "true"
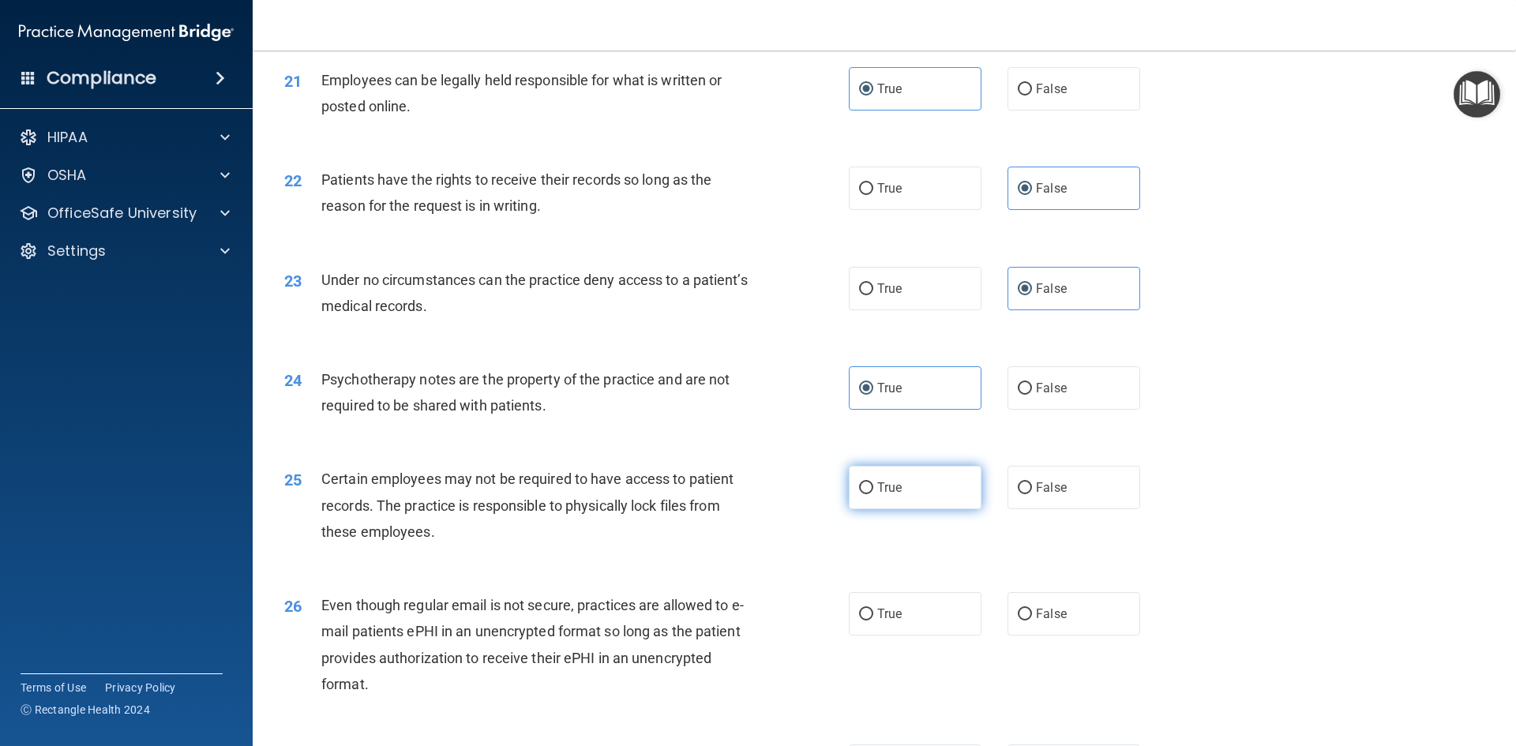
click at [867, 494] on input "True" at bounding box center [866, 488] width 14 height 12
radio input "true"
click at [916, 635] on label "True" at bounding box center [915, 613] width 133 height 43
click at [873, 620] on input "True" at bounding box center [866, 615] width 14 height 12
radio input "true"
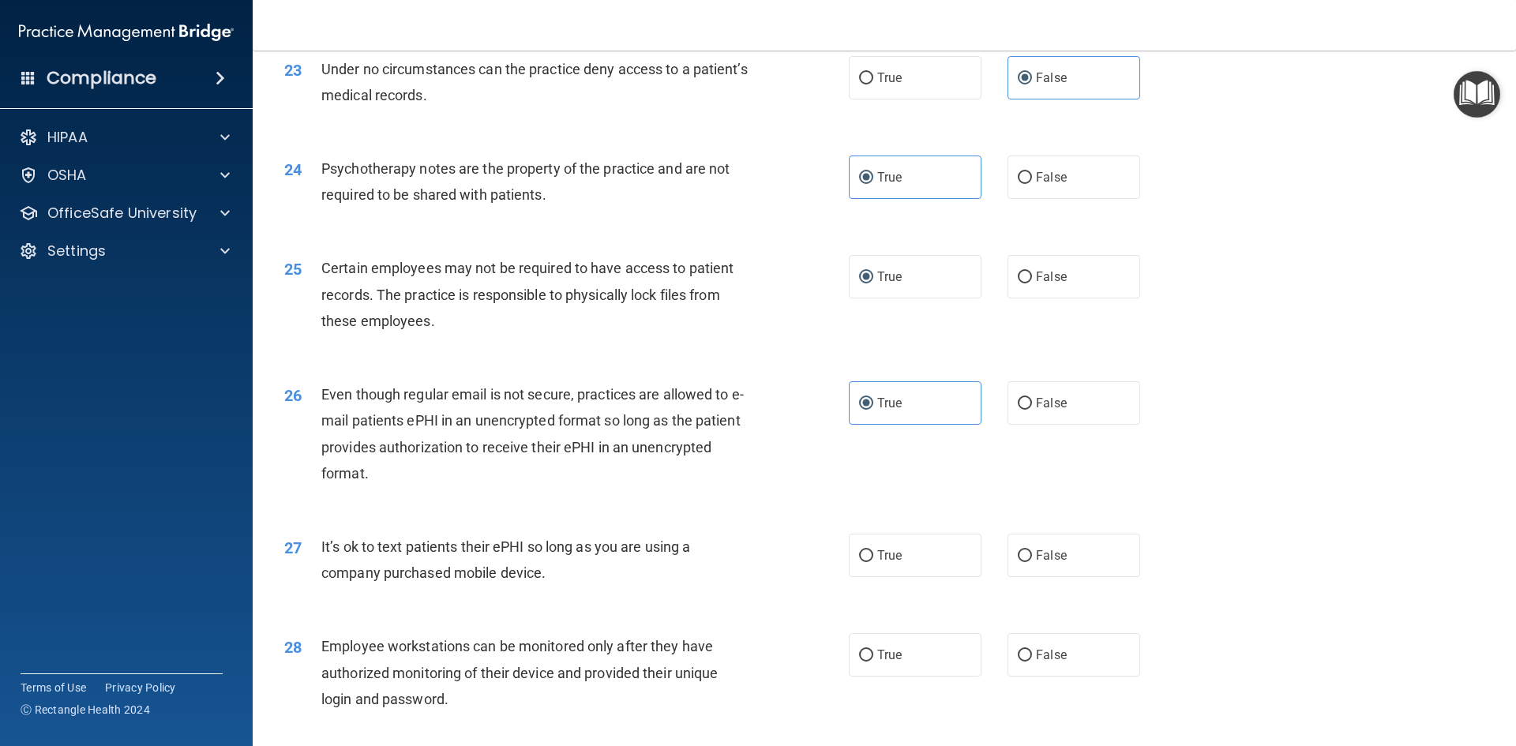
scroll to position [2921, 0]
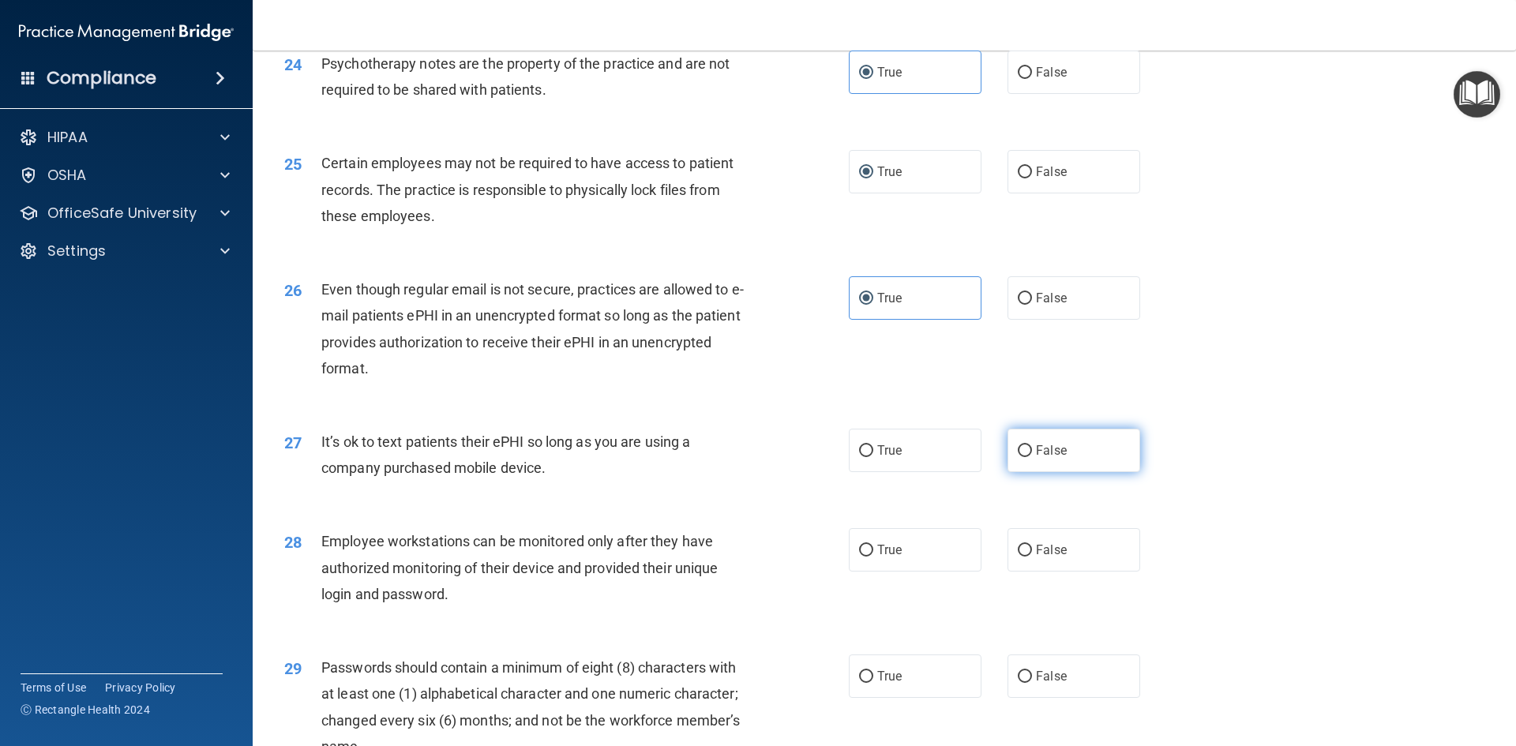
click at [1021, 472] on label "False" at bounding box center [1073, 450] width 133 height 43
click at [1021, 457] on input "False" at bounding box center [1024, 451] width 14 height 12
radio input "true"
click at [1034, 557] on label "False" at bounding box center [1073, 549] width 133 height 43
click at [1032, 556] on input "False" at bounding box center [1024, 551] width 14 height 12
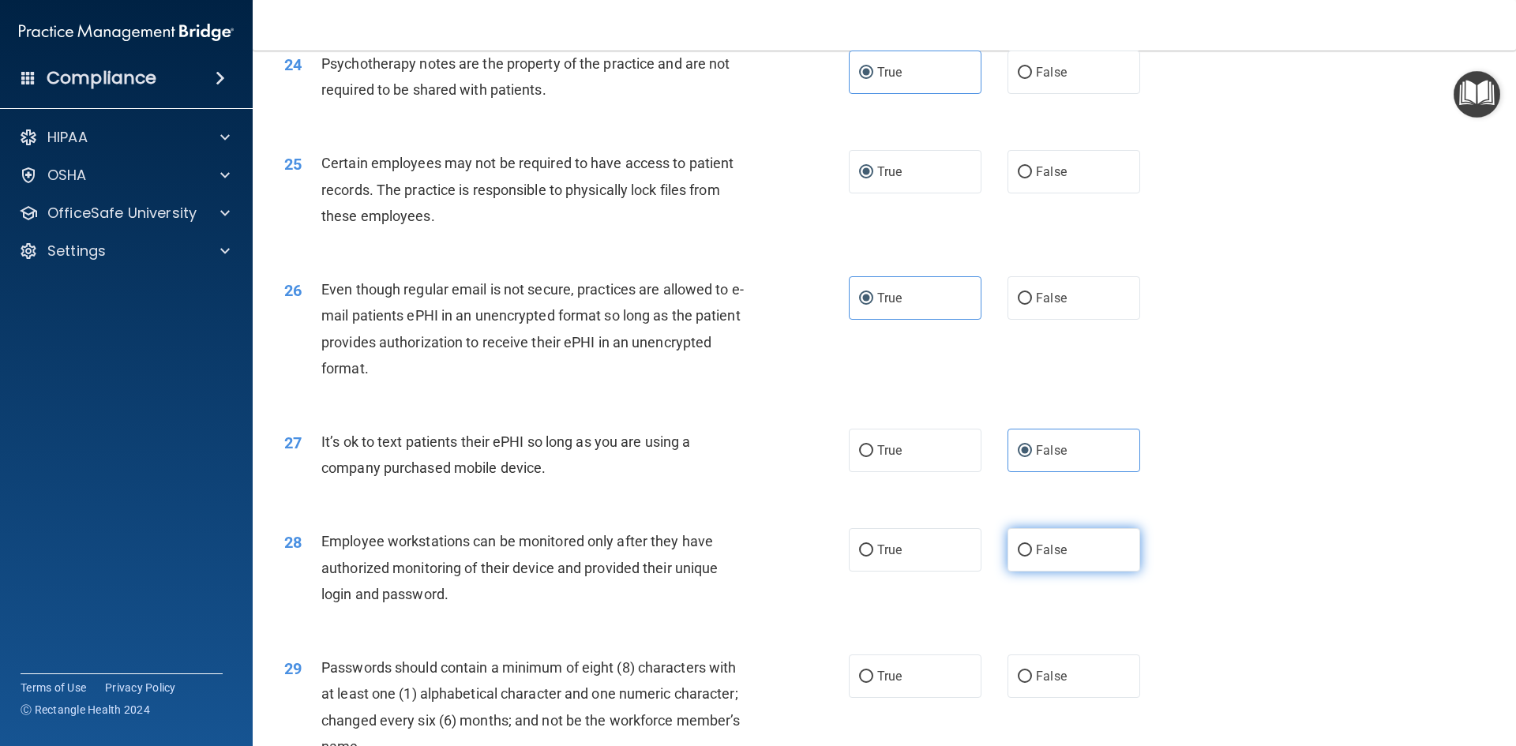
radio input "true"
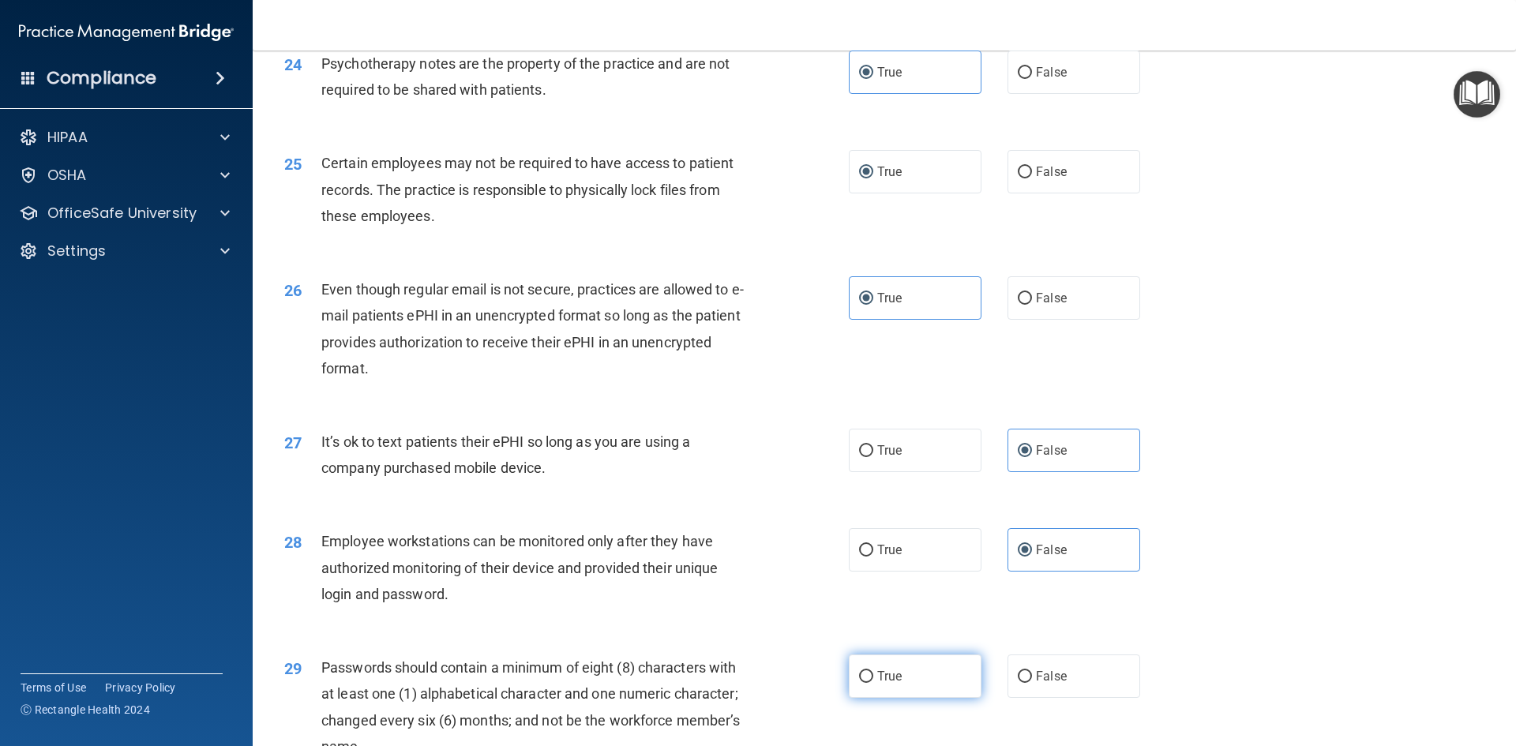
click at [920, 695] on label "True" at bounding box center [915, 675] width 133 height 43
click at [873, 683] on input "True" at bounding box center [866, 677] width 14 height 12
radio input "true"
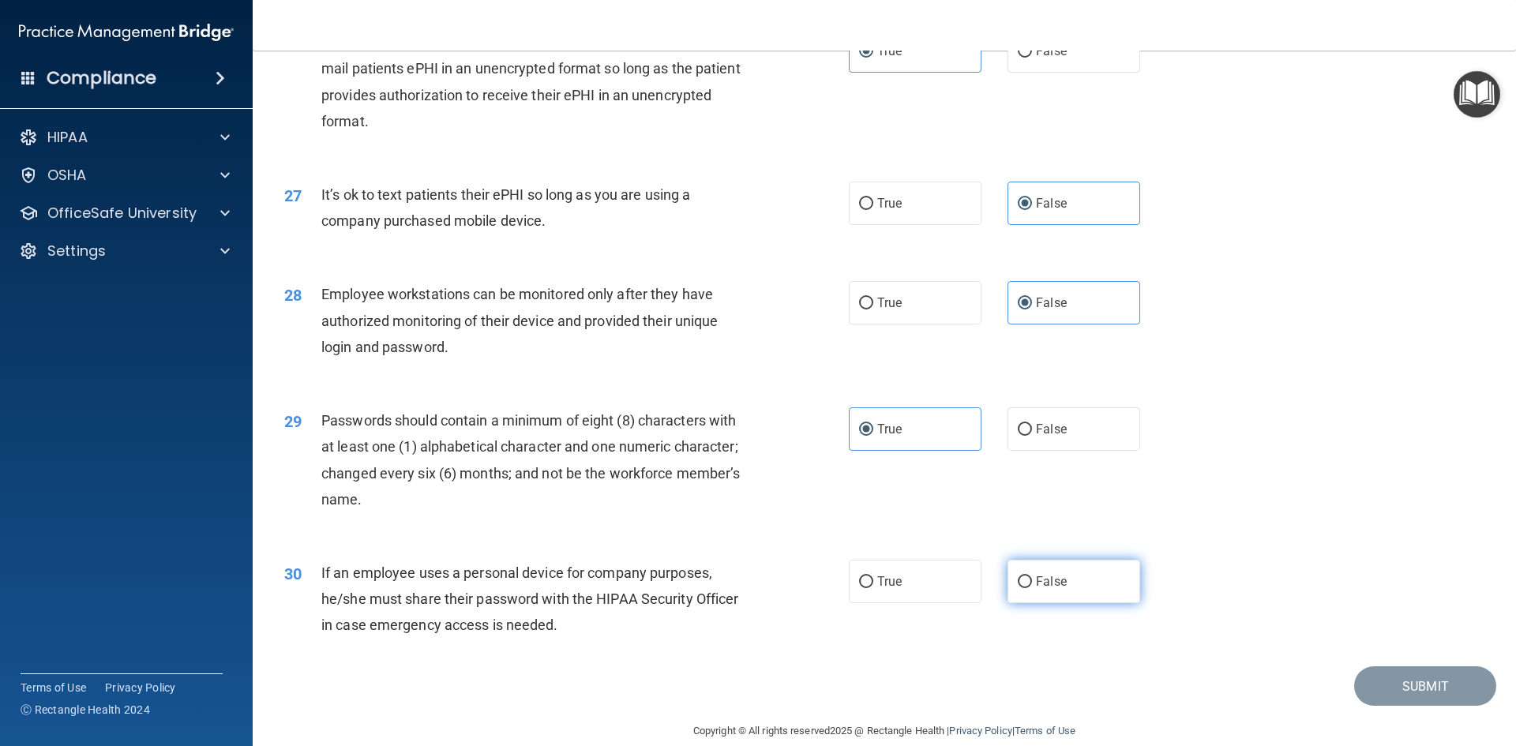
scroll to position [3217, 0]
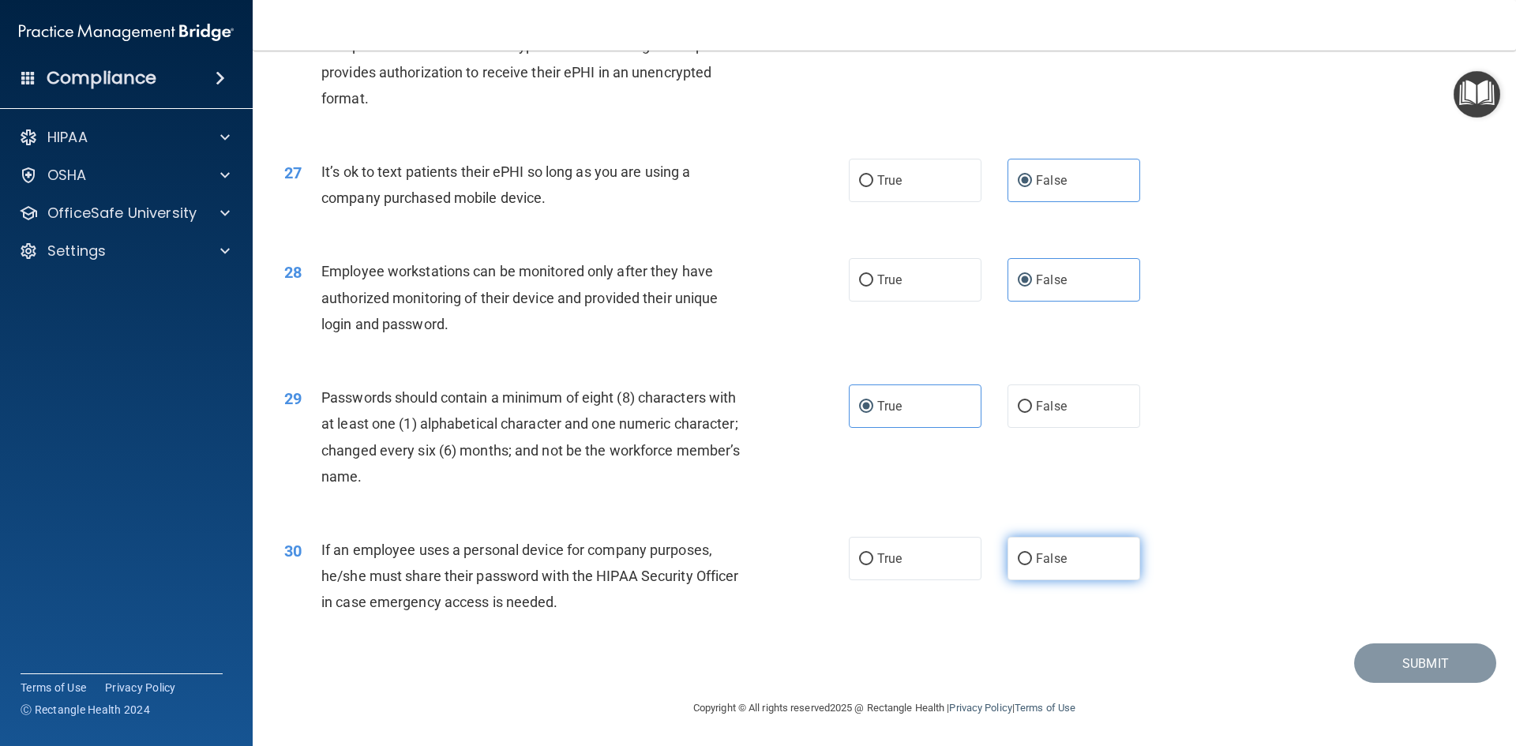
click at [1054, 552] on span "False" at bounding box center [1051, 558] width 31 height 15
click at [1032, 553] on input "False" at bounding box center [1024, 559] width 14 height 12
radio input "true"
click at [1372, 649] on button "Submit" at bounding box center [1425, 663] width 142 height 40
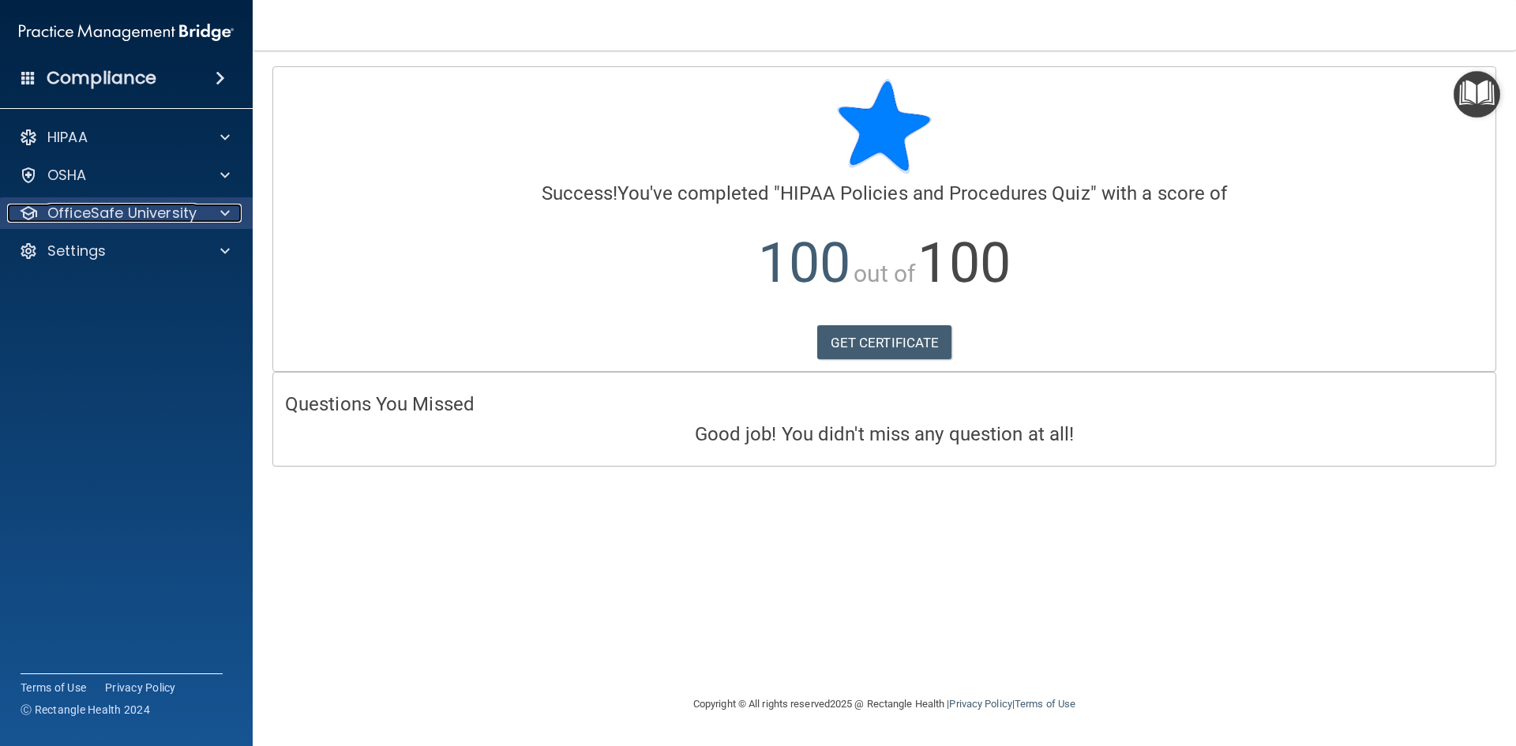
click at [156, 221] on p "OfficeSafe University" at bounding box center [121, 213] width 149 height 19
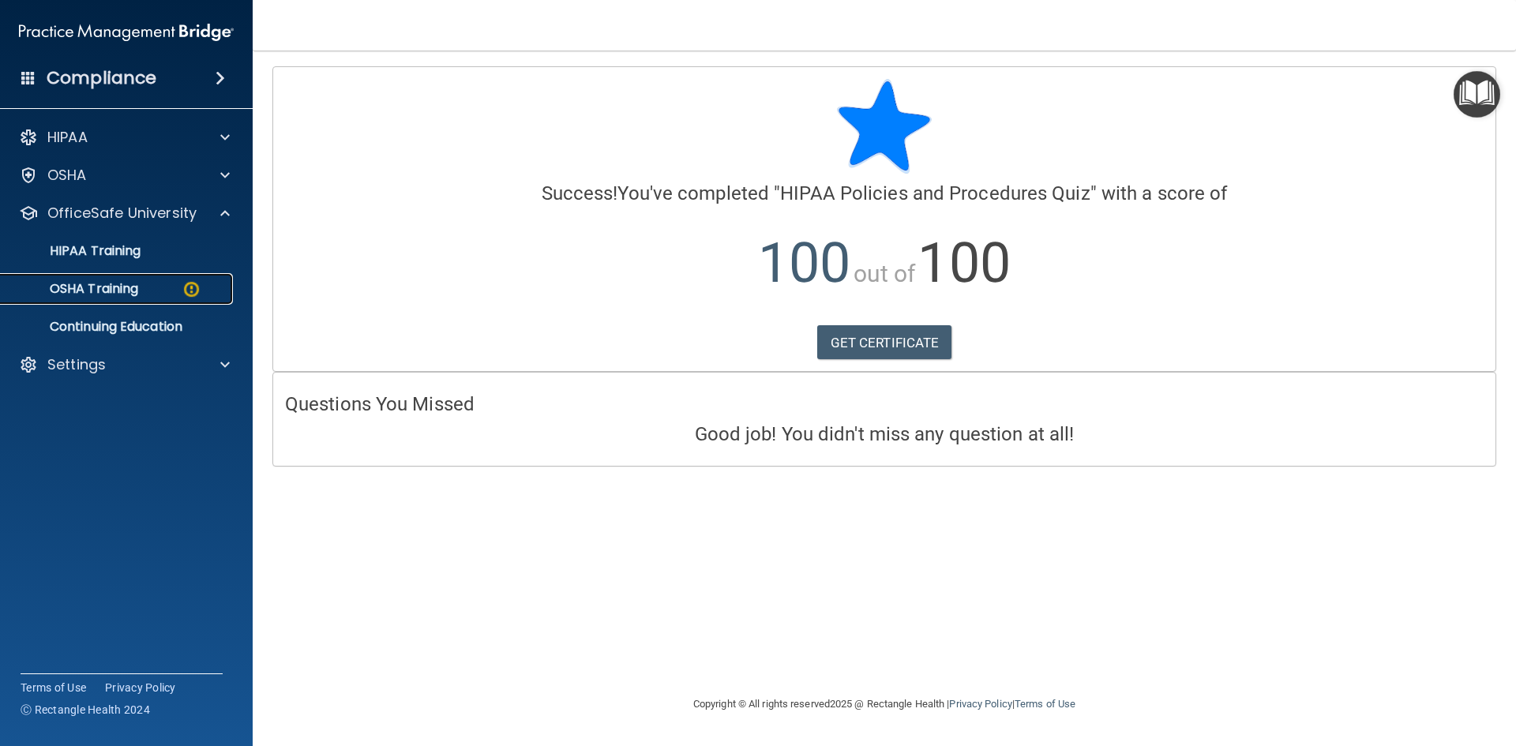
click at [129, 294] on p "OSHA Training" at bounding box center [74, 289] width 128 height 16
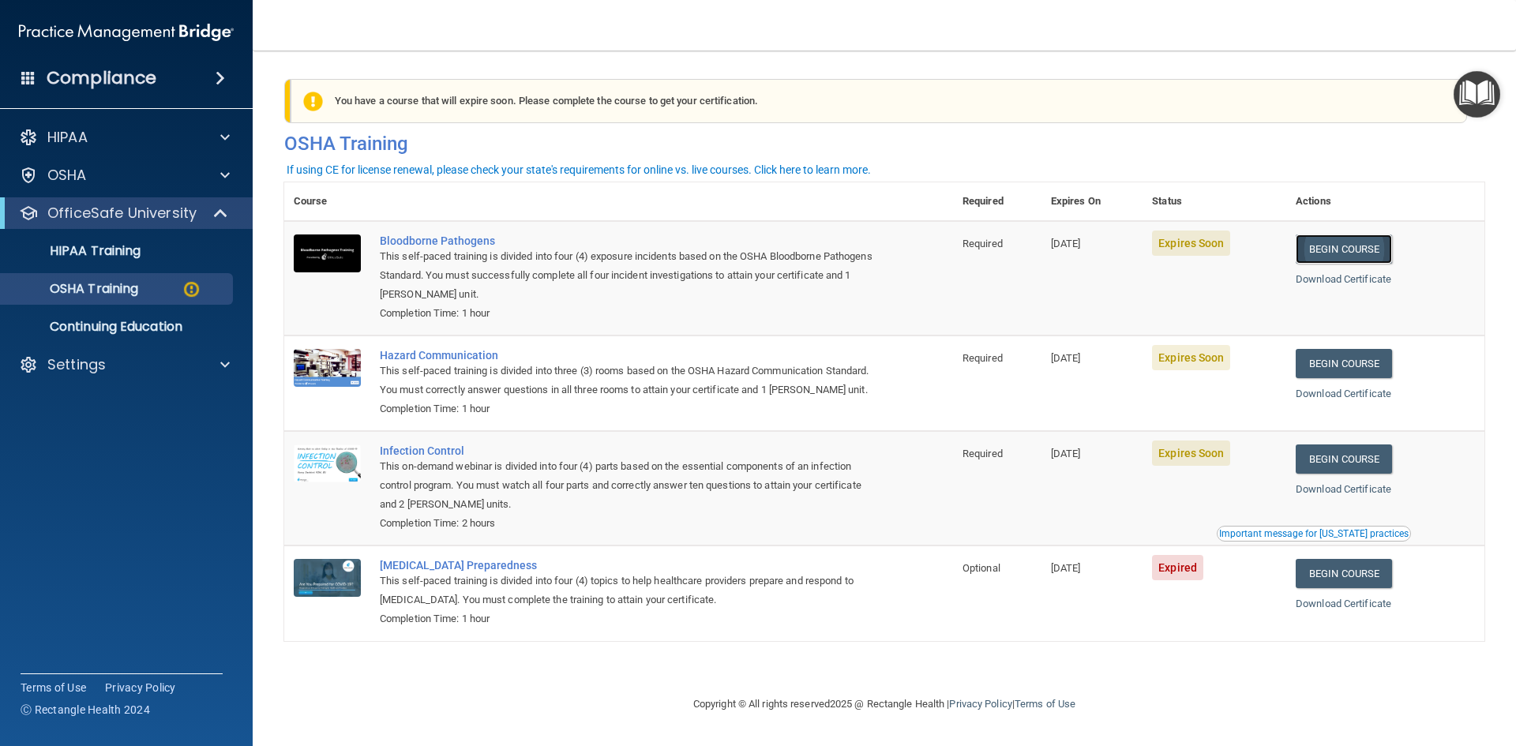
click at [1373, 249] on link "Begin Course" at bounding box center [1343, 248] width 96 height 29
click at [1379, 474] on link "Begin Course" at bounding box center [1343, 458] width 96 height 29
click at [1370, 367] on link "Begin Course" at bounding box center [1343, 363] width 96 height 29
click at [154, 290] on div "OSHA Training" at bounding box center [117, 289] width 215 height 16
click at [154, 262] on link "HIPAA Training" at bounding box center [108, 251] width 249 height 32
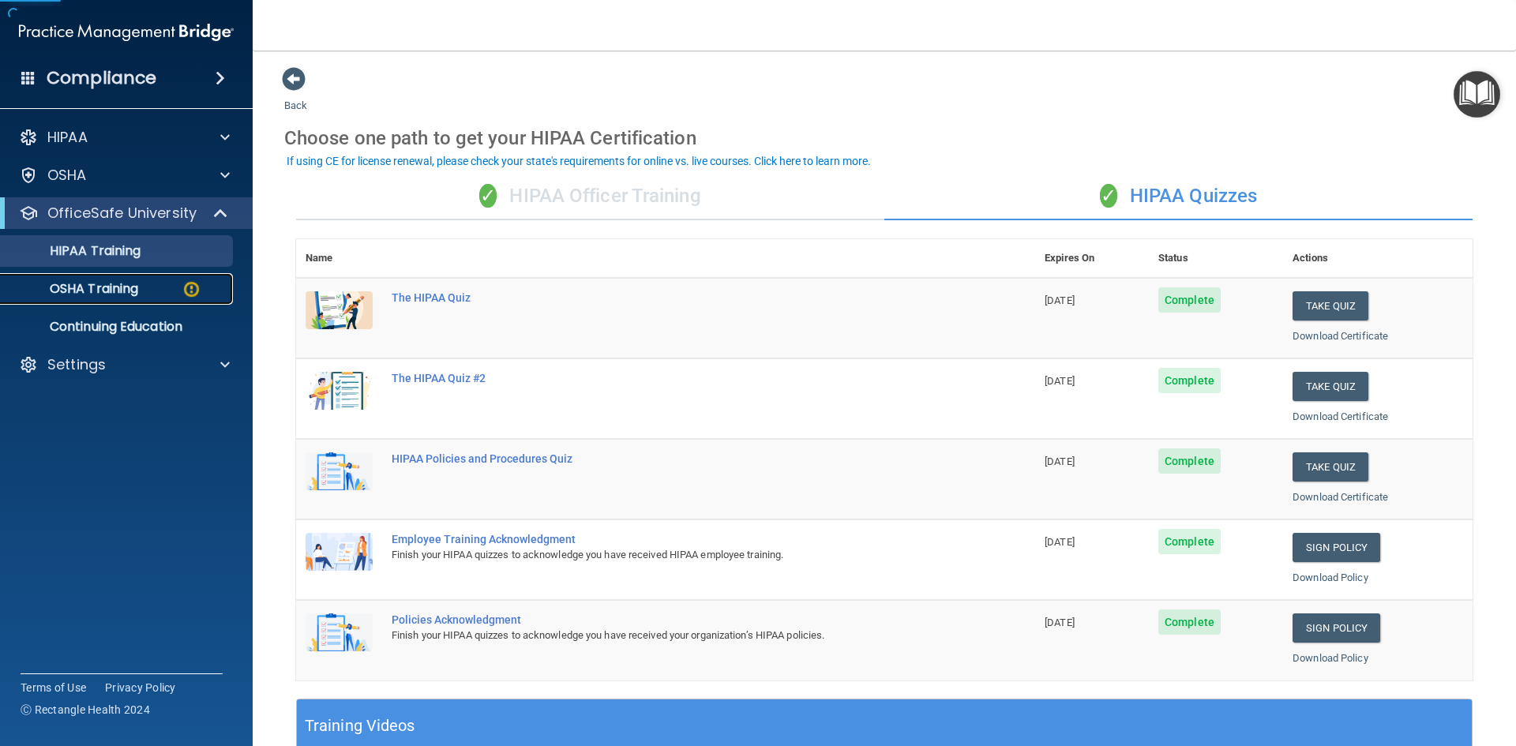
click at [155, 281] on div "OSHA Training" at bounding box center [117, 289] width 215 height 16
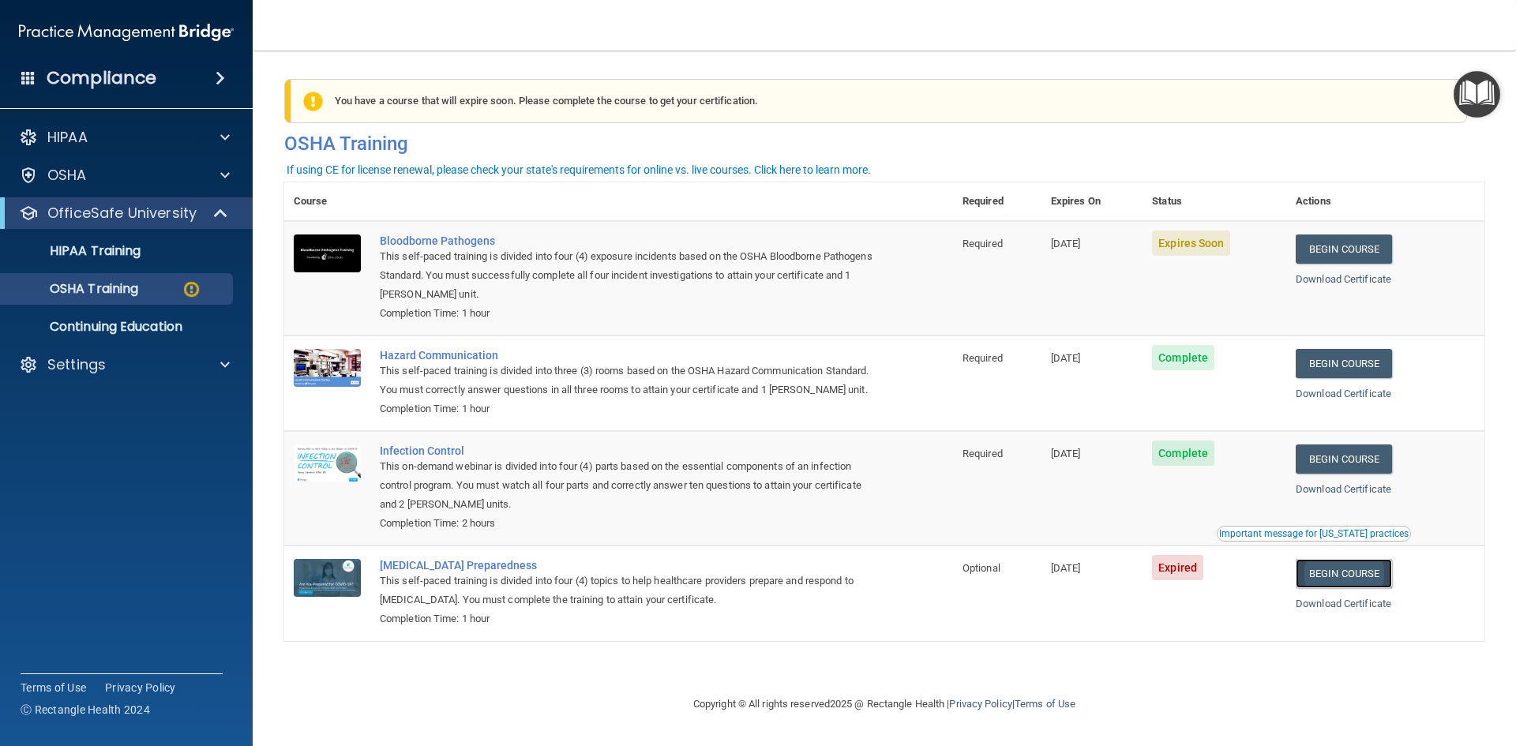
click at [1392, 588] on link "Begin Course" at bounding box center [1343, 573] width 96 height 29
click at [137, 290] on p "OSHA Training" at bounding box center [74, 289] width 128 height 16
click at [140, 324] on p "Continuing Education" at bounding box center [117, 327] width 215 height 16
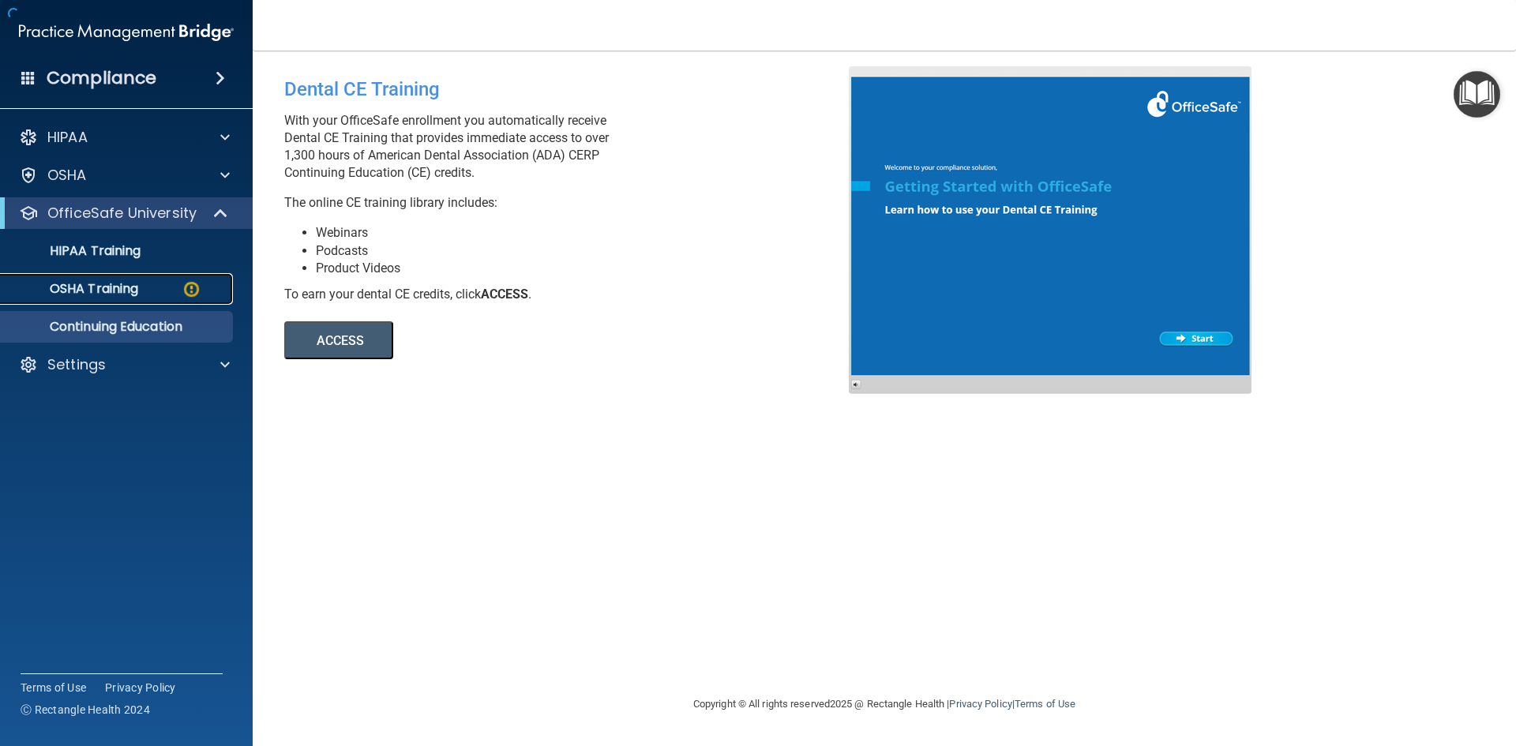
click at [138, 296] on p "OSHA Training" at bounding box center [74, 289] width 128 height 16
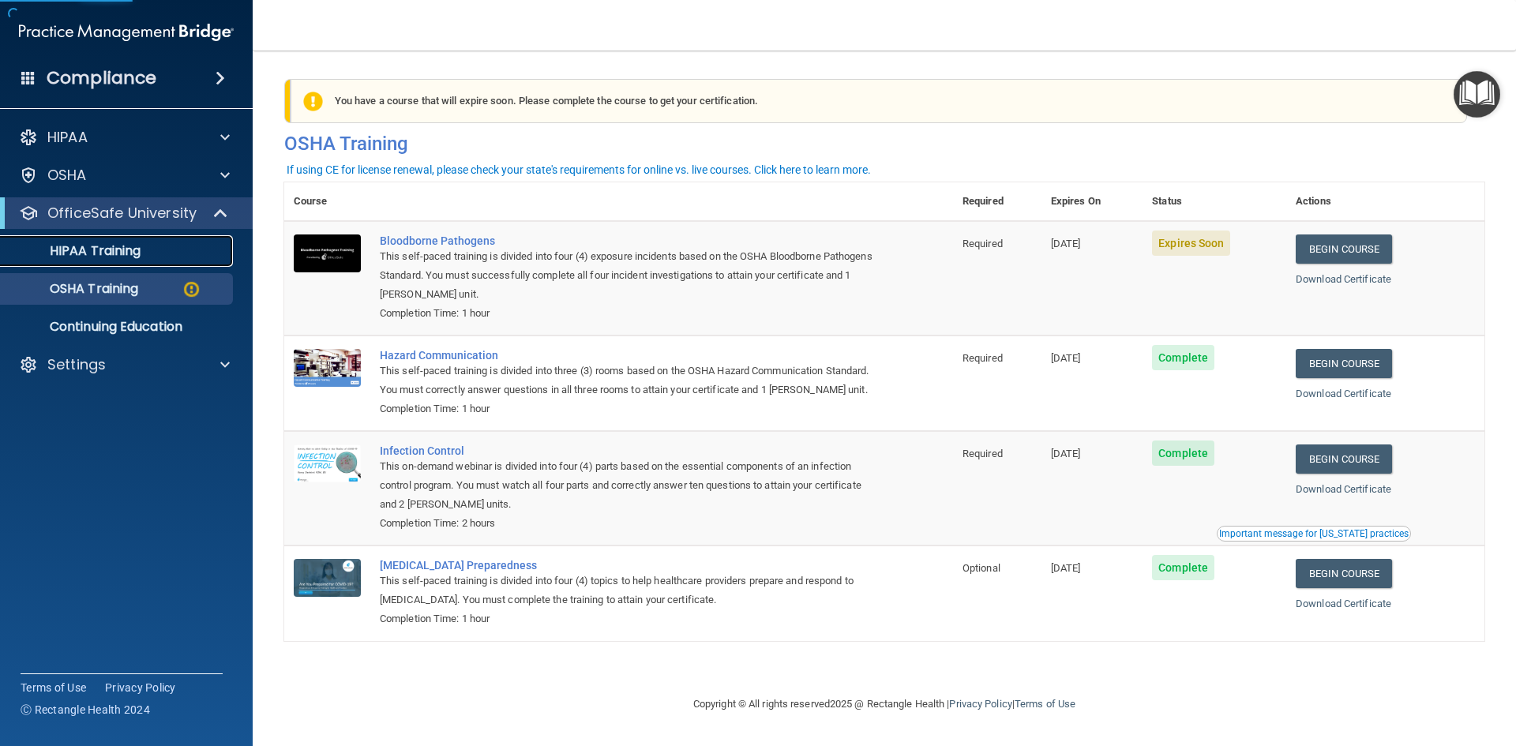
click at [141, 248] on p "HIPAA Training" at bounding box center [75, 251] width 130 height 16
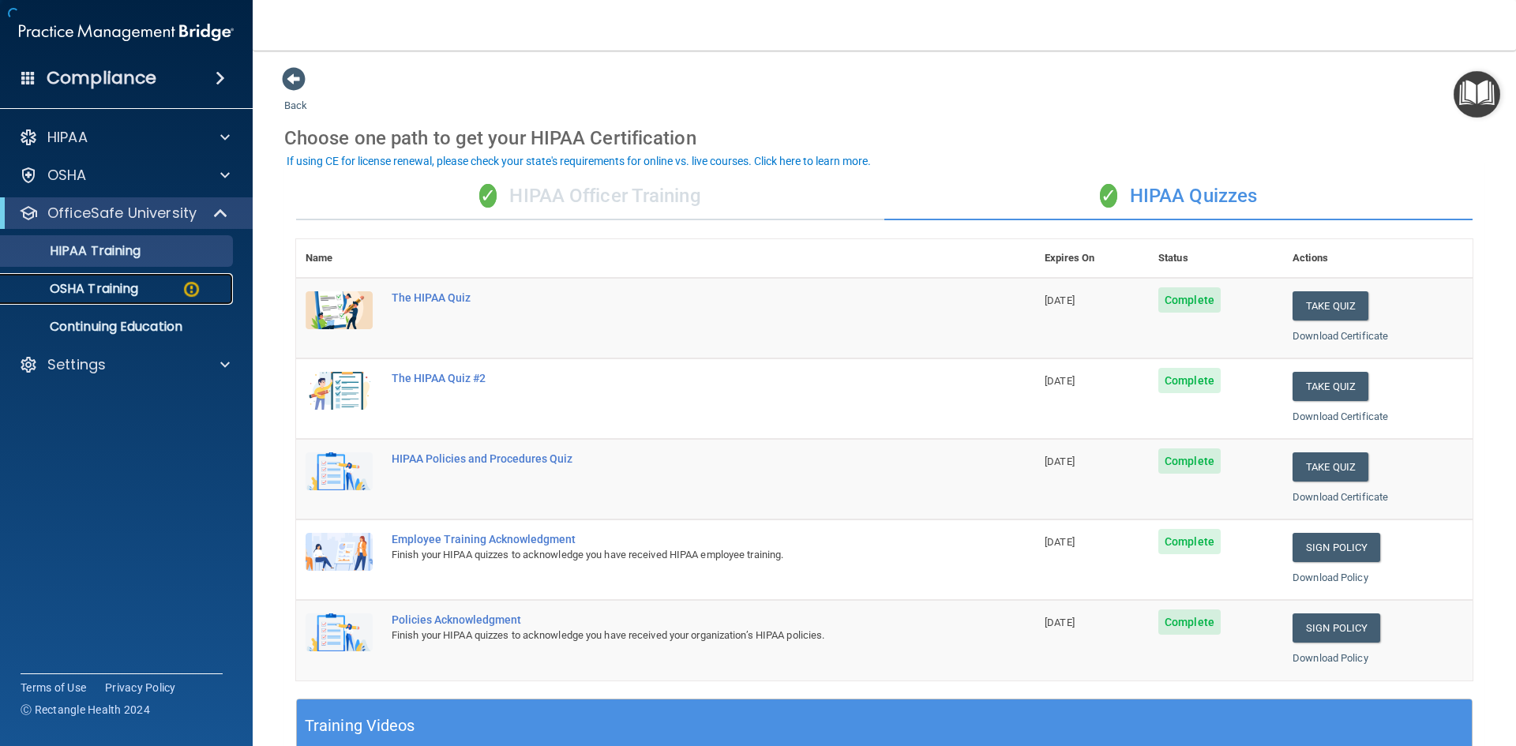
click at [144, 274] on link "OSHA Training" at bounding box center [108, 289] width 249 height 32
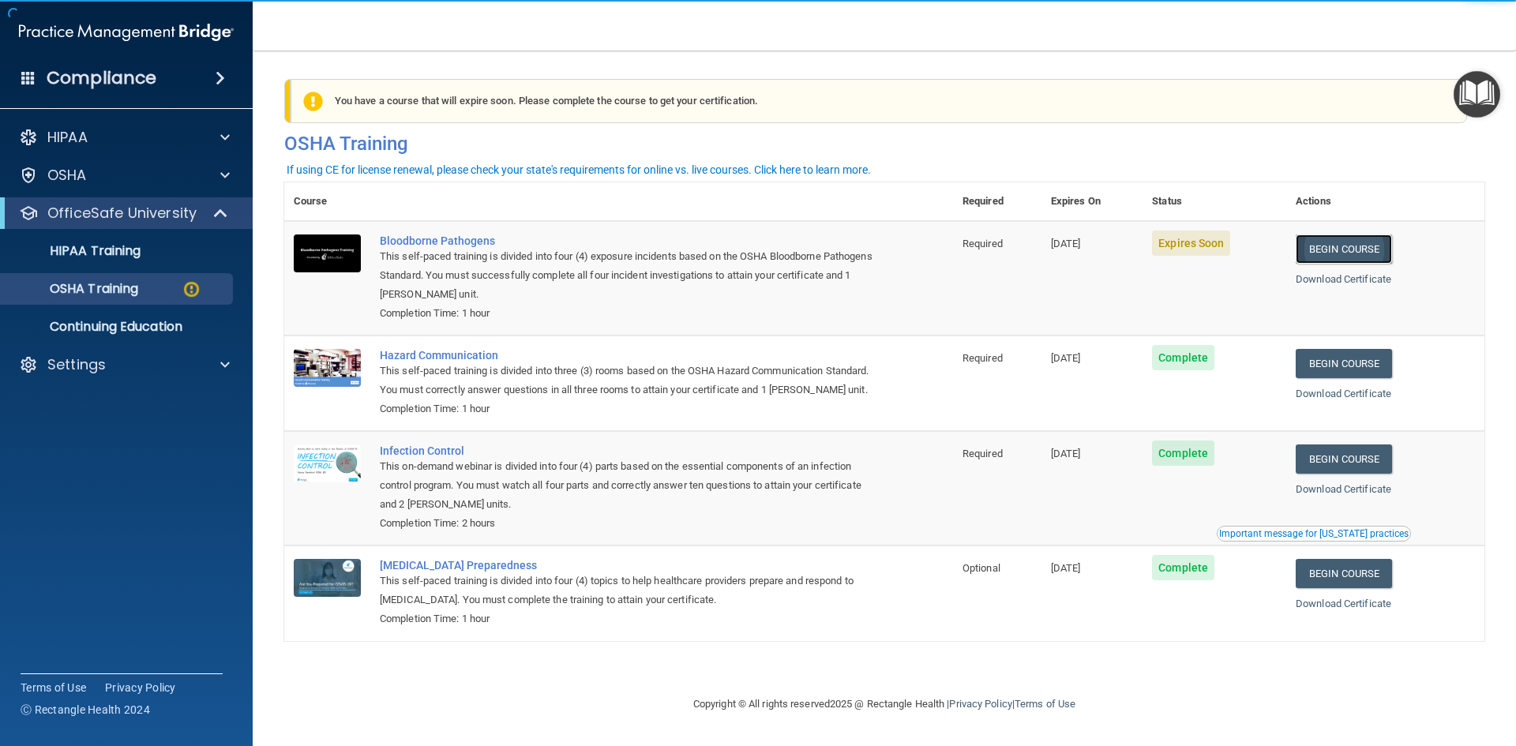
click at [1353, 254] on link "Begin Course" at bounding box center [1343, 248] width 96 height 29
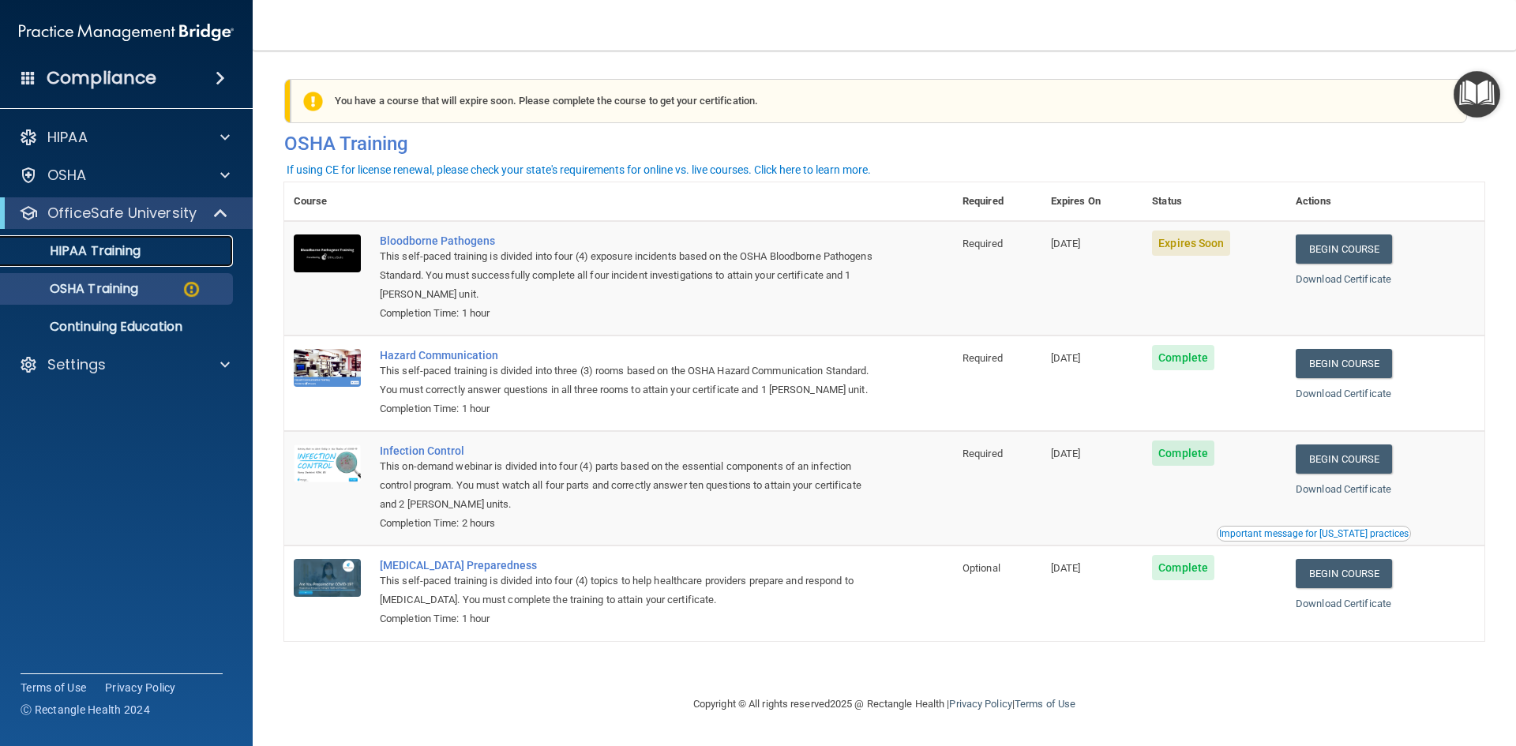
click at [122, 254] on p "HIPAA Training" at bounding box center [75, 251] width 130 height 16
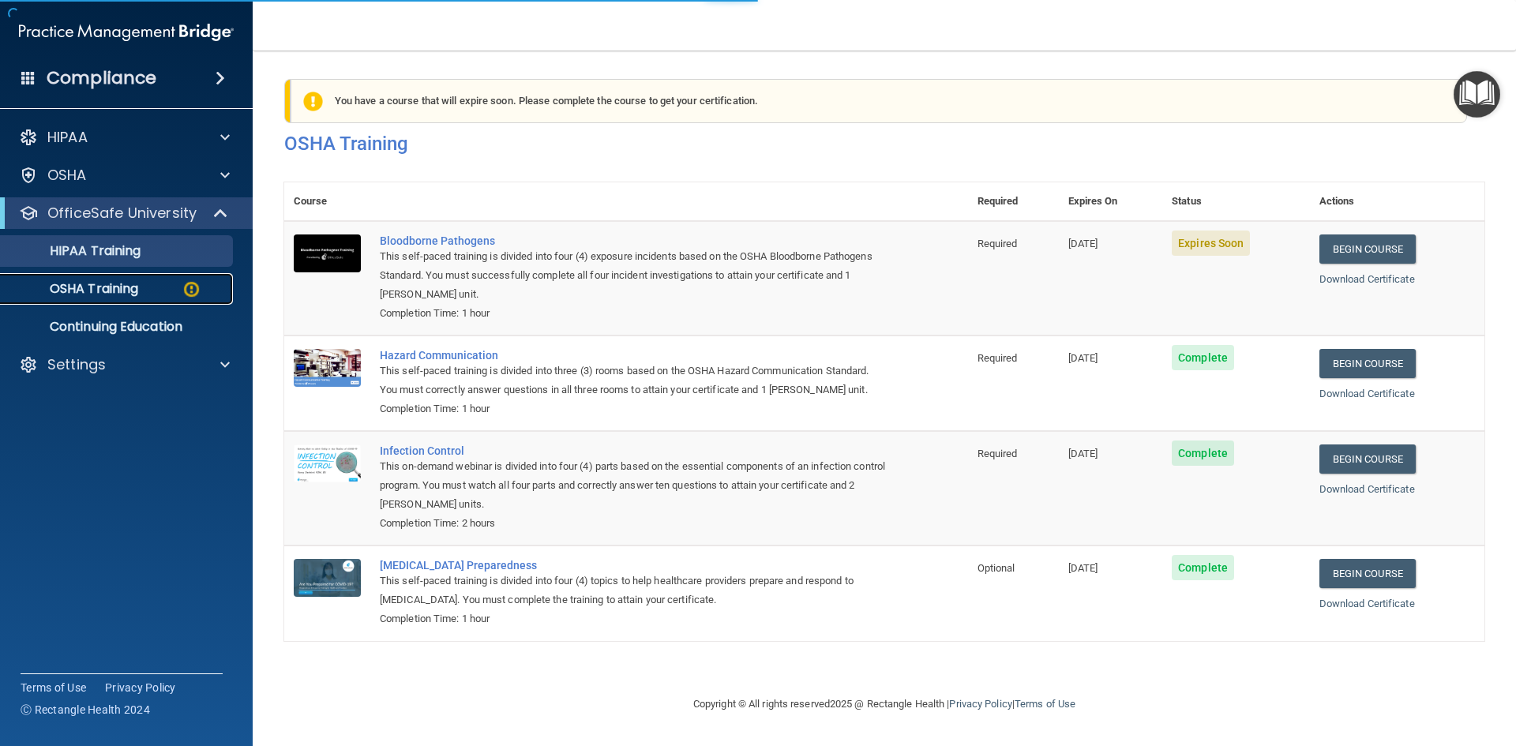
click at [133, 290] on p "OSHA Training" at bounding box center [74, 289] width 128 height 16
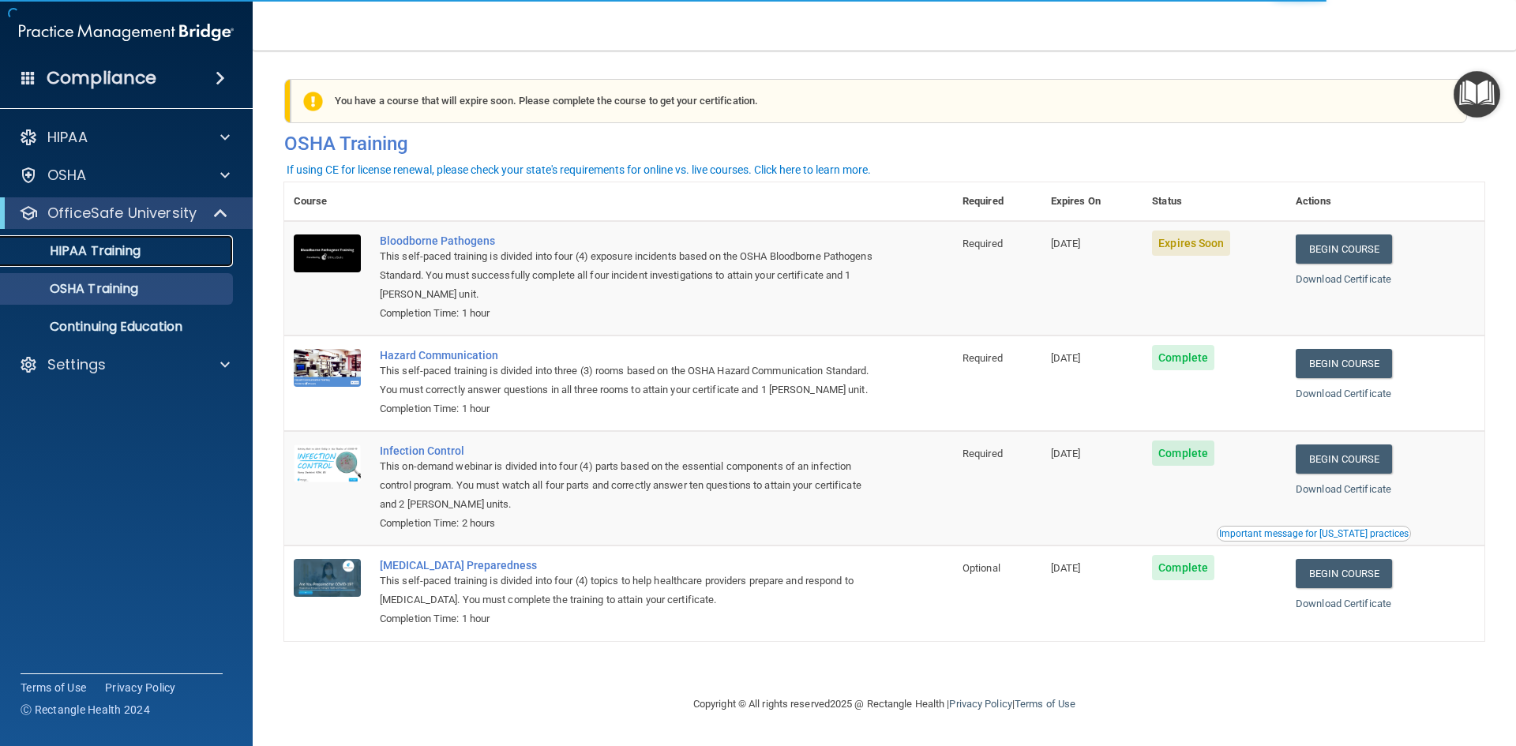
click at [136, 258] on p "HIPAA Training" at bounding box center [75, 251] width 130 height 16
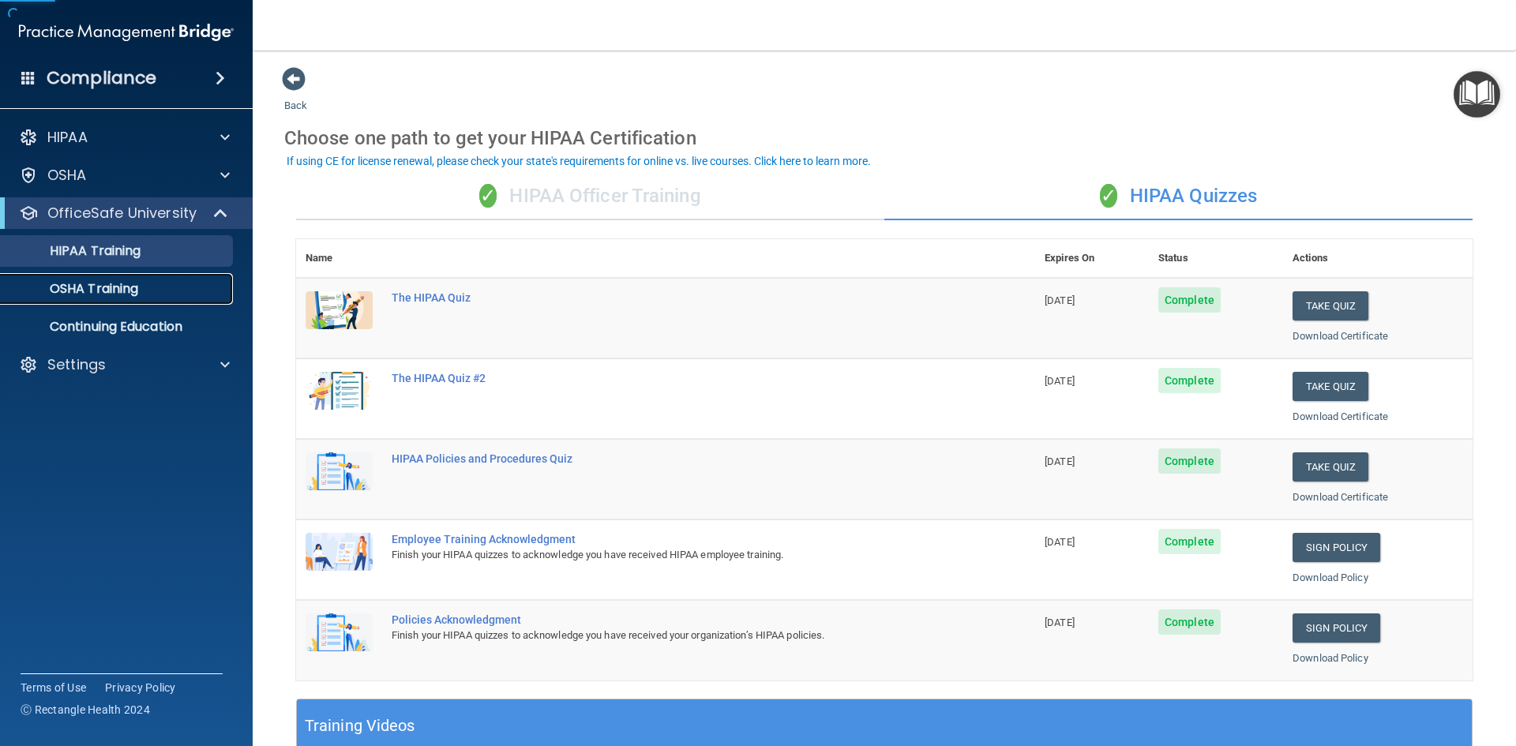
click at [133, 299] on link "OSHA Training" at bounding box center [108, 289] width 249 height 32
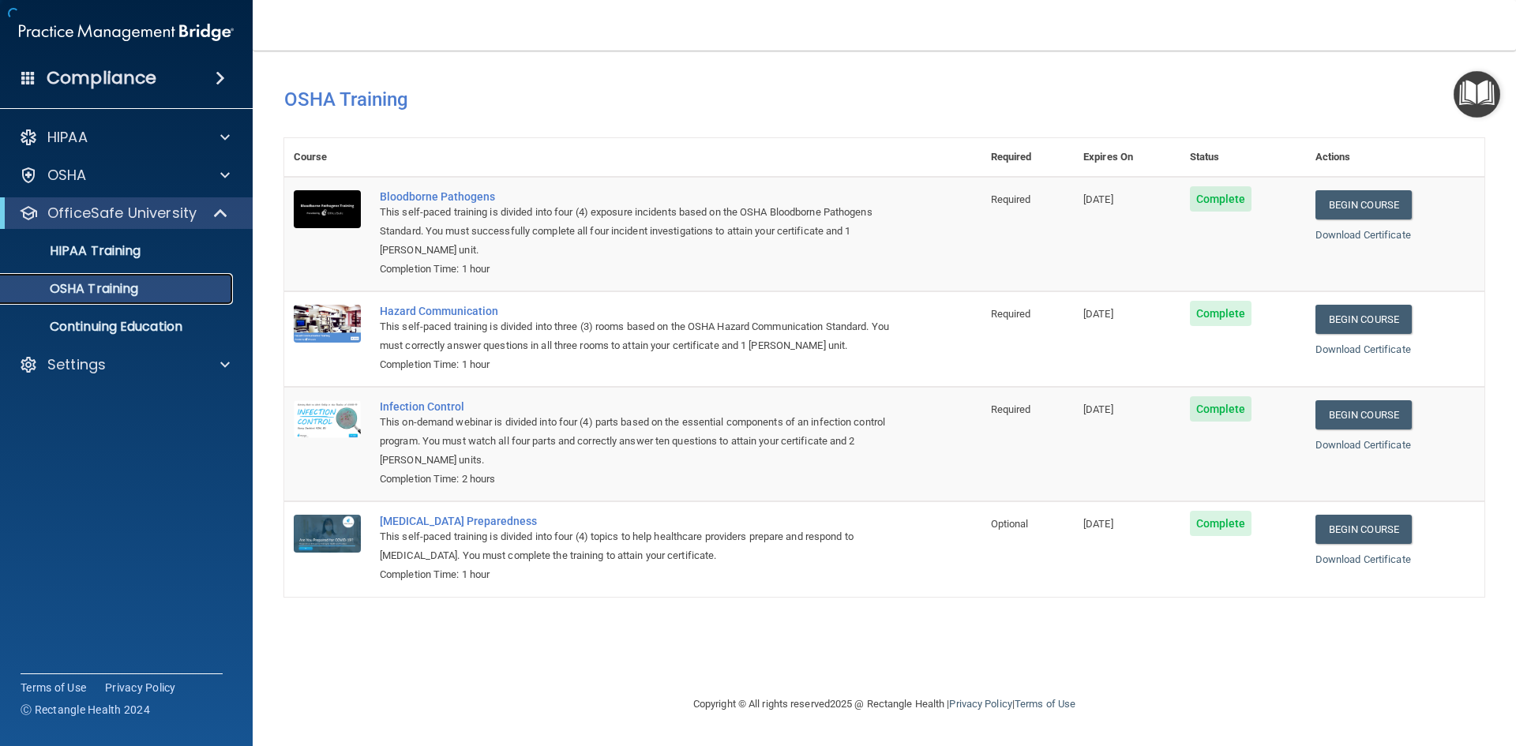
click at [184, 288] on div "OSHA Training" at bounding box center [117, 289] width 215 height 16
